Goal: Transaction & Acquisition: Purchase product/service

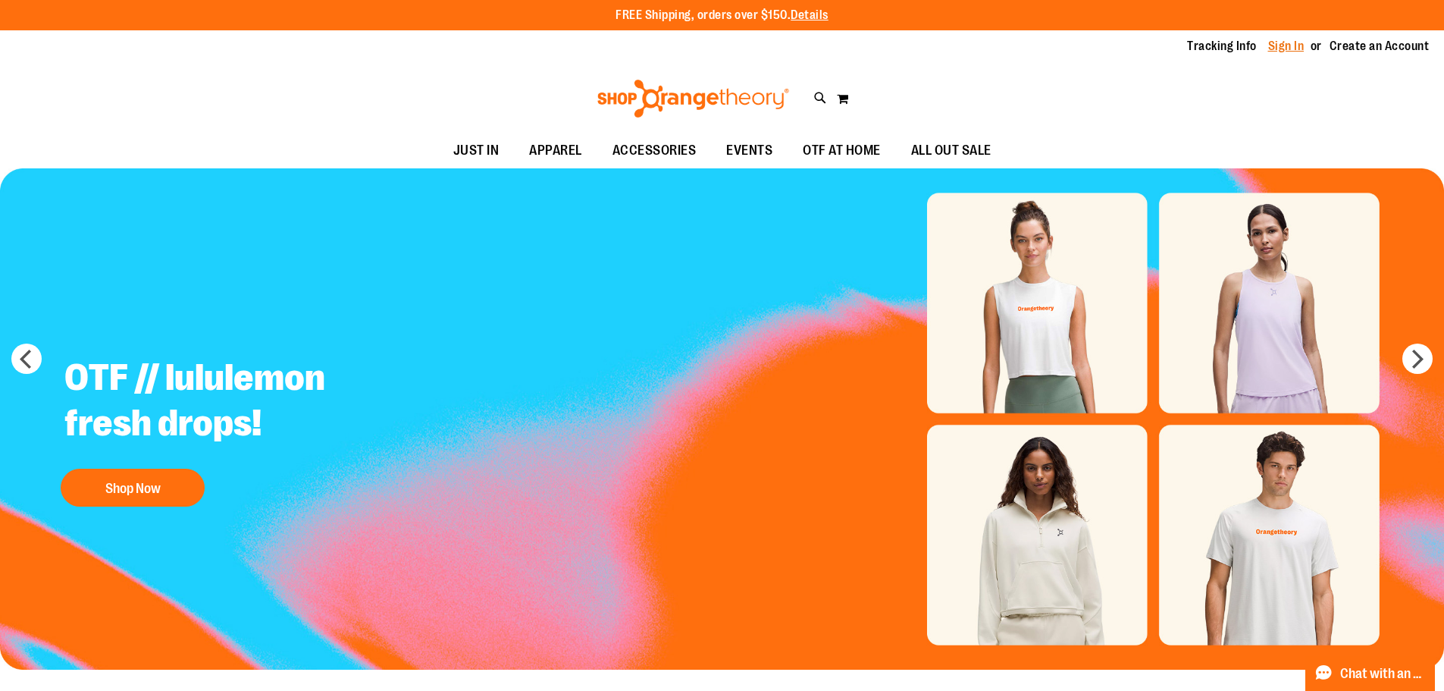
type input "**********"
click at [1289, 53] on link "Sign In" at bounding box center [1286, 46] width 36 height 17
click at [1288, 49] on link "Sign In" at bounding box center [1286, 46] width 36 height 17
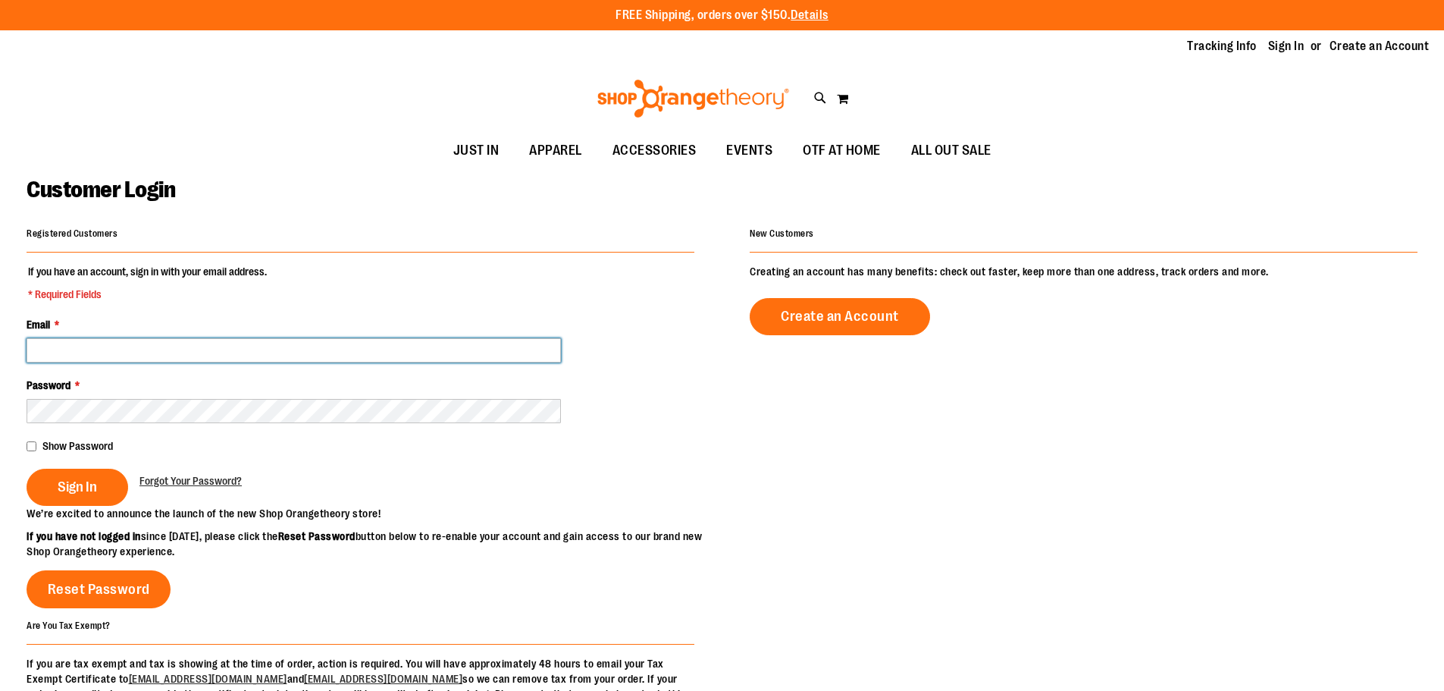
type input "**********"
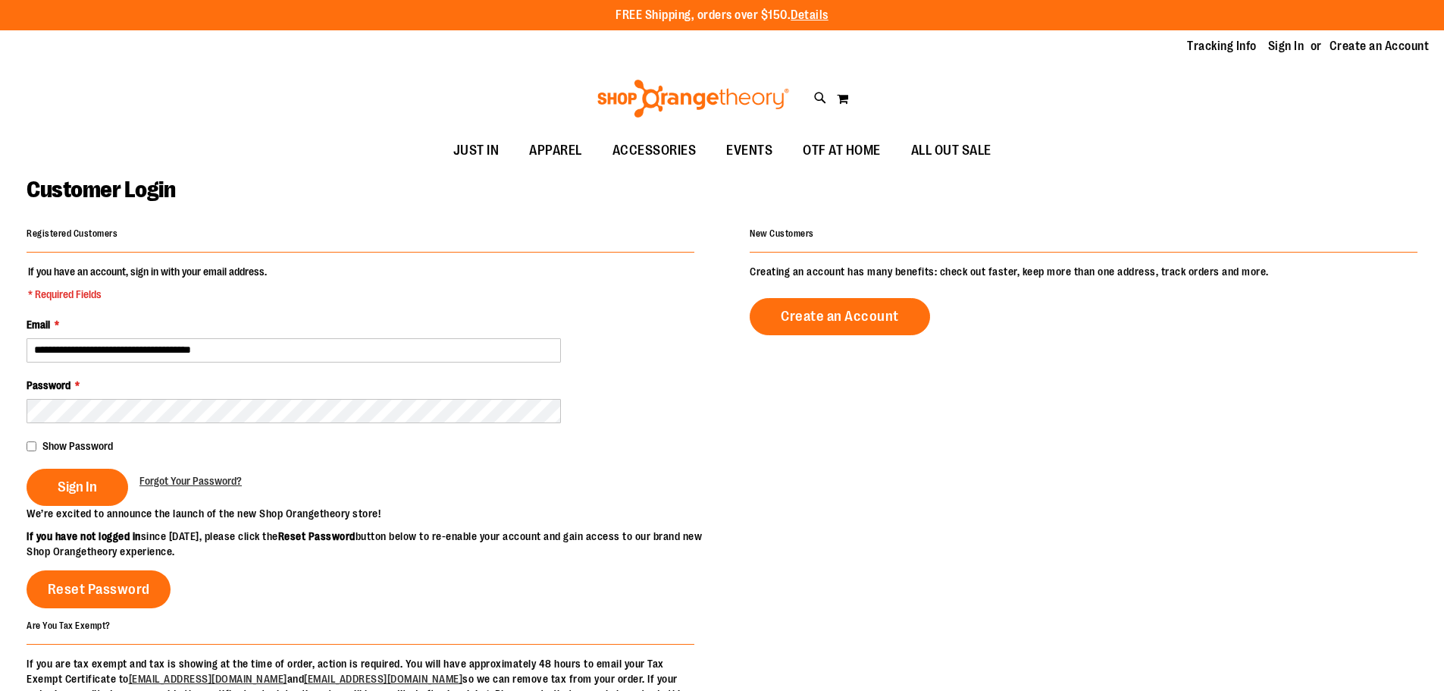
type input "**********"
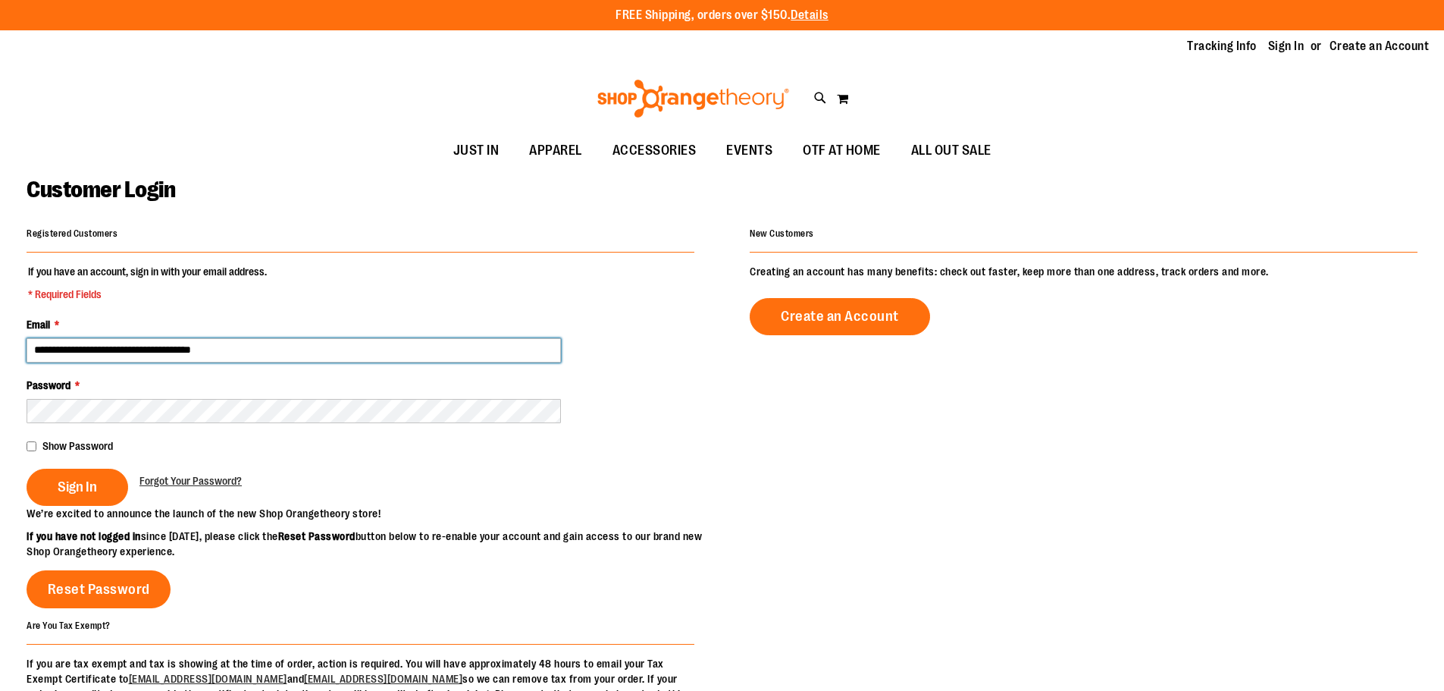
click at [253, 356] on input "**********" at bounding box center [294, 350] width 534 height 24
drag, startPoint x: 320, startPoint y: 350, endPoint x: 0, endPoint y: 357, distance: 320.0
click at [0, 357] on main "**********" at bounding box center [722, 483] width 1444 height 631
type input "**********"
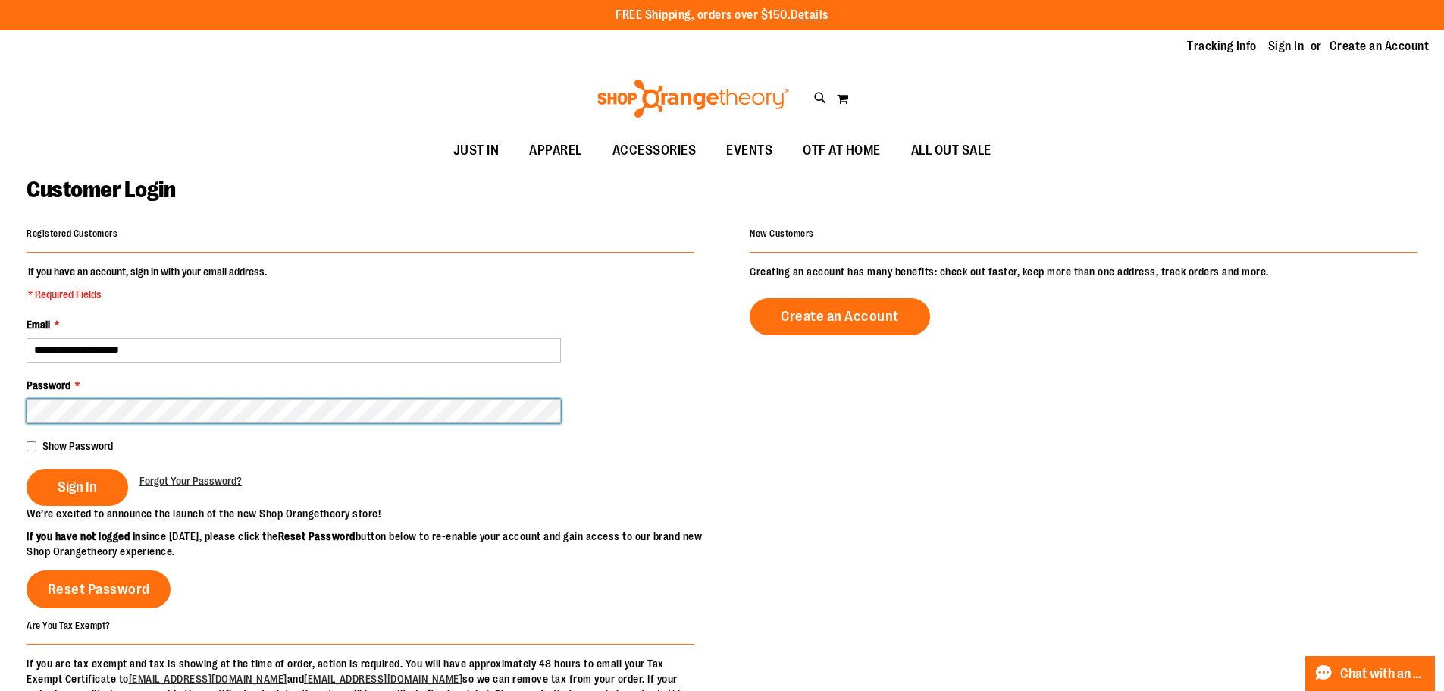
click at [0, 425] on main "**********" at bounding box center [722, 483] width 1444 height 631
click at [27, 468] on button "Sign In" at bounding box center [78, 486] width 102 height 37
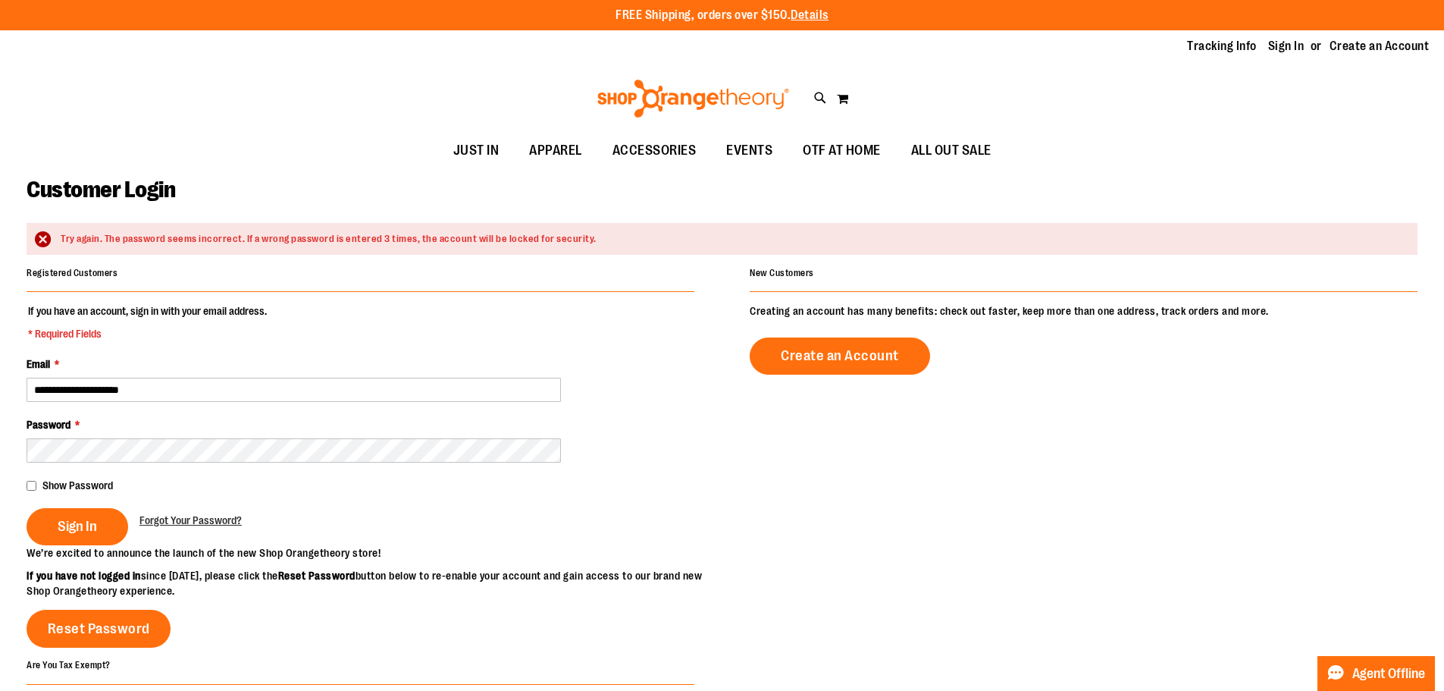
type input "**********"
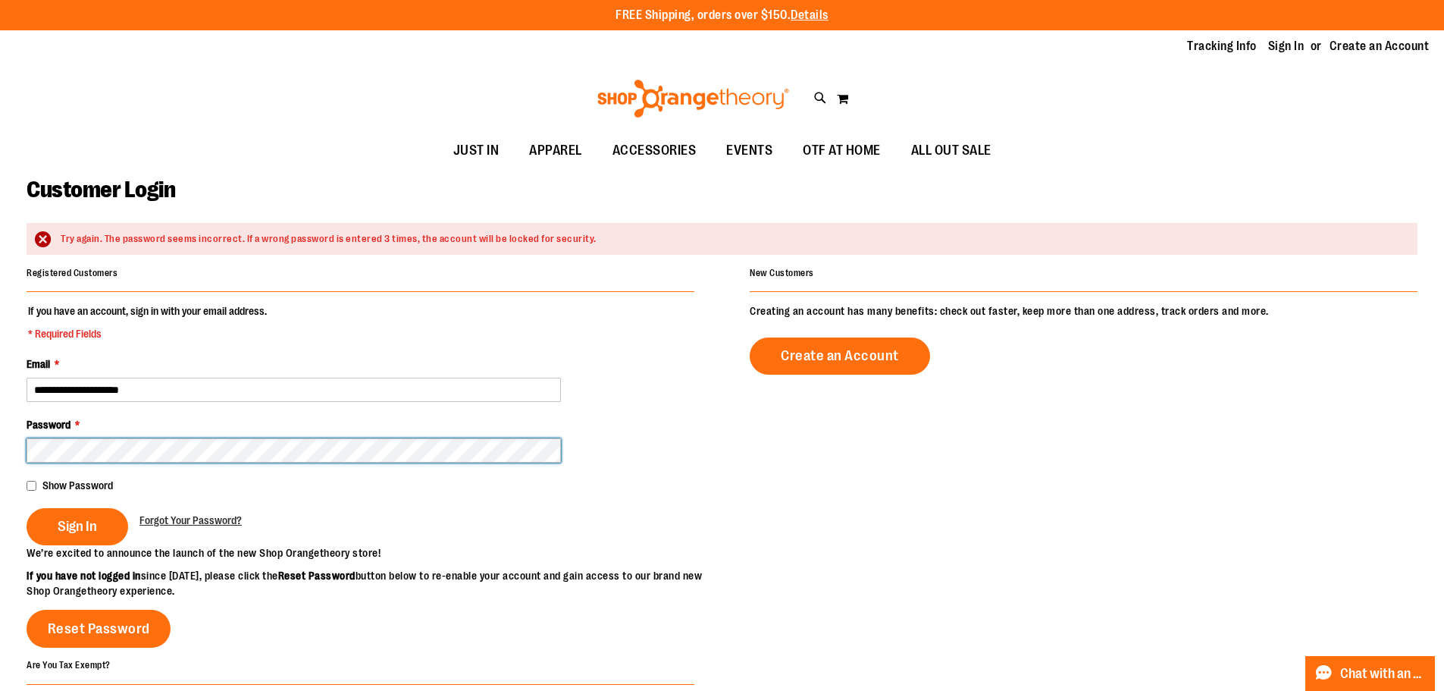
click at [27, 508] on button "Sign In" at bounding box center [78, 526] width 102 height 37
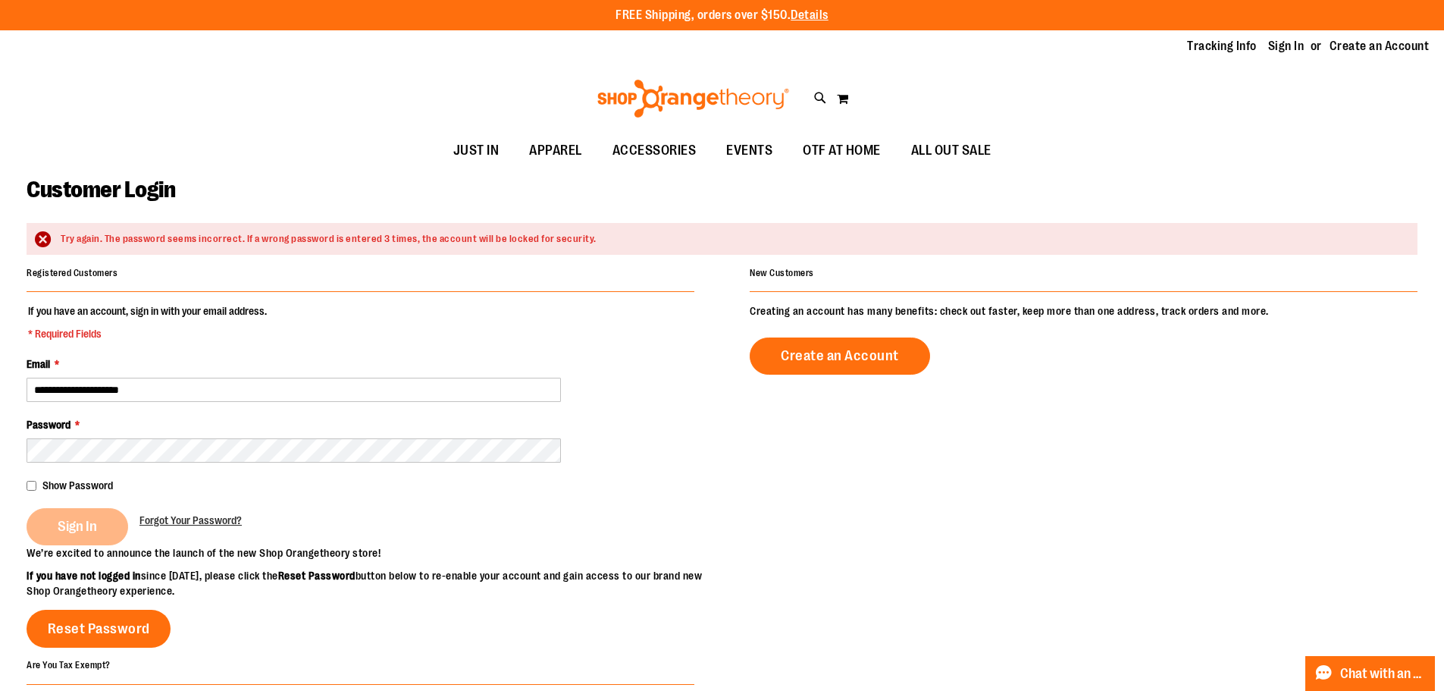
click at [744, 507] on div "**********" at bounding box center [722, 508] width 1391 height 493
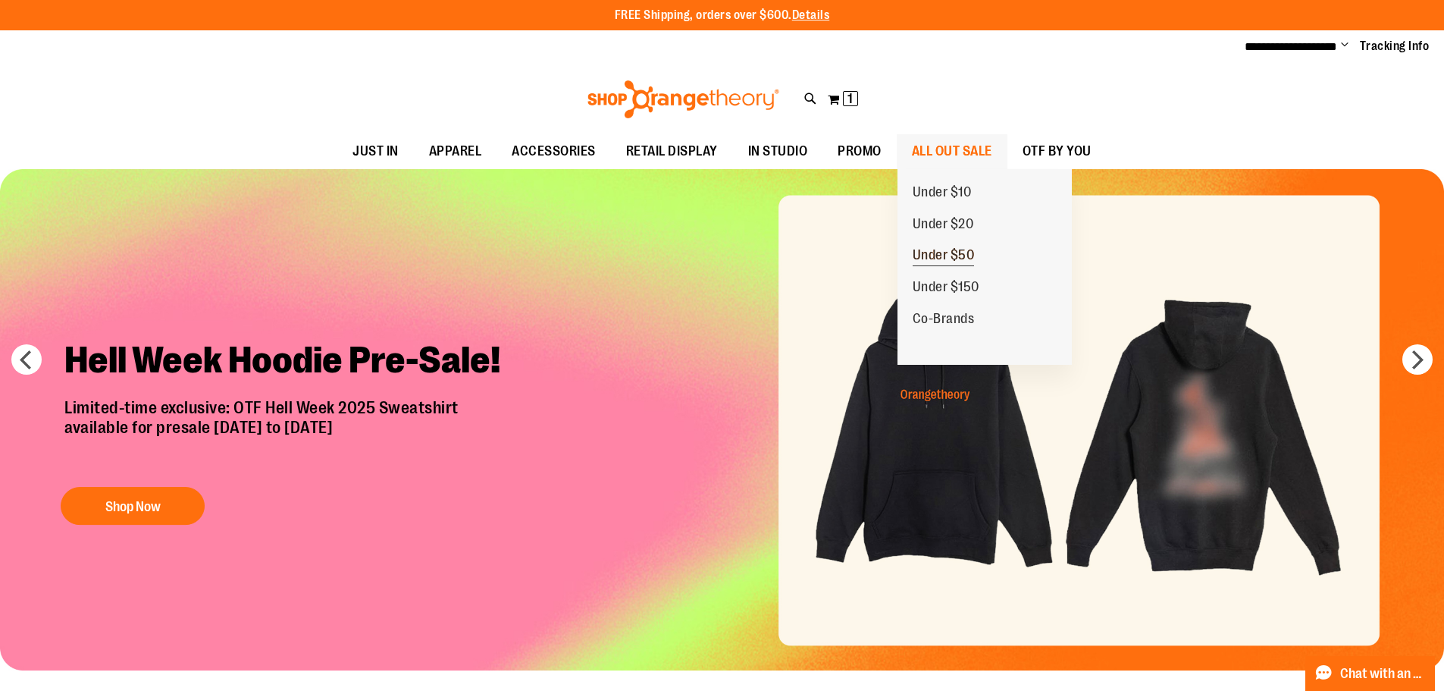
type input "**********"
click at [945, 249] on span "Under $50" at bounding box center [944, 256] width 62 height 19
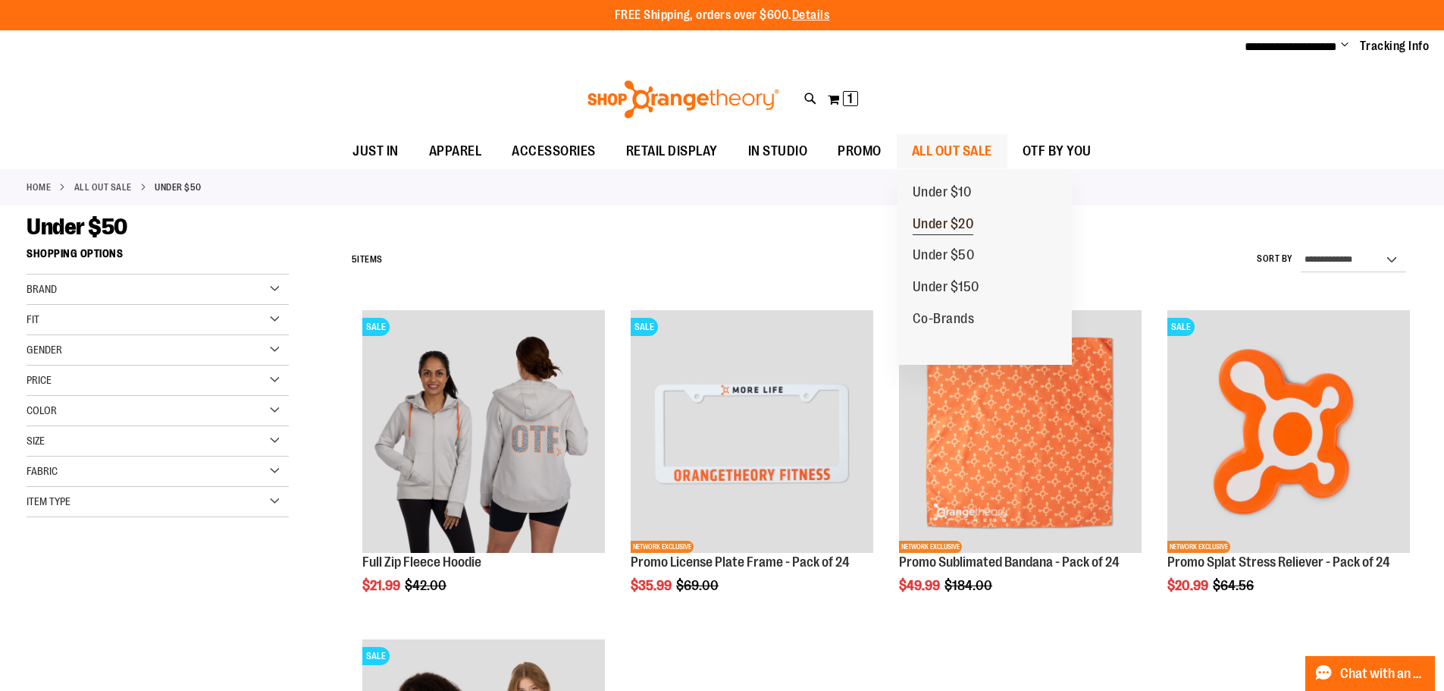
type input "**********"
click at [950, 220] on span "Under $20" at bounding box center [943, 225] width 61 height 19
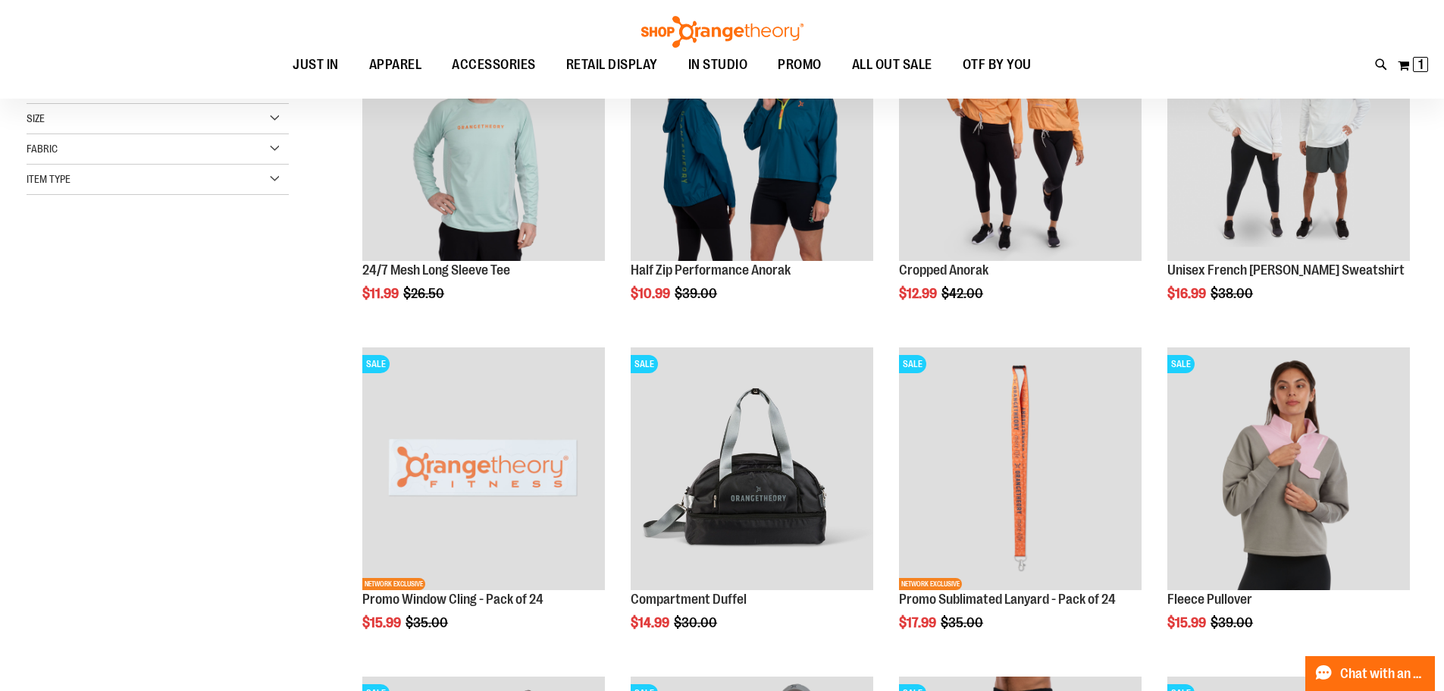
scroll to position [378, 0]
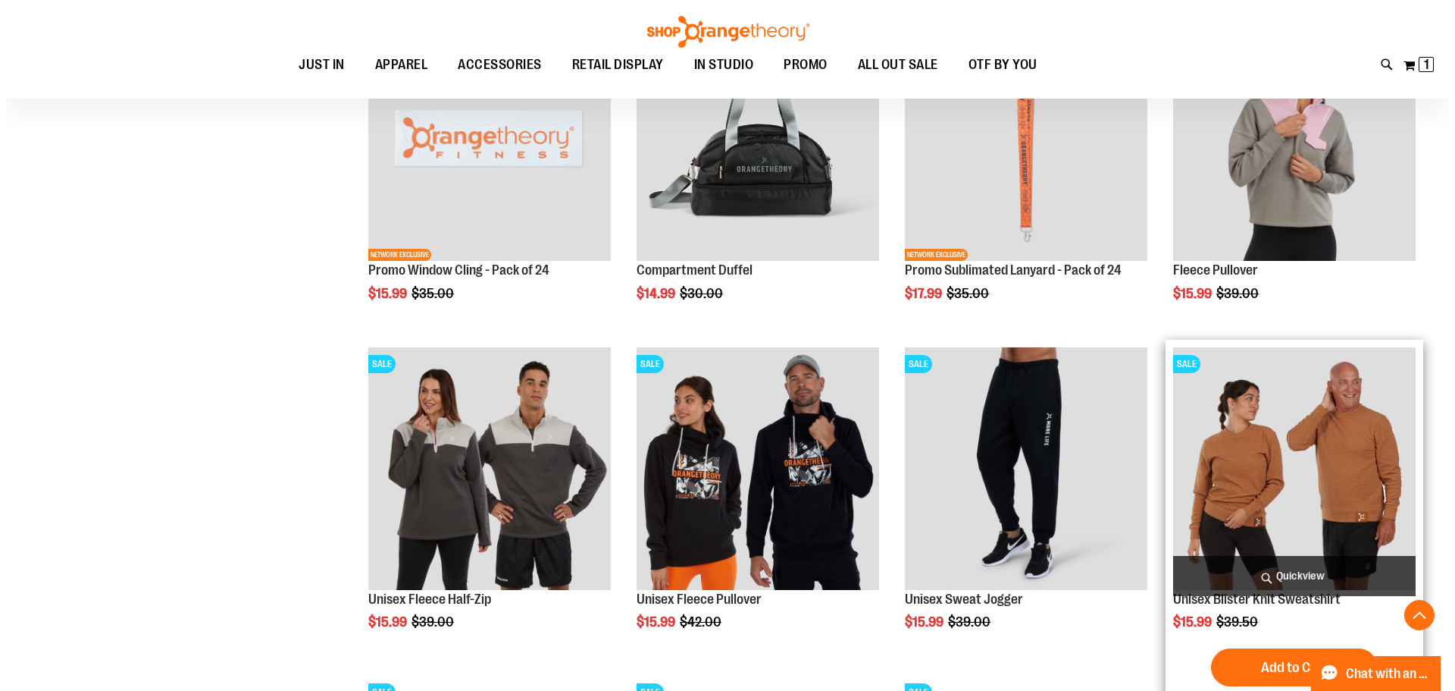
scroll to position [757, 0]
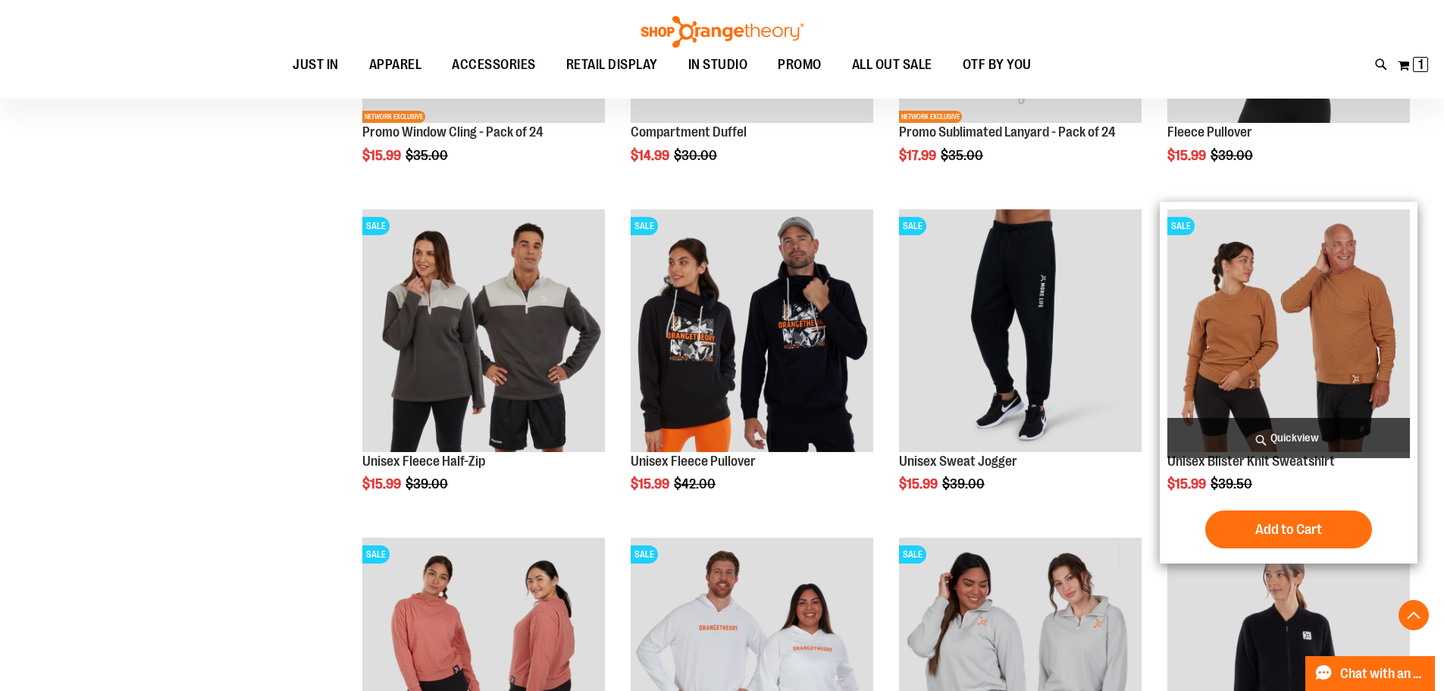
type input "**********"
click at [1313, 381] on img "product" at bounding box center [1288, 330] width 243 height 243
click at [1281, 431] on span "Quickview" at bounding box center [1288, 438] width 243 height 40
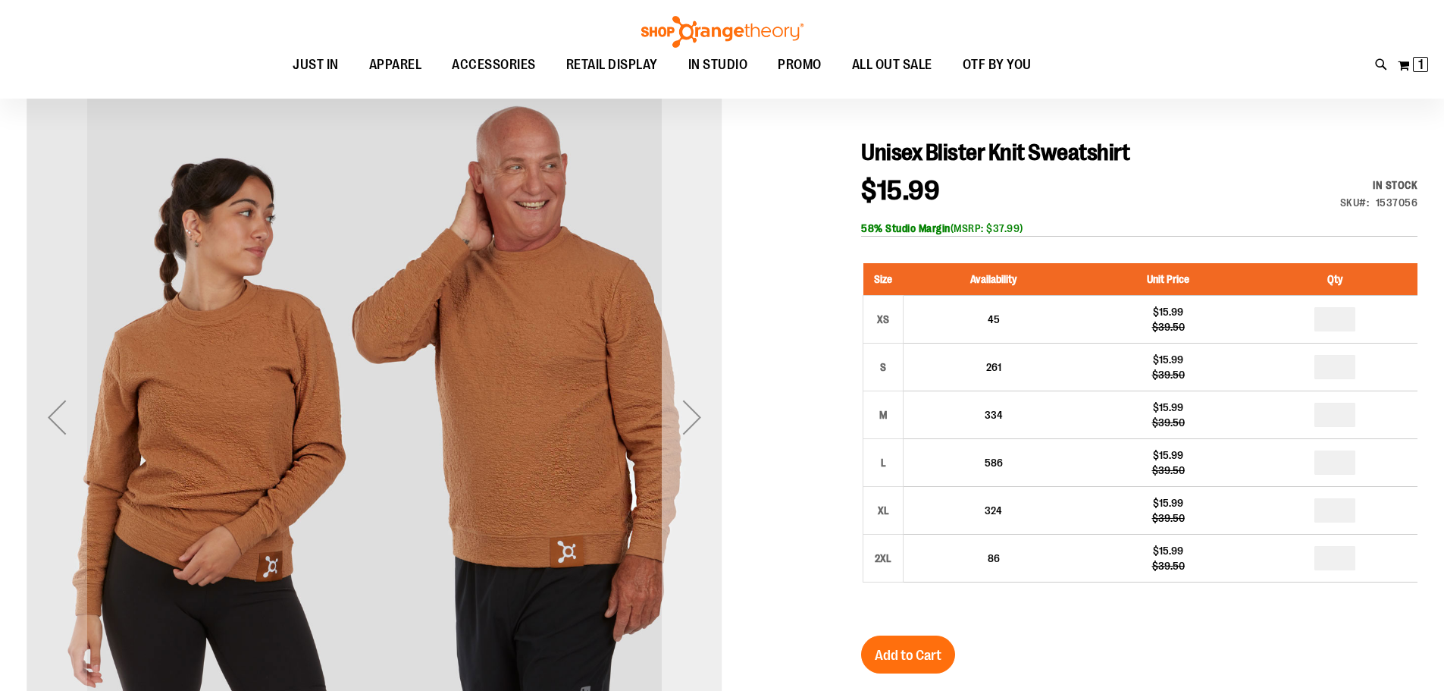
scroll to position [151, 0]
type input "**********"
click at [700, 432] on div "Next" at bounding box center [692, 417] width 61 height 61
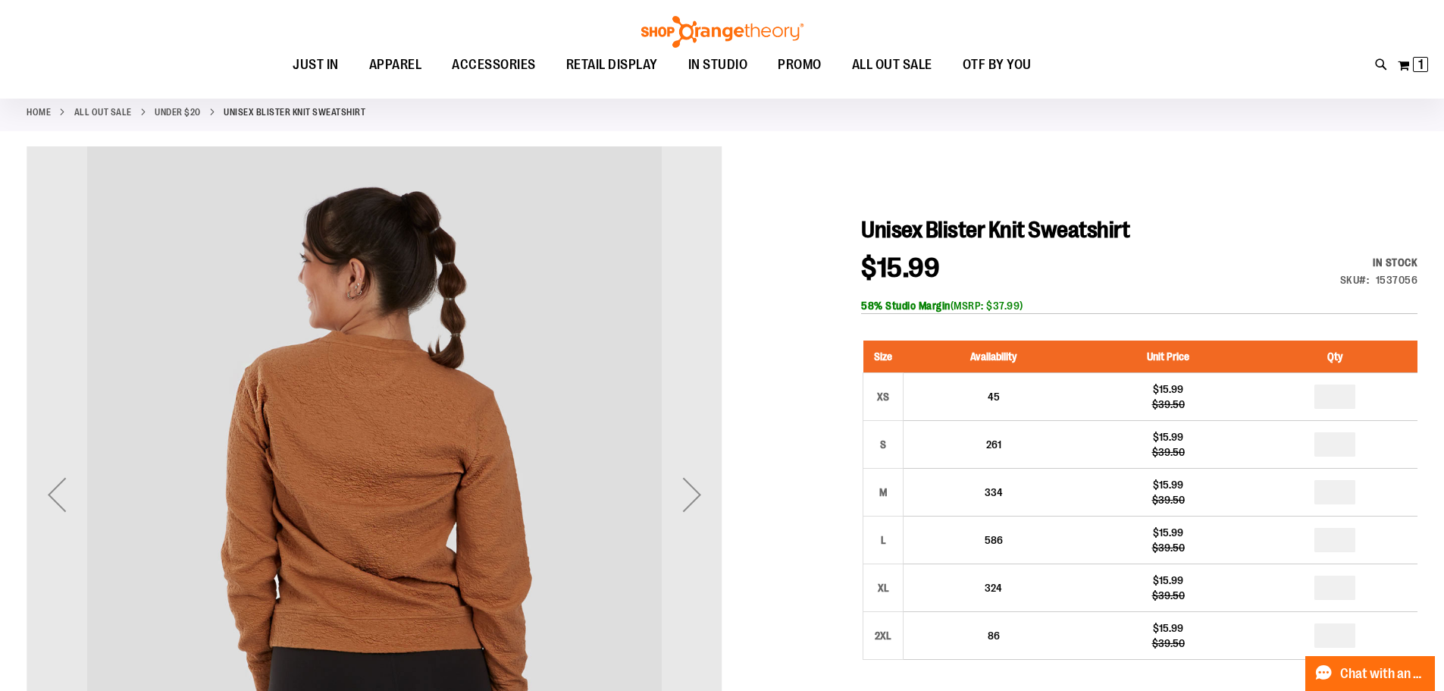
scroll to position [0, 0]
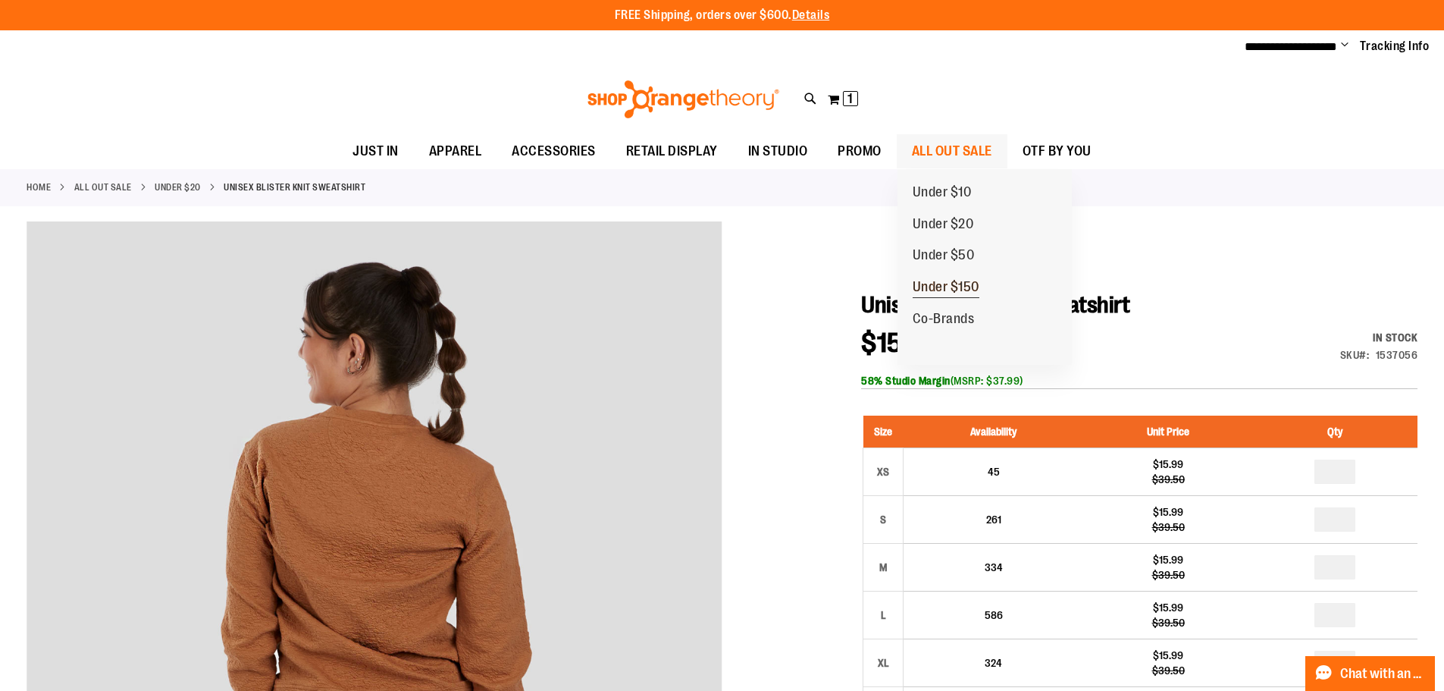
click at [969, 293] on span "Under $150" at bounding box center [946, 288] width 67 height 19
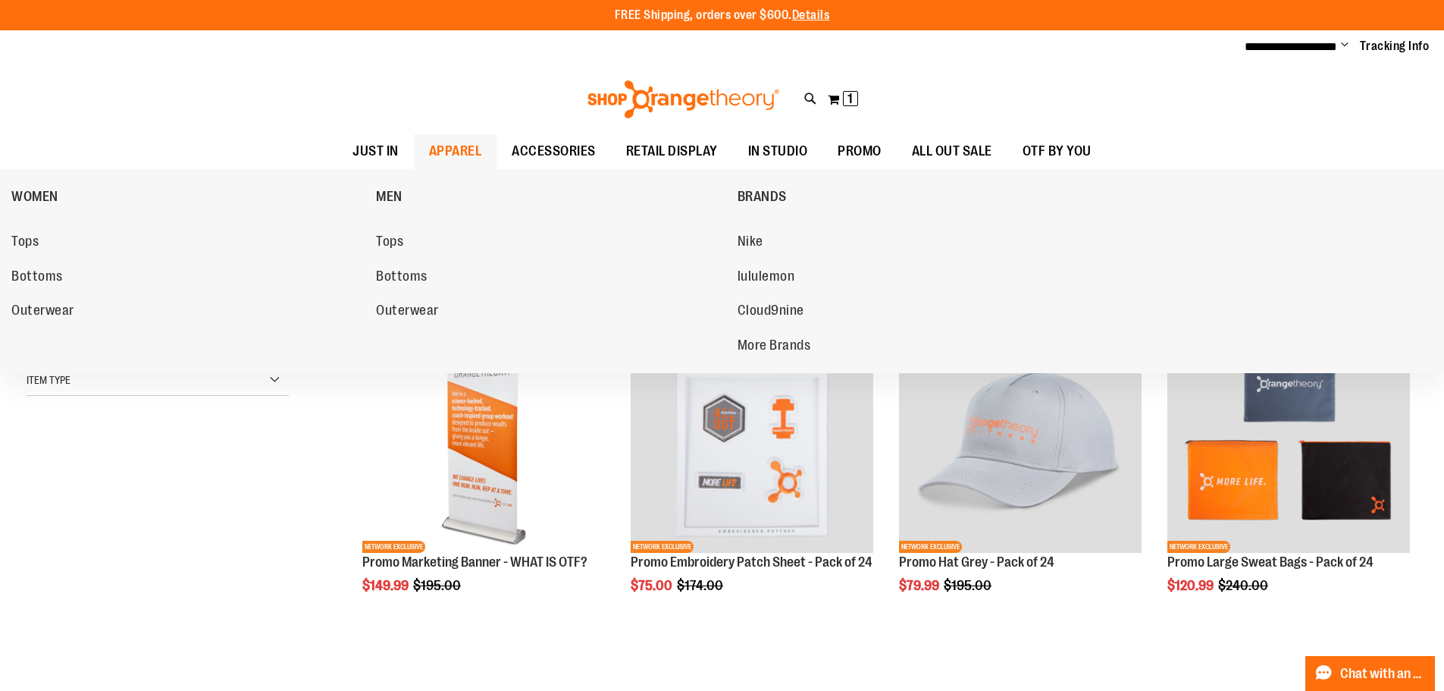
type input "**********"
click at [442, 156] on span "APPAREL" at bounding box center [455, 151] width 53 height 34
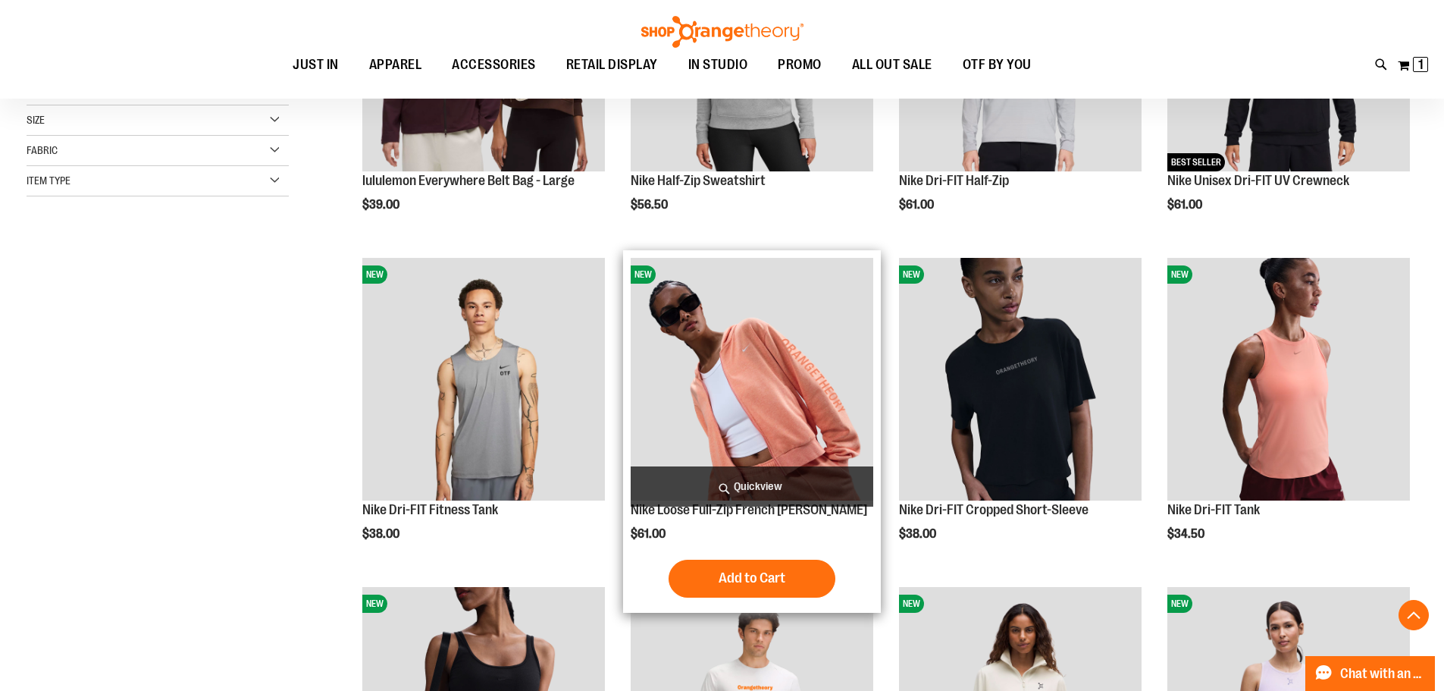
scroll to position [454, 0]
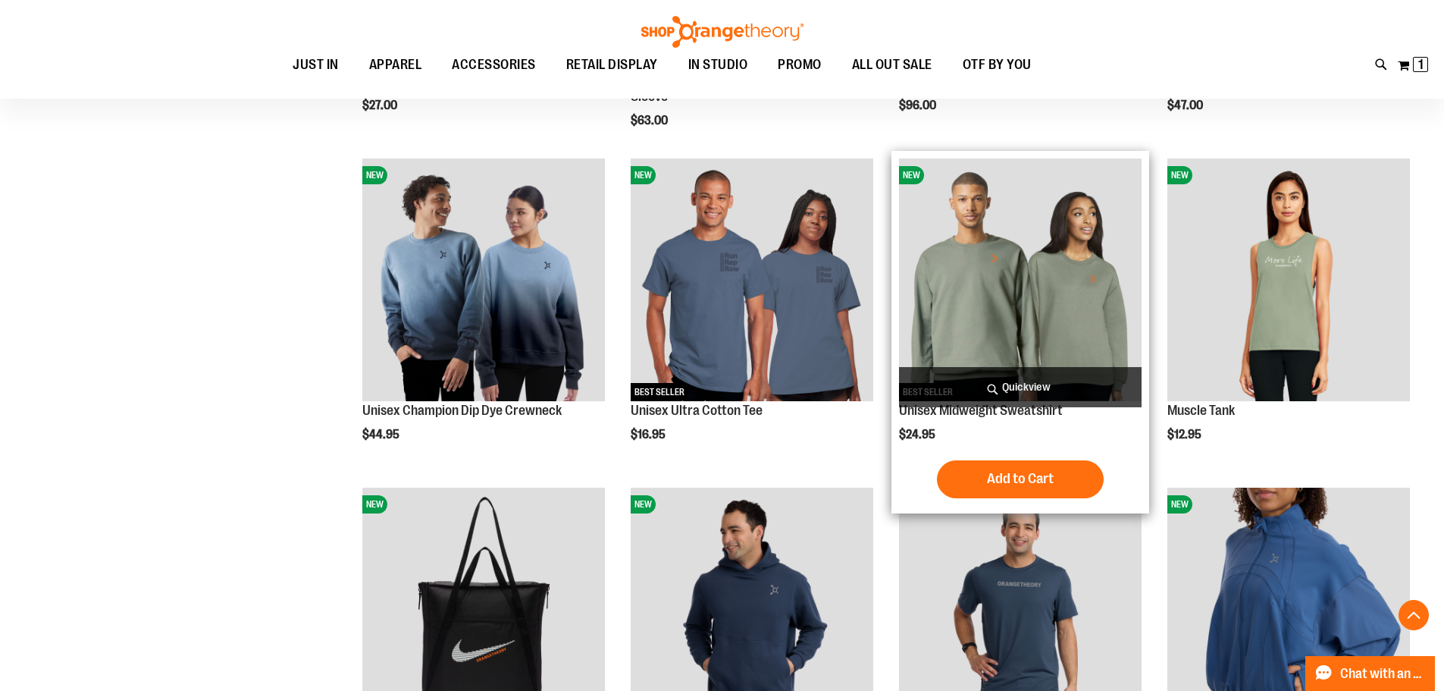
scroll to position [1288, 0]
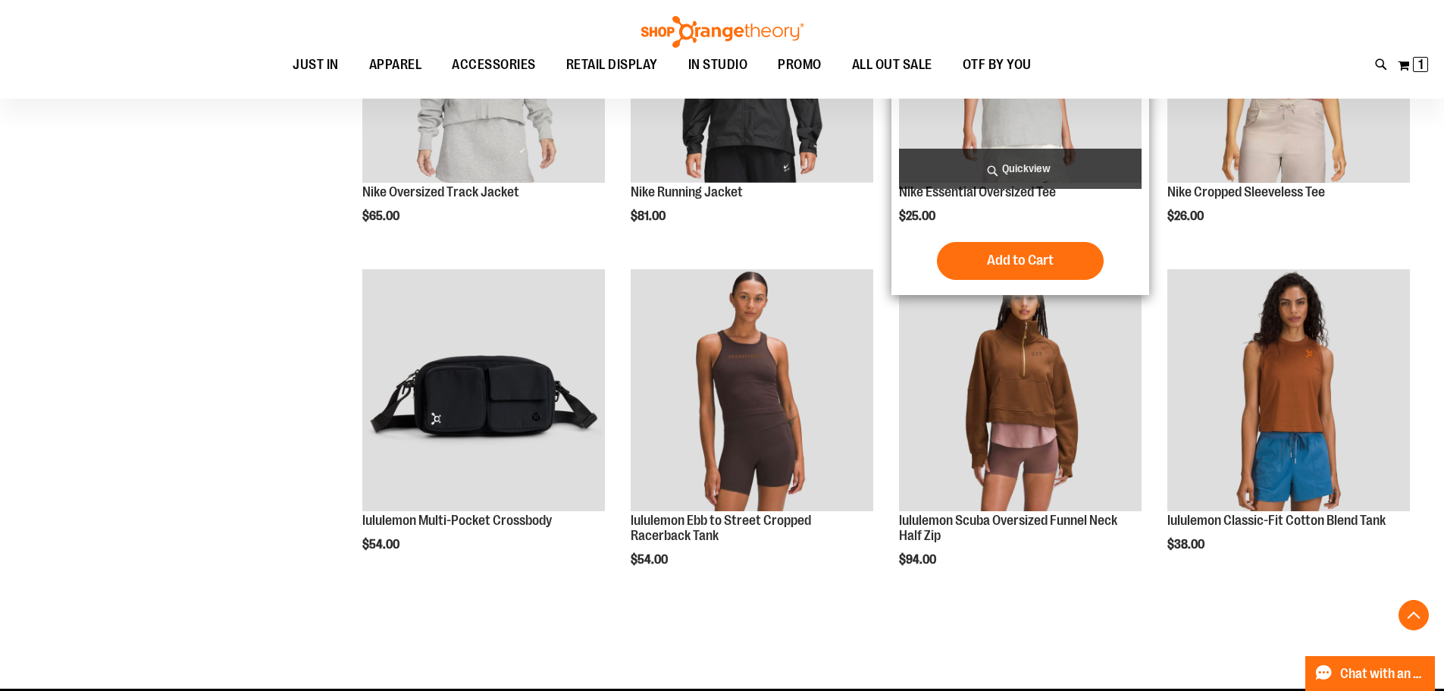
scroll to position [2728, 0]
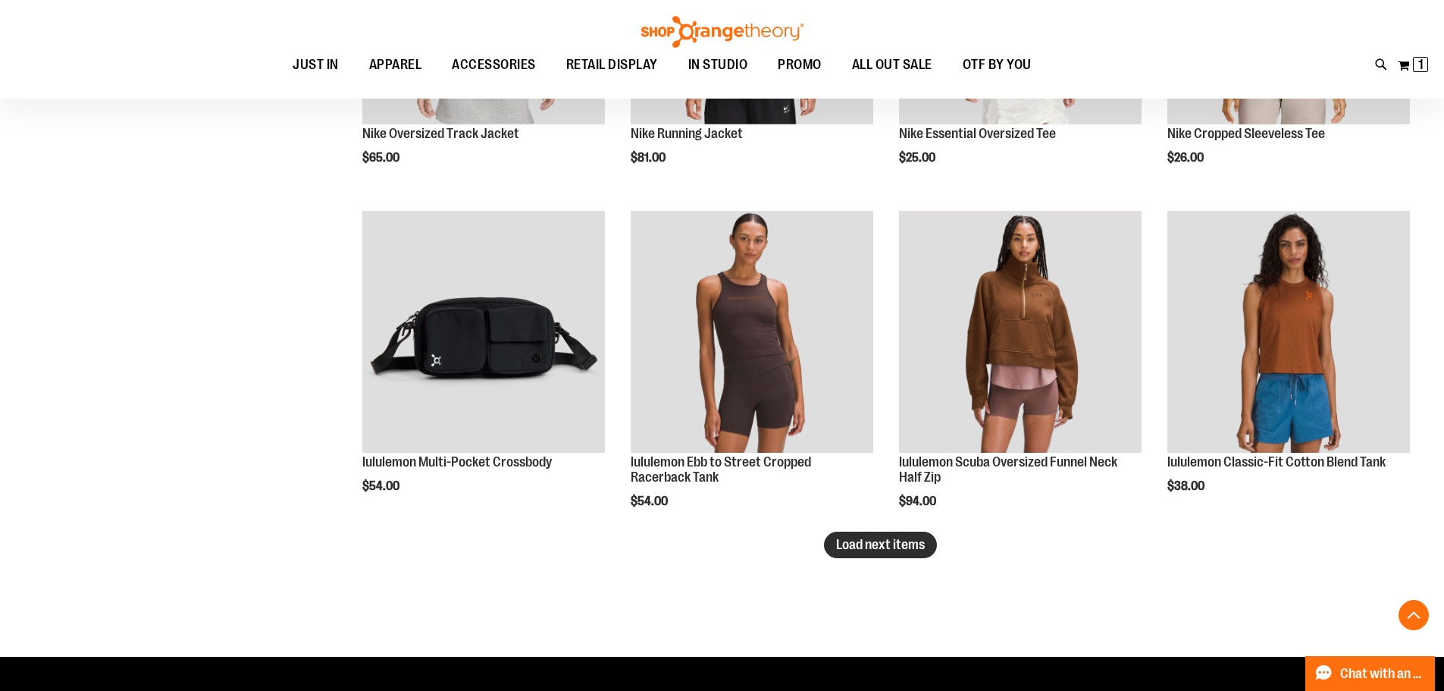
type input "**********"
click at [879, 551] on span "Load next items" at bounding box center [880, 544] width 89 height 15
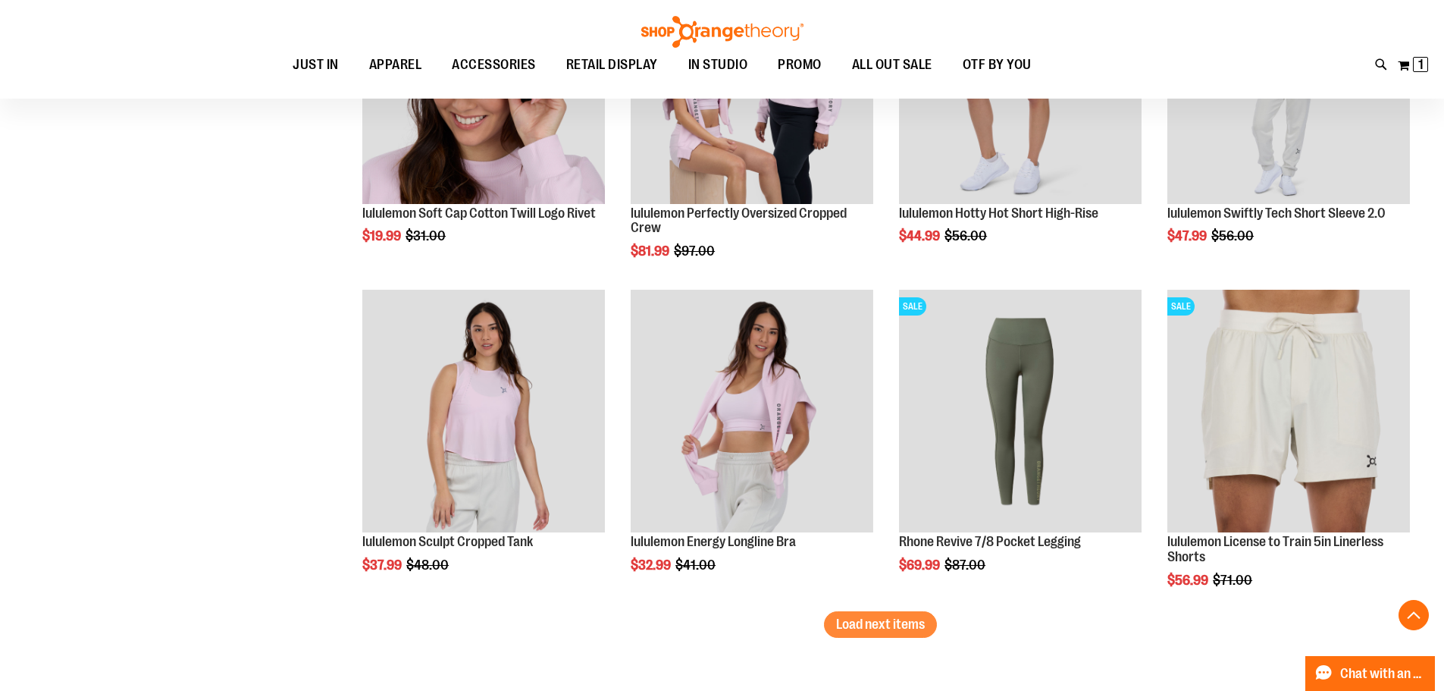
scroll to position [3638, 0]
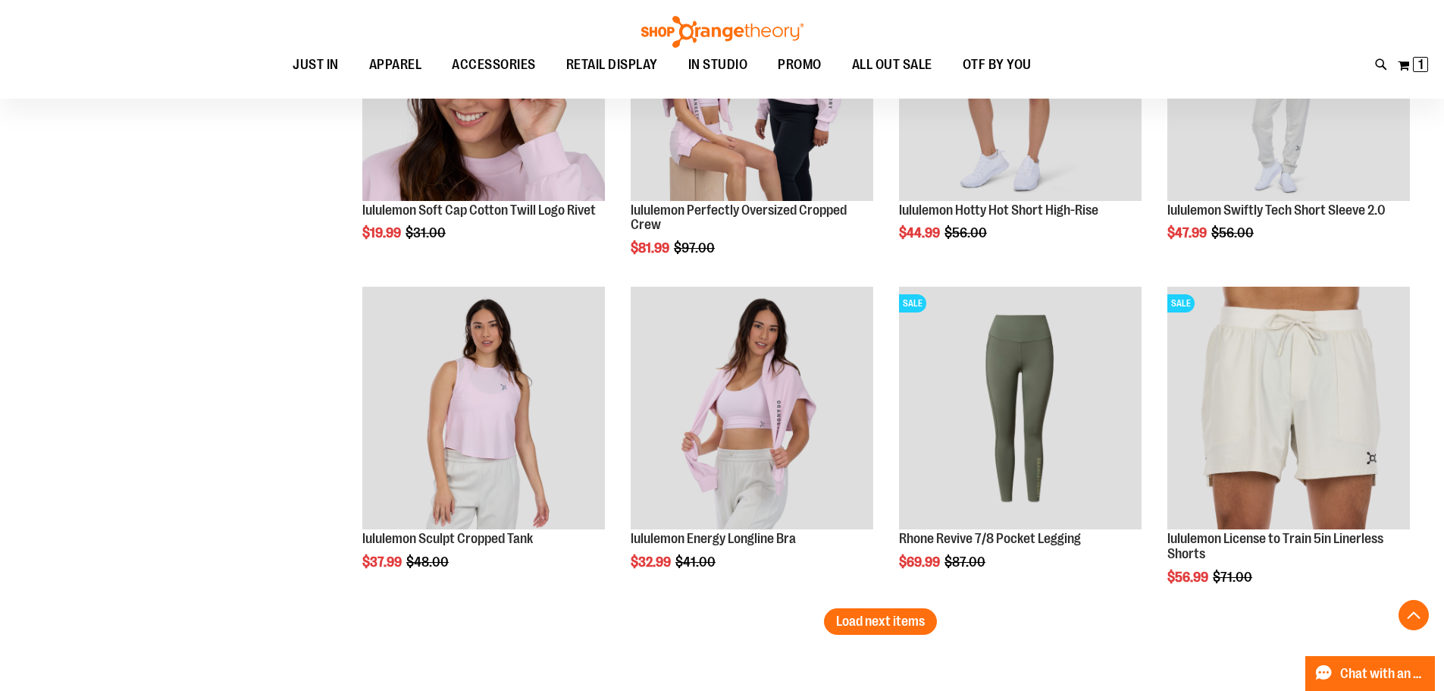
click at [903, 632] on button "Load next items" at bounding box center [880, 621] width 113 height 27
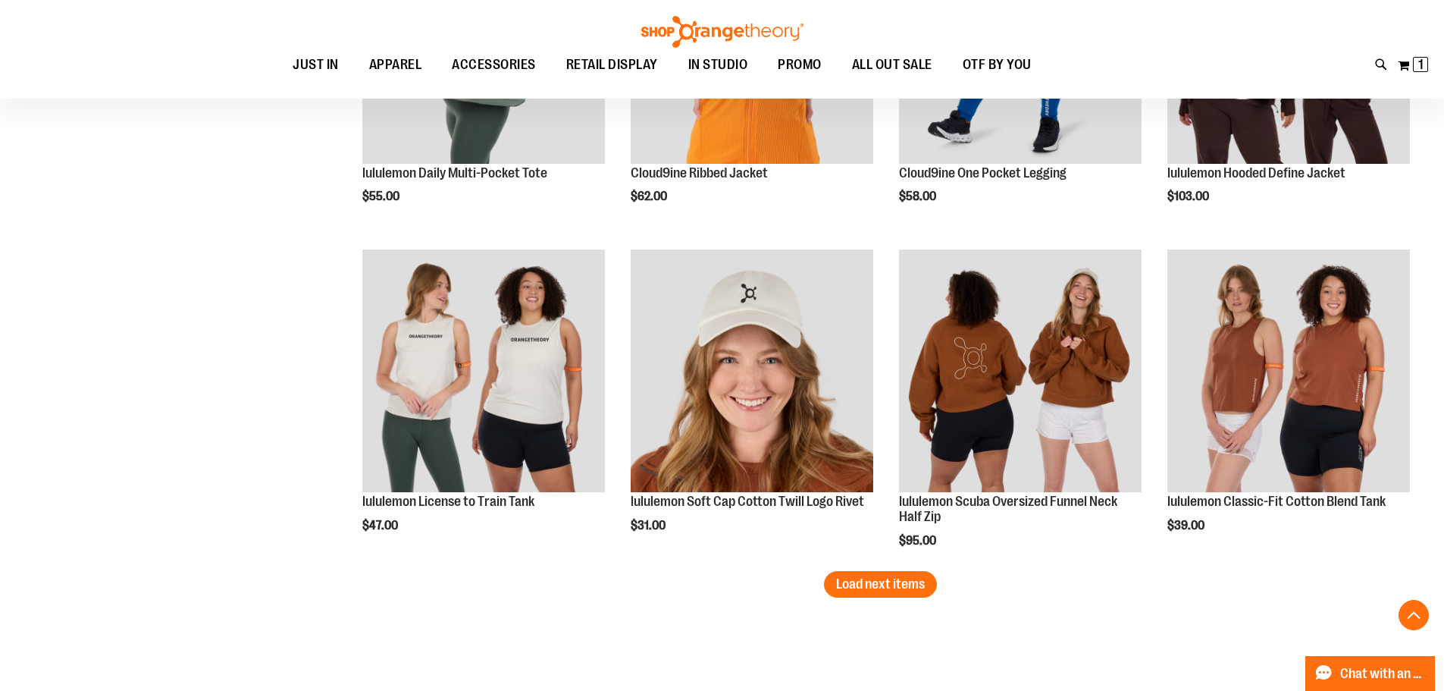
scroll to position [4927, 0]
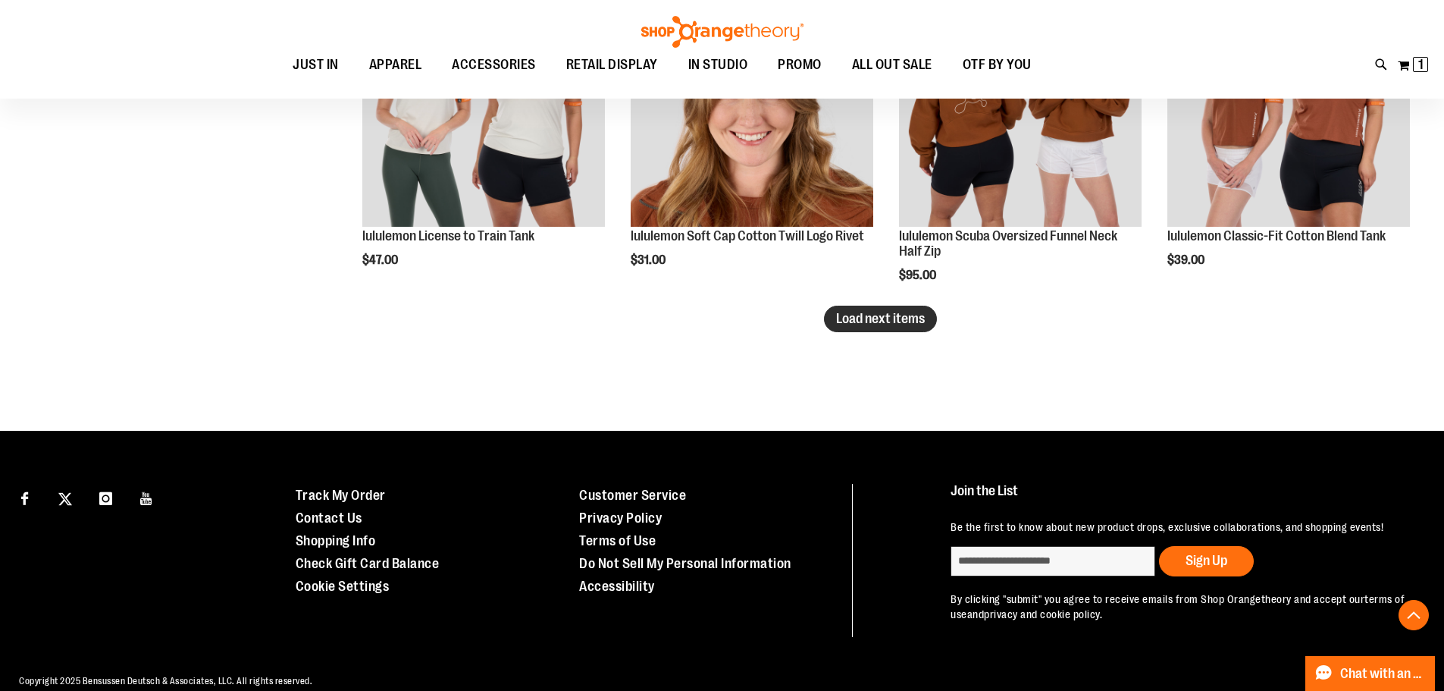
click at [907, 319] on span "Load next items" at bounding box center [880, 318] width 89 height 15
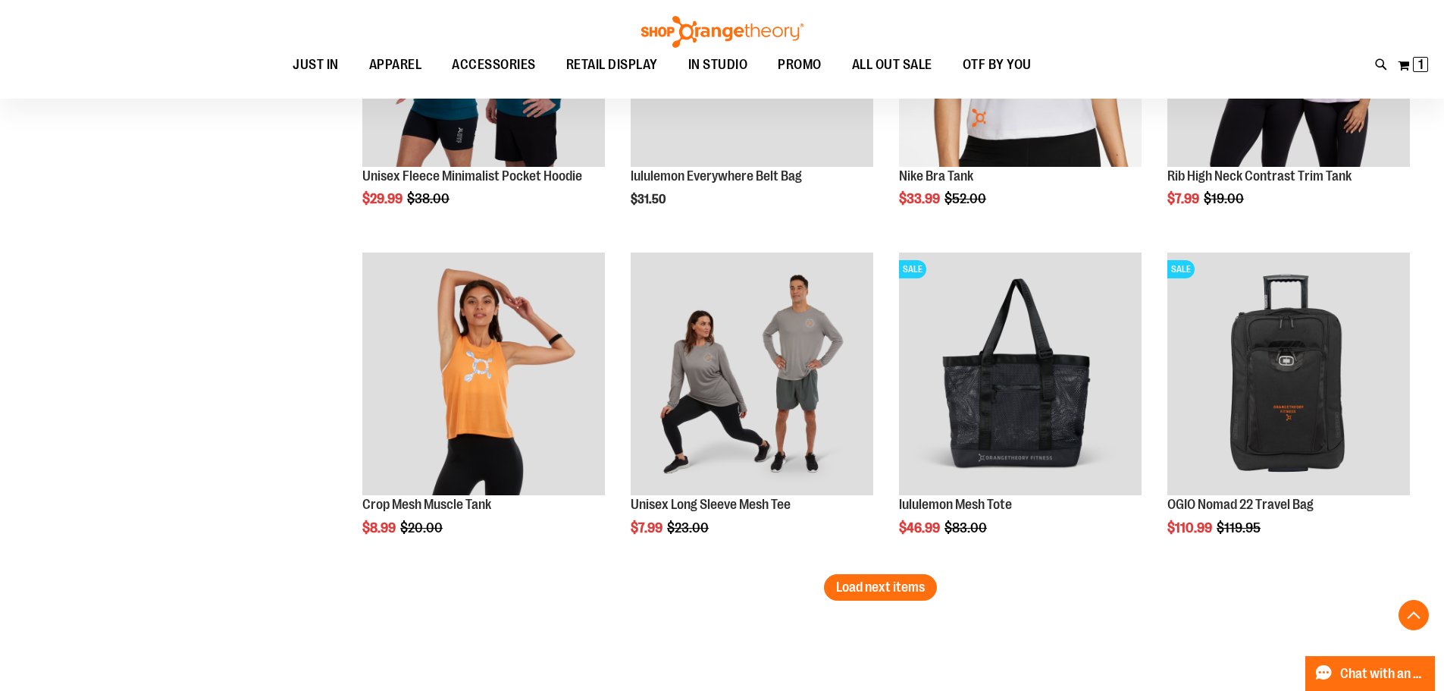
scroll to position [5685, 0]
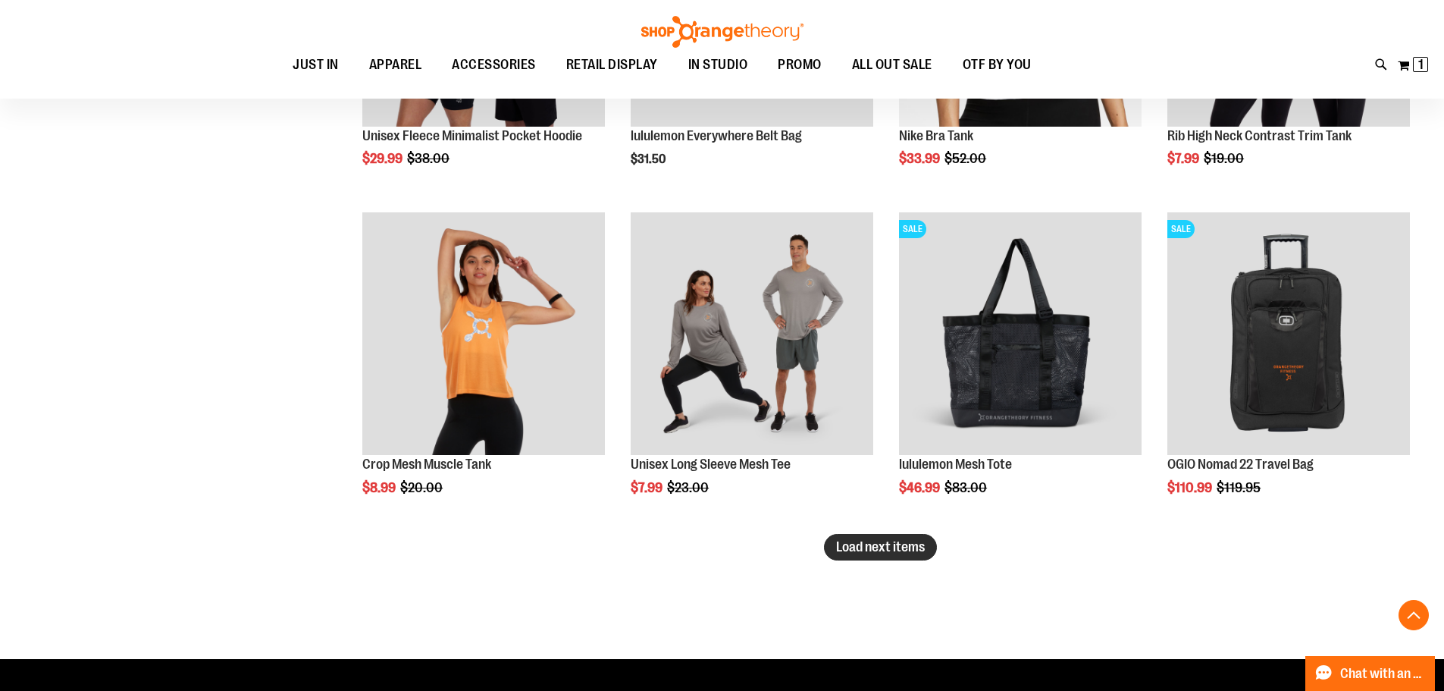
click at [904, 549] on span "Load next items" at bounding box center [880, 546] width 89 height 15
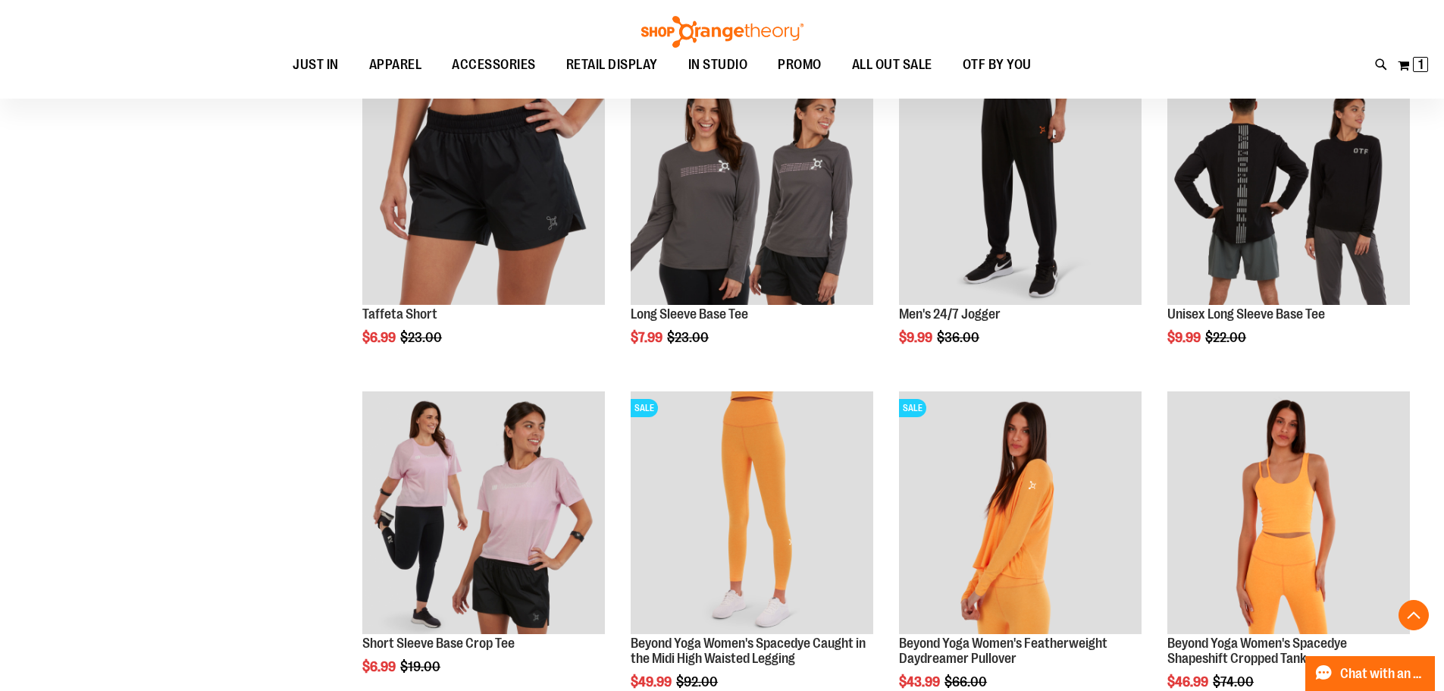
scroll to position [6519, 0]
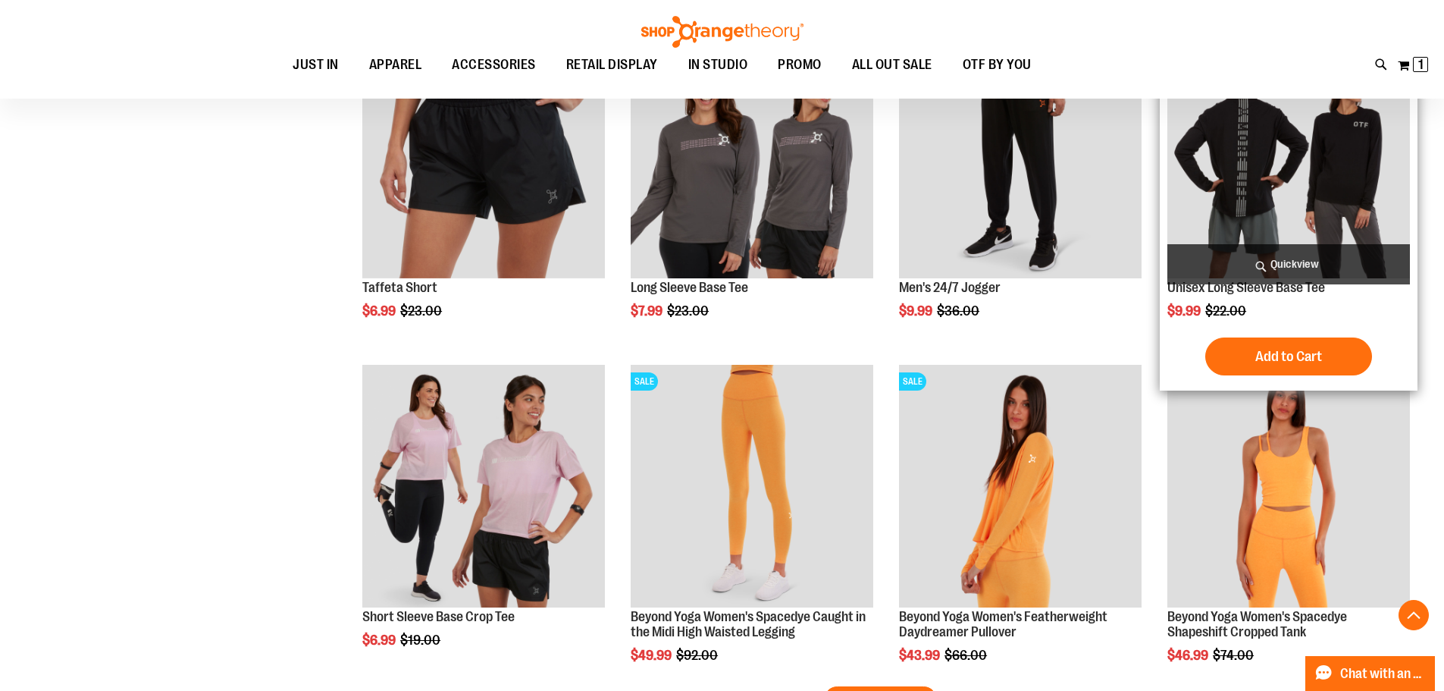
click at [1320, 205] on img "product" at bounding box center [1288, 157] width 243 height 243
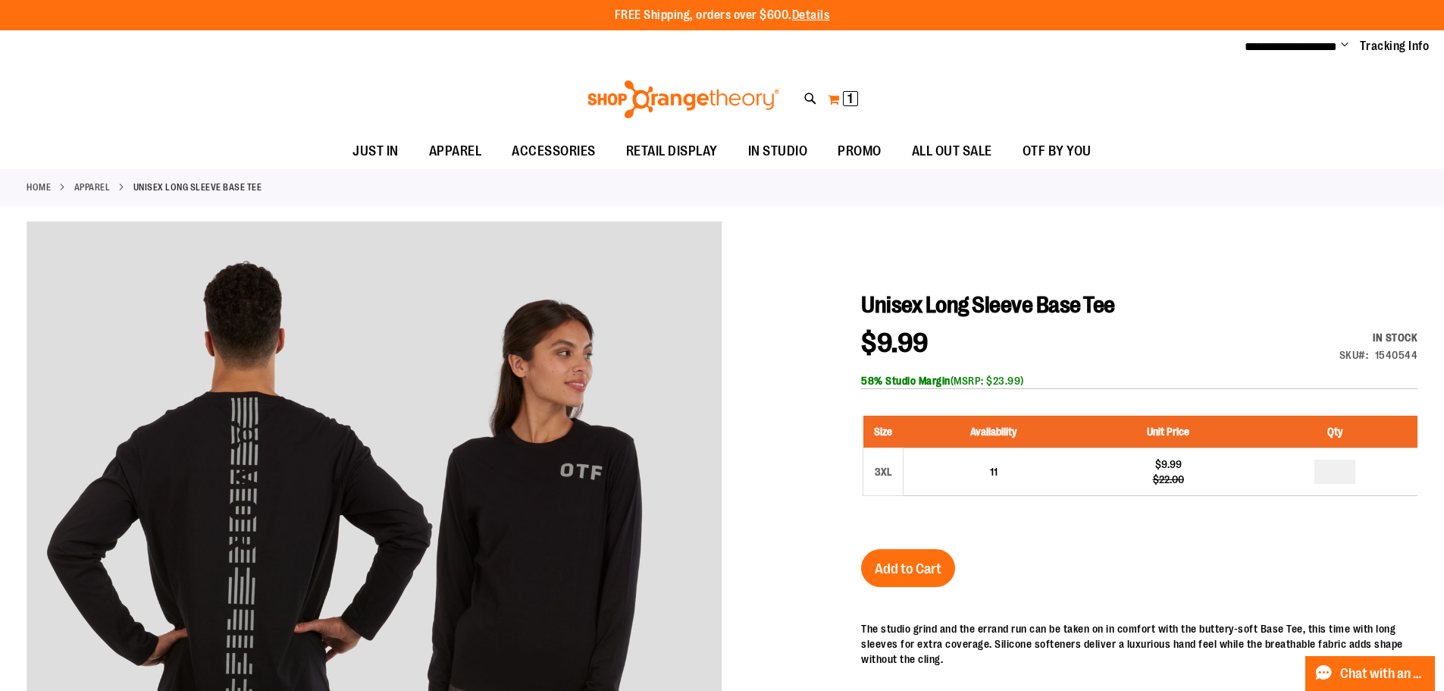
type input "**********"
click at [851, 96] on span "1" at bounding box center [850, 98] width 5 height 15
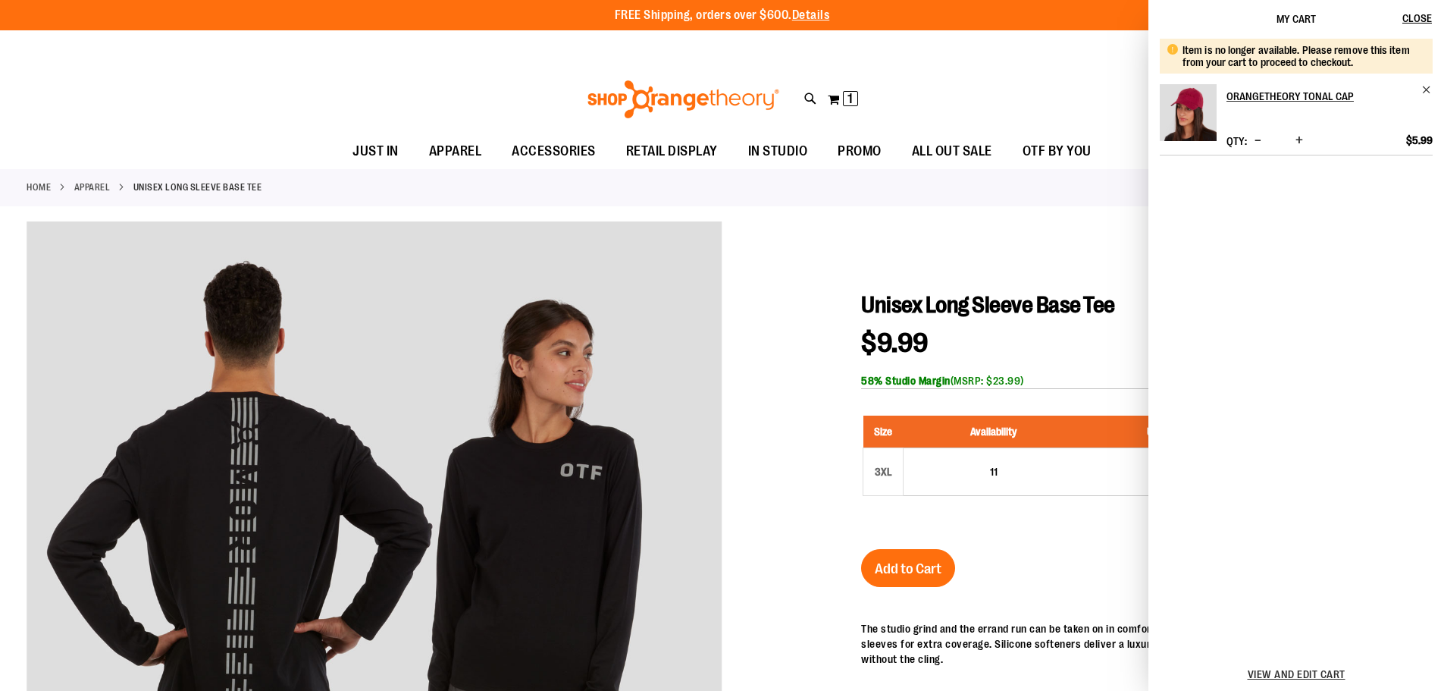
click at [1255, 139] on span "Decrease product quantity" at bounding box center [1258, 140] width 7 height 15
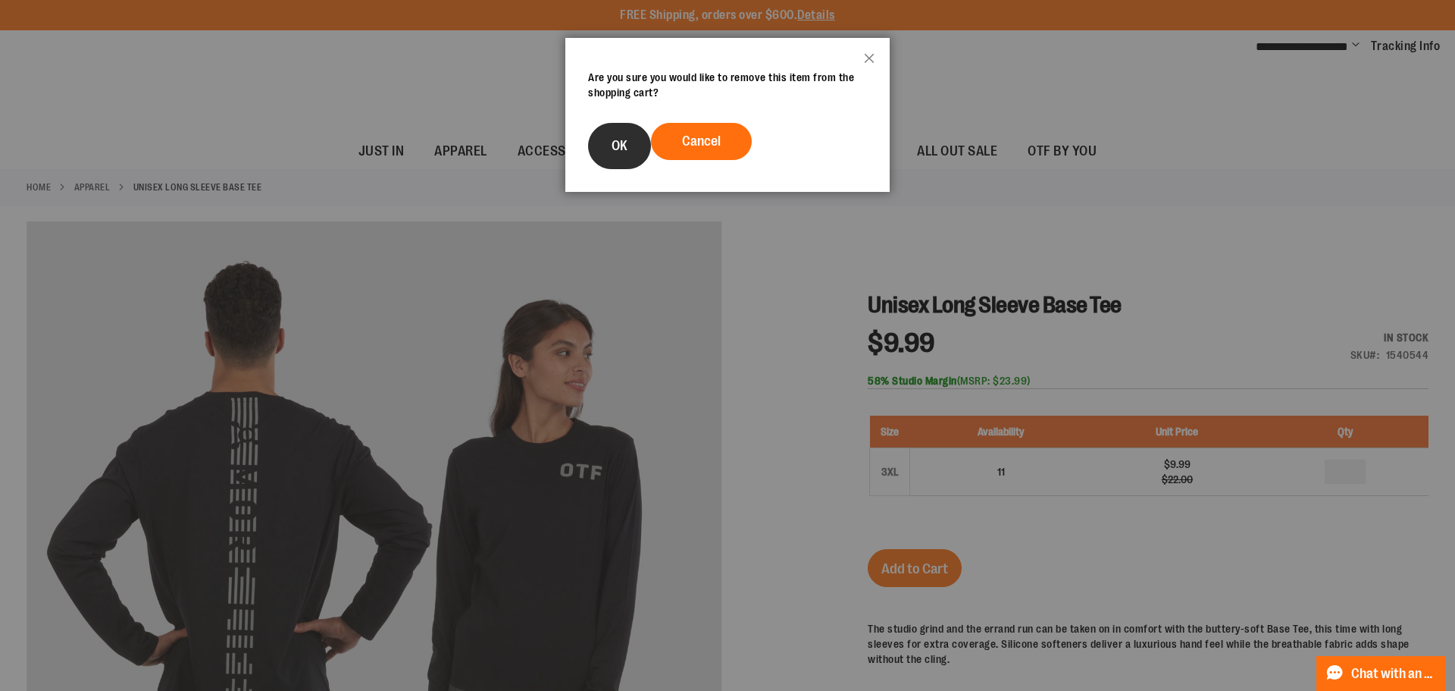
click at [609, 147] on button "OK" at bounding box center [619, 146] width 63 height 46
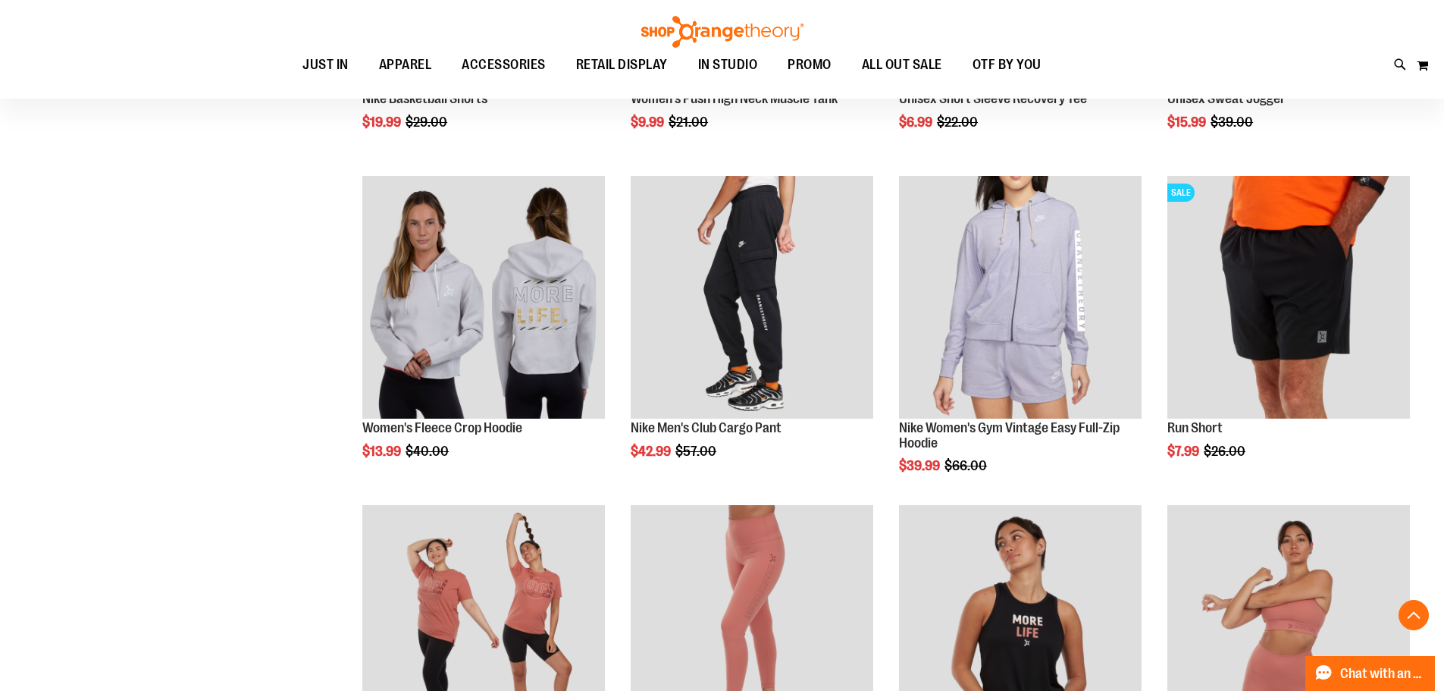
scroll to position [1470, 0]
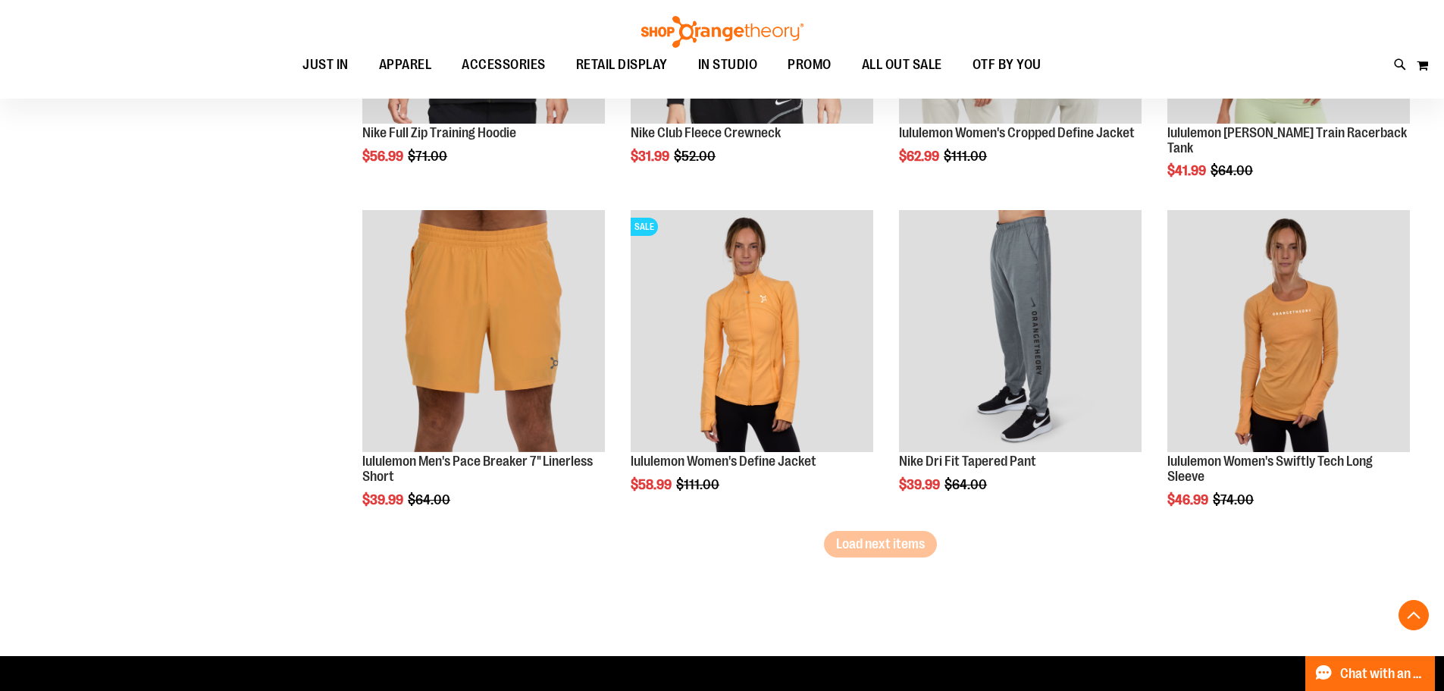
scroll to position [2607, 0]
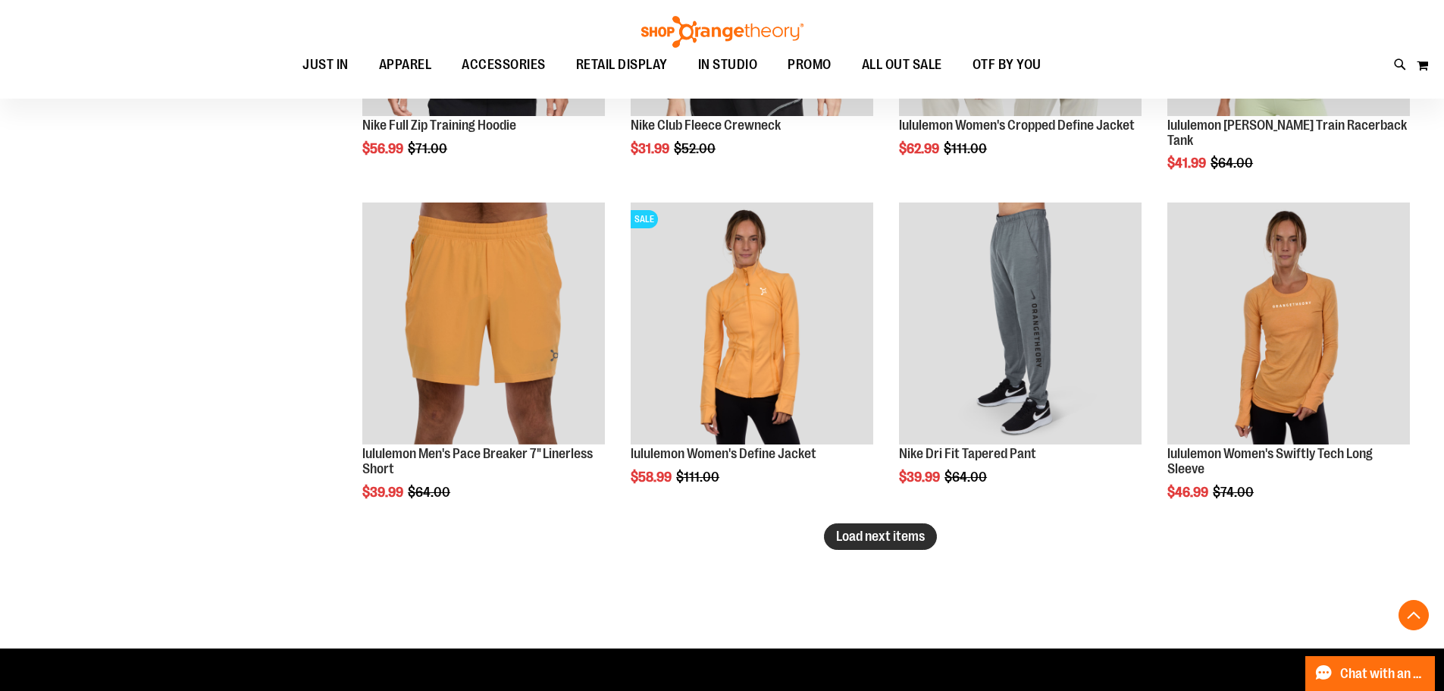
type input "**********"
click at [871, 545] on button "Load next items" at bounding box center [880, 536] width 113 height 27
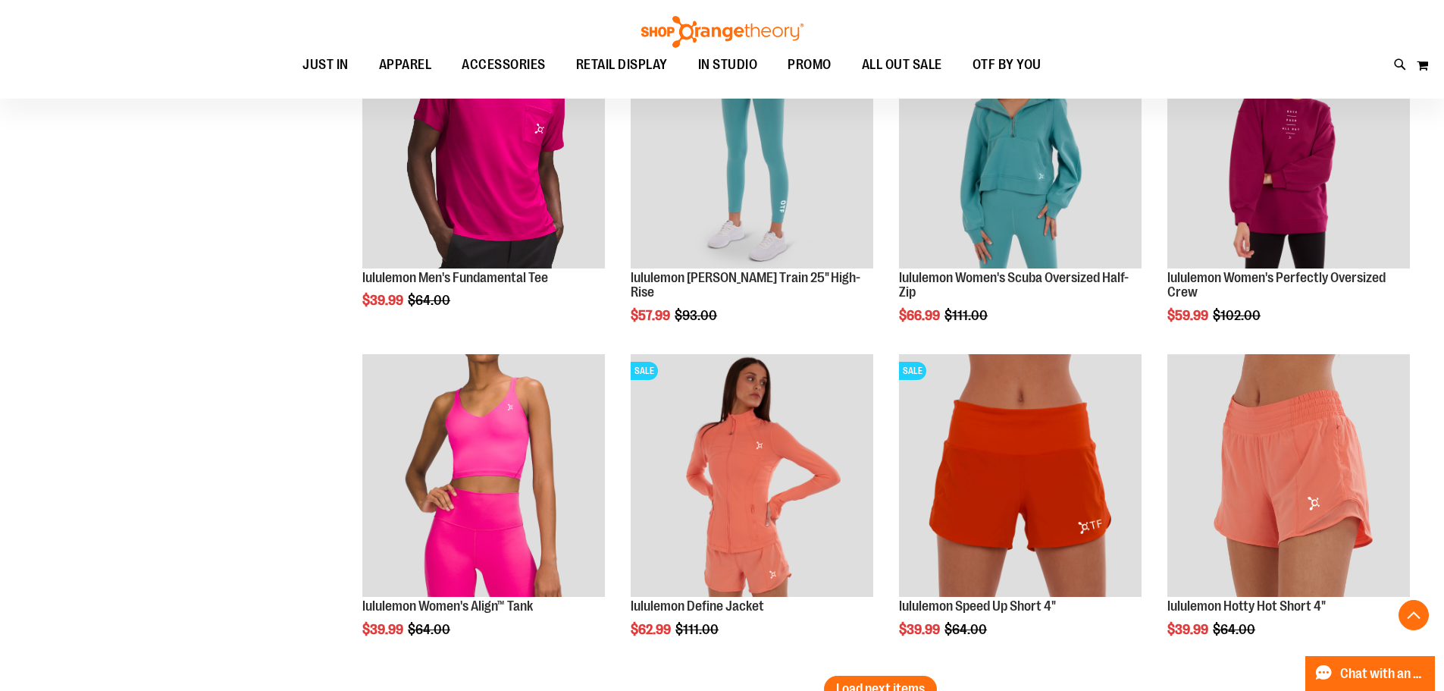
scroll to position [3668, 0]
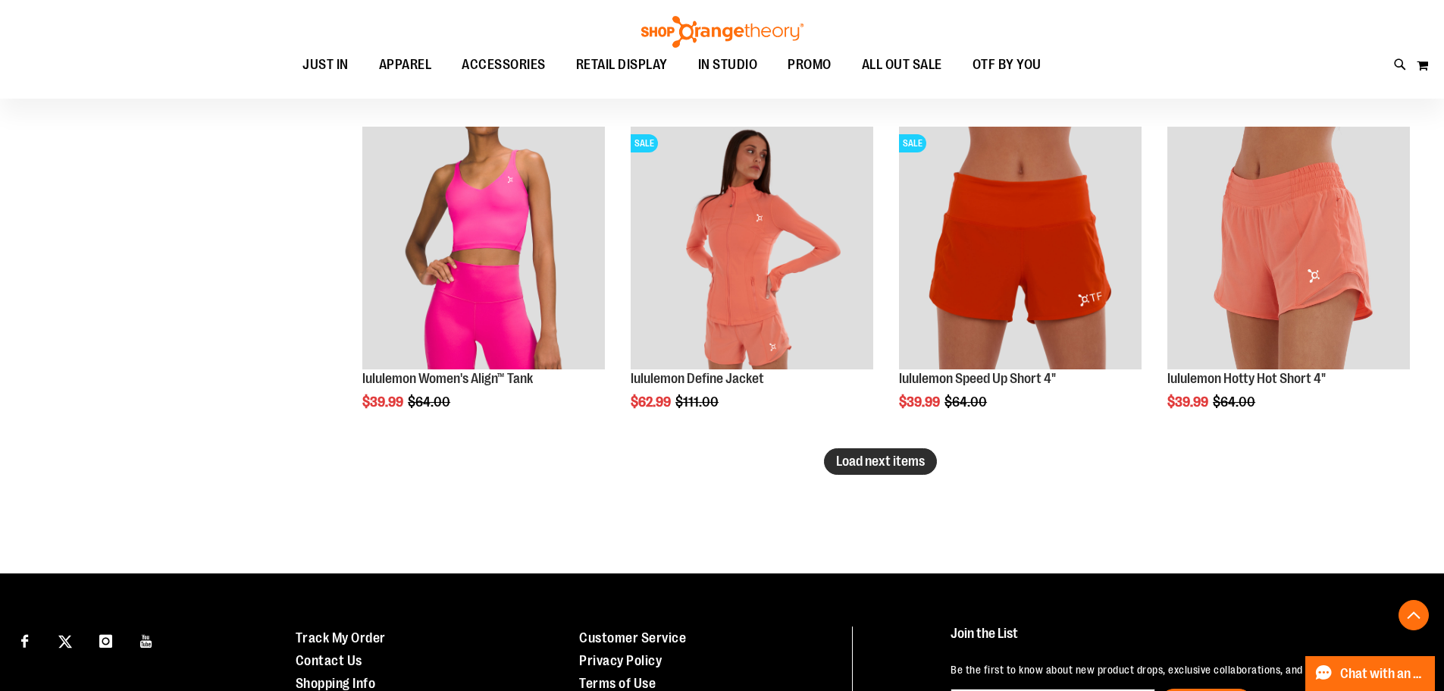
click at [873, 458] on span "Load next items" at bounding box center [880, 460] width 89 height 15
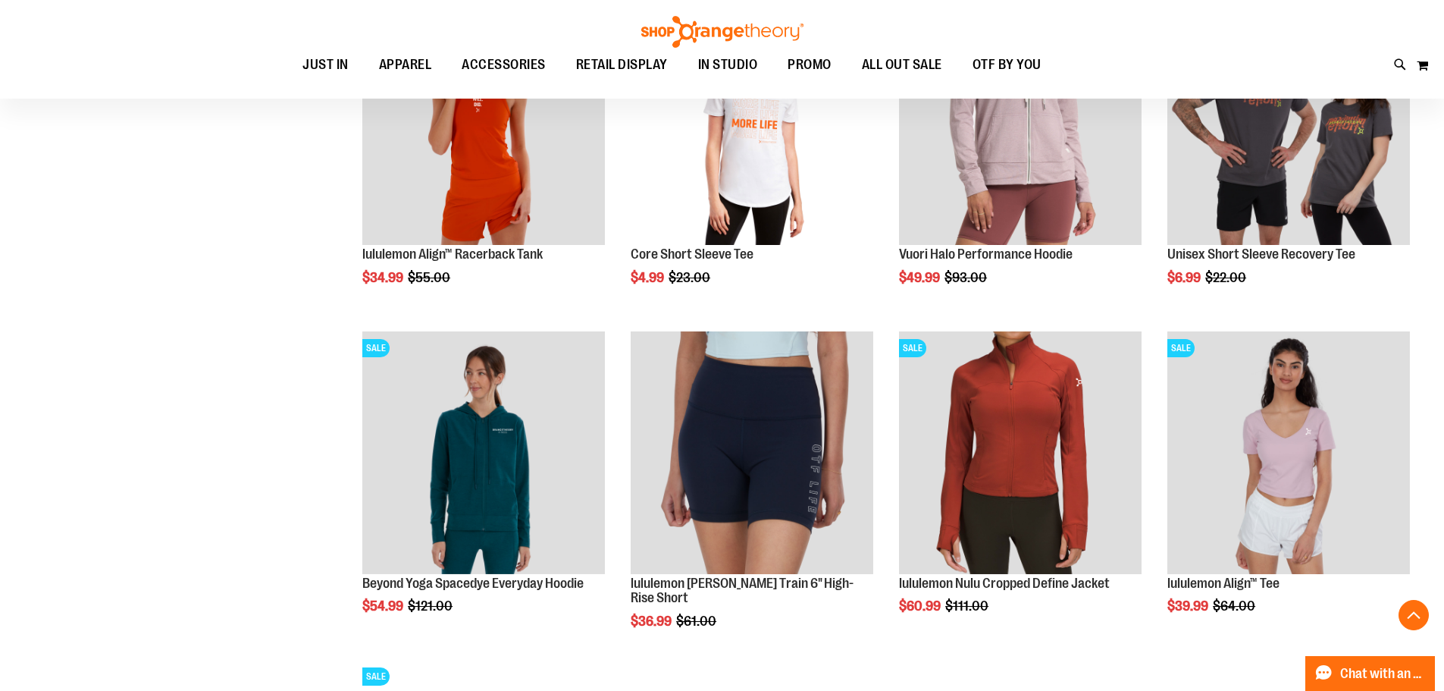
scroll to position [4123, 0]
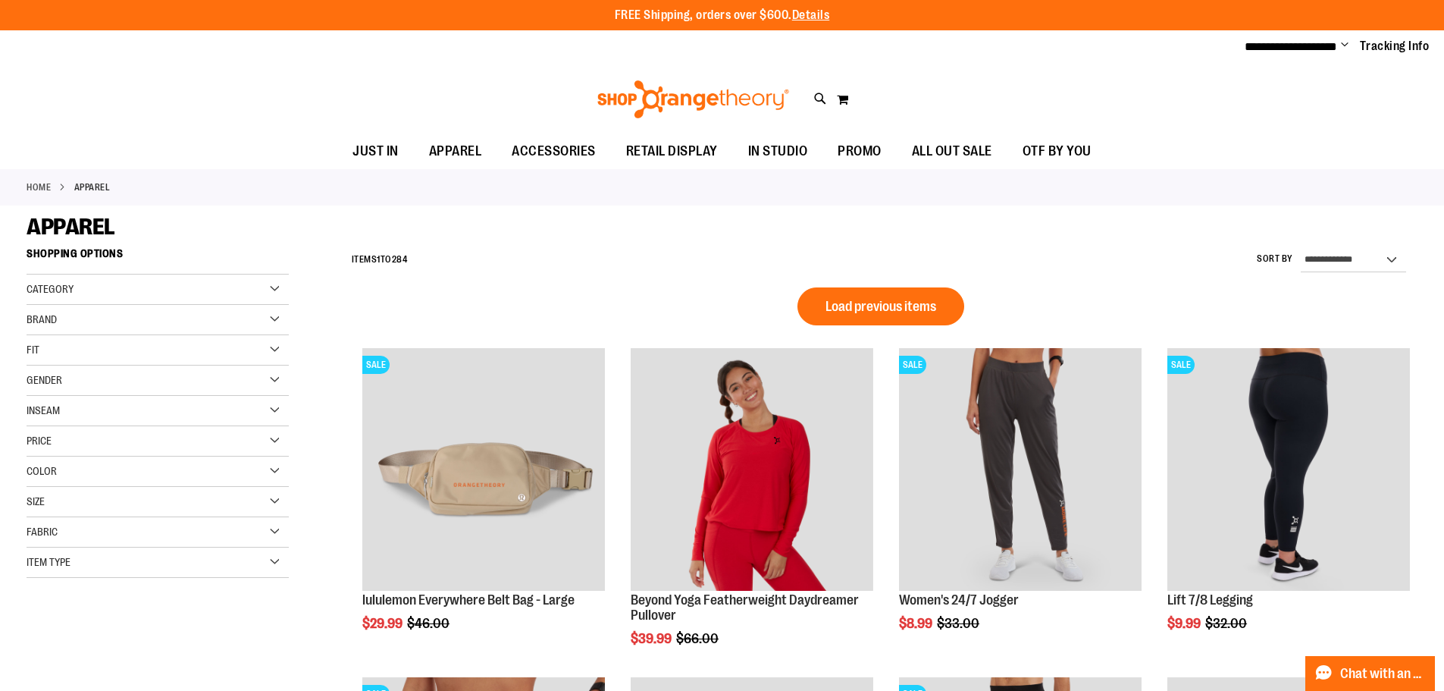
click at [276, 431] on div "Price" at bounding box center [158, 441] width 262 height 30
click at [30, 475] on link "$0.00 - $24.99 158 items" at bounding box center [149, 472] width 252 height 16
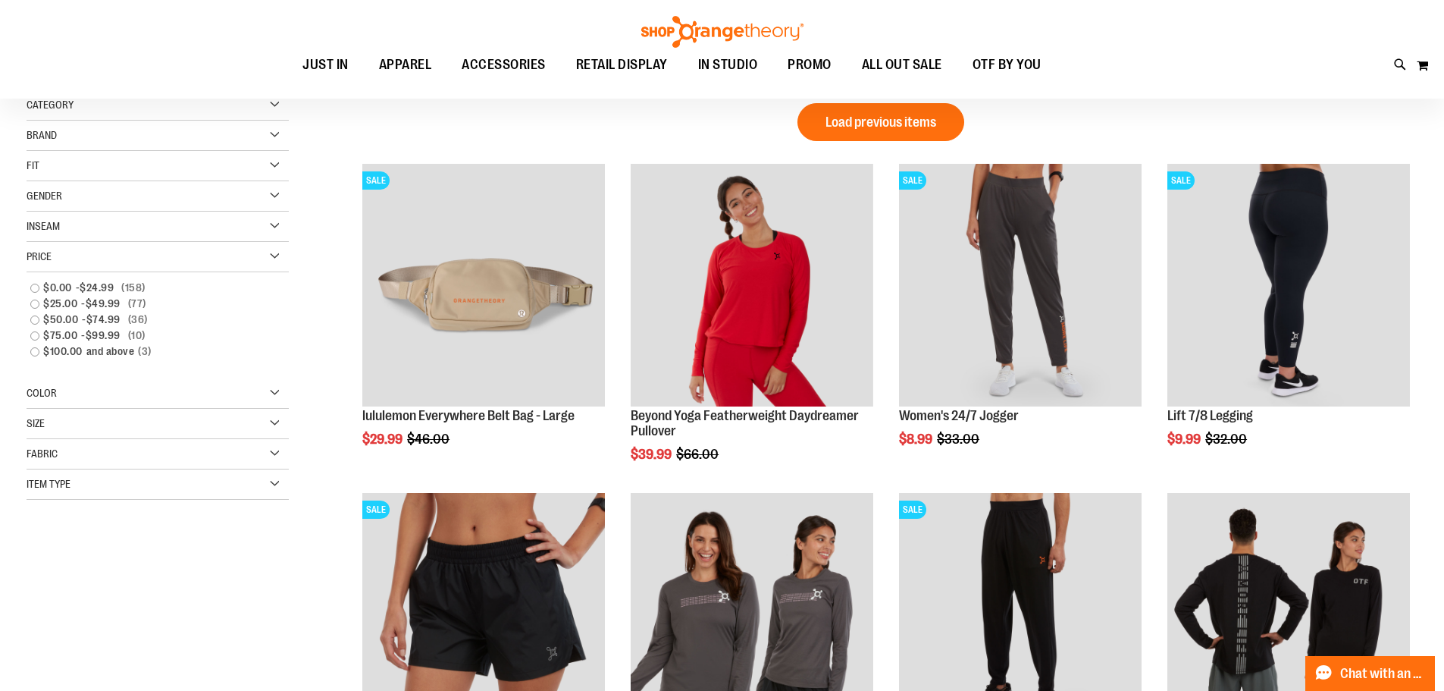
scroll to position [12, 0]
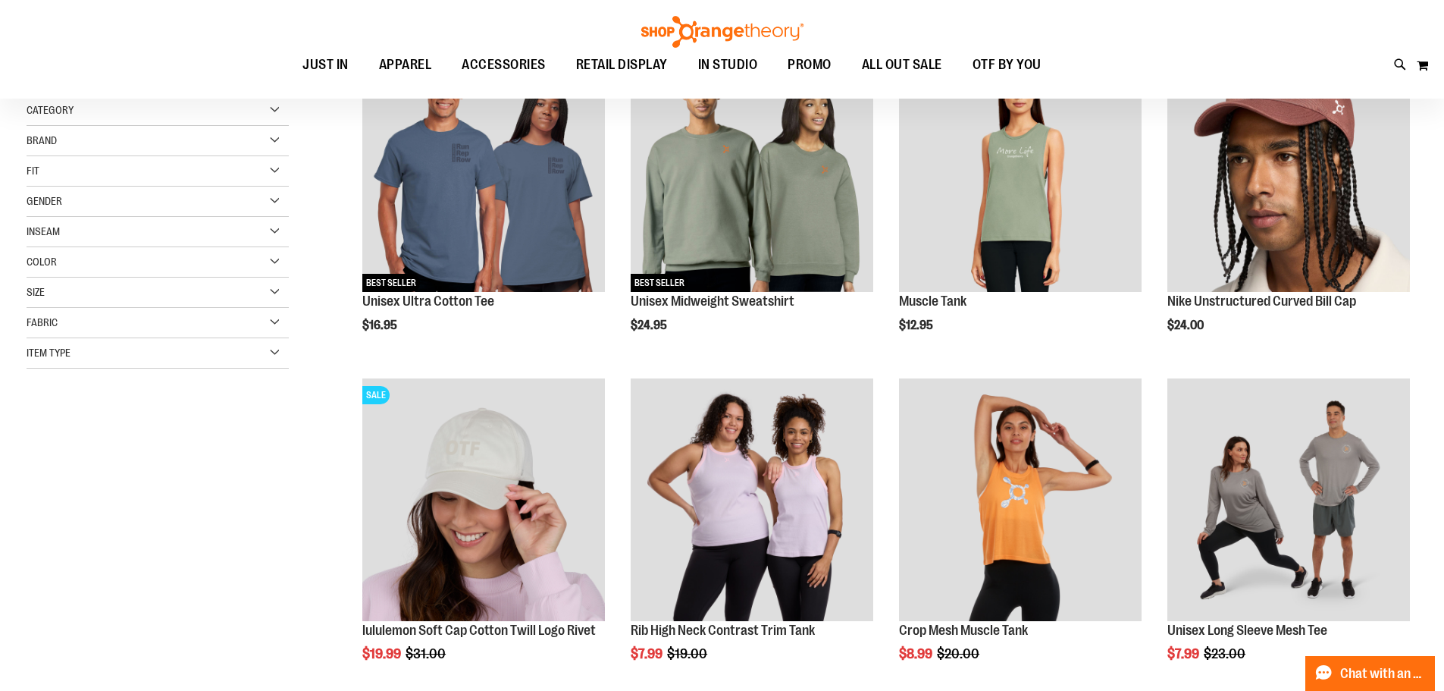
scroll to position [75, 0]
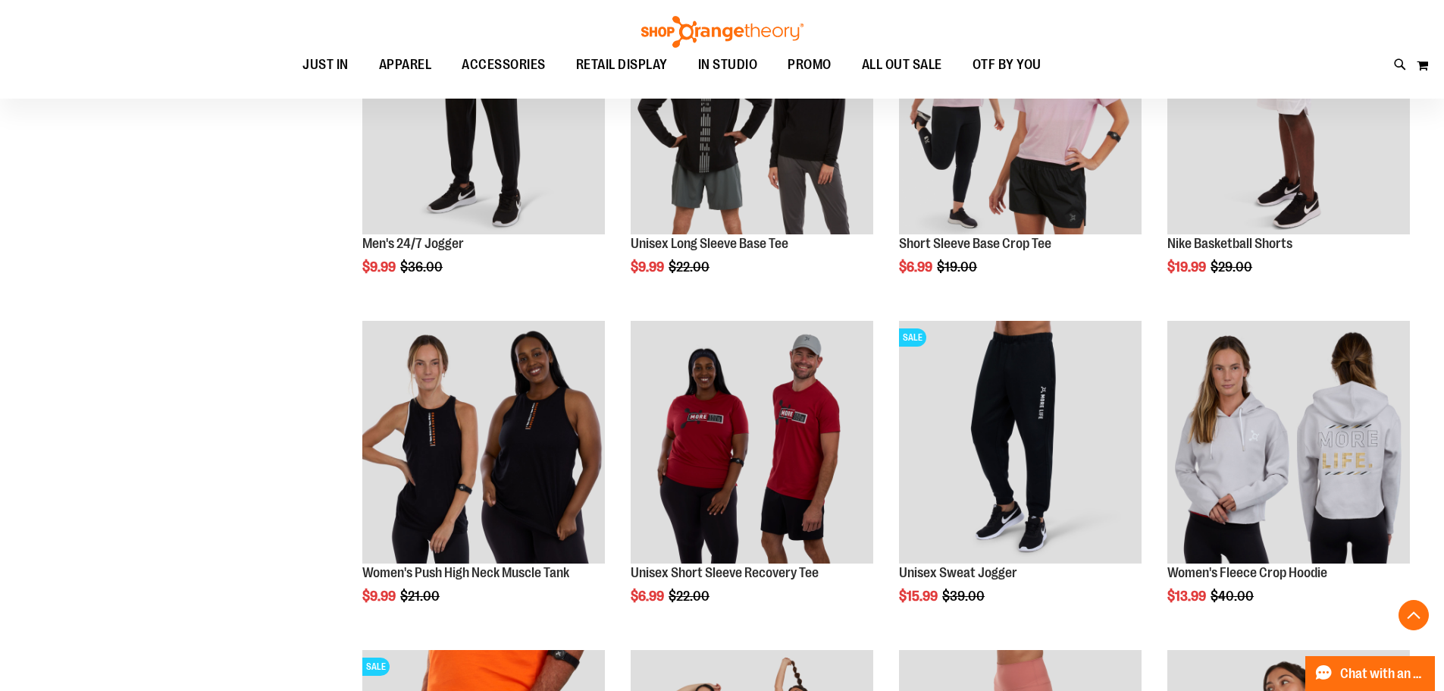
scroll to position [1136, 0]
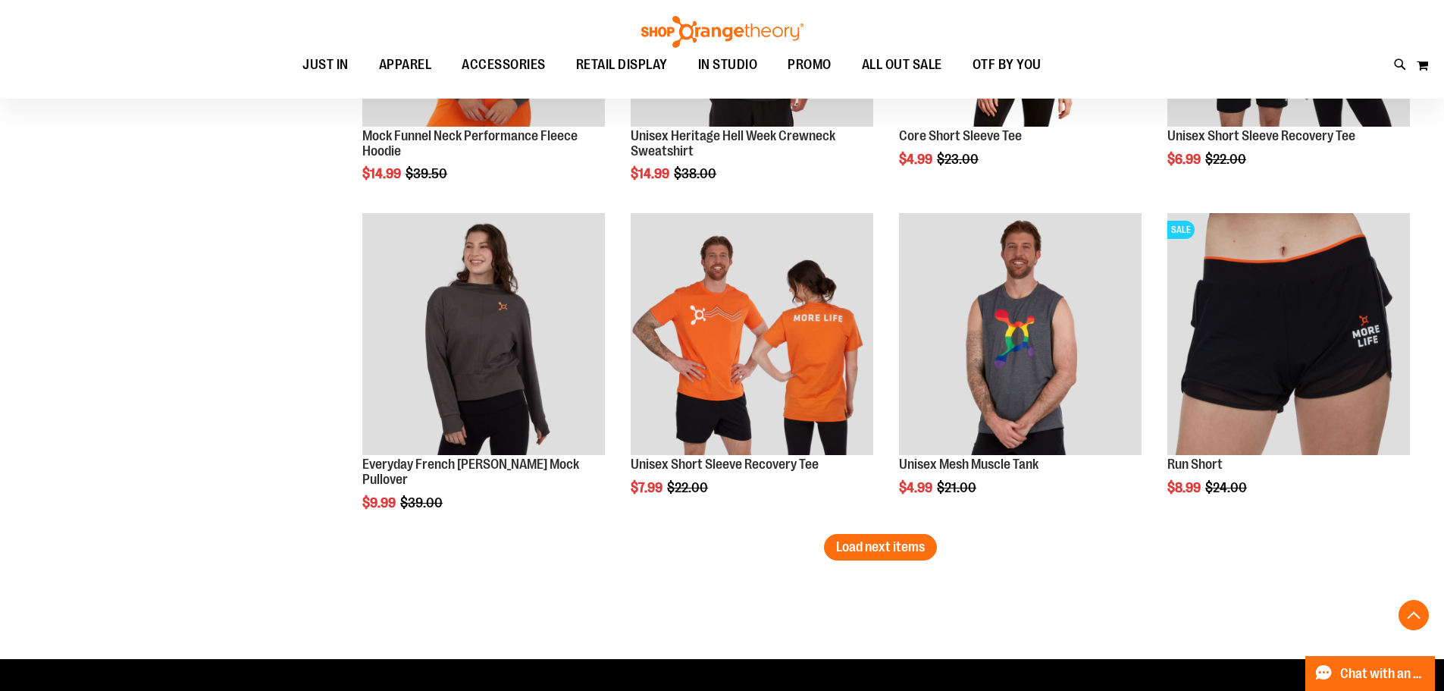
scroll to position [2577, 0]
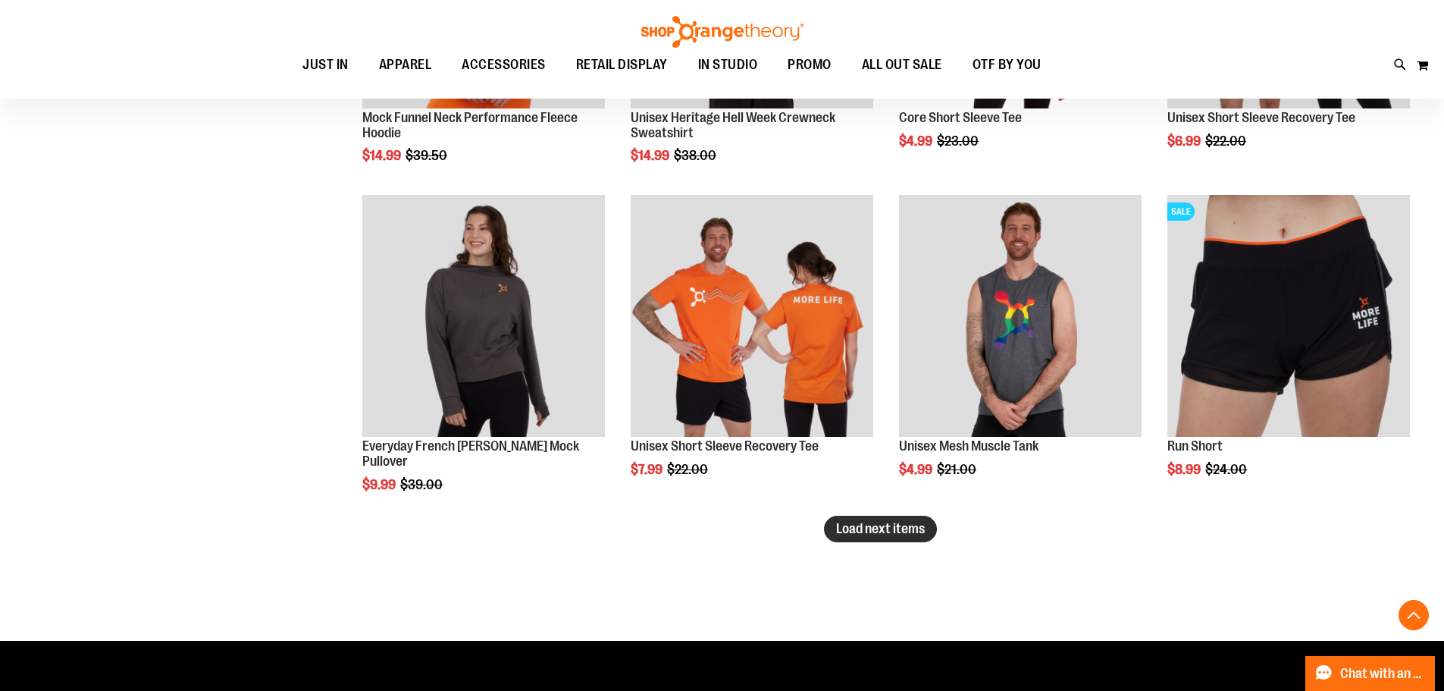
click at [881, 535] on span "Load next items" at bounding box center [880, 528] width 89 height 15
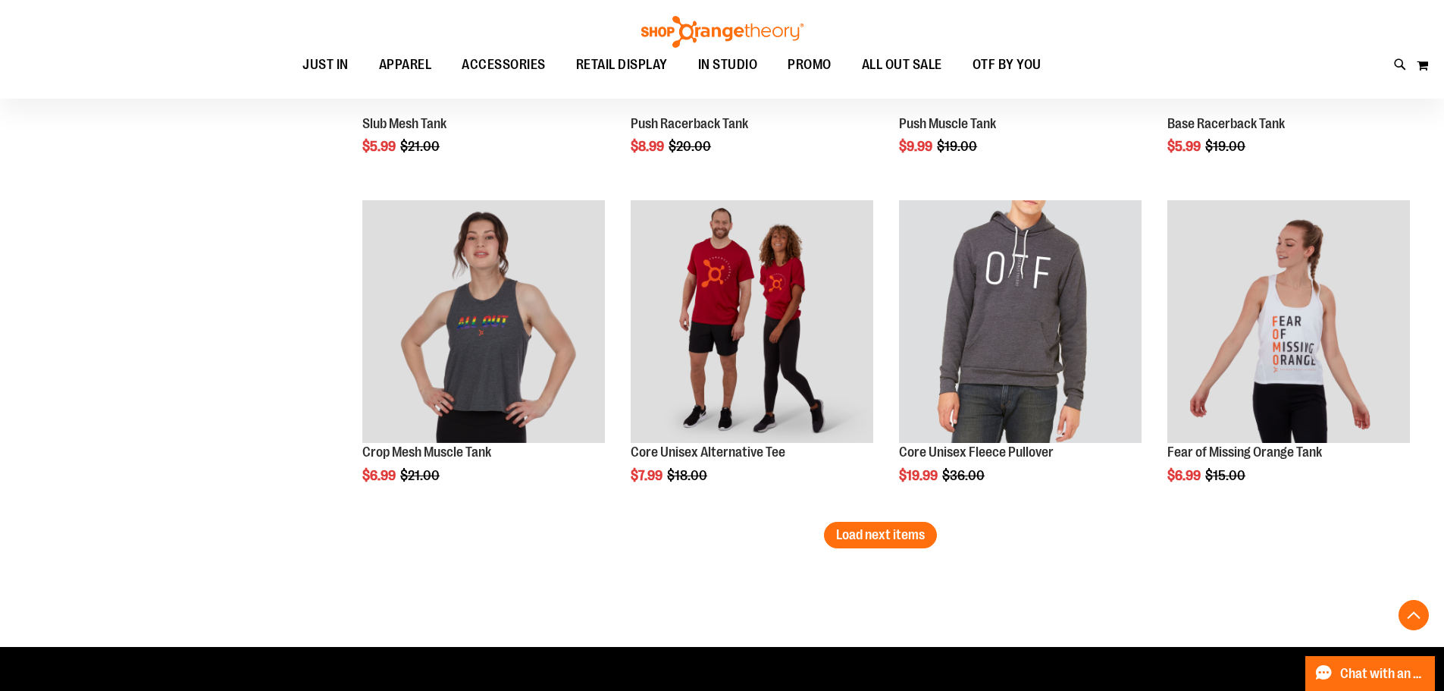
scroll to position [3562, 0]
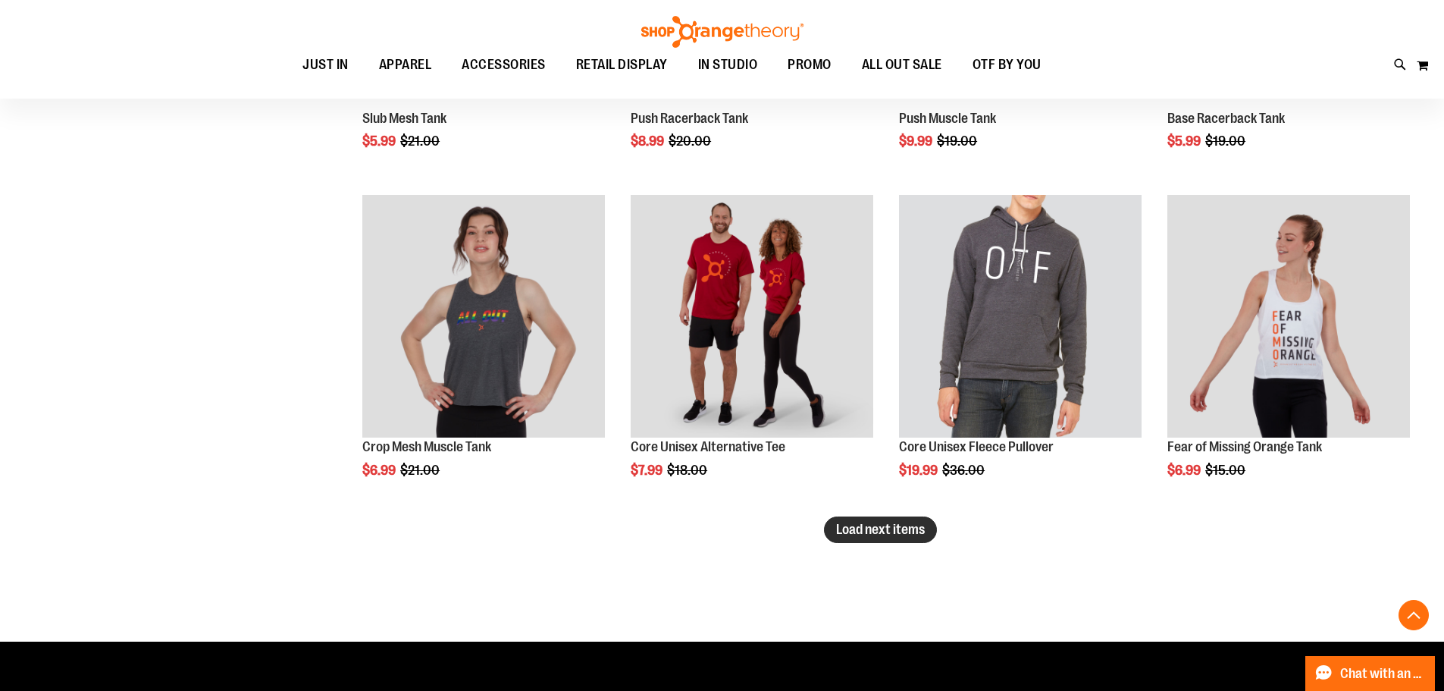
click at [903, 527] on span "Load next items" at bounding box center [880, 529] width 89 height 15
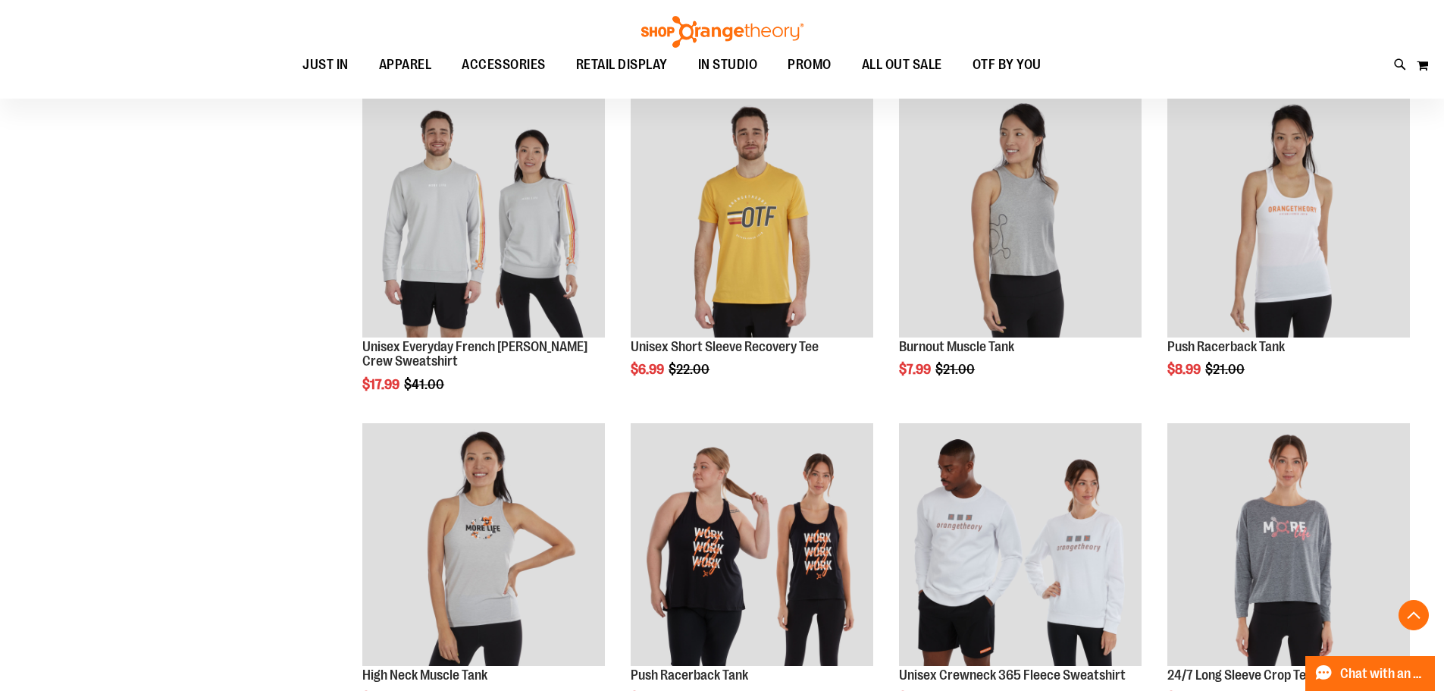
scroll to position [4623, 0]
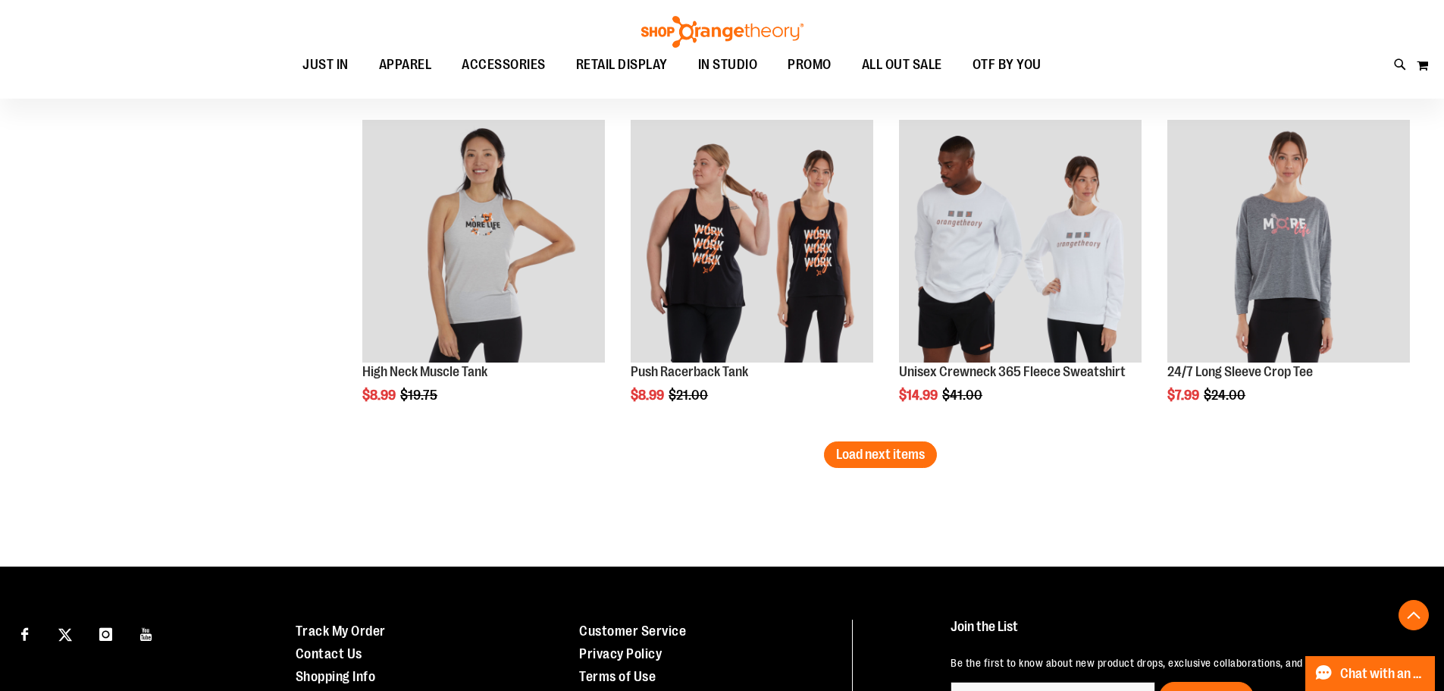
click at [910, 462] on button "Load next items" at bounding box center [880, 454] width 113 height 27
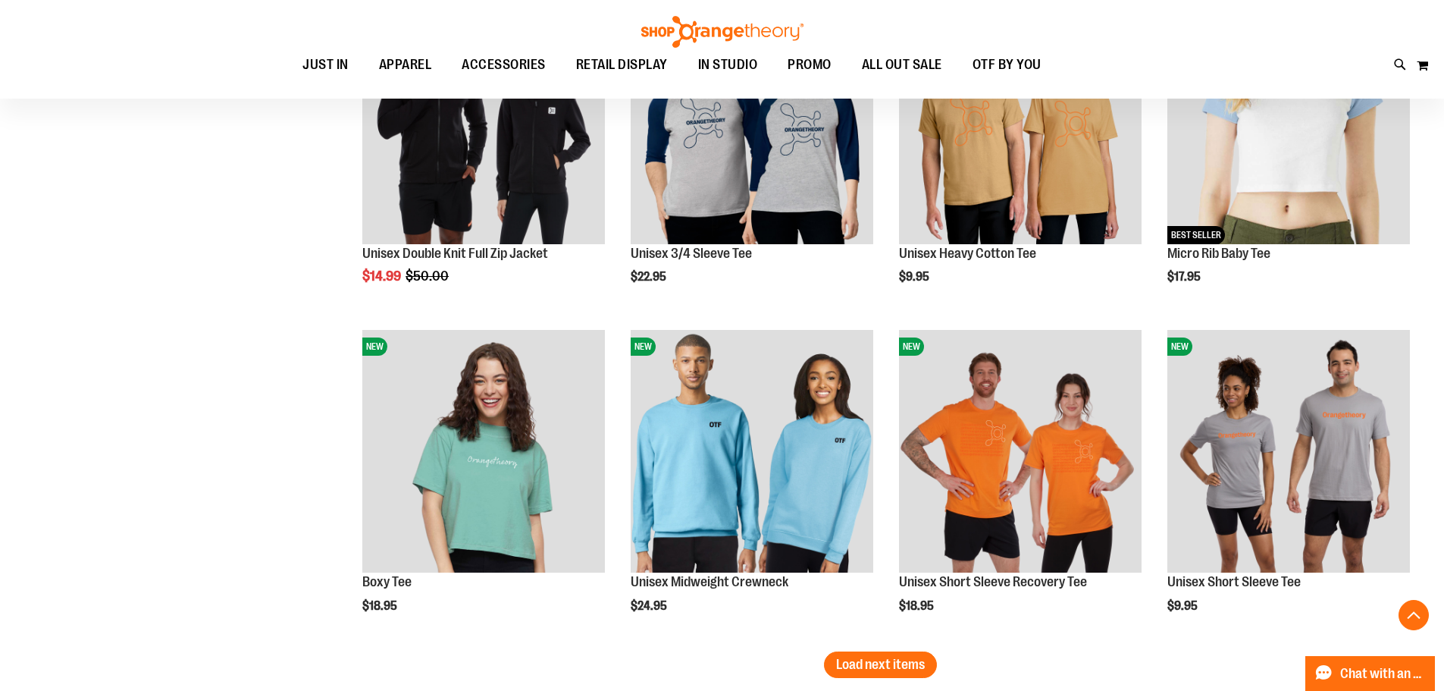
scroll to position [5457, 0]
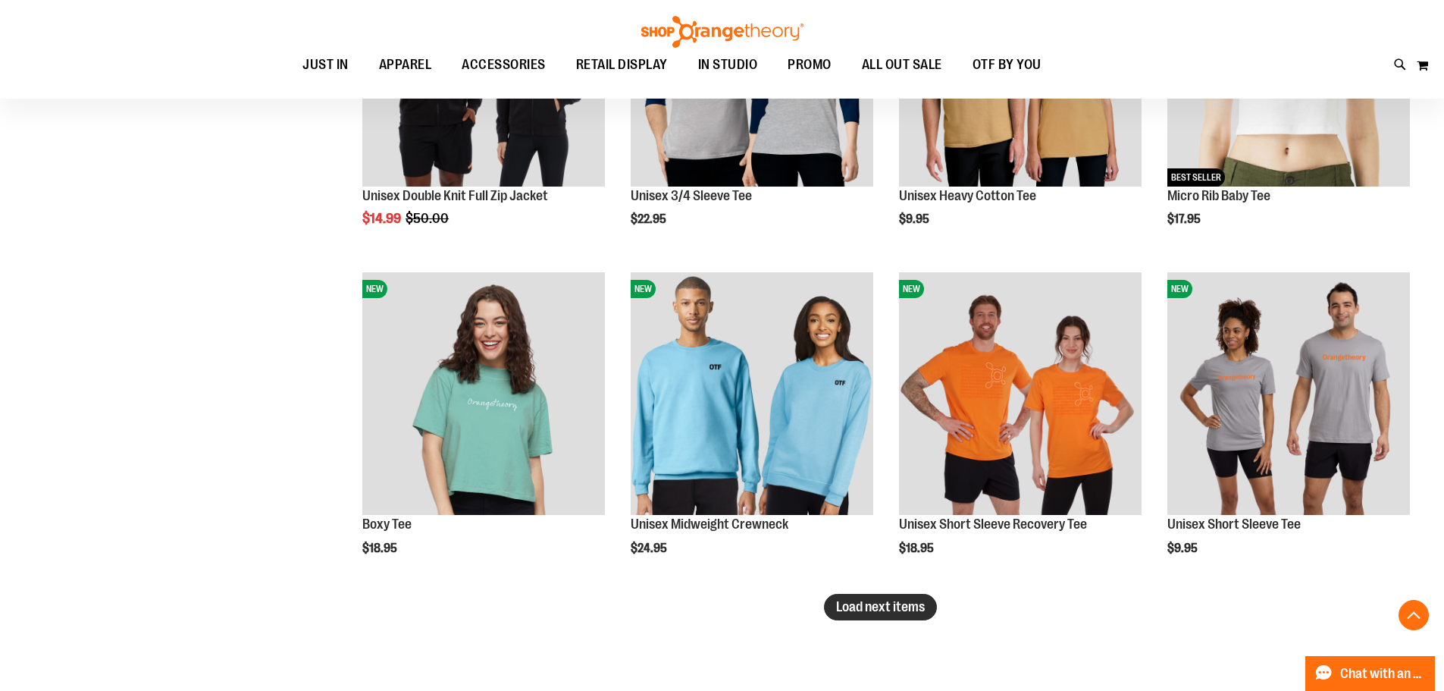
click at [851, 615] on button "Load next items" at bounding box center [880, 607] width 113 height 27
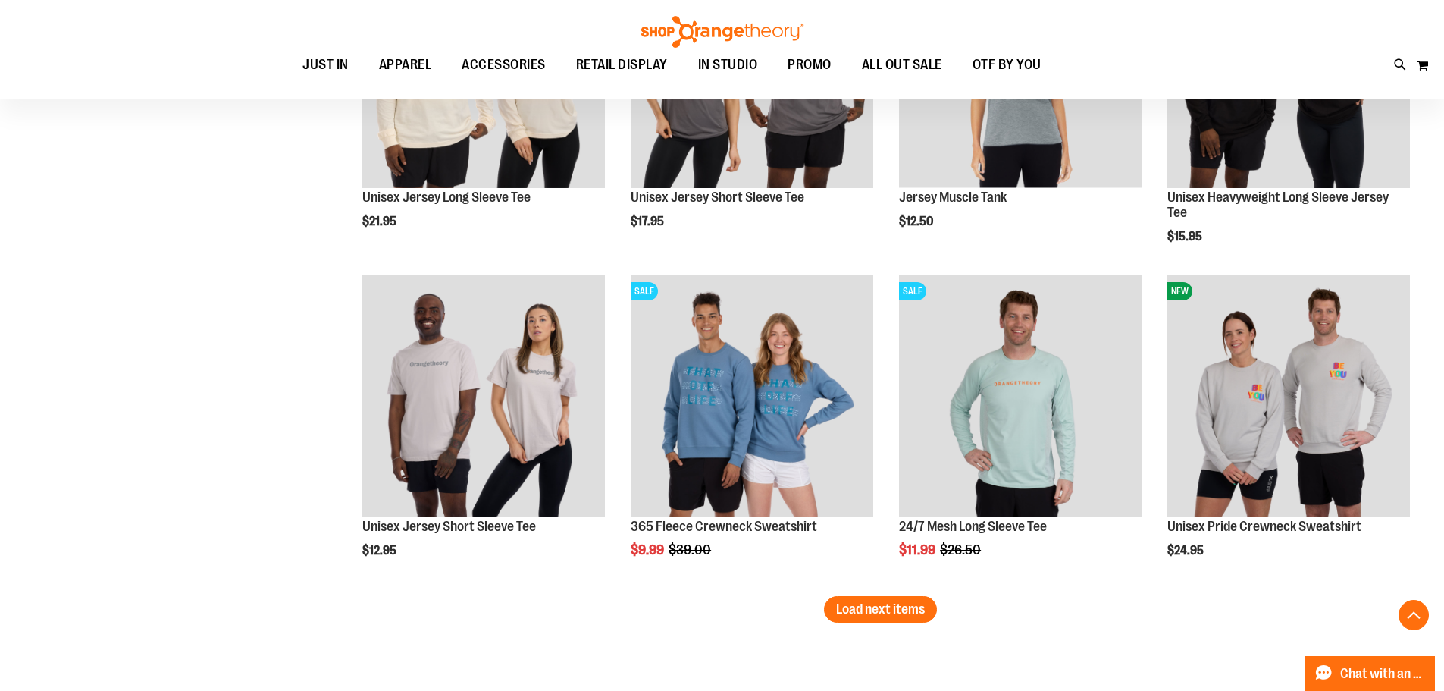
scroll to position [6443, 0]
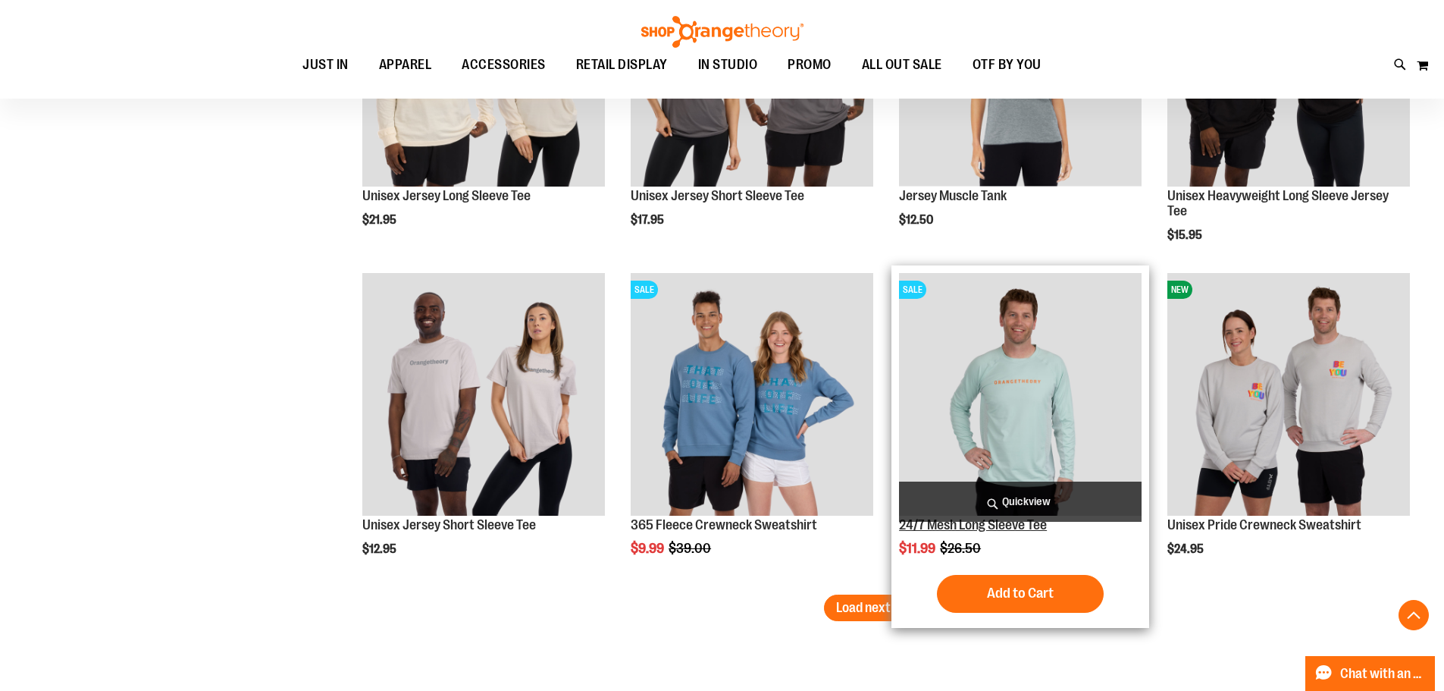
click at [973, 528] on link "24/7 Mesh Long Sleeve Tee" at bounding box center [973, 524] width 148 height 15
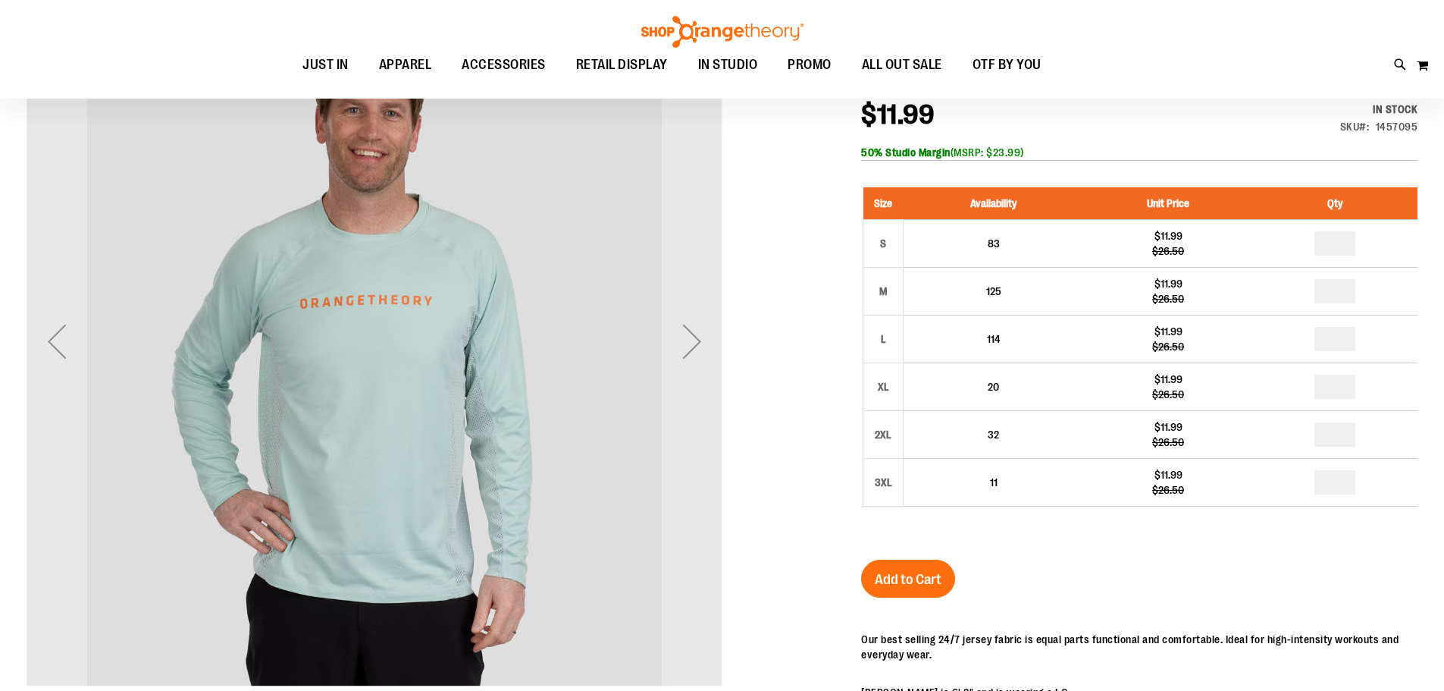
scroll to position [226, 0]
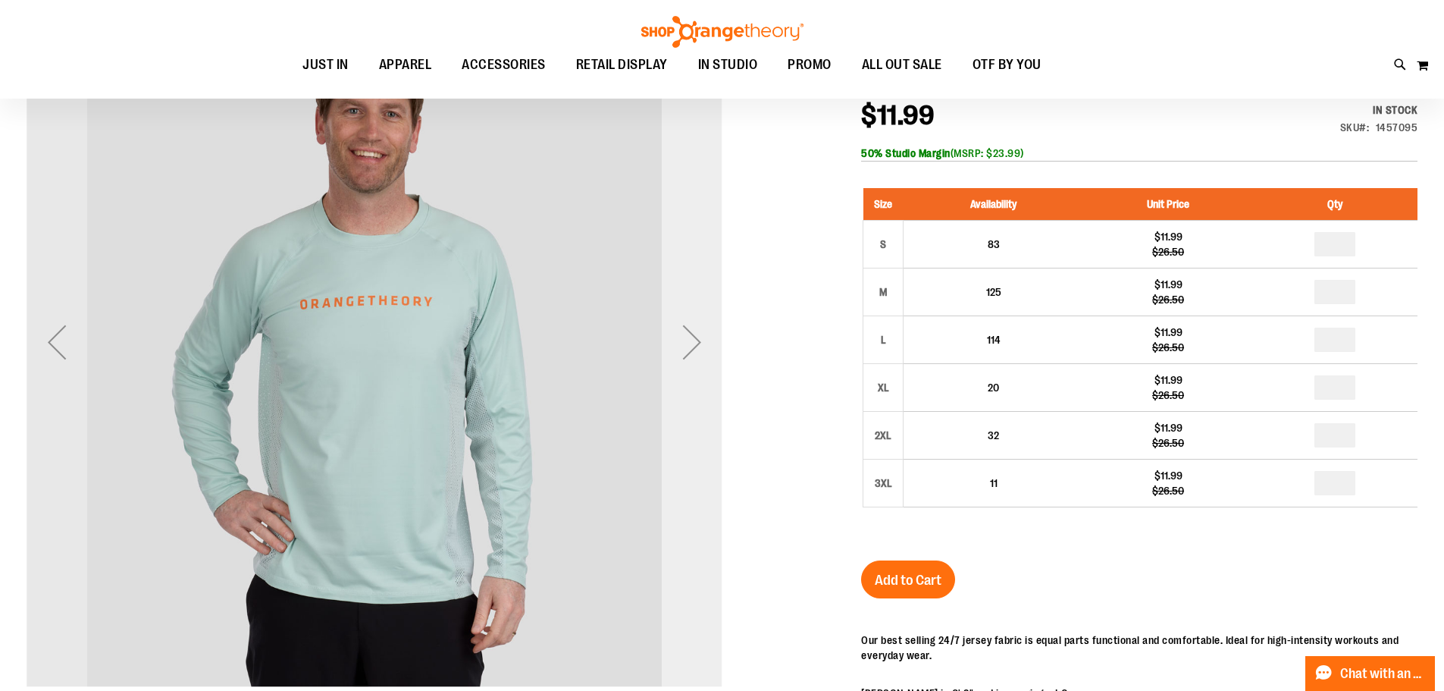
type input "**********"
click at [666, 349] on div "Next" at bounding box center [692, 342] width 61 height 61
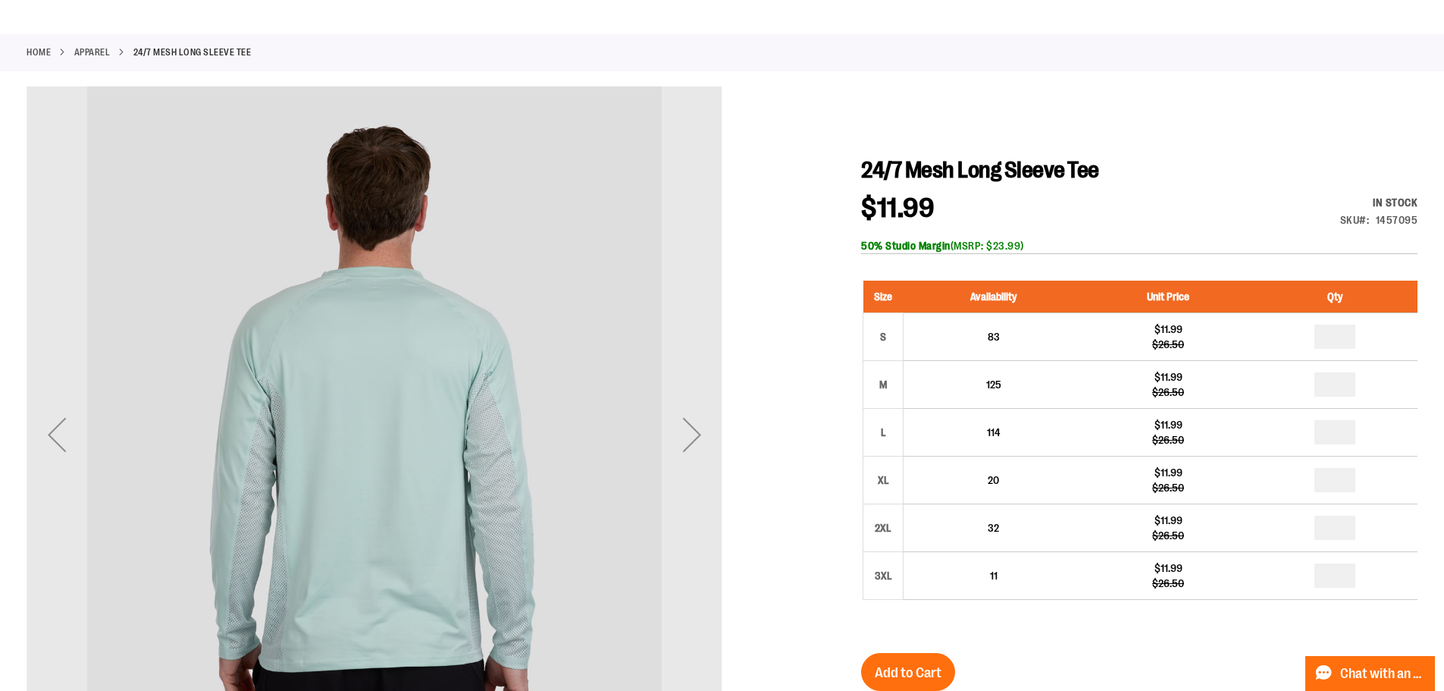
scroll to position [0, 0]
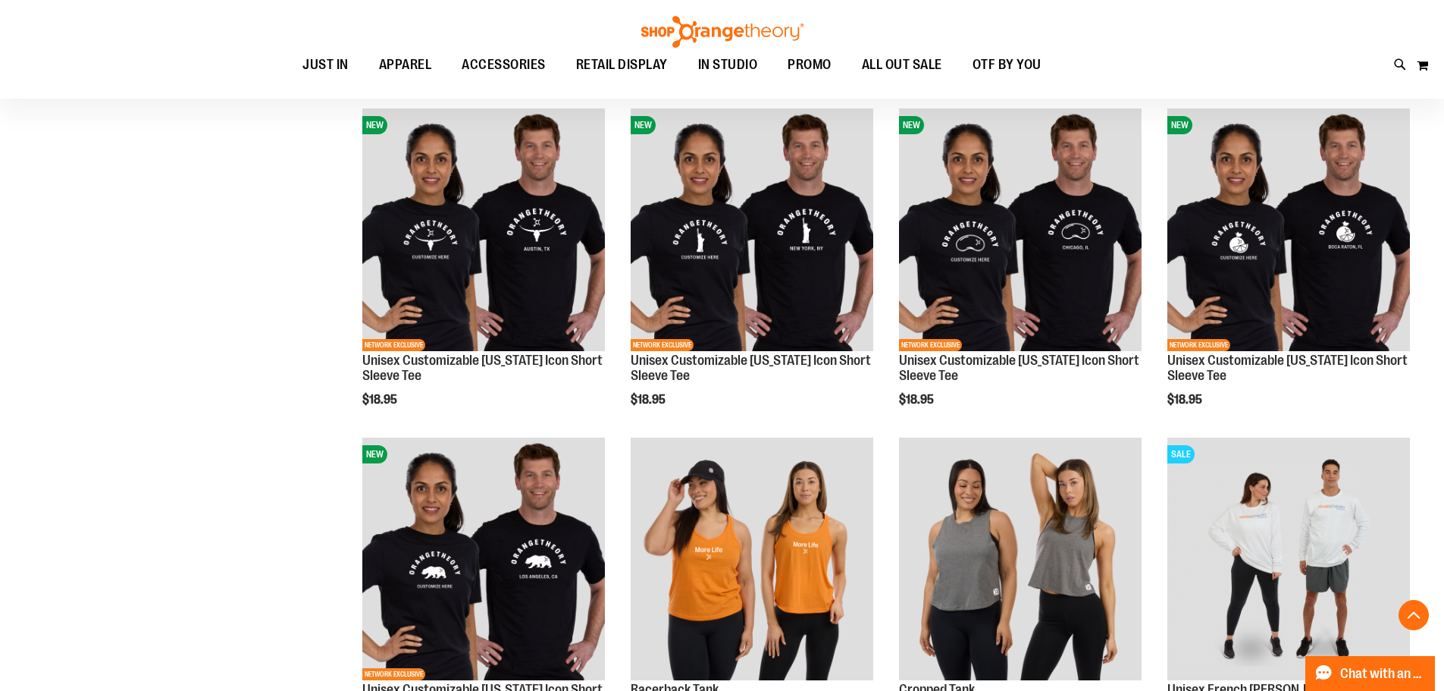
scroll to position [1364, 0]
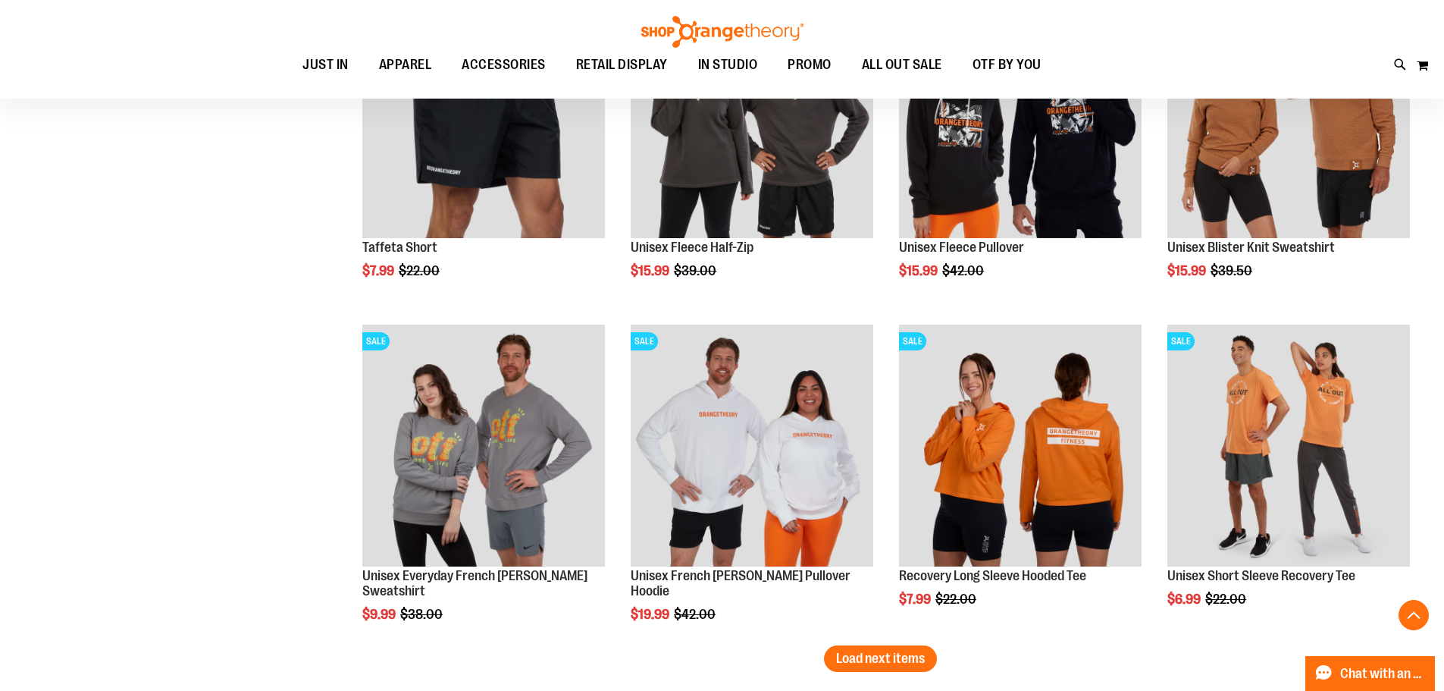
scroll to position [2880, 0]
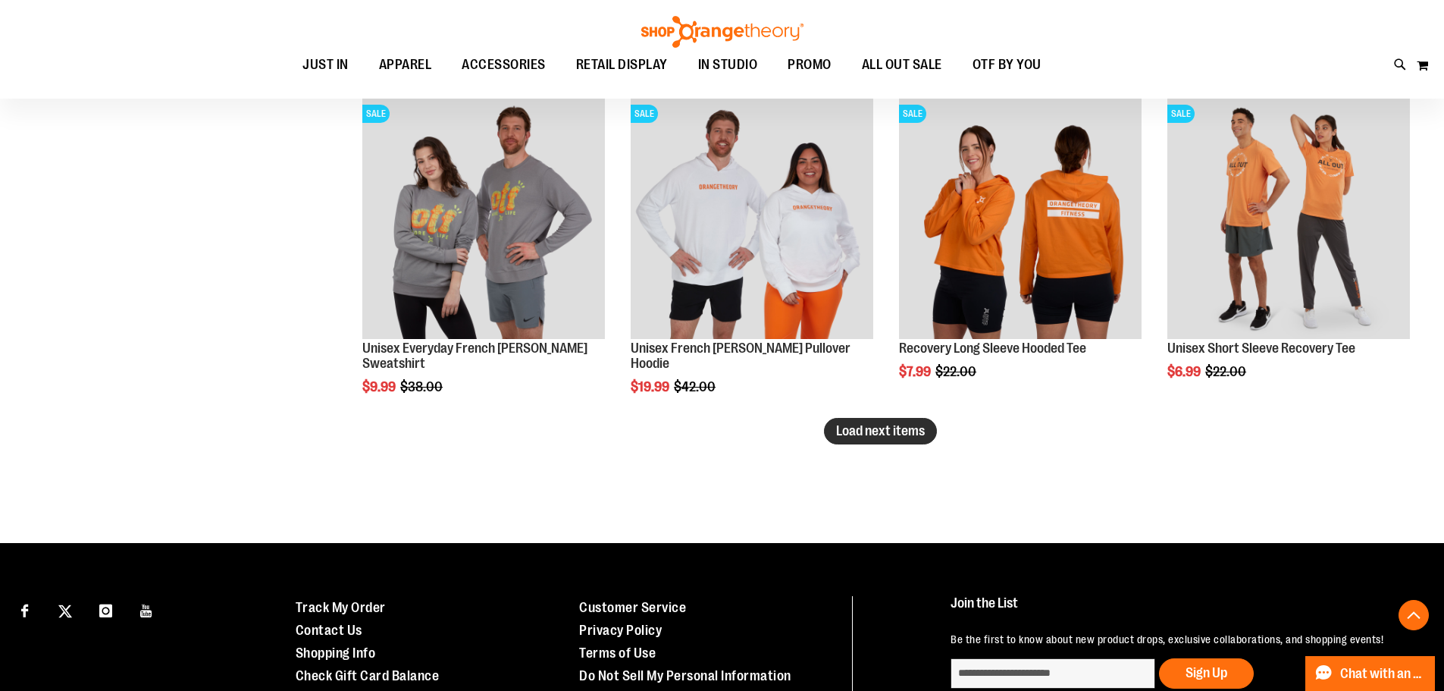
type input "**********"
click at [865, 443] on button "Load next items" at bounding box center [880, 431] width 113 height 27
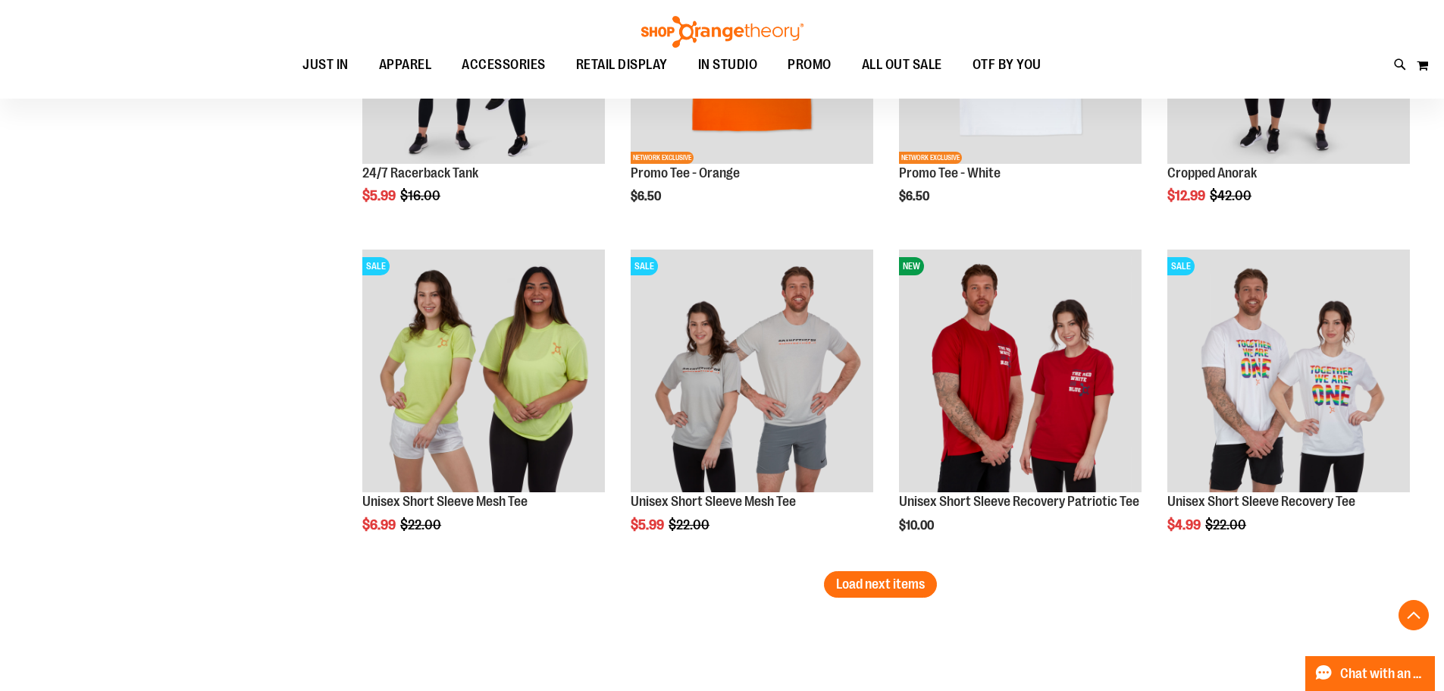
scroll to position [3714, 0]
click at [912, 591] on button "Load next items" at bounding box center [880, 583] width 113 height 27
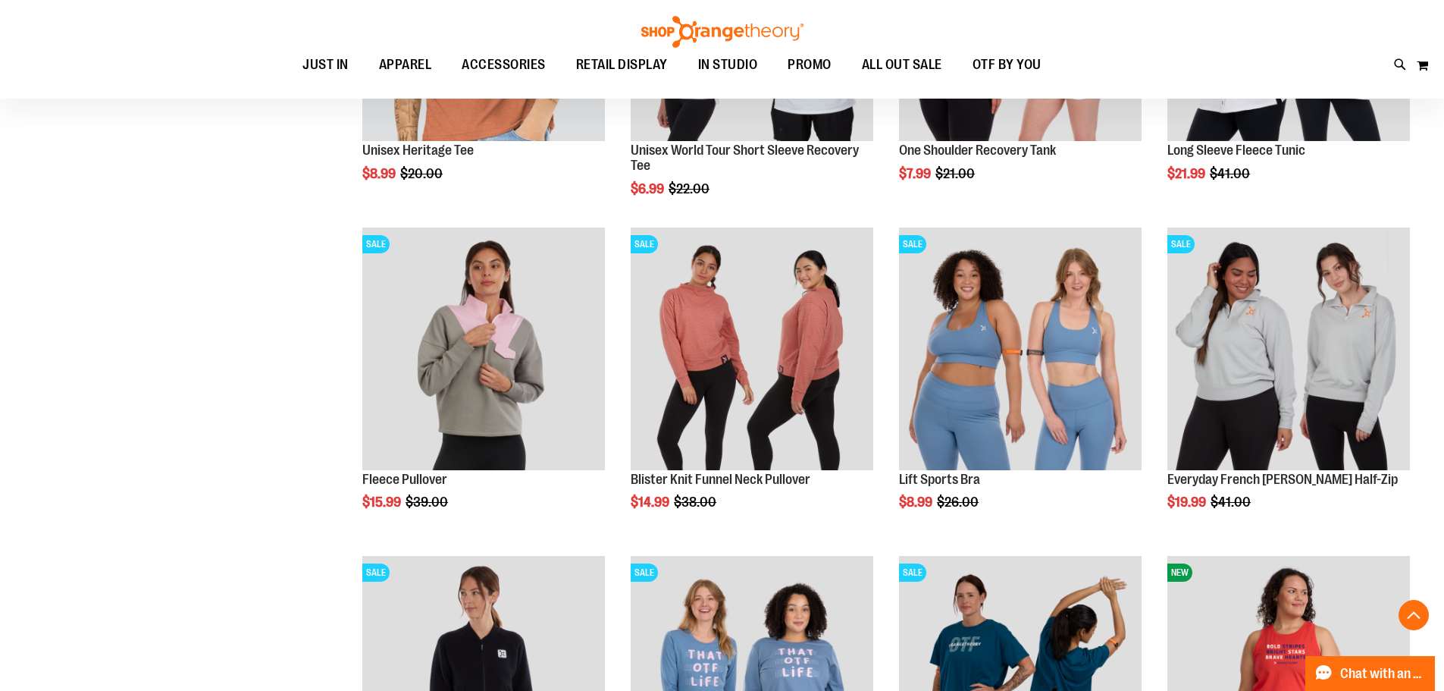
scroll to position [4396, 0]
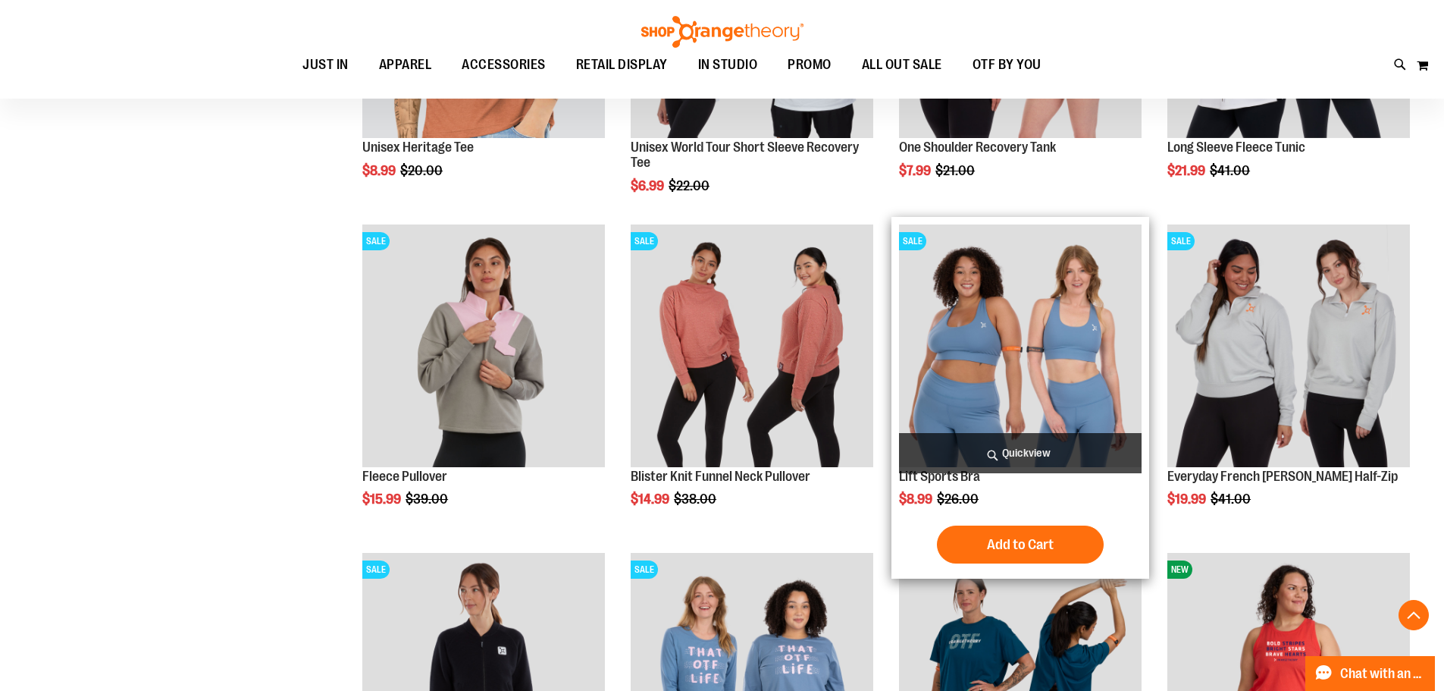
click at [1054, 406] on img "product" at bounding box center [1020, 345] width 243 height 243
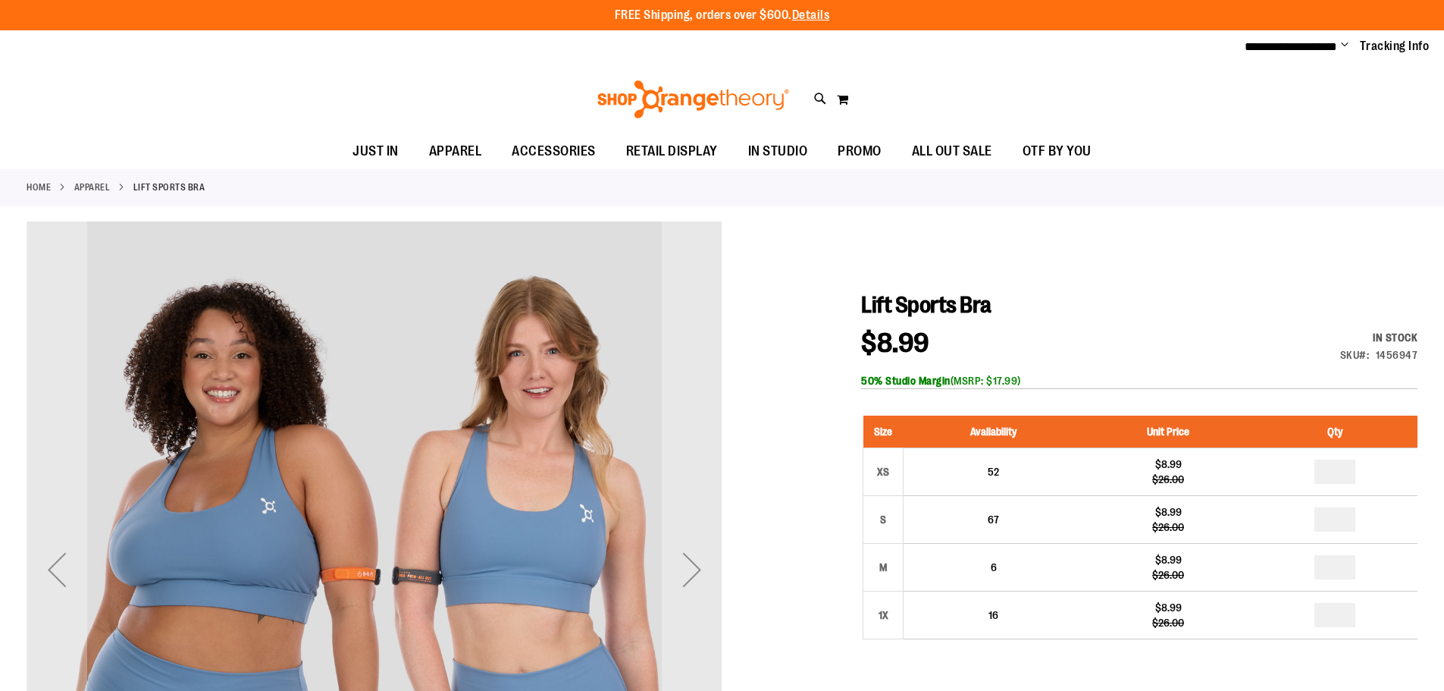
scroll to position [151, 0]
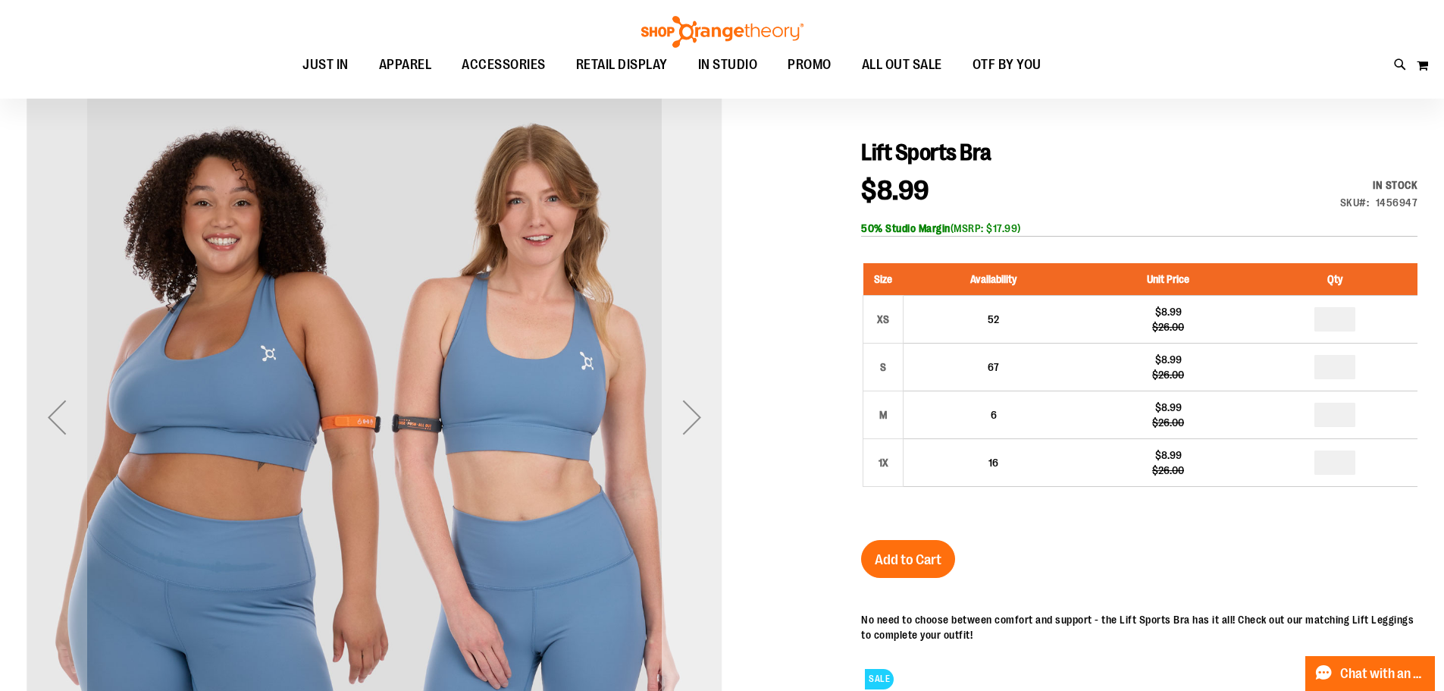
type input "**********"
click at [694, 410] on div "Next" at bounding box center [692, 417] width 61 height 61
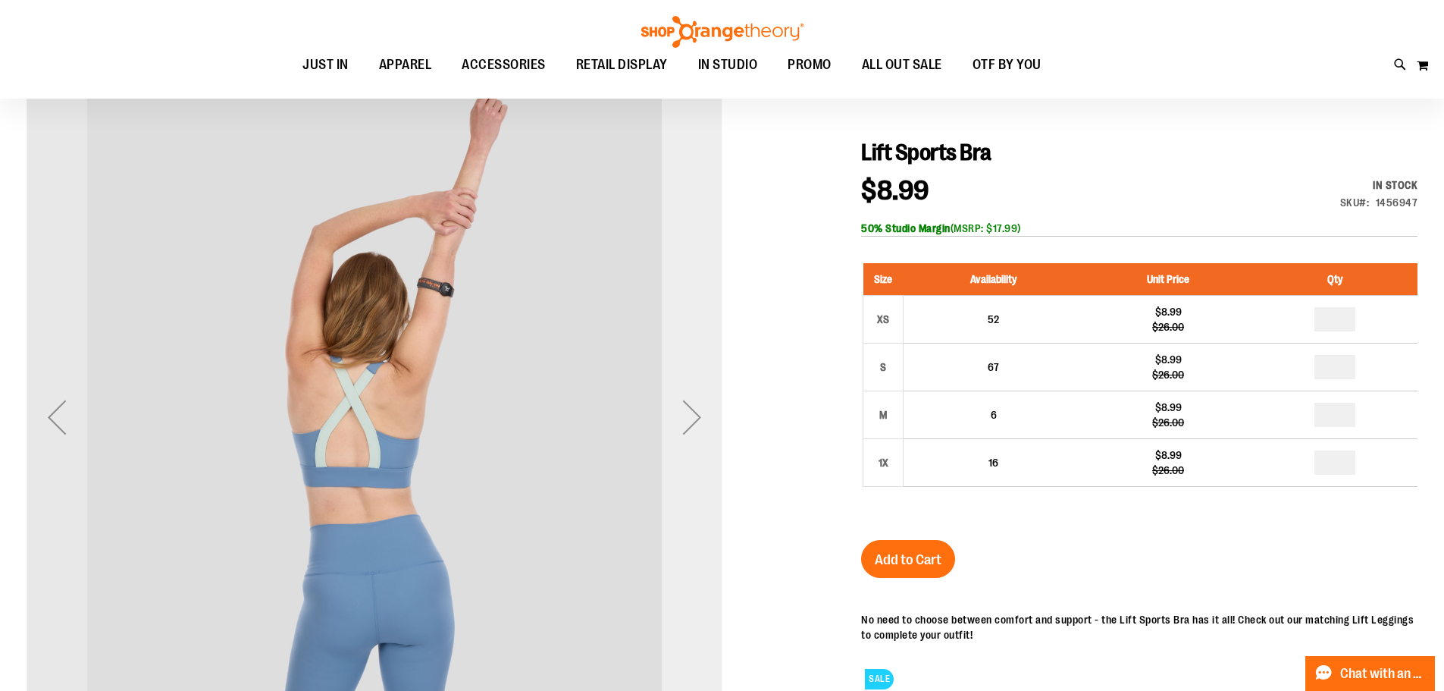
click at [694, 410] on div "Next" at bounding box center [692, 417] width 61 height 61
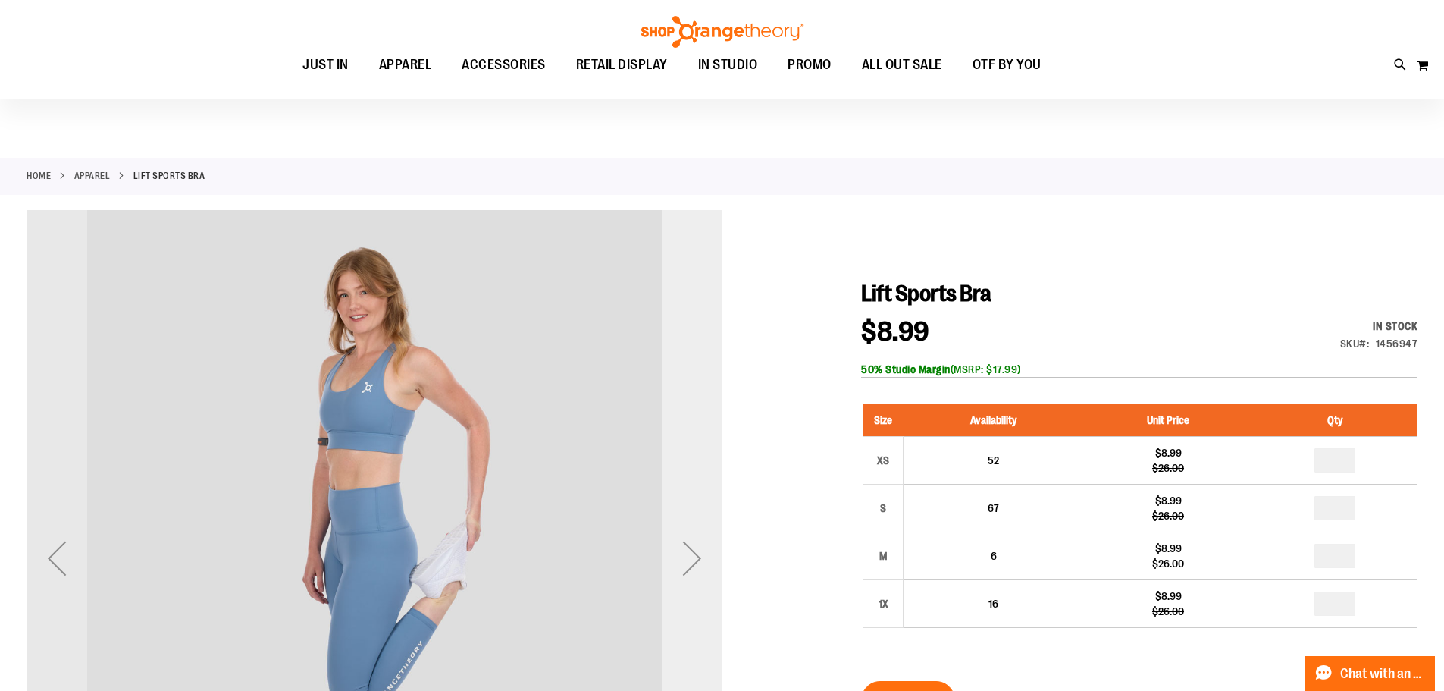
scroll to position [0, 0]
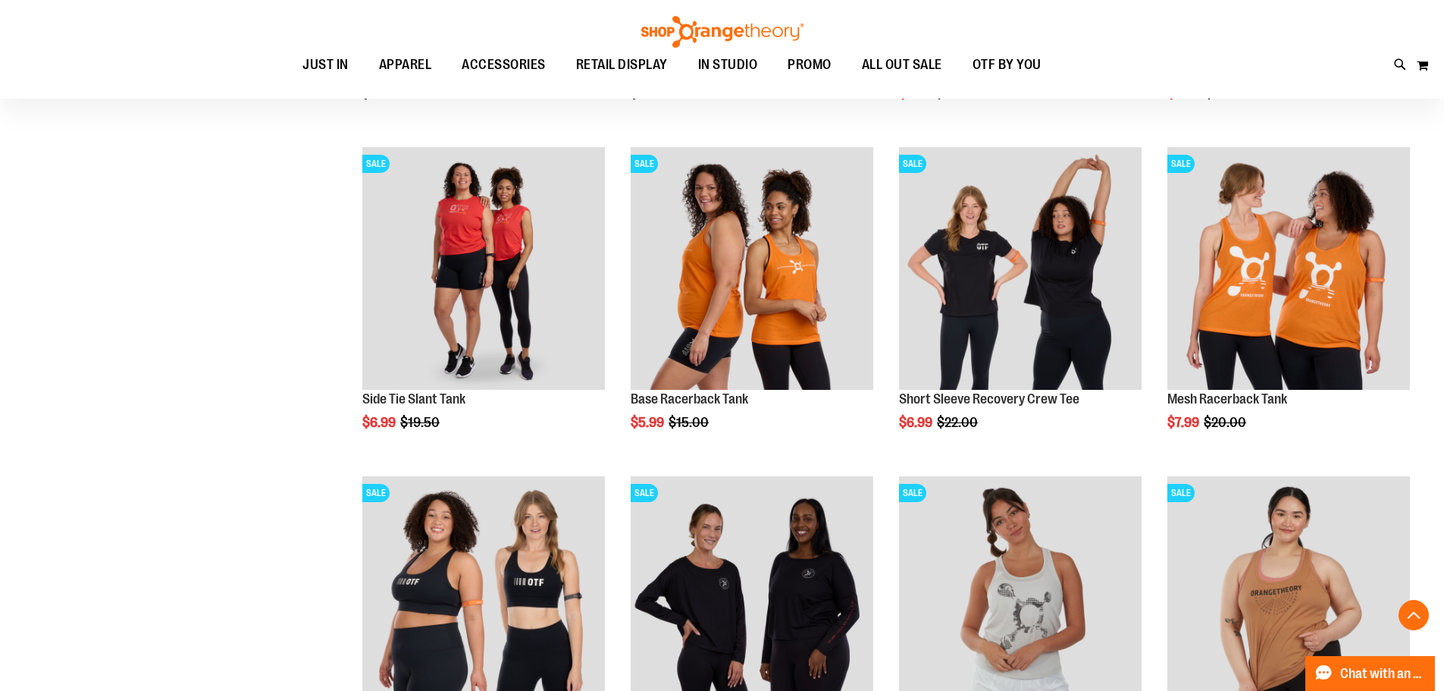
scroll to position [1515, 0]
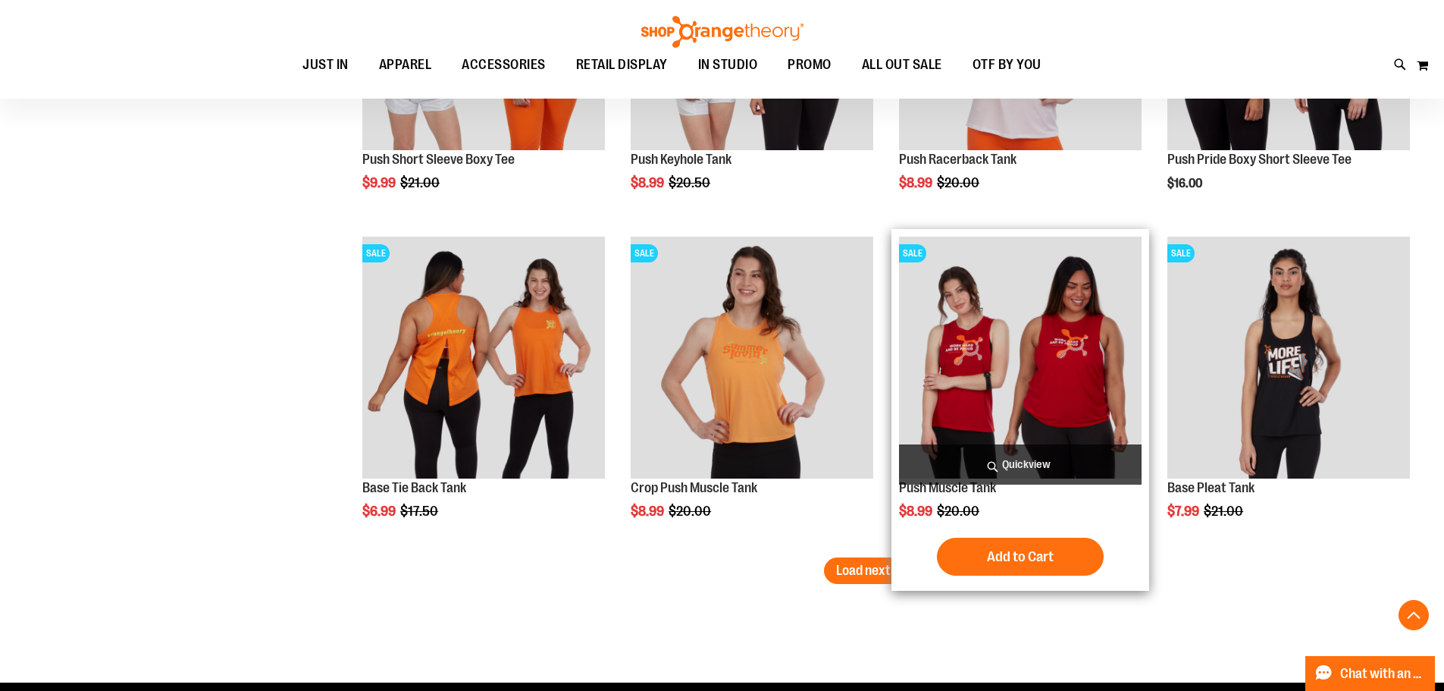
scroll to position [2728, 0]
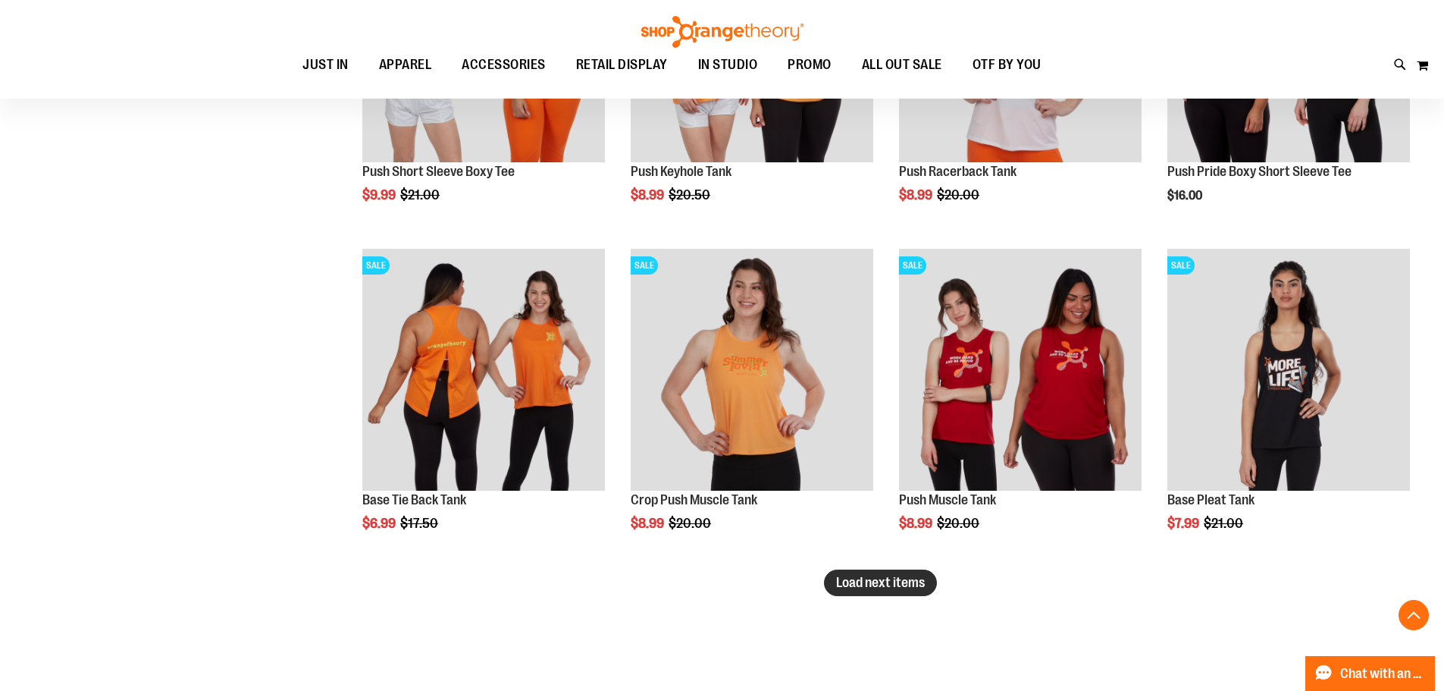
type input "**********"
click at [886, 578] on span "Load next items" at bounding box center [880, 582] width 89 height 15
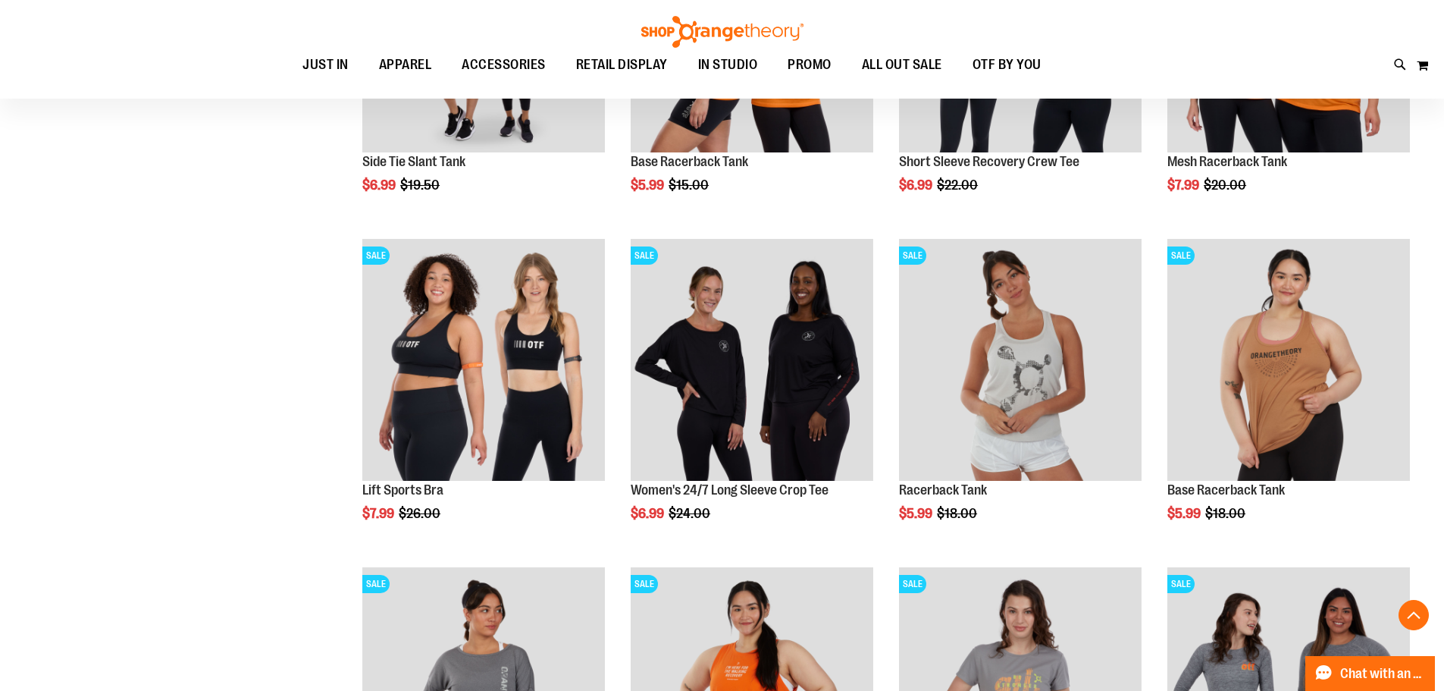
scroll to position [1743, 0]
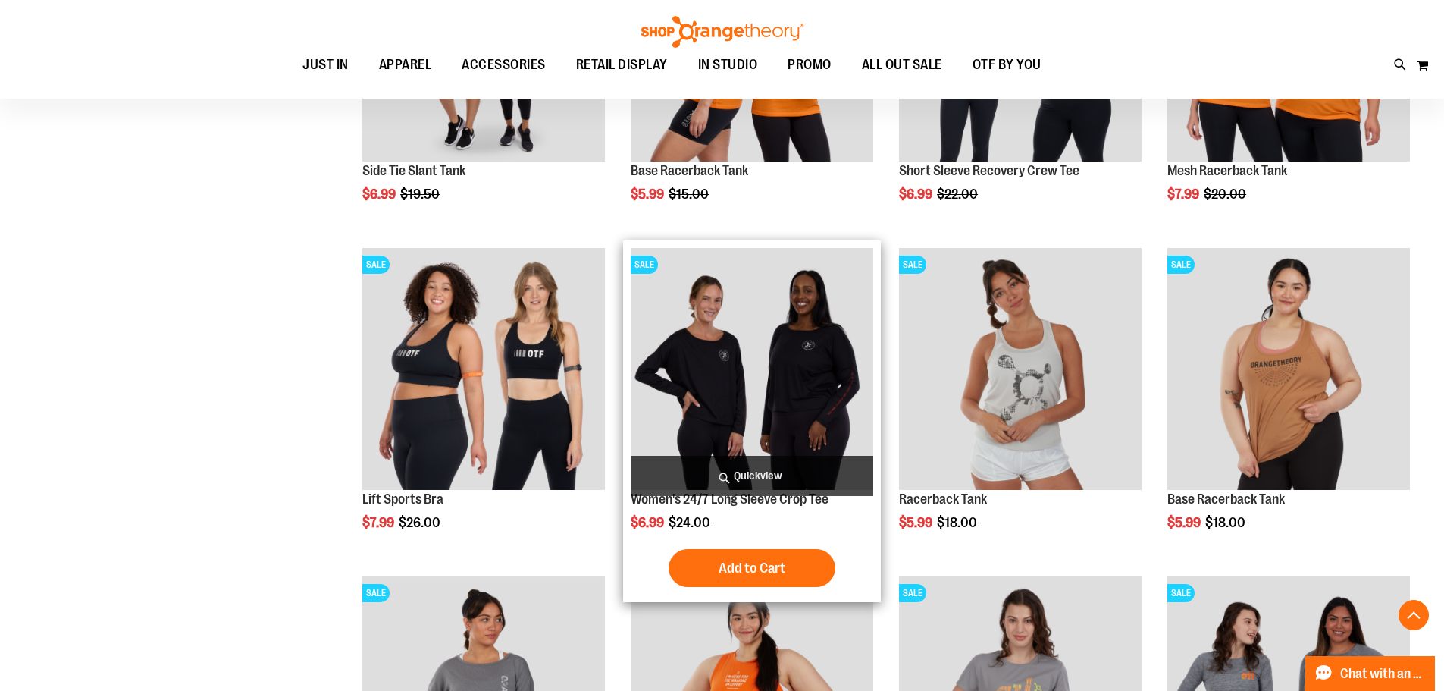
click at [709, 413] on img "product" at bounding box center [752, 369] width 243 height 243
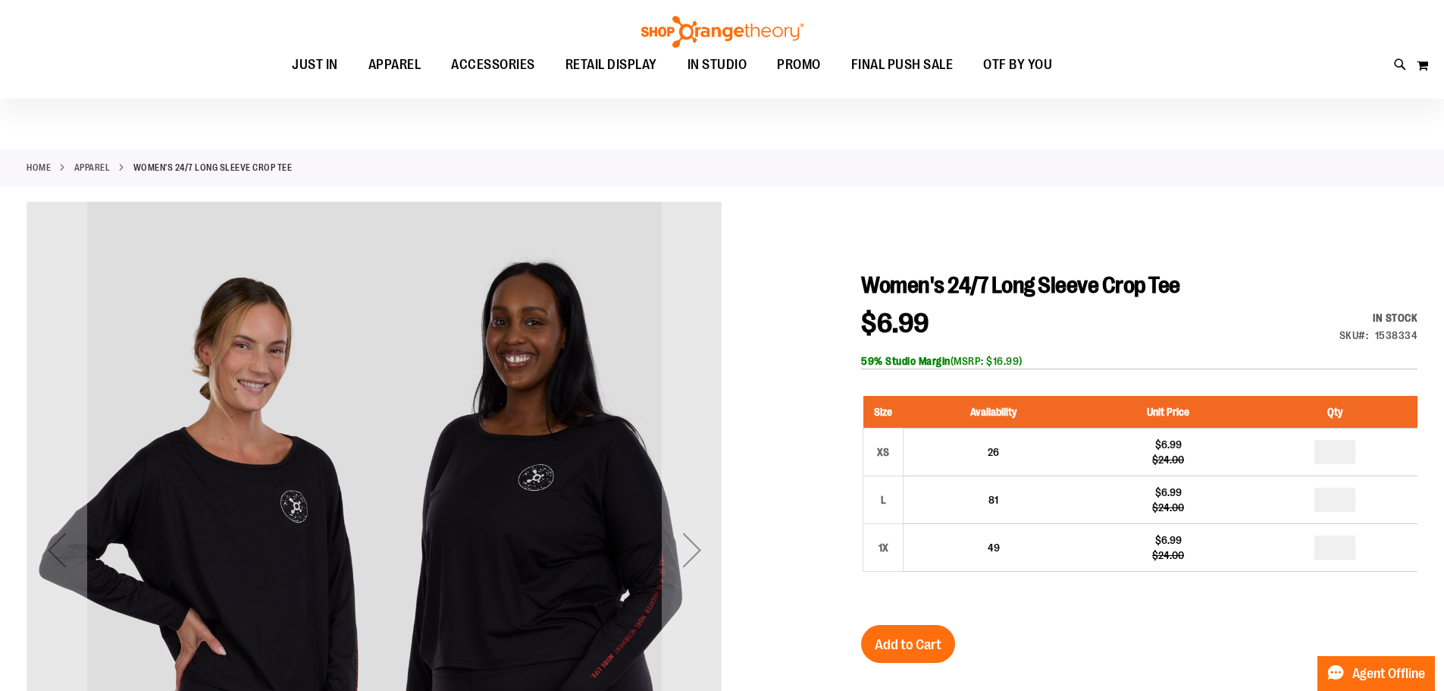
scroll to position [227, 0]
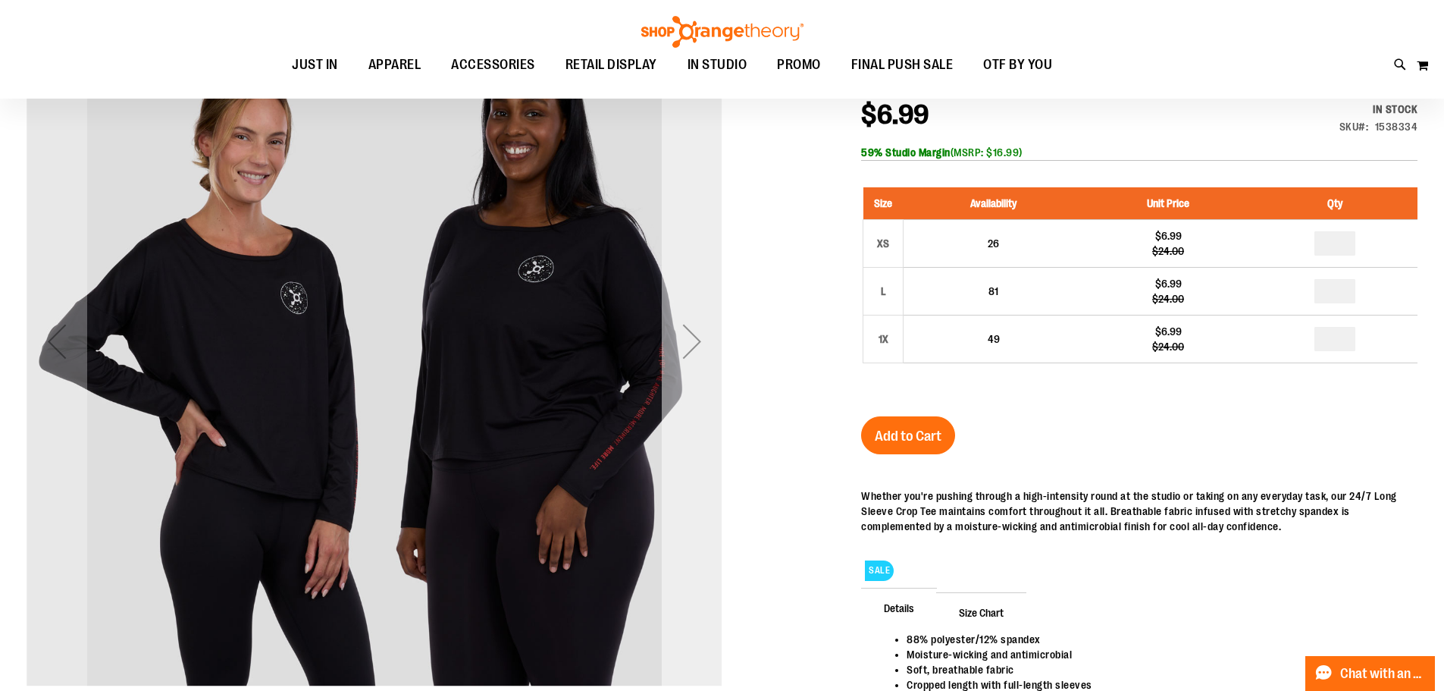
type input "**********"
click at [706, 346] on div "Next" at bounding box center [692, 341] width 61 height 61
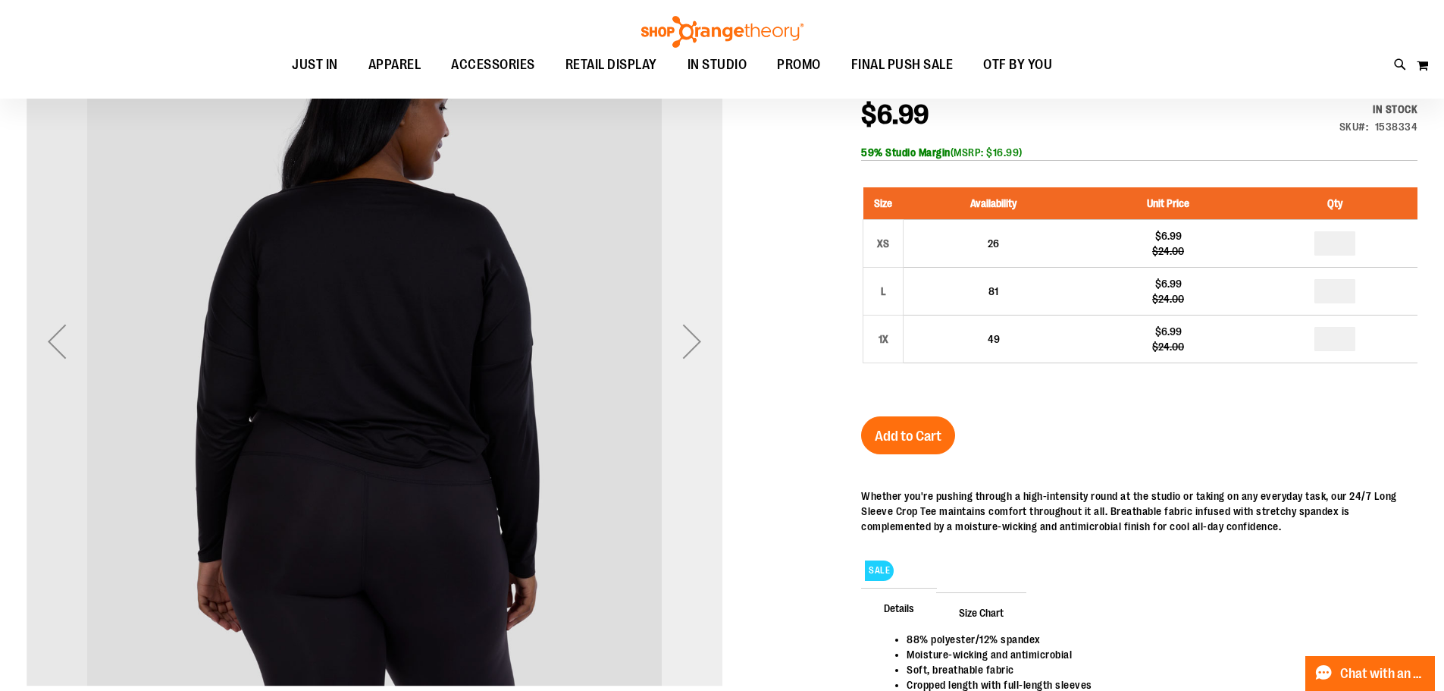
click at [706, 346] on div "Next" at bounding box center [692, 341] width 61 height 61
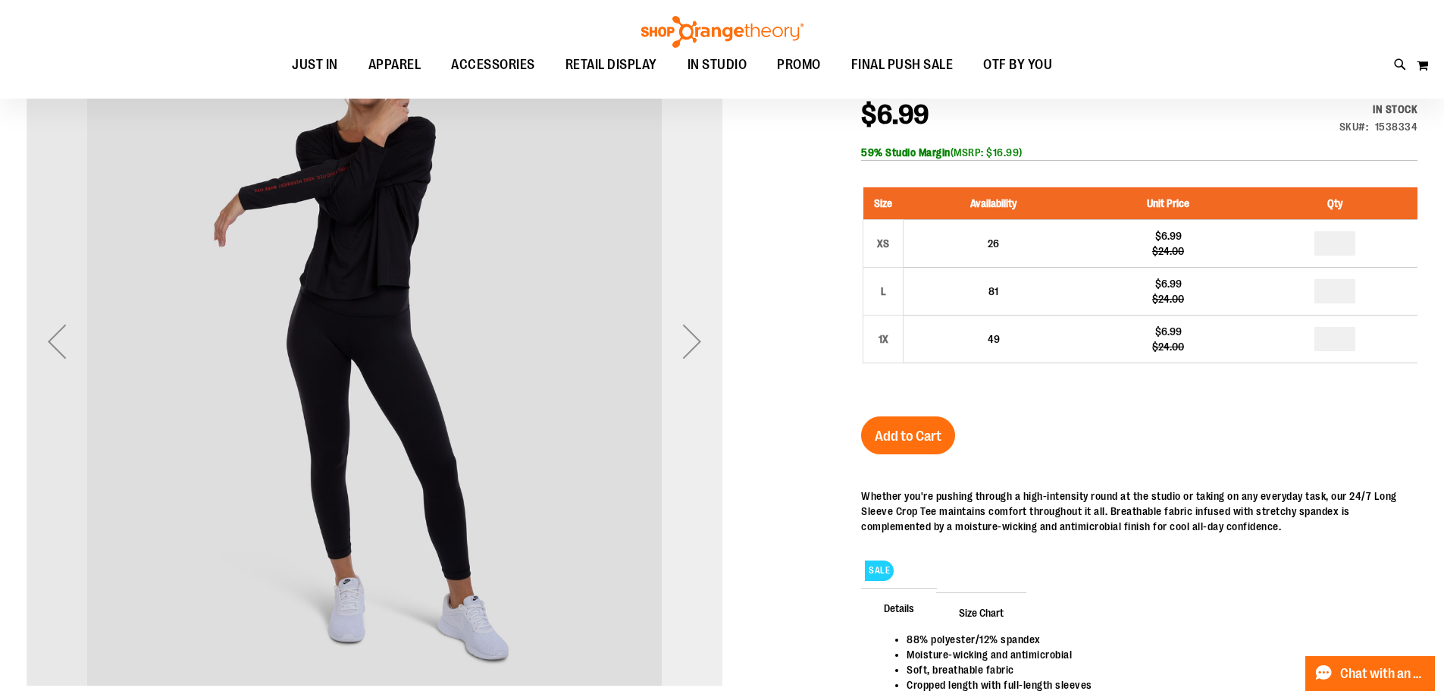
click at [706, 346] on div "Next" at bounding box center [692, 341] width 61 height 61
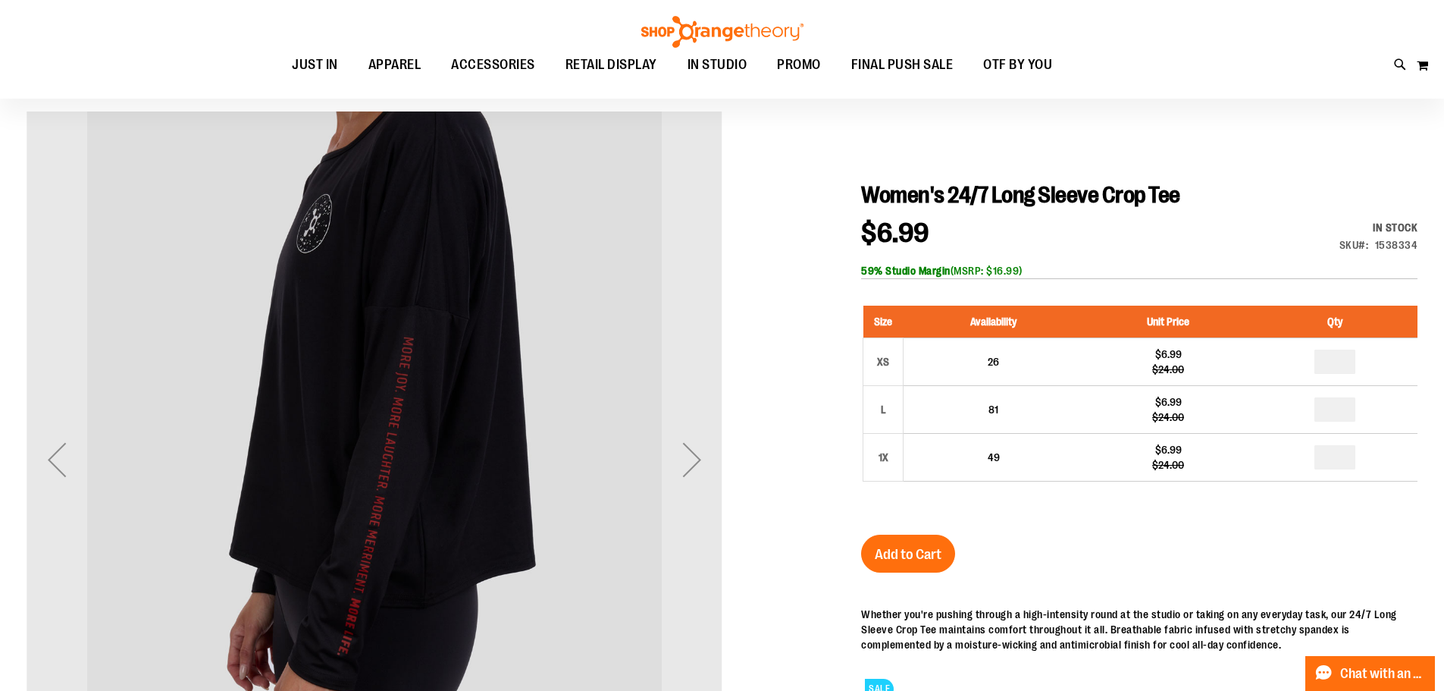
scroll to position [0, 0]
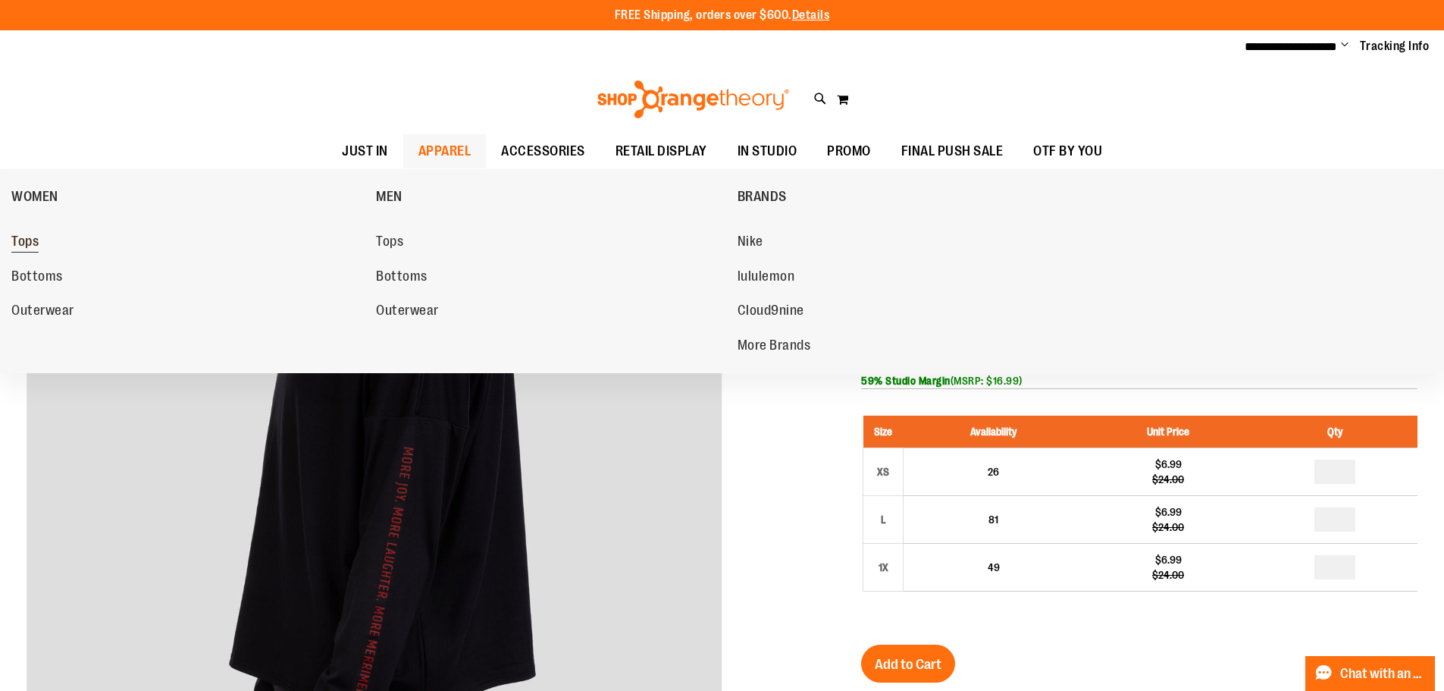
click at [30, 244] on span "Tops" at bounding box center [24, 242] width 27 height 19
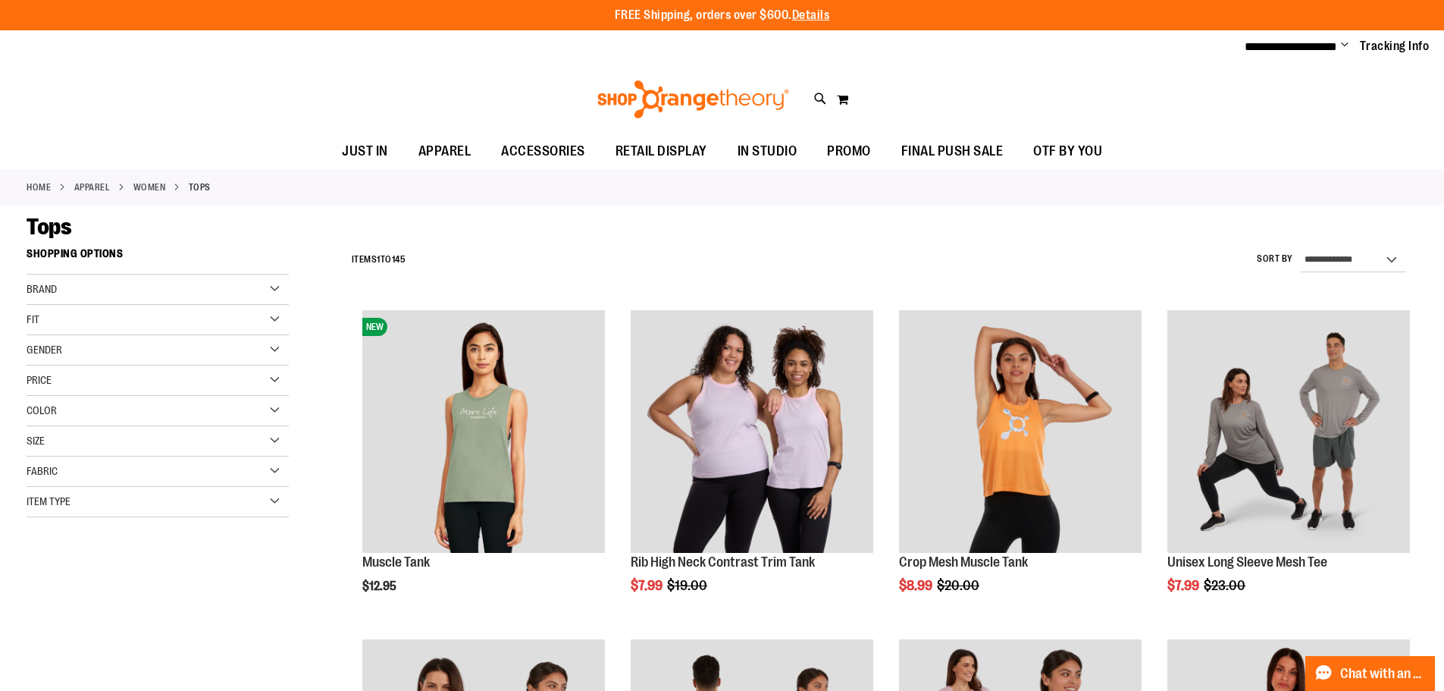
type input "**********"
click at [128, 368] on div "Price" at bounding box center [158, 380] width 262 height 30
click at [108, 405] on span "$24.99" at bounding box center [99, 411] width 38 height 16
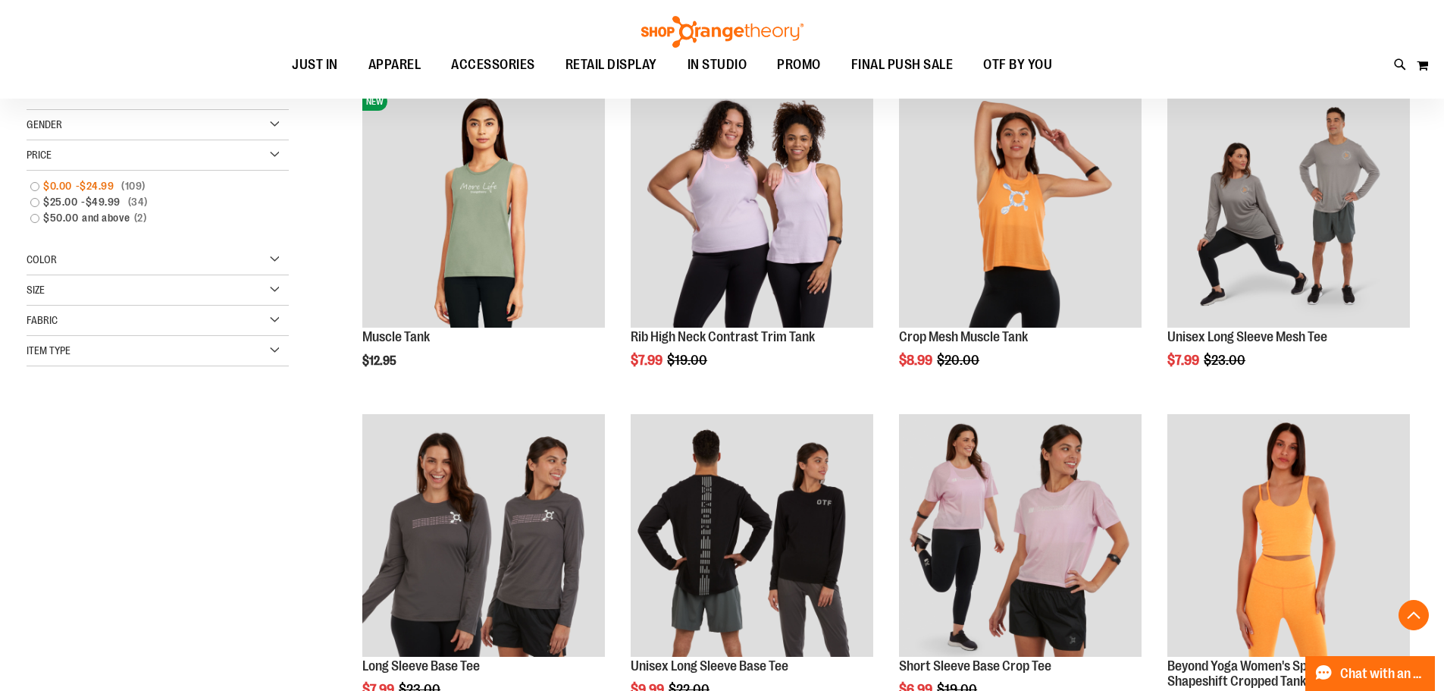
scroll to position [240, 0]
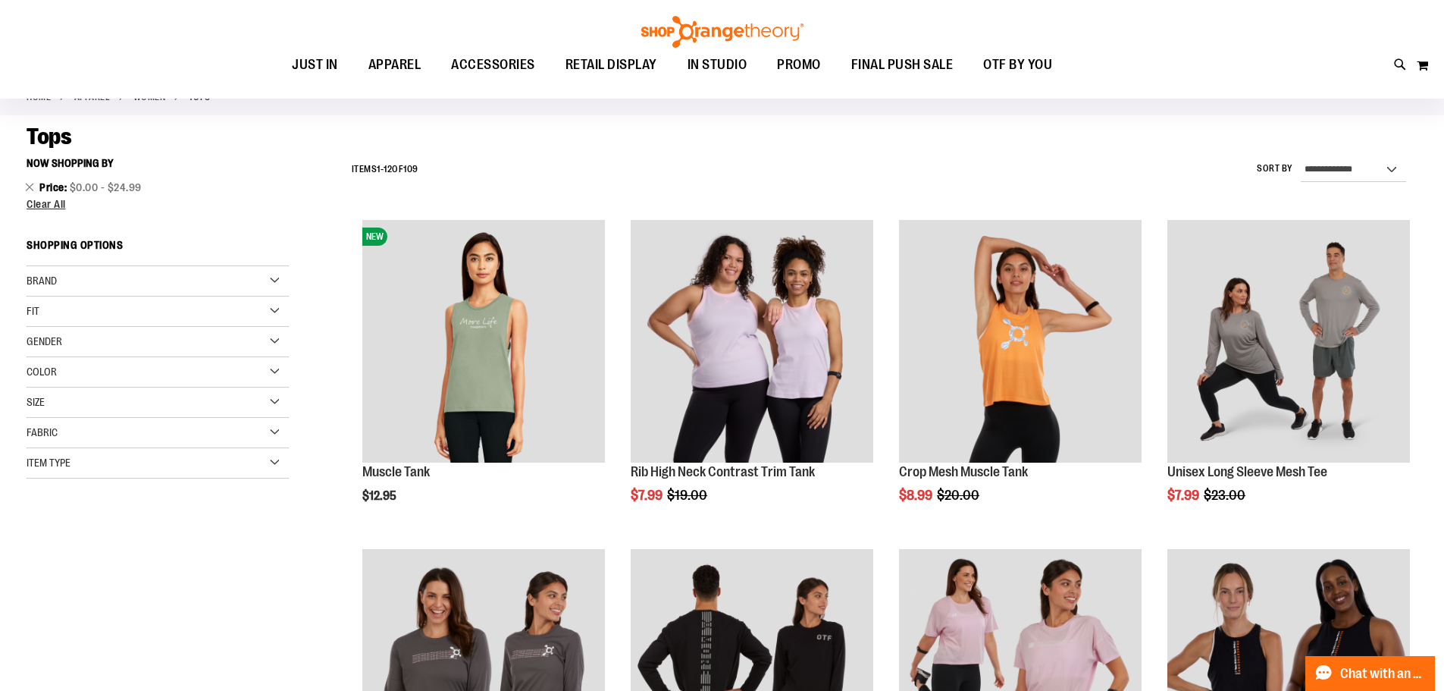
scroll to position [88, 0]
click at [186, 331] on div "Gender" at bounding box center [158, 342] width 262 height 30
click at [168, 371] on link "Women 60 items" at bounding box center [149, 373] width 252 height 16
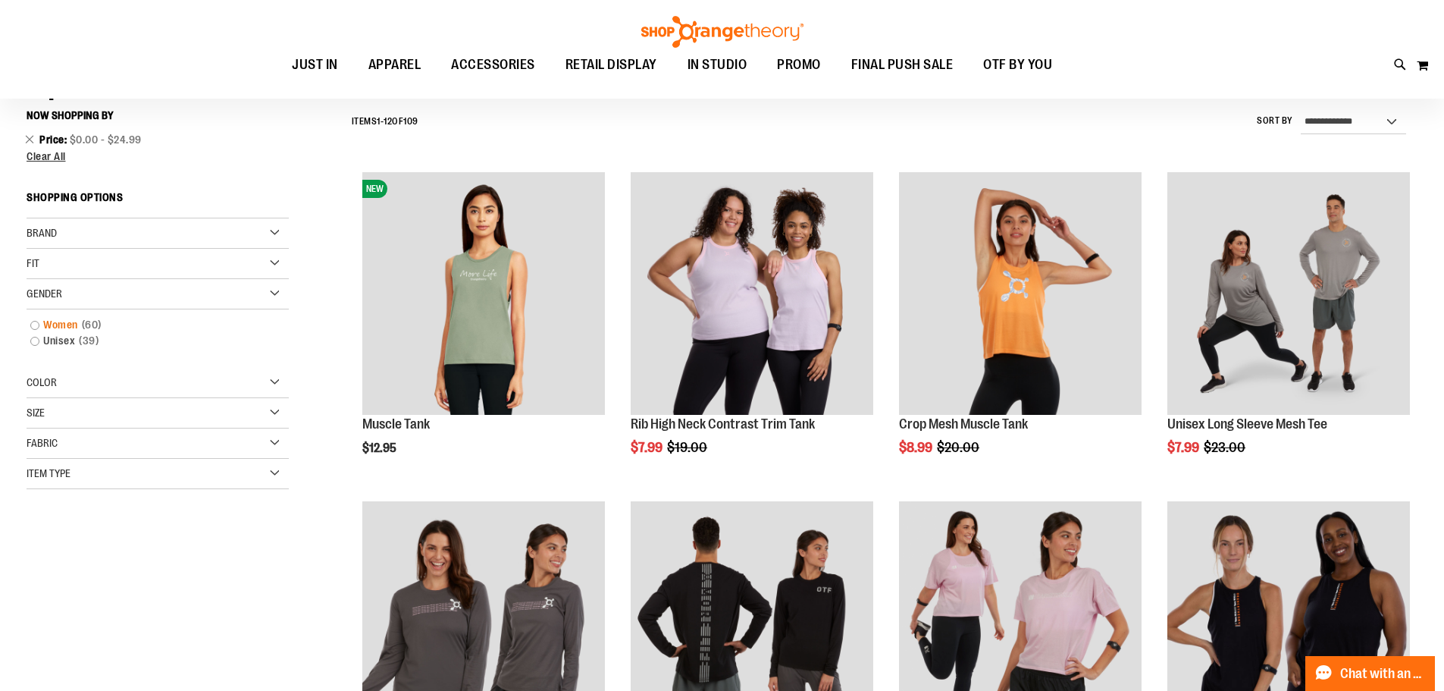
scroll to position [141, 0]
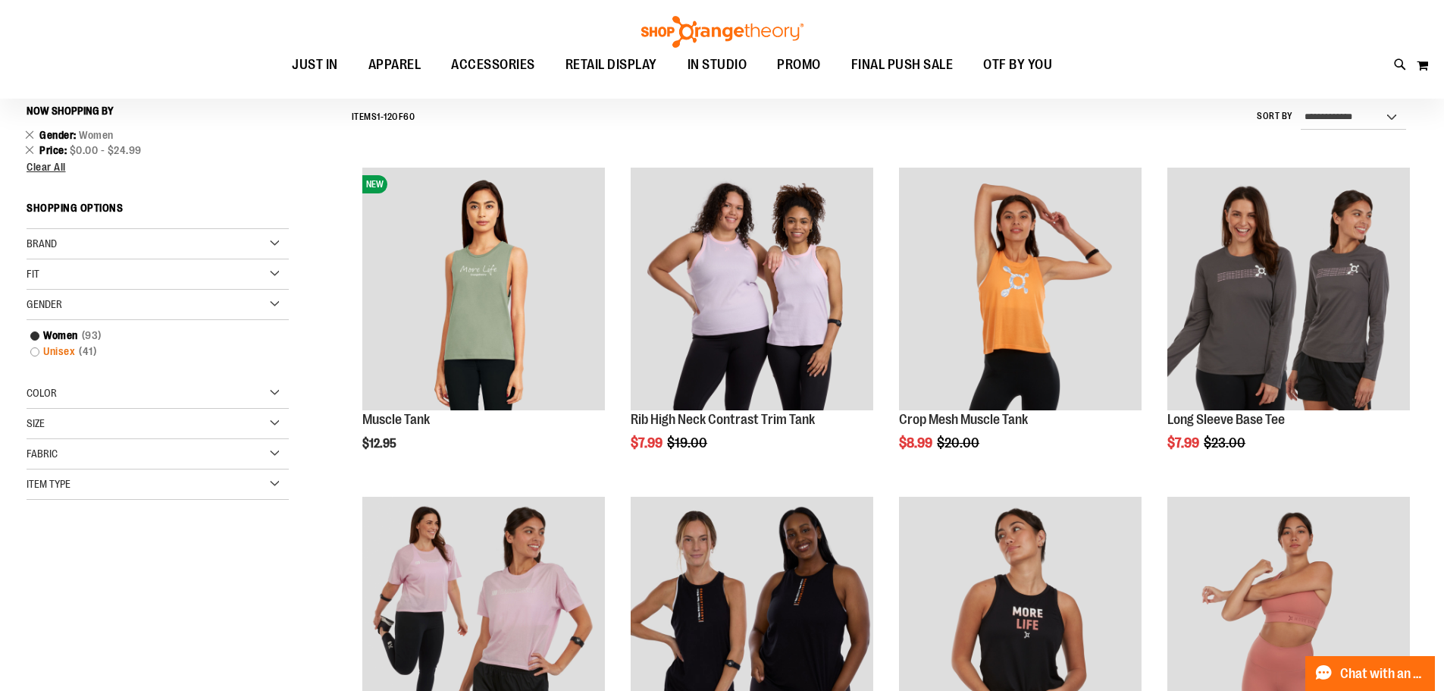
click at [52, 349] on link "Unisex 41 items" at bounding box center [149, 351] width 252 height 16
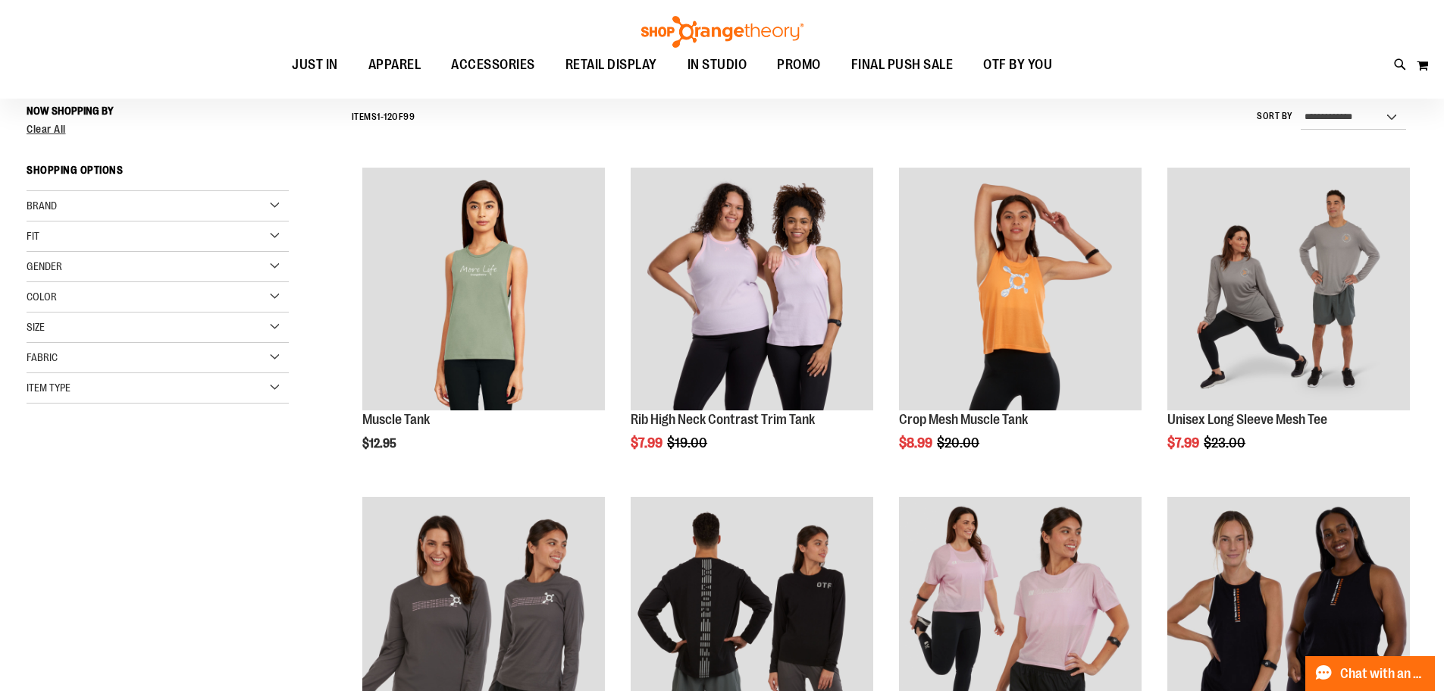
click at [33, 337] on div "Brand Orangetheory Beyond Yoga Fit 47 3" at bounding box center [158, 297] width 262 height 212
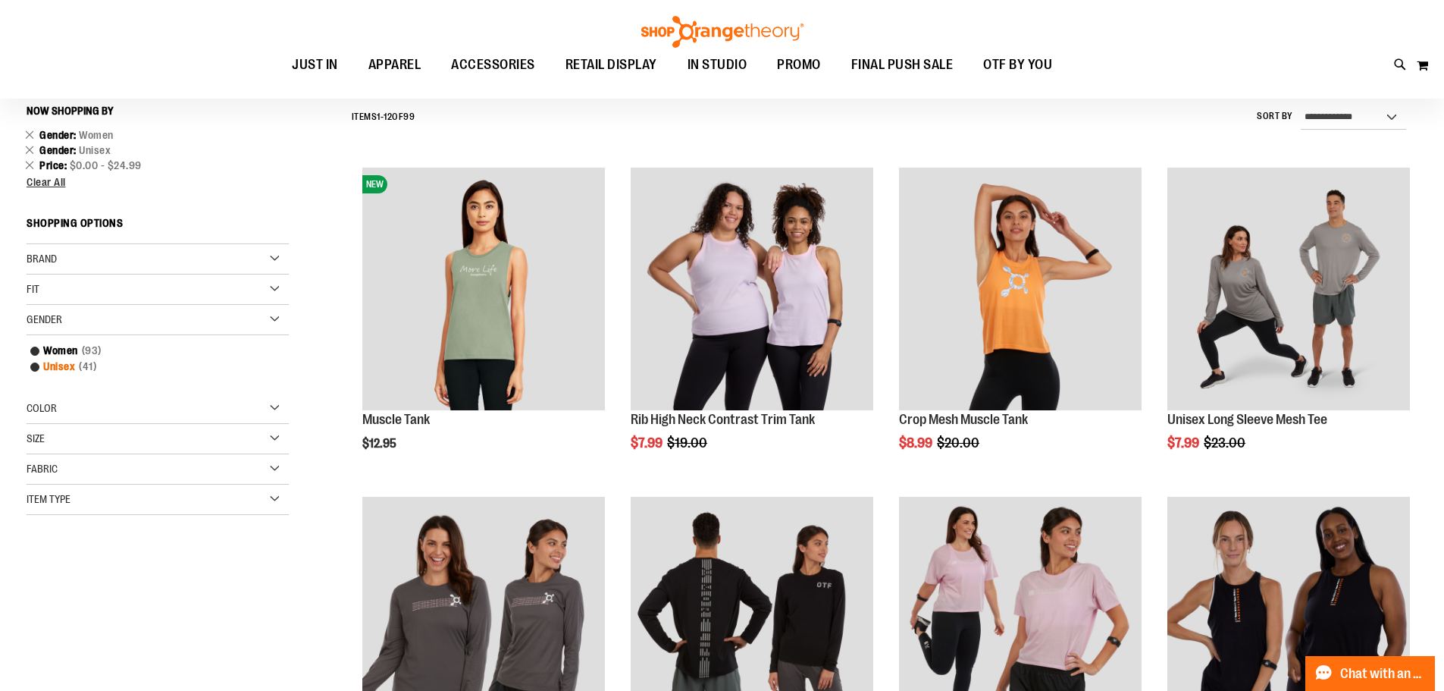
click at [35, 368] on link "Unisex 41 items" at bounding box center [149, 367] width 252 height 16
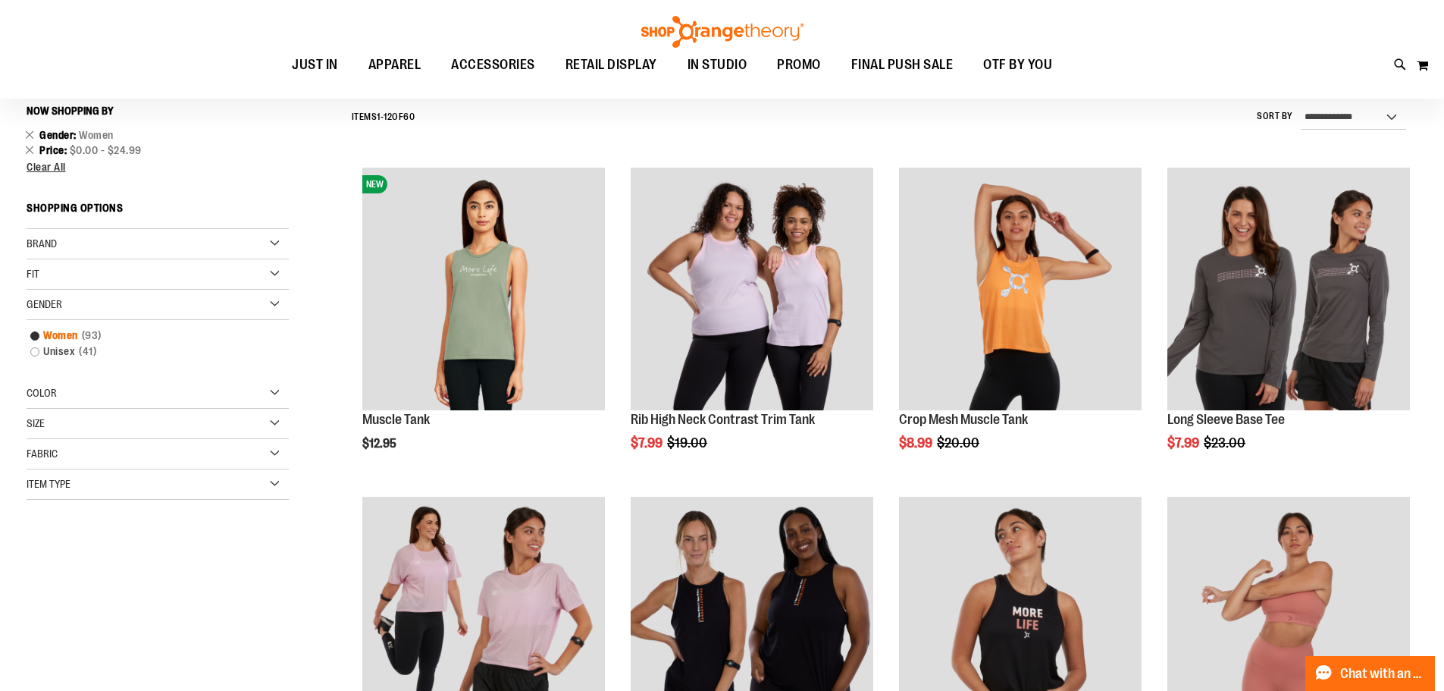
click at [38, 337] on link "Women 93 items" at bounding box center [149, 335] width 252 height 16
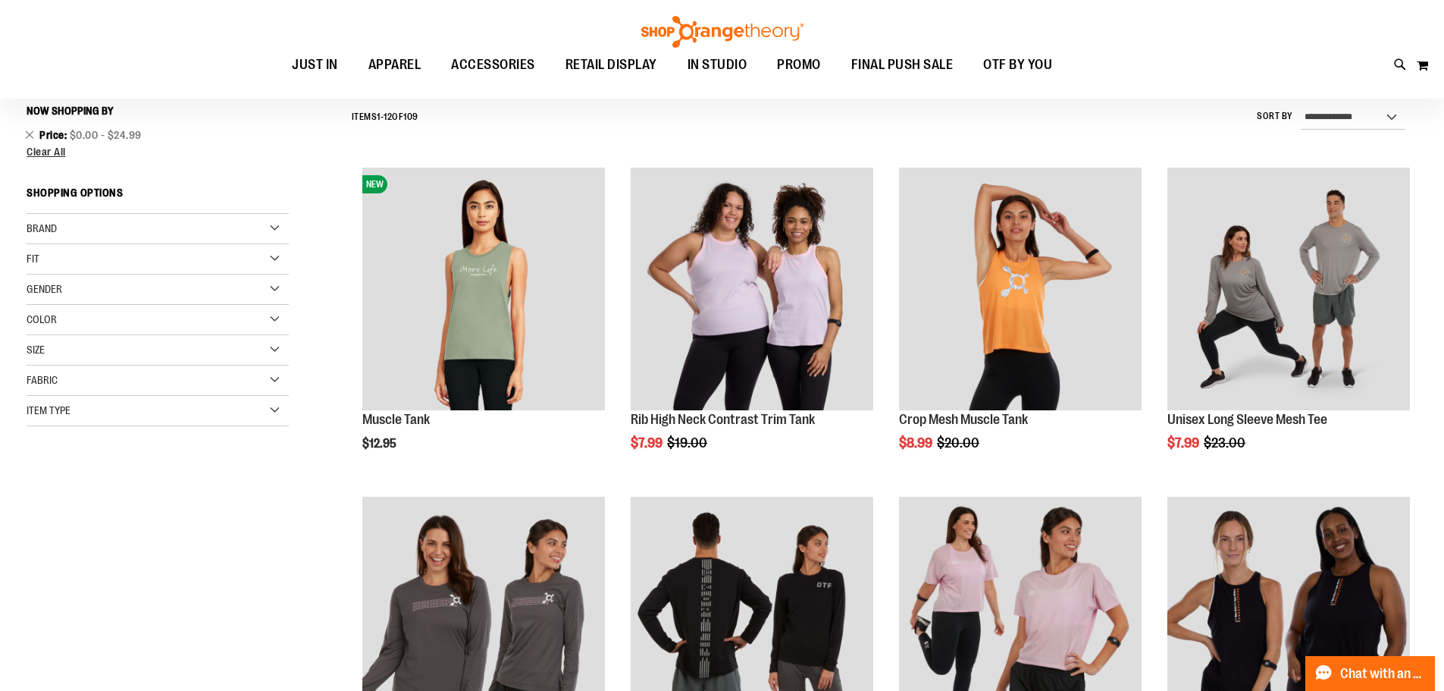
click at [254, 283] on div "Gender" at bounding box center [158, 289] width 262 height 30
click at [186, 373] on div "Color" at bounding box center [158, 378] width 262 height 30
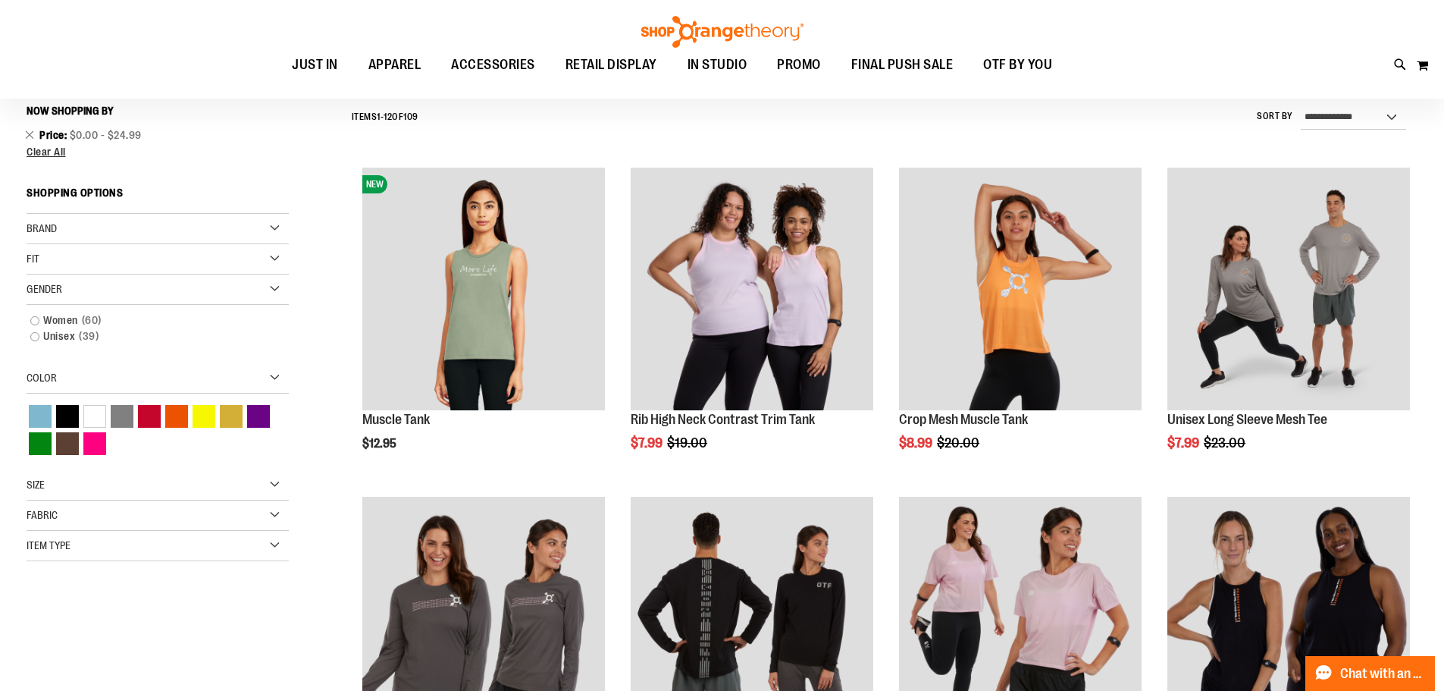
click at [195, 487] on div "Size" at bounding box center [158, 485] width 262 height 30
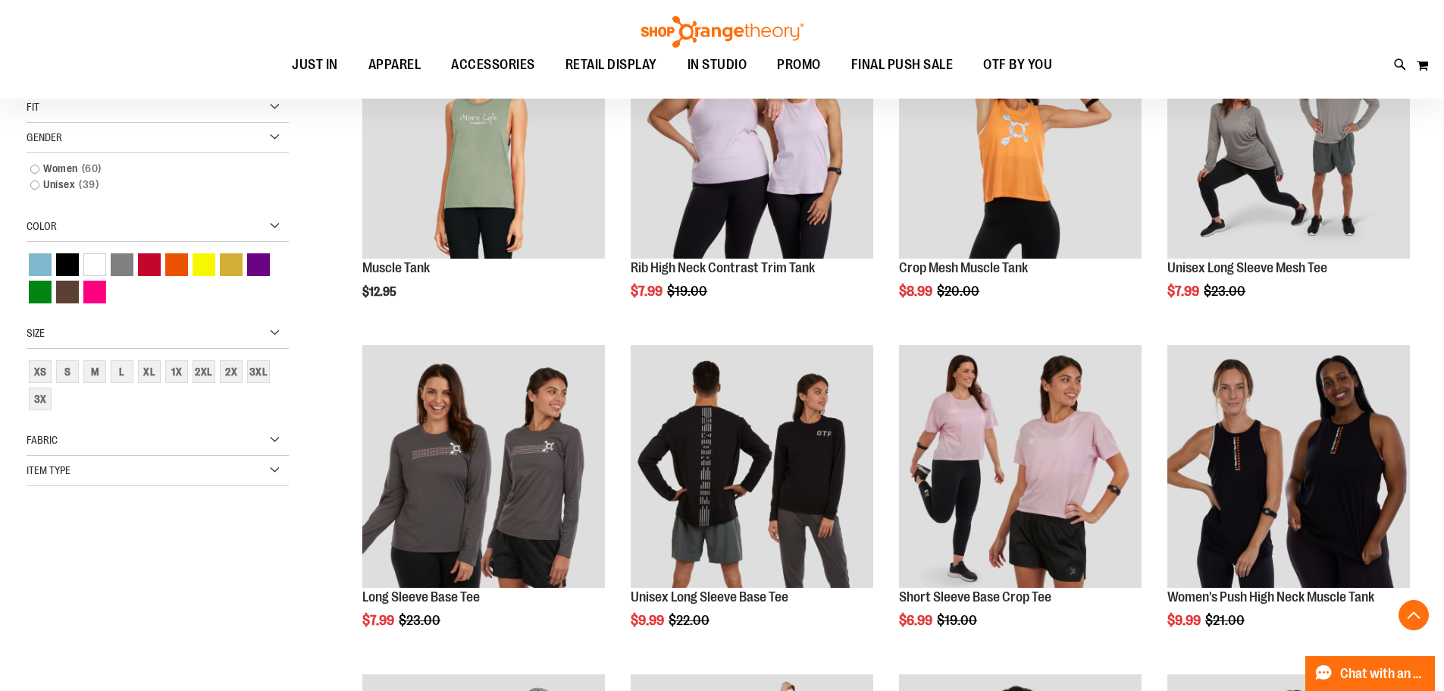
click at [164, 468] on div "Item Type" at bounding box center [158, 471] width 262 height 30
click at [32, 591] on link "Sports Bras 3 items" at bounding box center [149, 589] width 252 height 16
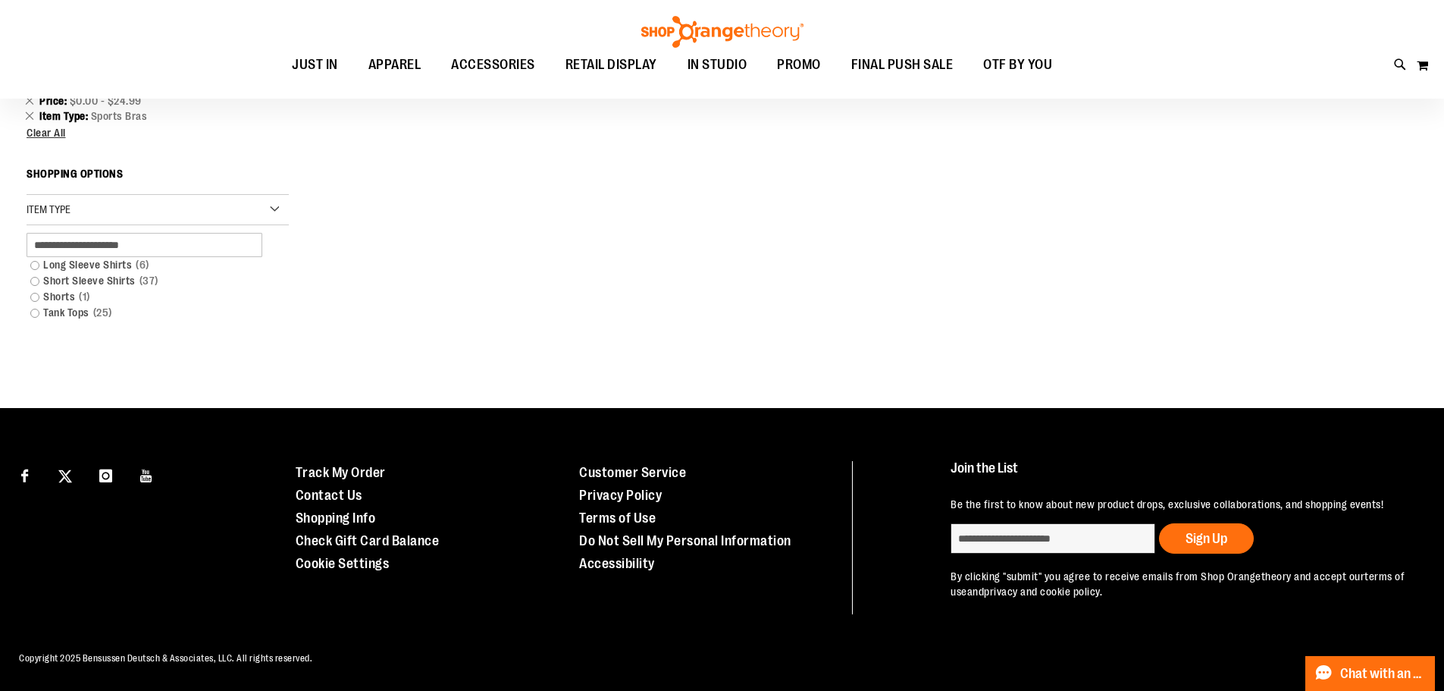
click at [36, 590] on div "Connect with Us" at bounding box center [142, 537] width 284 height 153
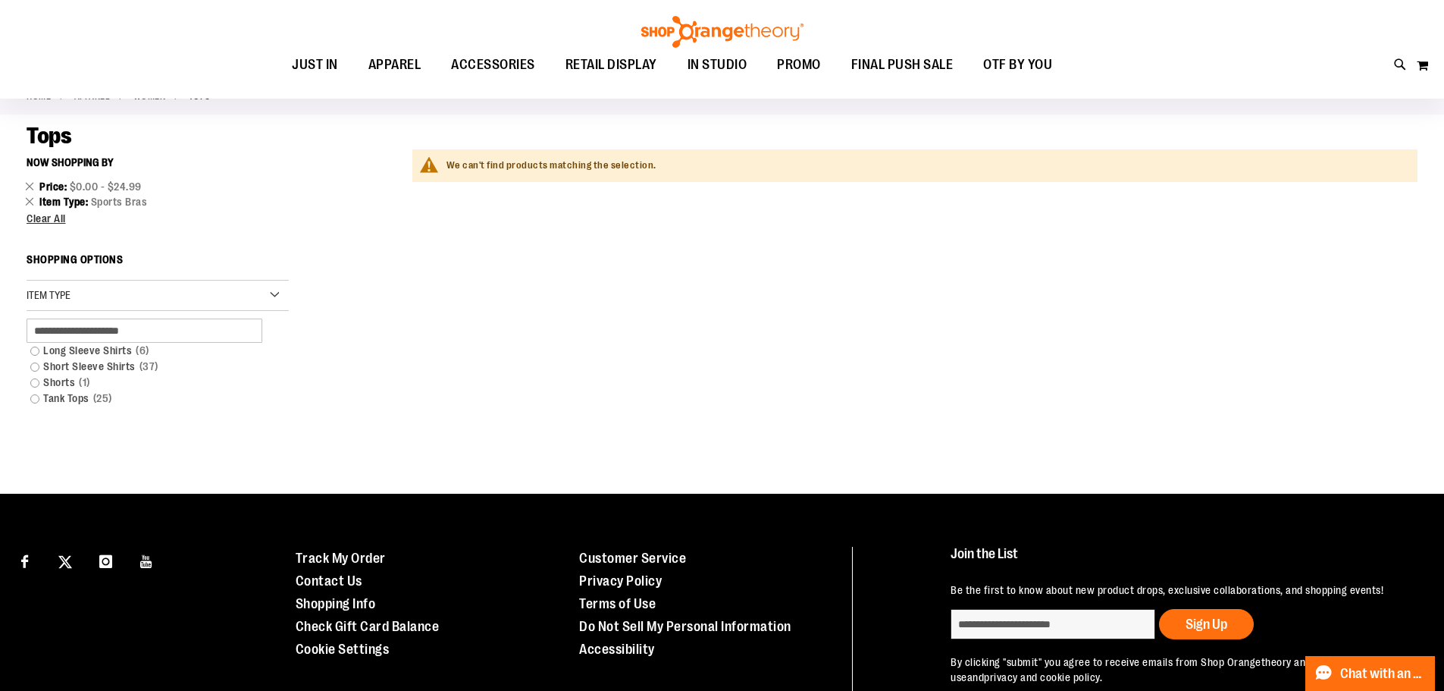
scroll to position [0, 0]
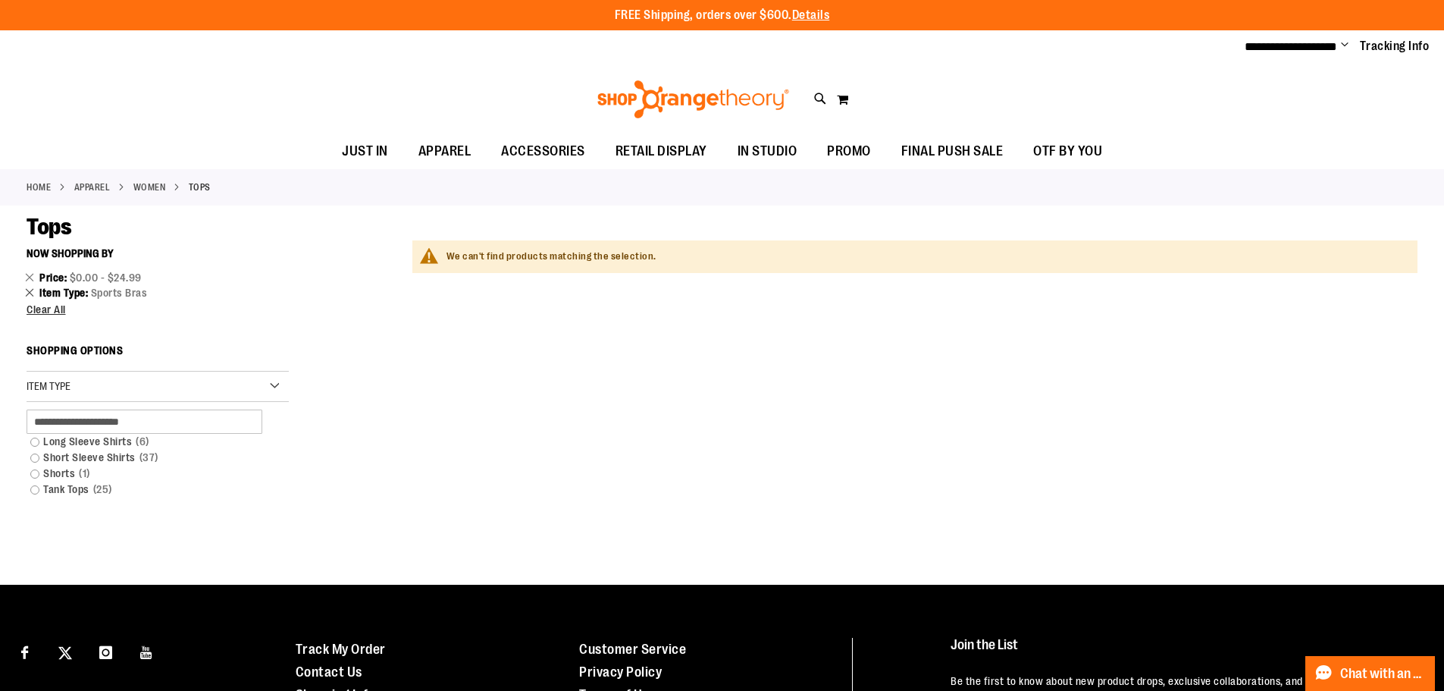
click at [28, 292] on link "Remove This Item" at bounding box center [30, 291] width 10 height 15
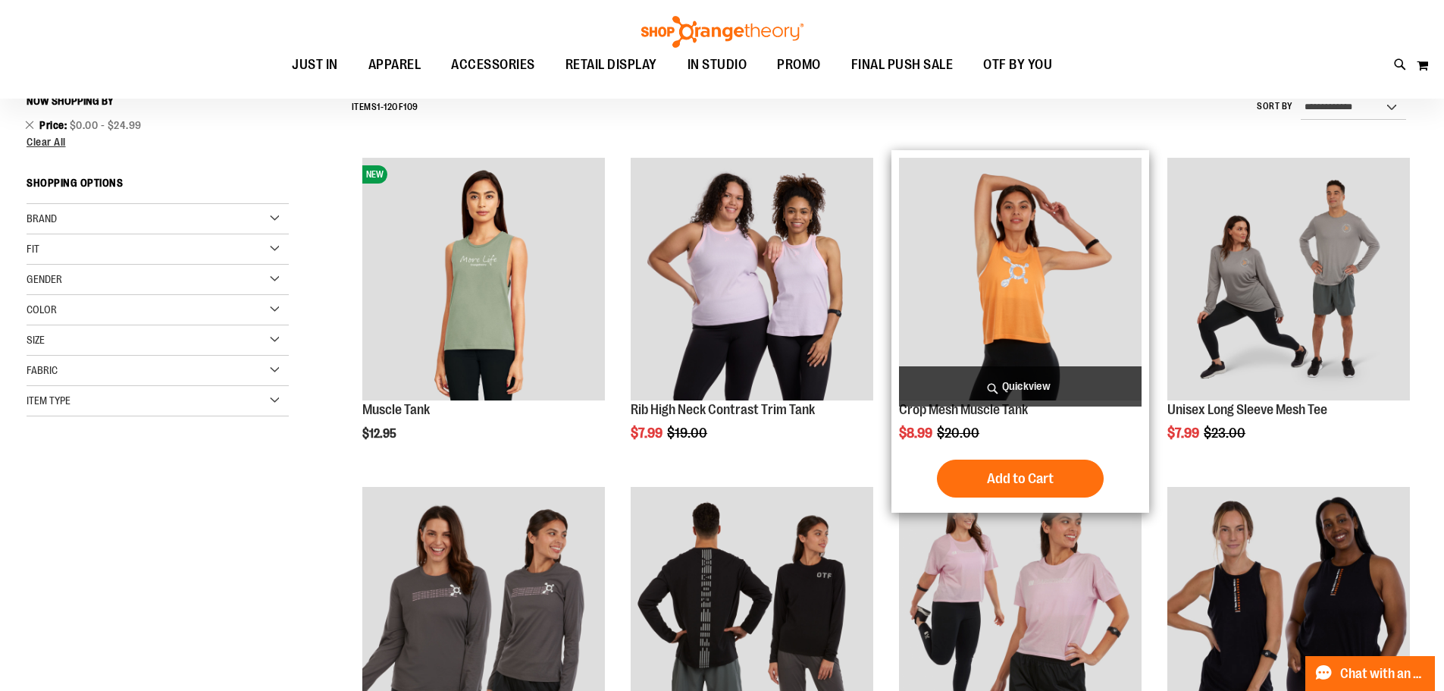
scroll to position [378, 0]
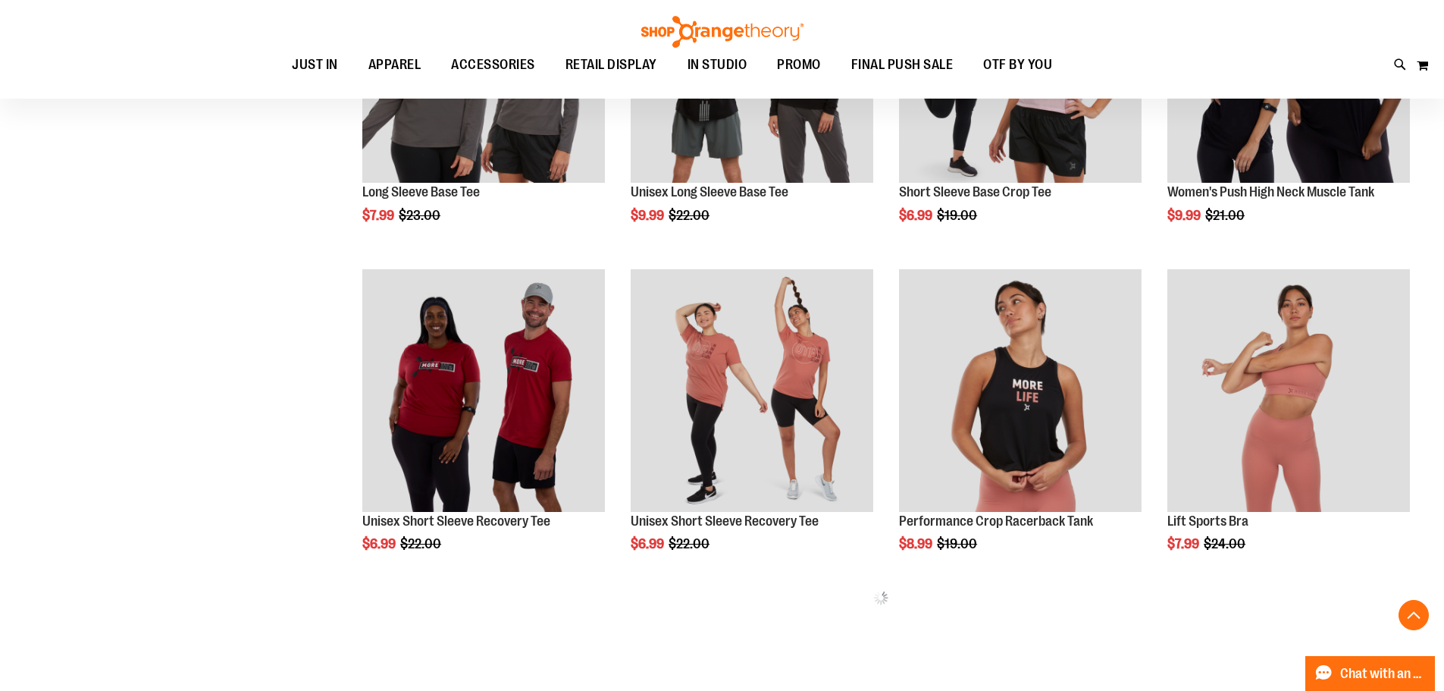
scroll to position [833, 0]
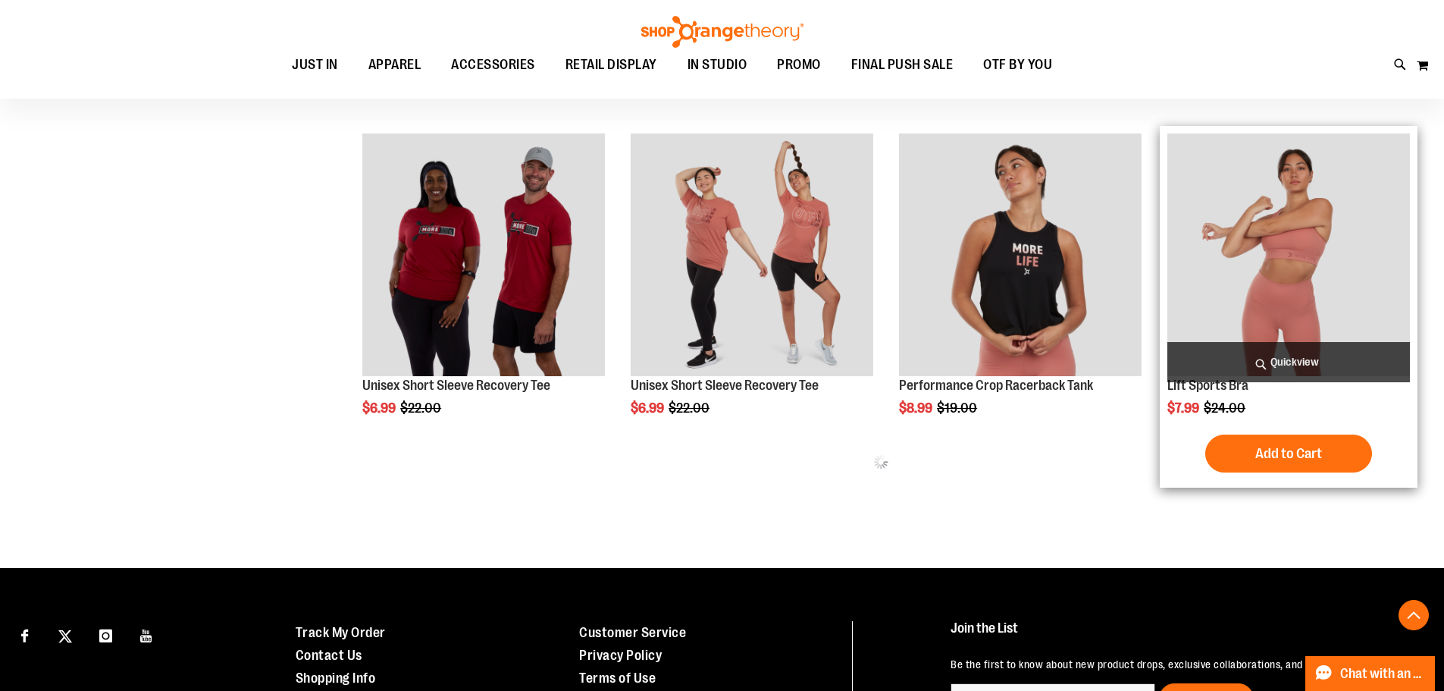
click at [1325, 298] on img "product" at bounding box center [1288, 254] width 243 height 243
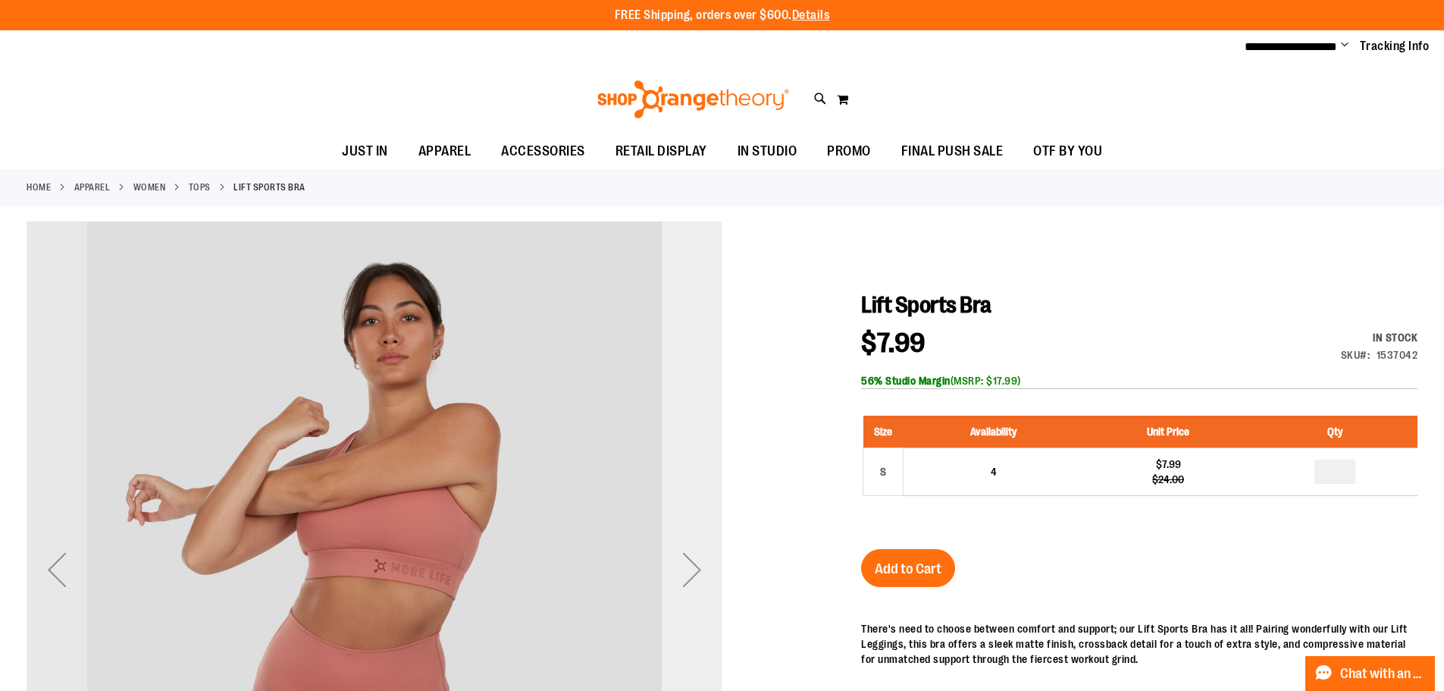
type input "**********"
click at [673, 553] on div "Next" at bounding box center [692, 569] width 61 height 61
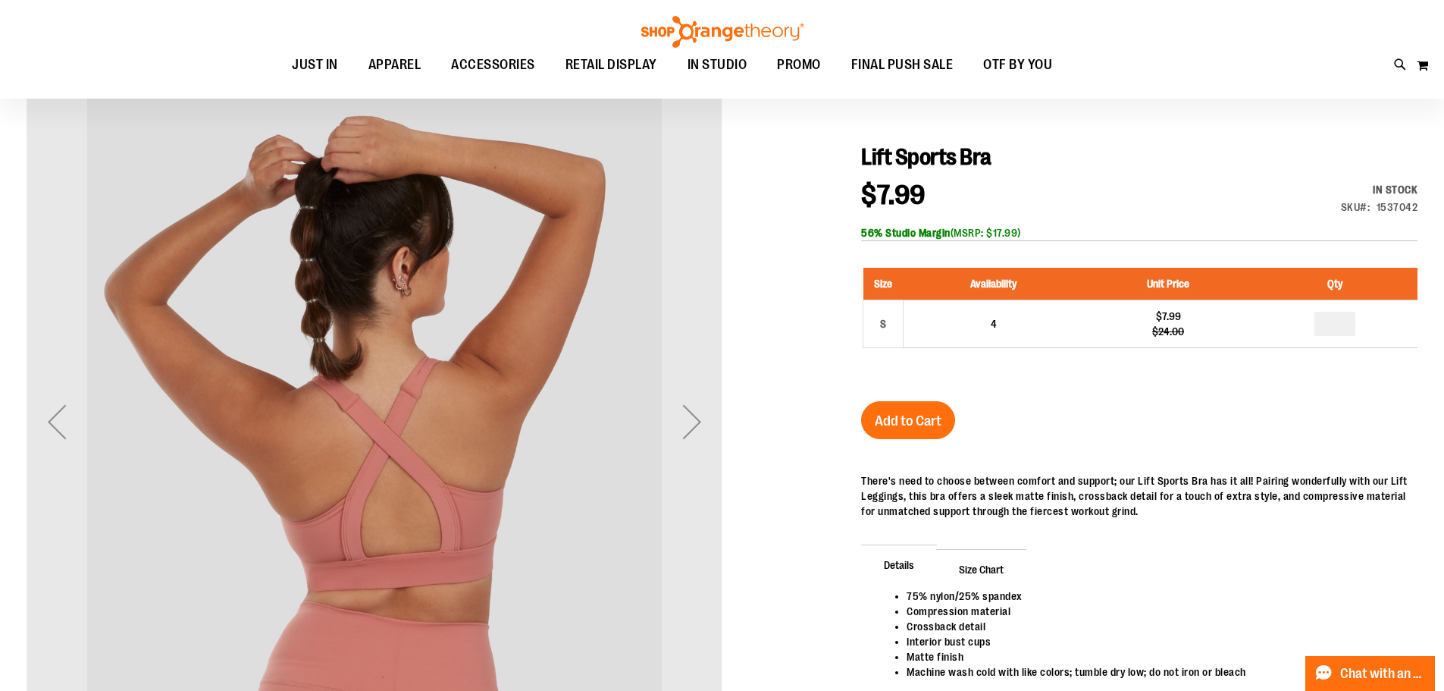
scroll to position [151, 0]
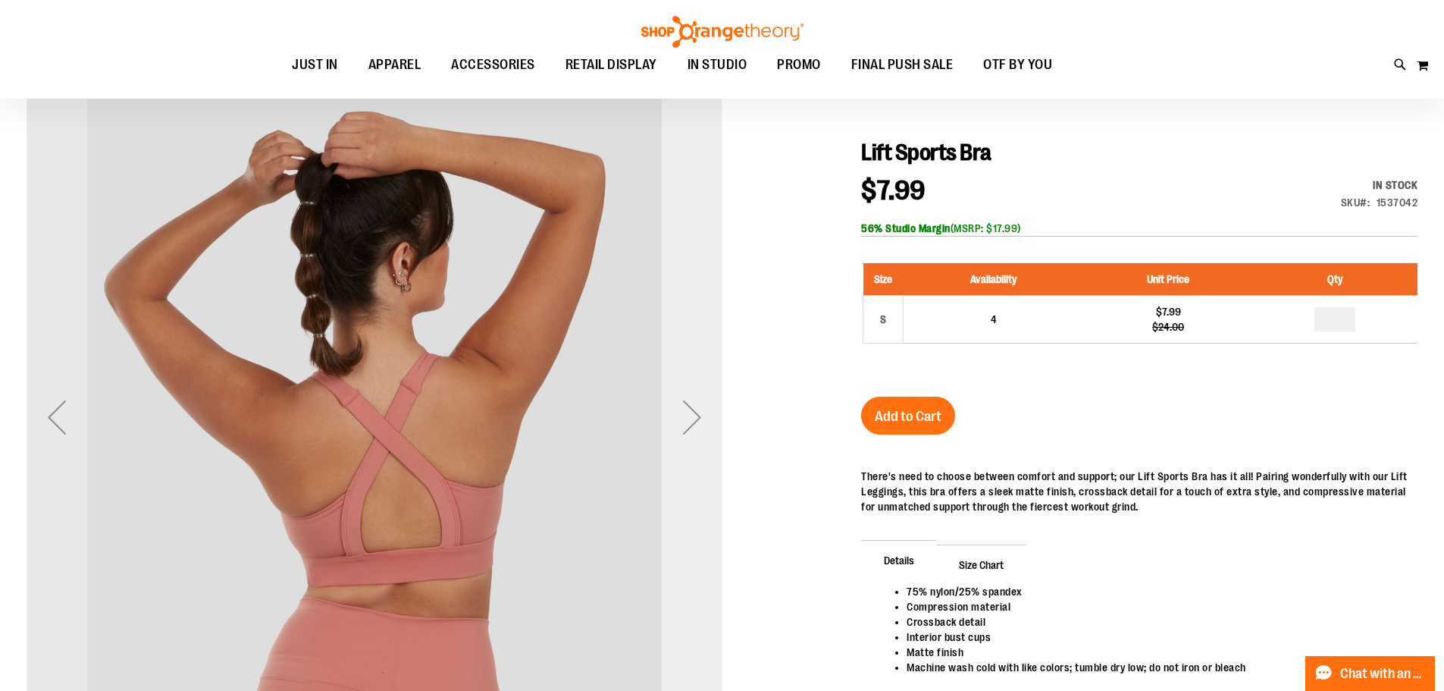
click at [712, 406] on div "Next" at bounding box center [692, 417] width 61 height 61
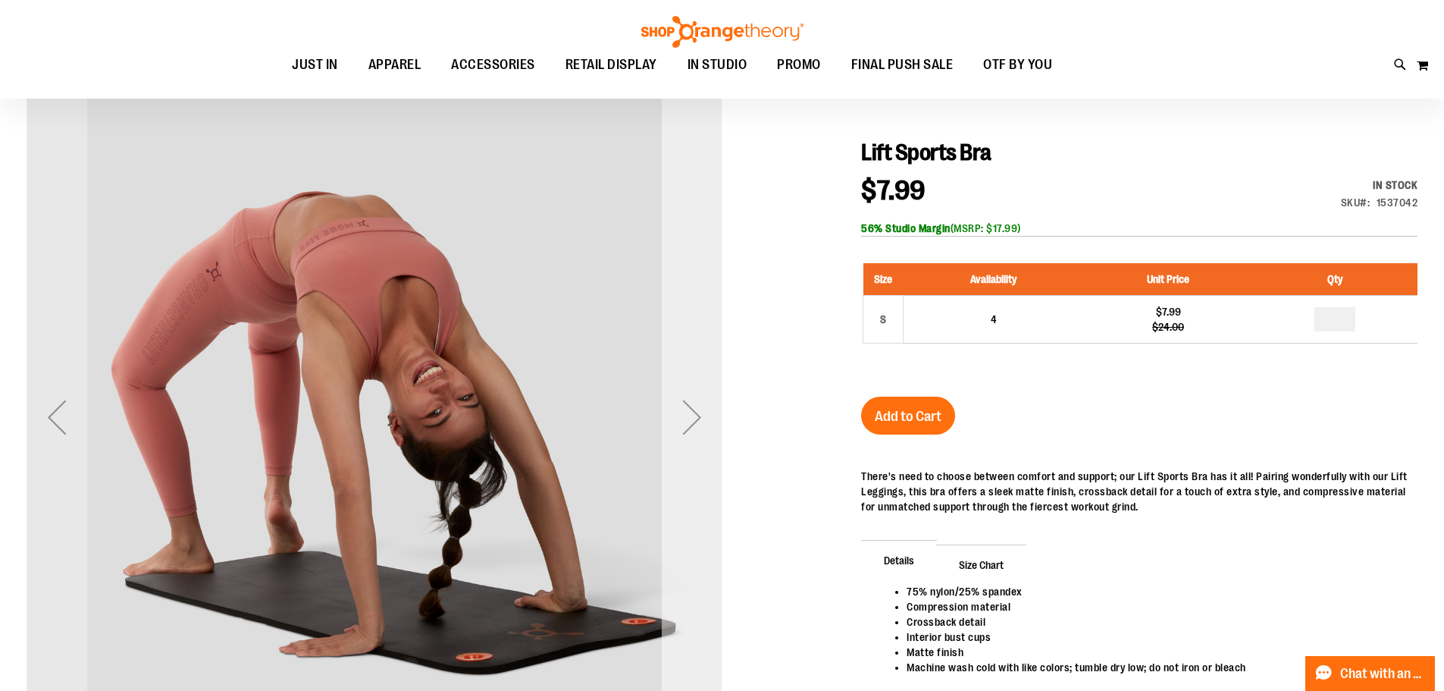
click at [712, 406] on div "Next" at bounding box center [692, 417] width 61 height 61
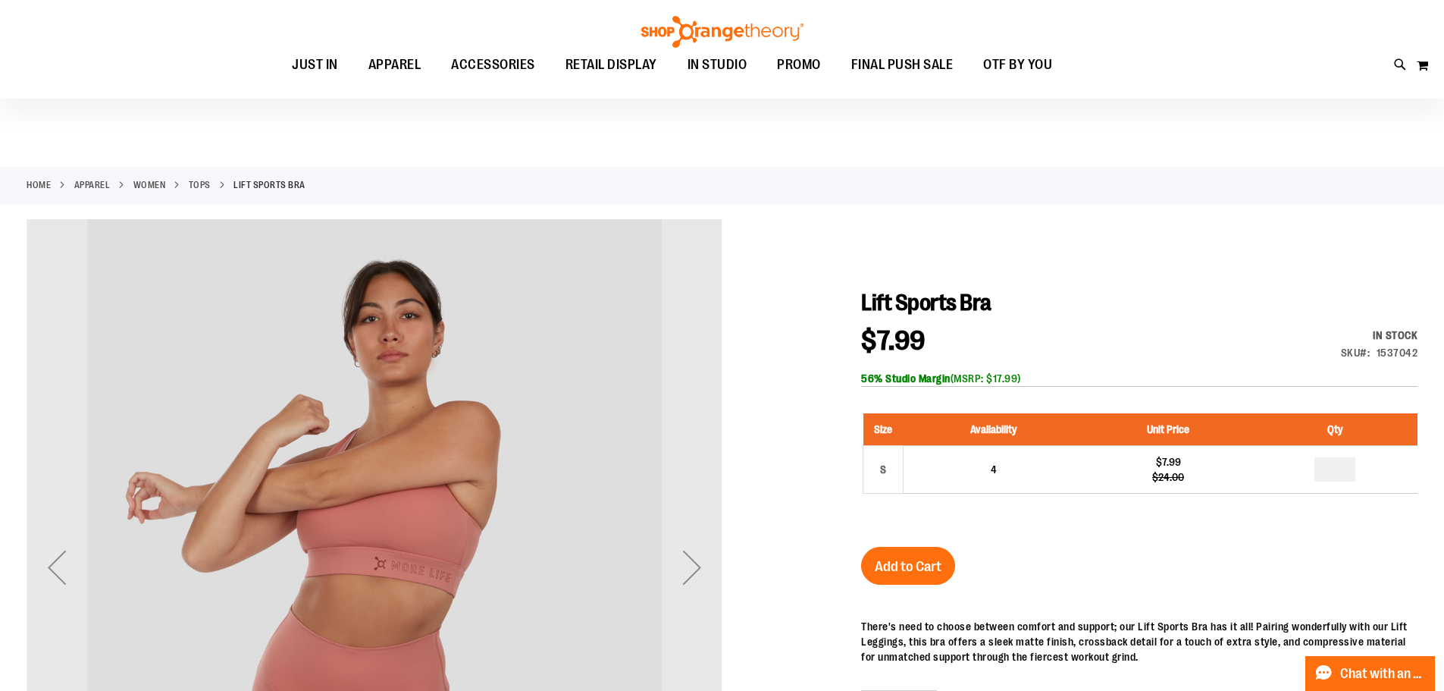
scroll to position [0, 0]
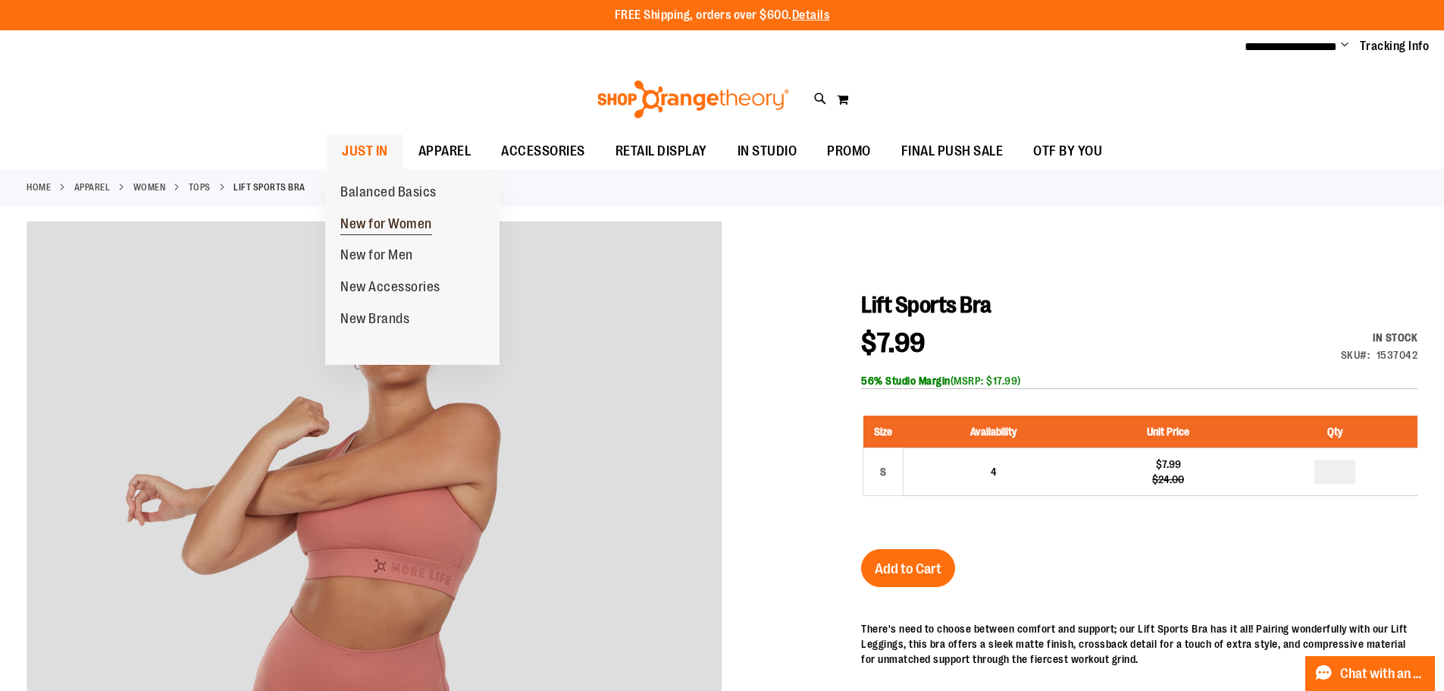
click at [392, 216] on span "New for Women" at bounding box center [386, 225] width 92 height 19
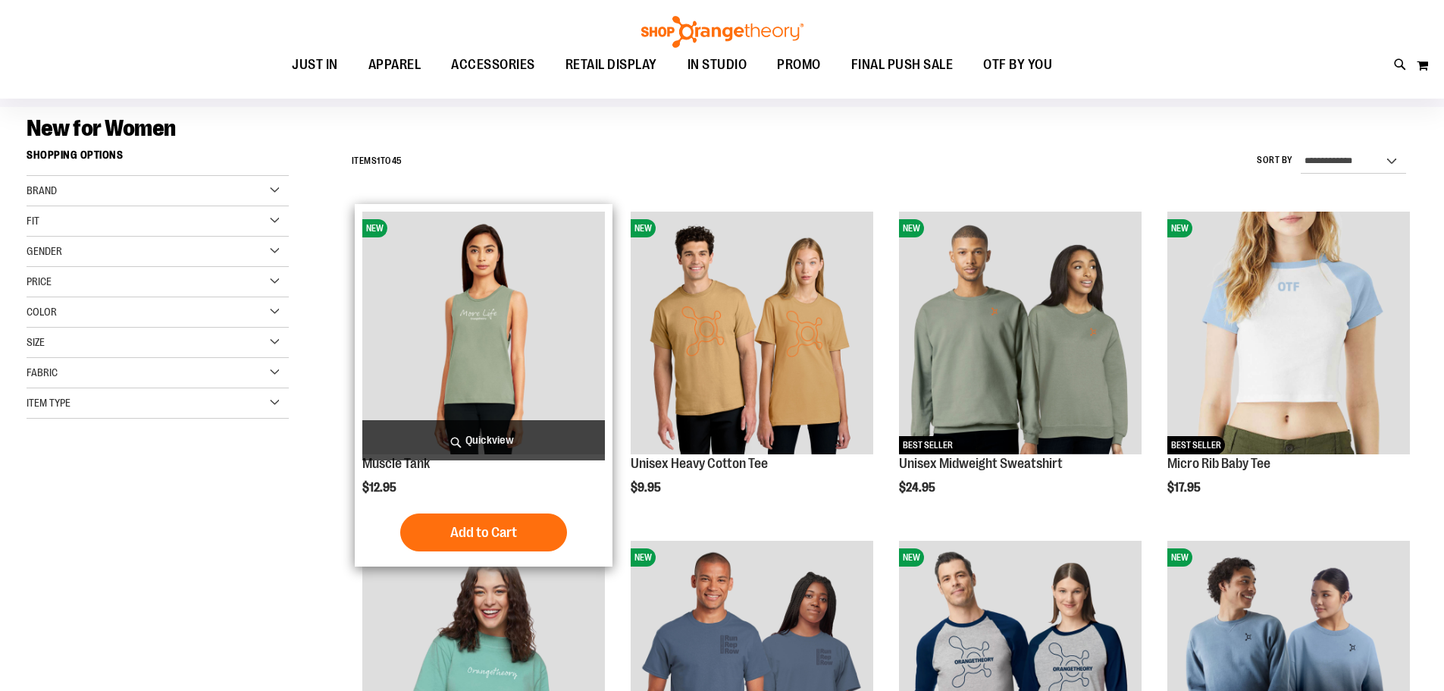
scroll to position [302, 0]
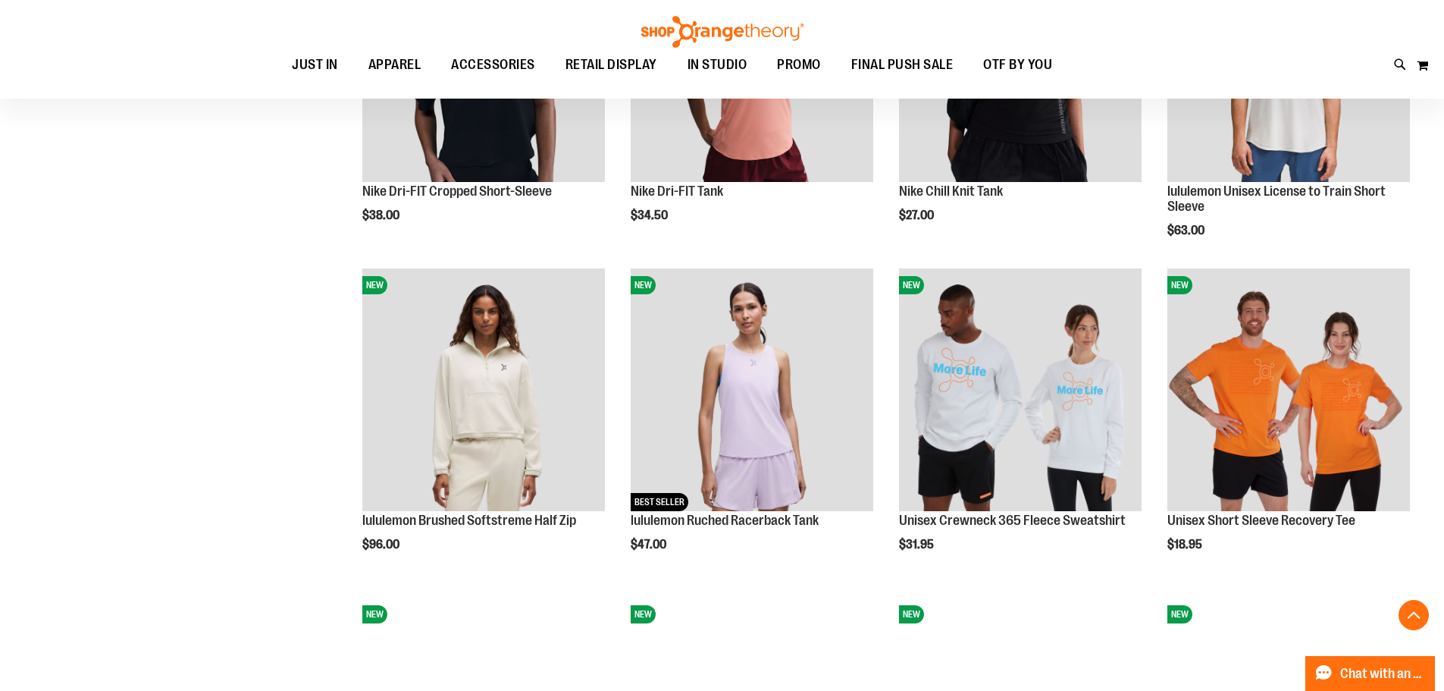
scroll to position [1364, 0]
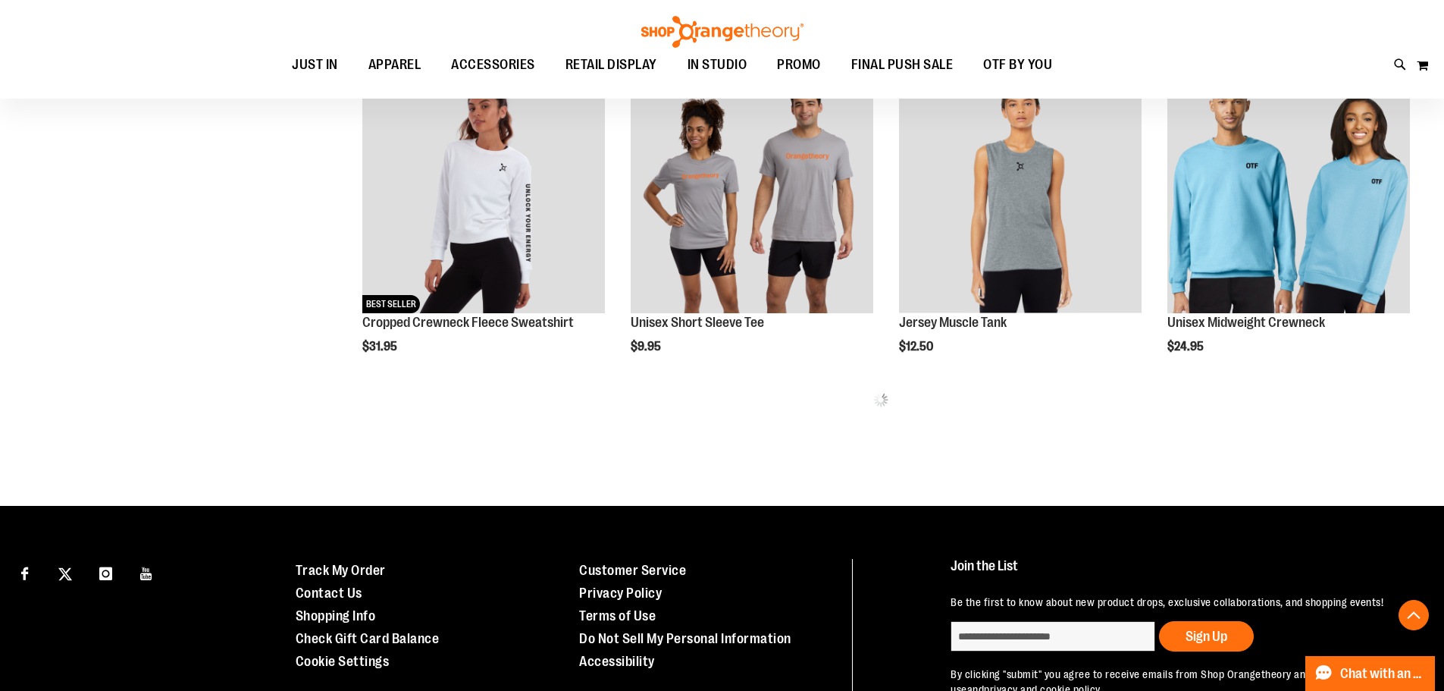
scroll to position [1894, 0]
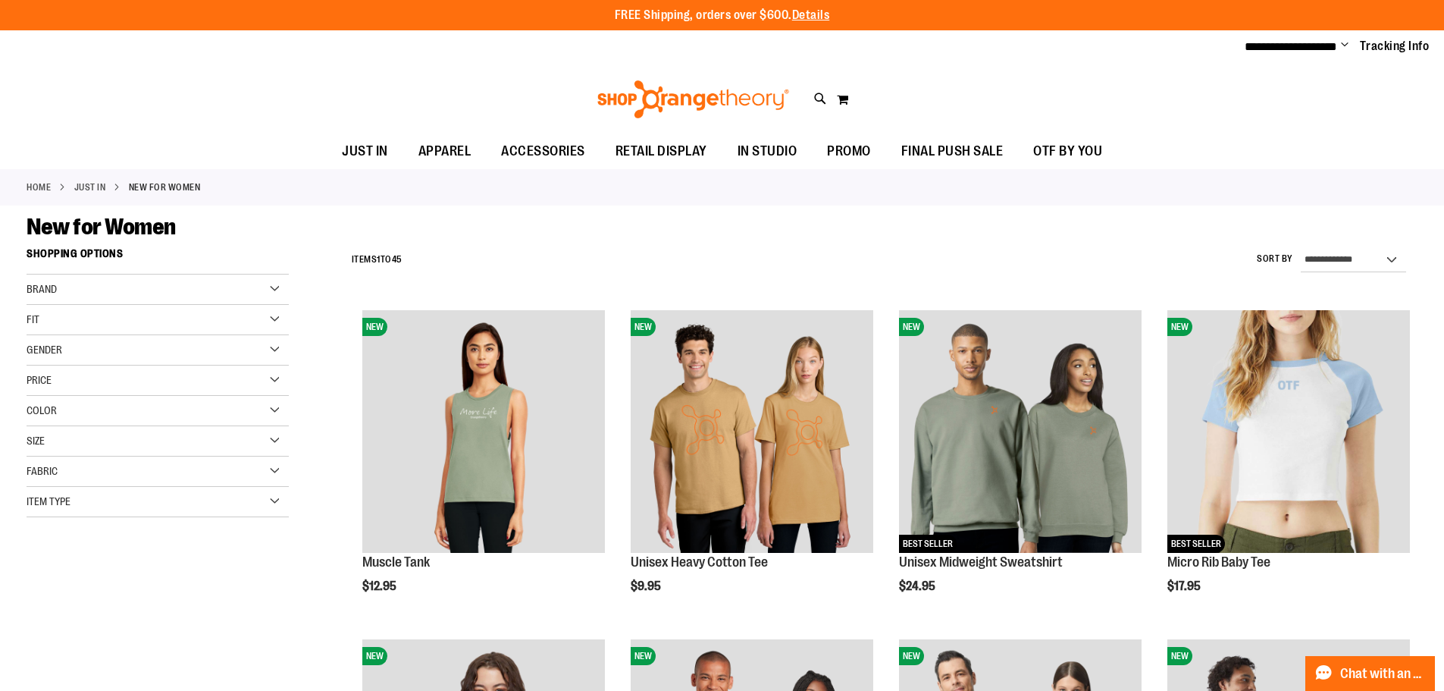
type input "**********"
click at [180, 381] on div "Price" at bounding box center [158, 380] width 262 height 30
click at [108, 406] on span "$24.99" at bounding box center [99, 411] width 38 height 16
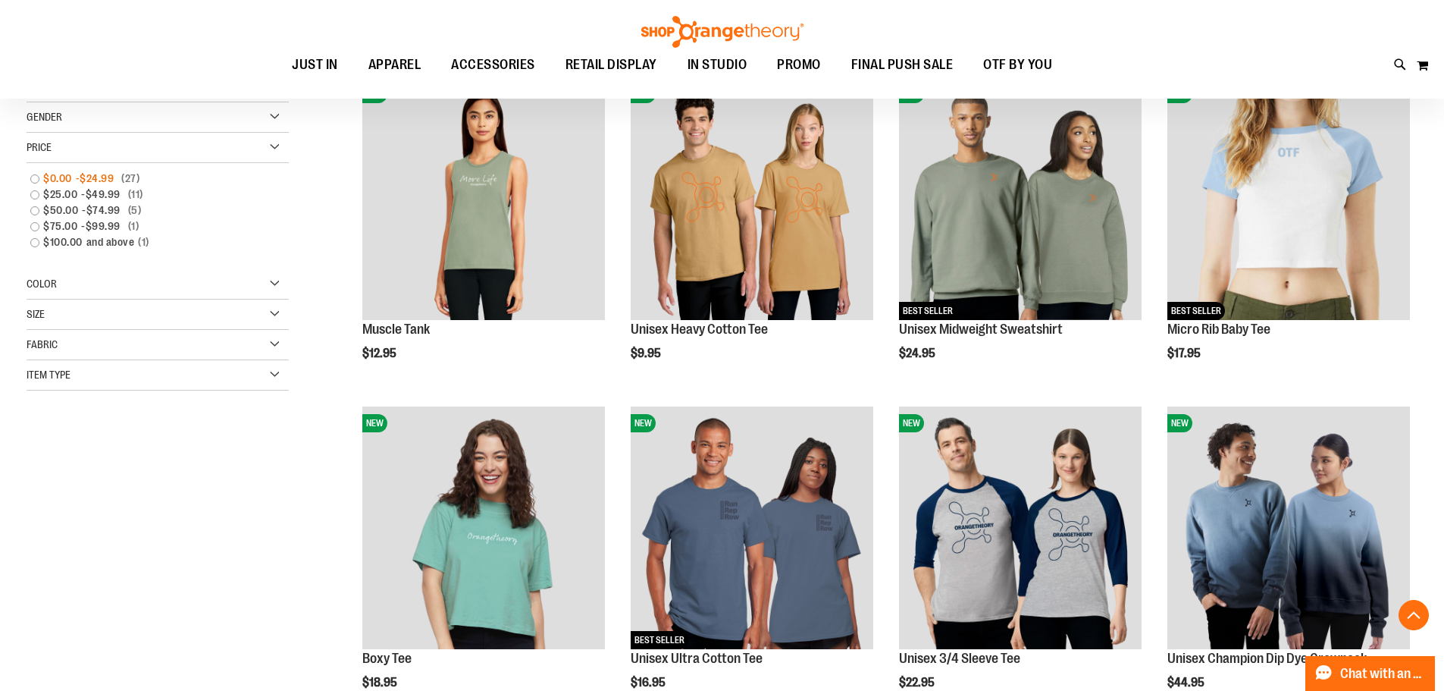
scroll to position [240, 0]
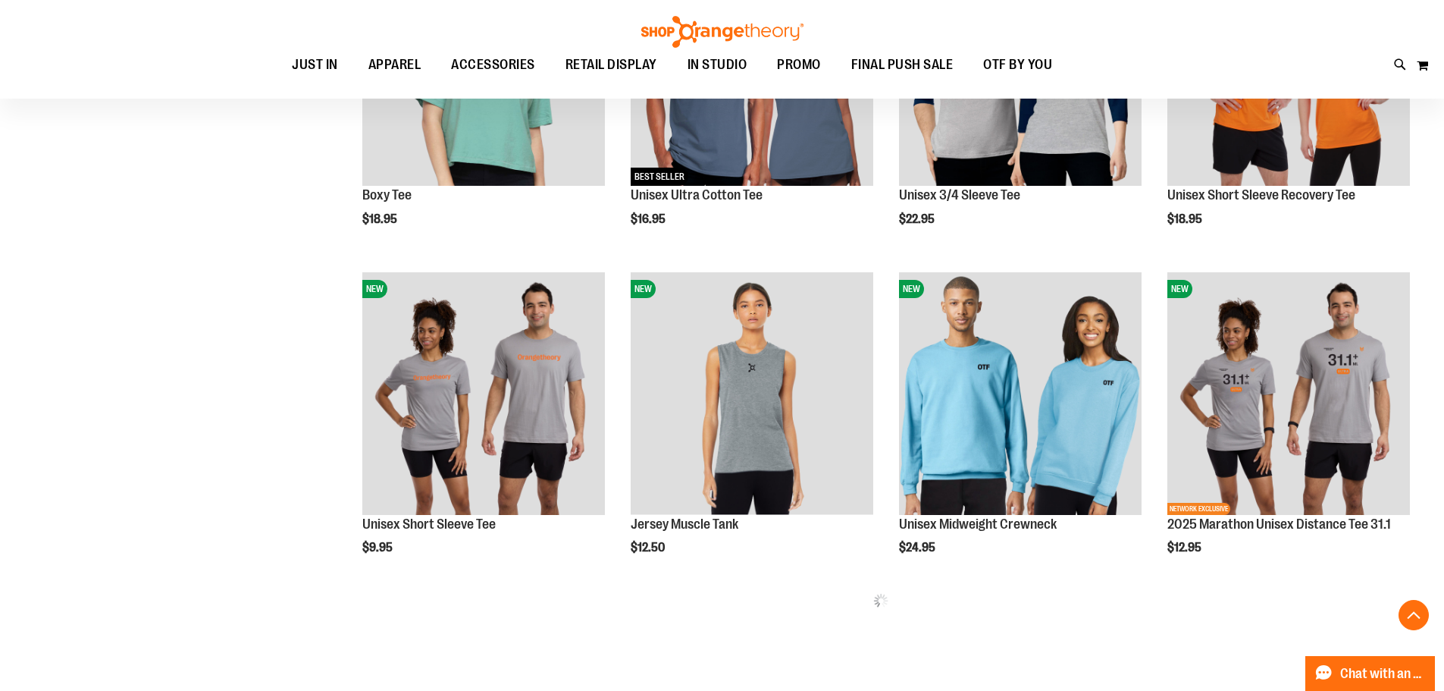
scroll to position [770, 0]
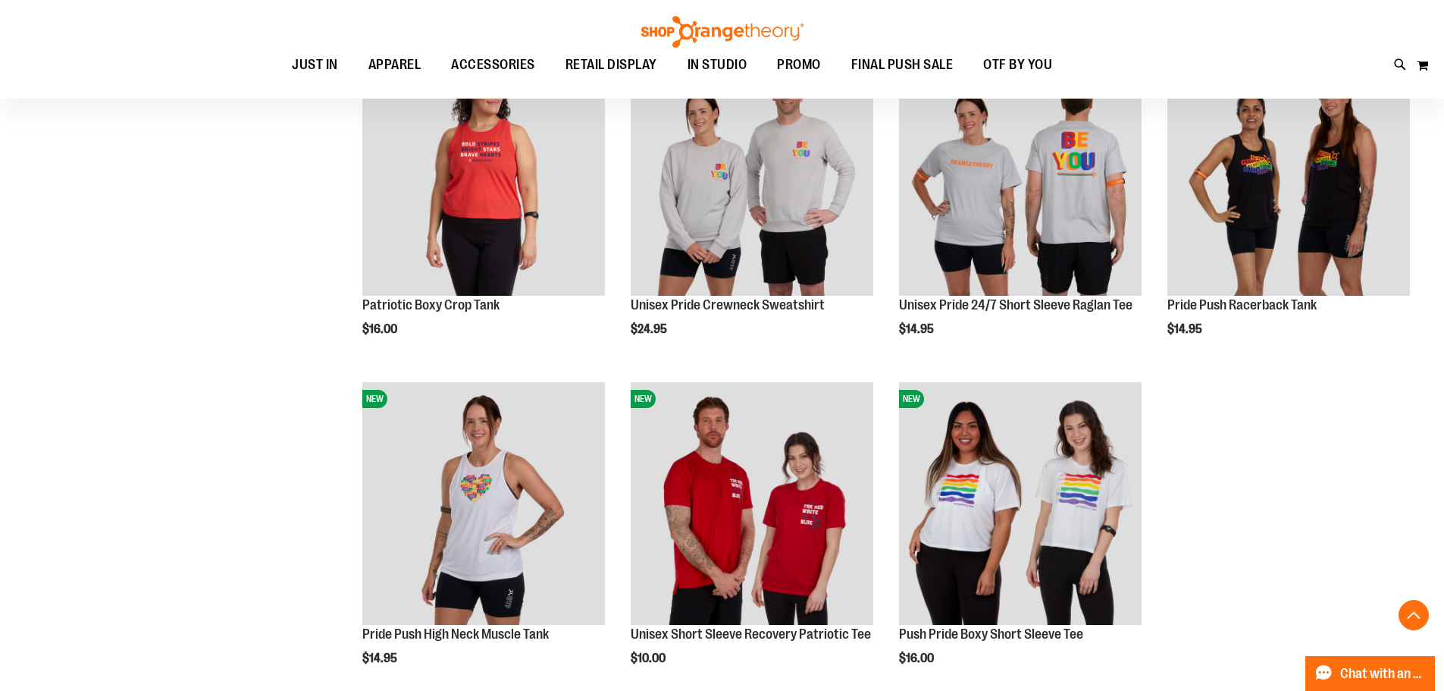
scroll to position [1907, 0]
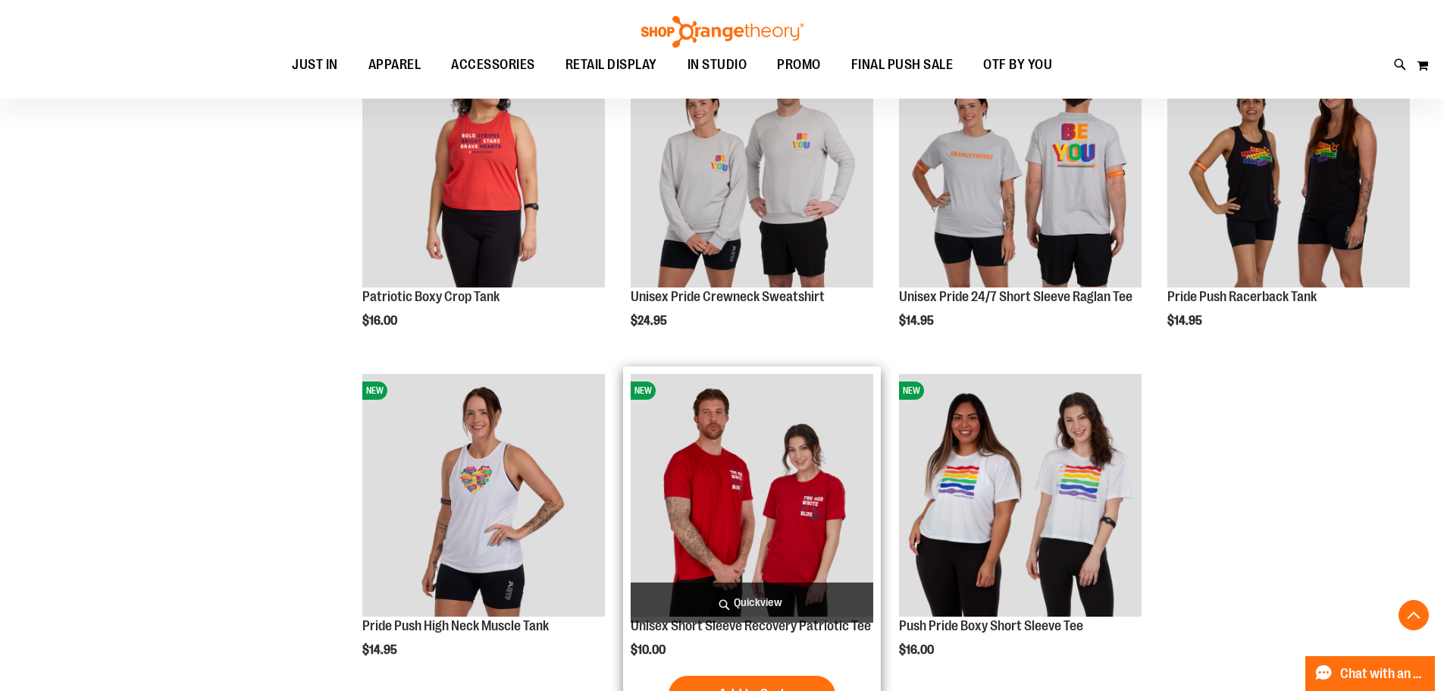
click at [770, 524] on img "product" at bounding box center [752, 495] width 243 height 243
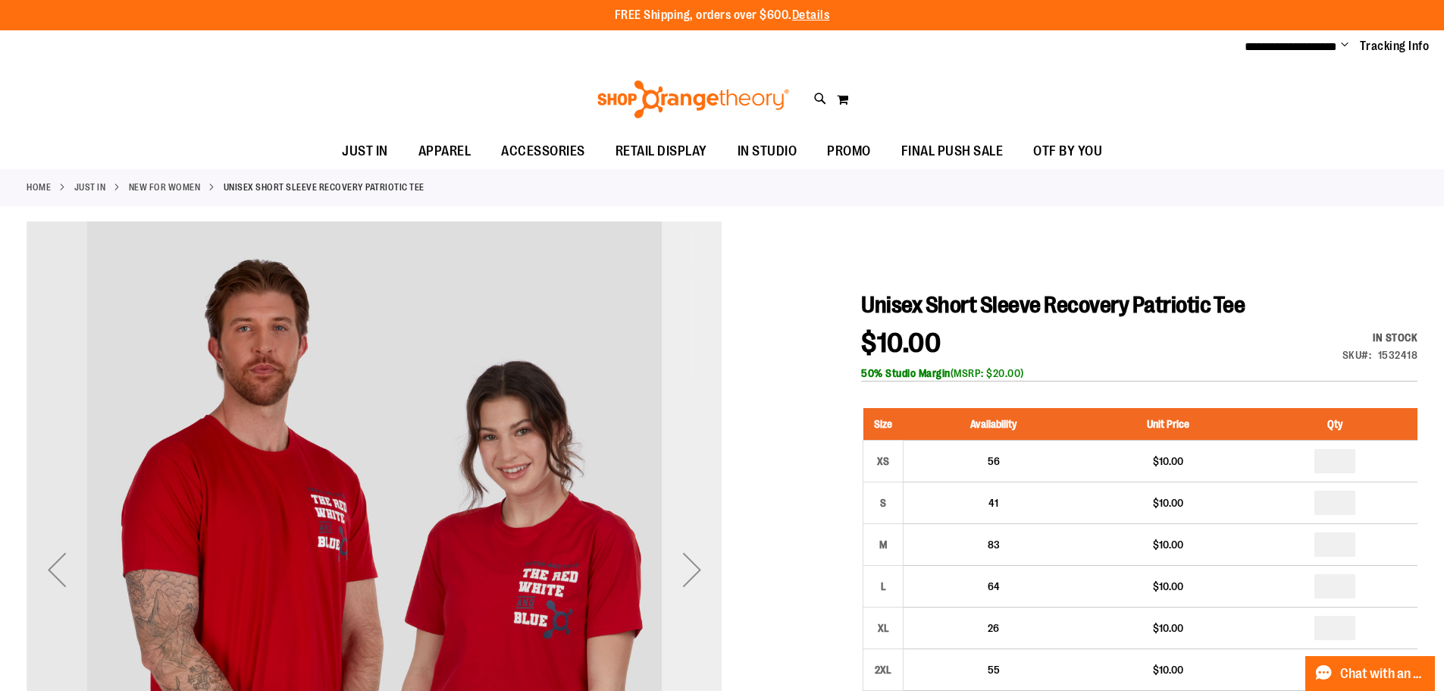
type input "**********"
click at [695, 547] on div "Next" at bounding box center [692, 569] width 61 height 61
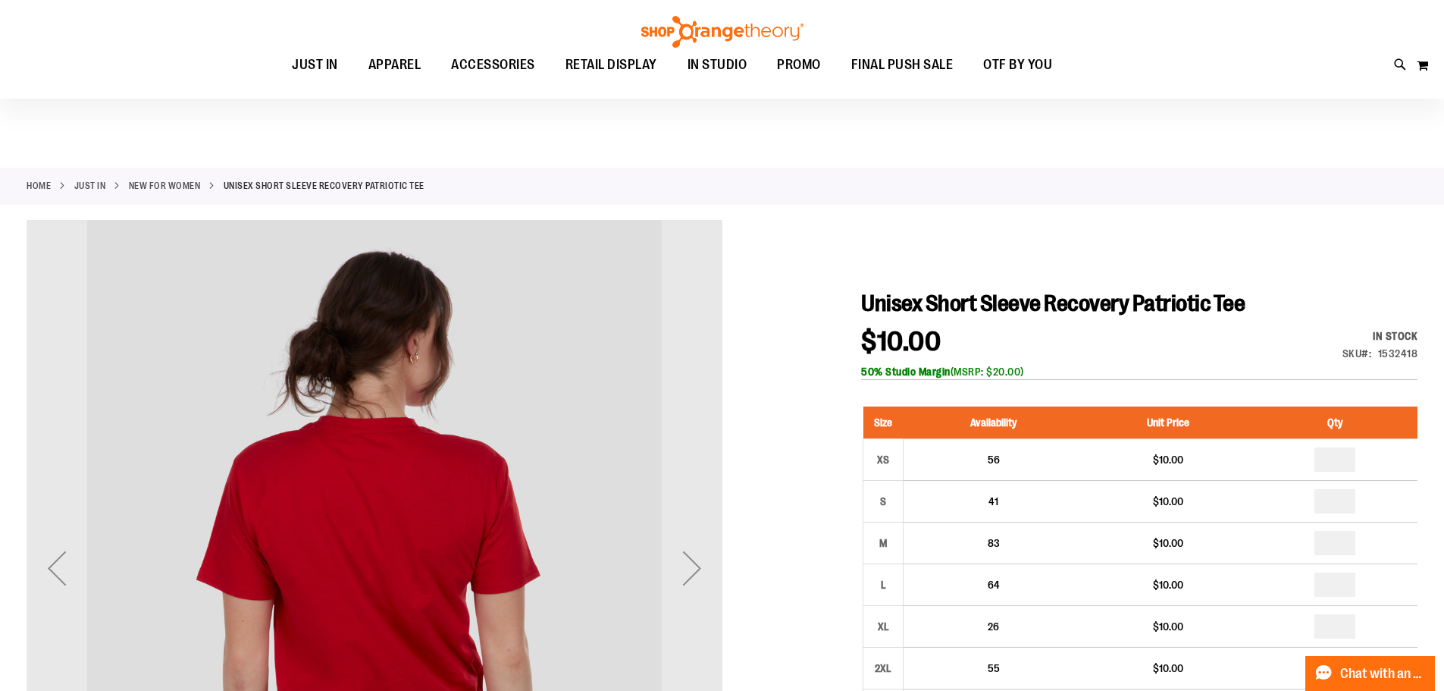
scroll to position [227, 0]
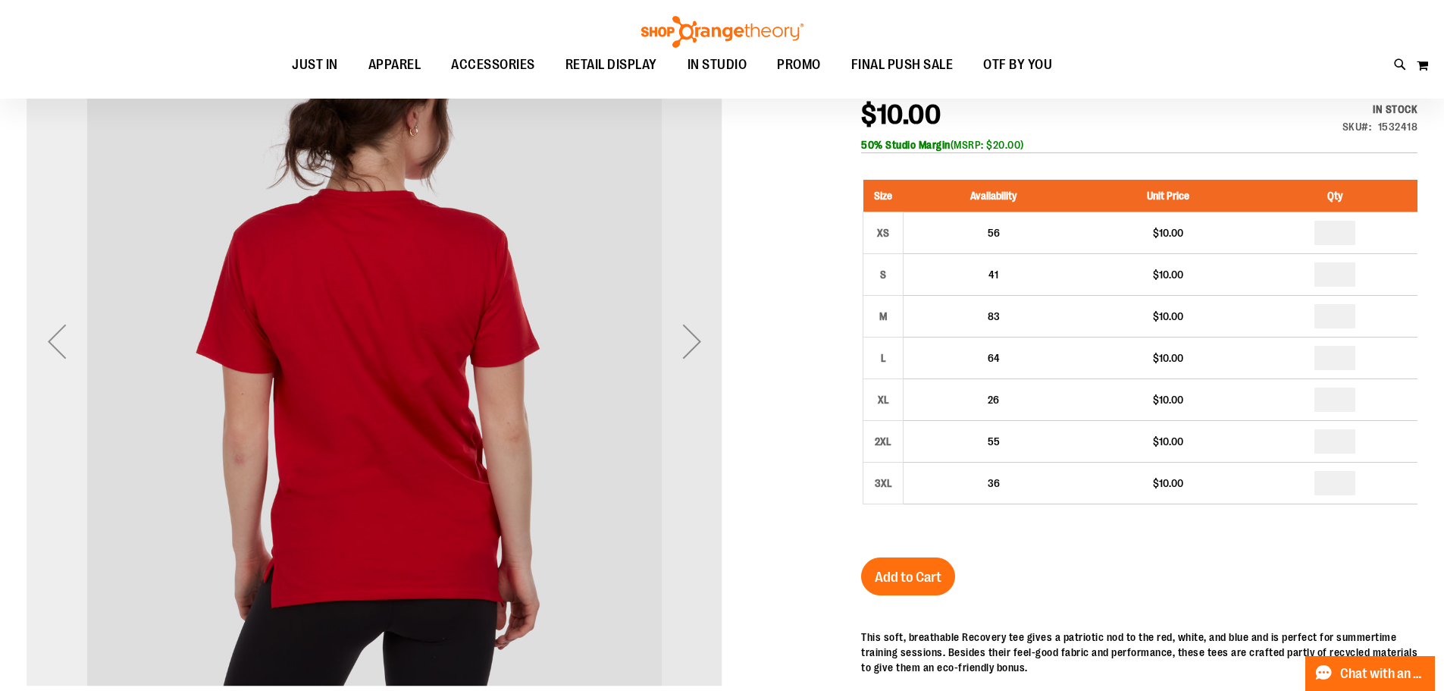
click at [49, 343] on div "Previous" at bounding box center [57, 341] width 61 height 61
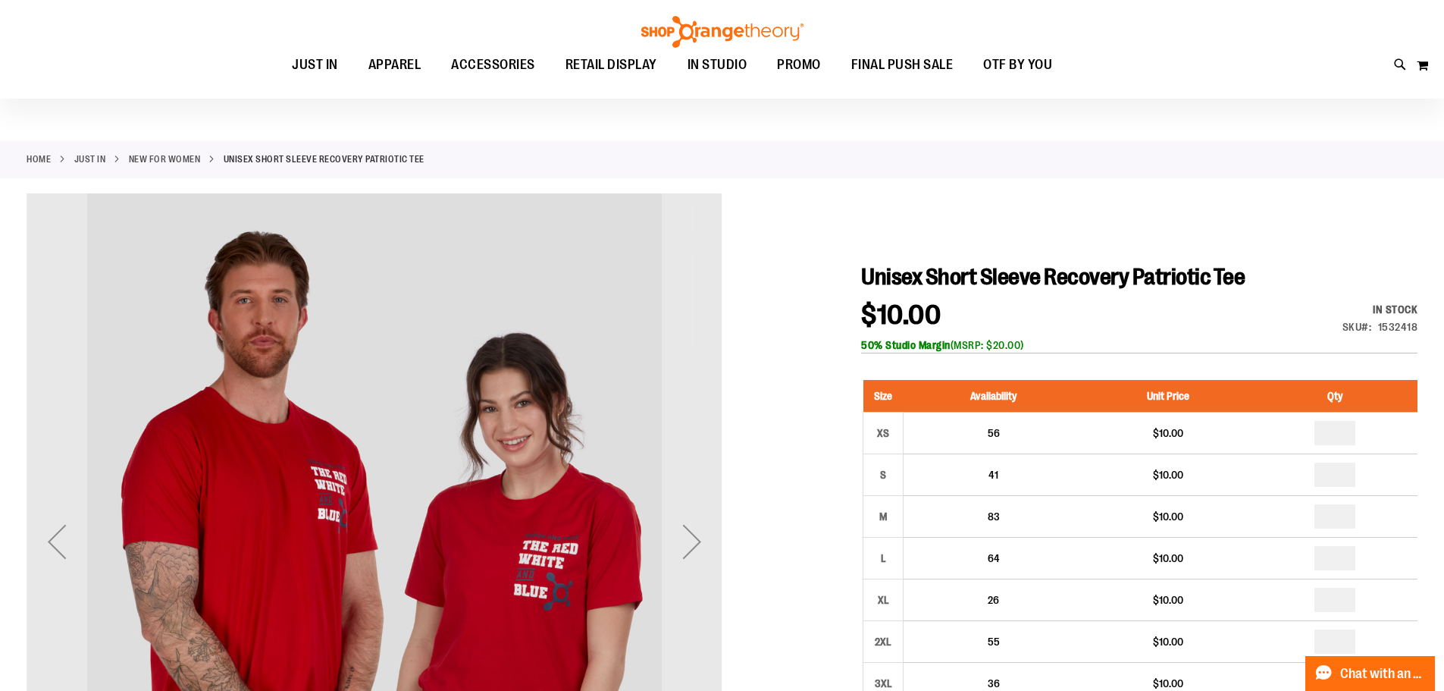
scroll to position [0, 0]
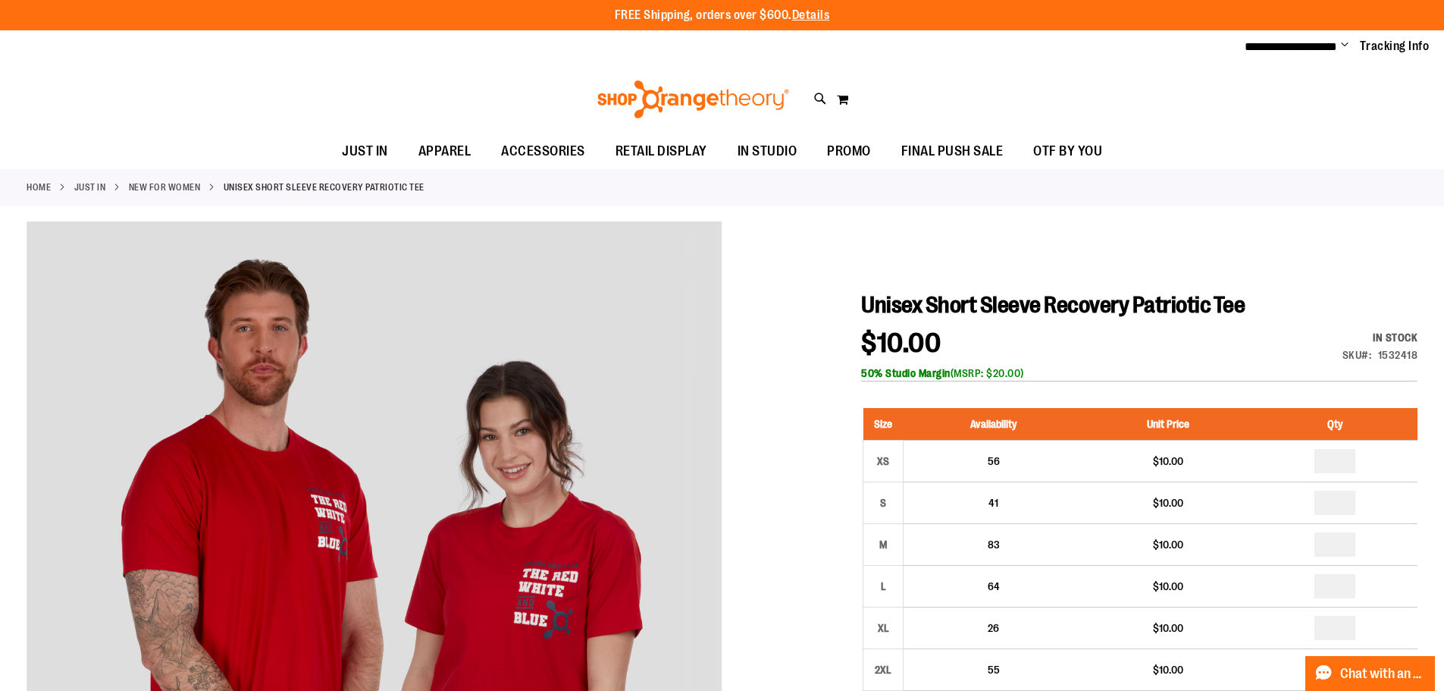
click at [159, 186] on link "New for Women" at bounding box center [165, 187] width 72 height 14
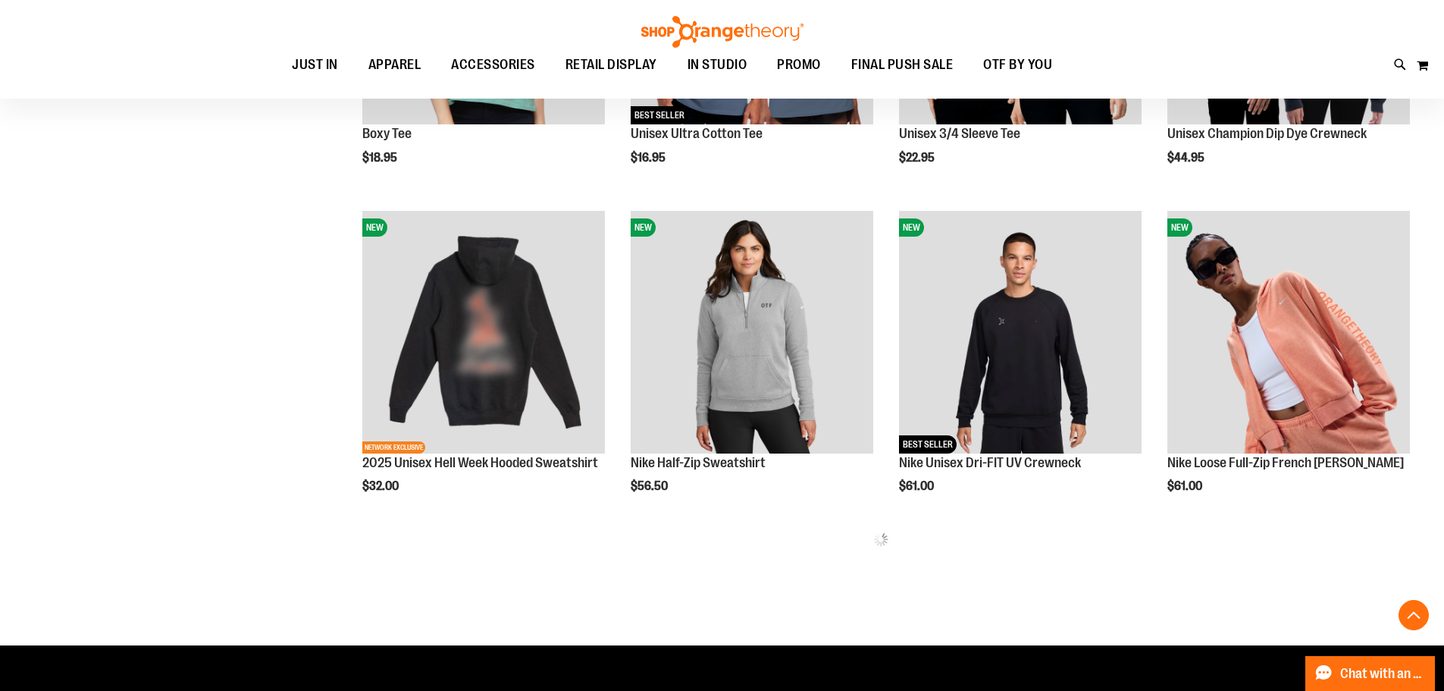
scroll to position [757, 0]
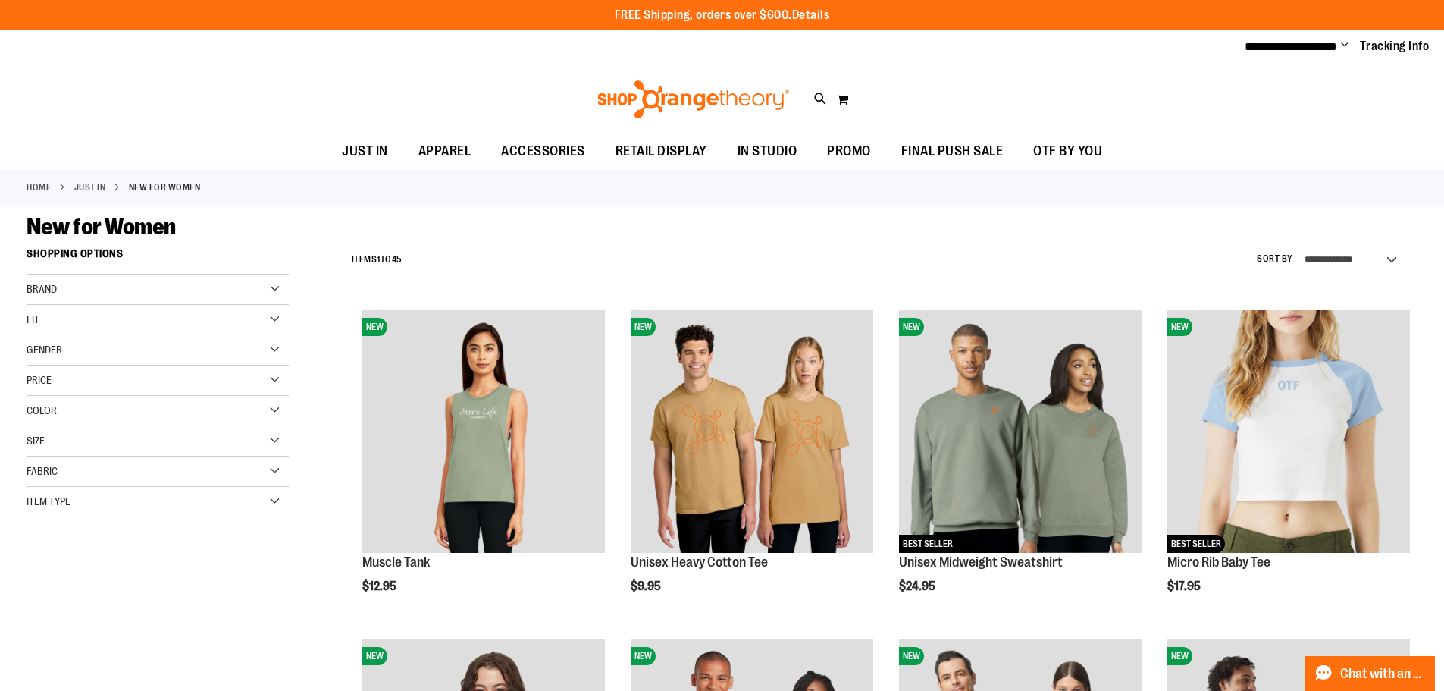
type input "**********"
click at [107, 384] on div "Price" at bounding box center [158, 380] width 262 height 30
click at [103, 408] on span "$24.99" at bounding box center [99, 411] width 38 height 16
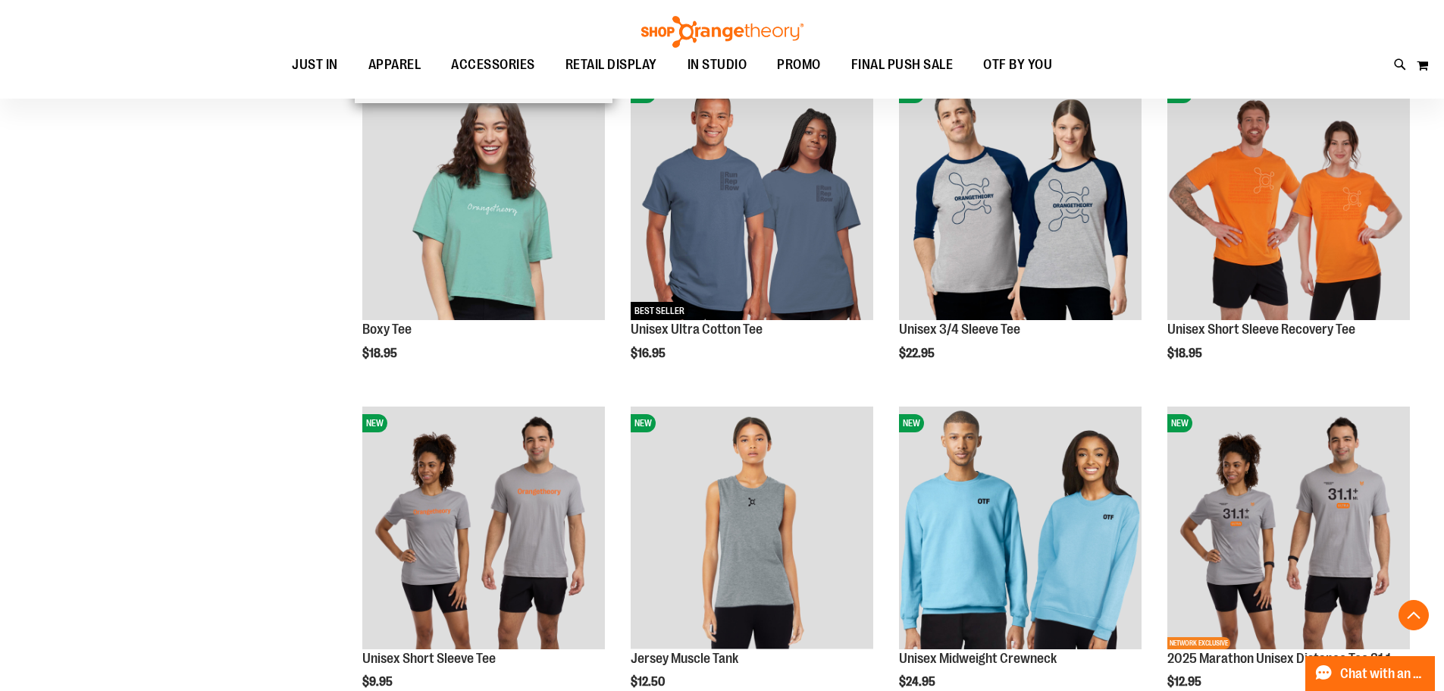
scroll to position [833, 0]
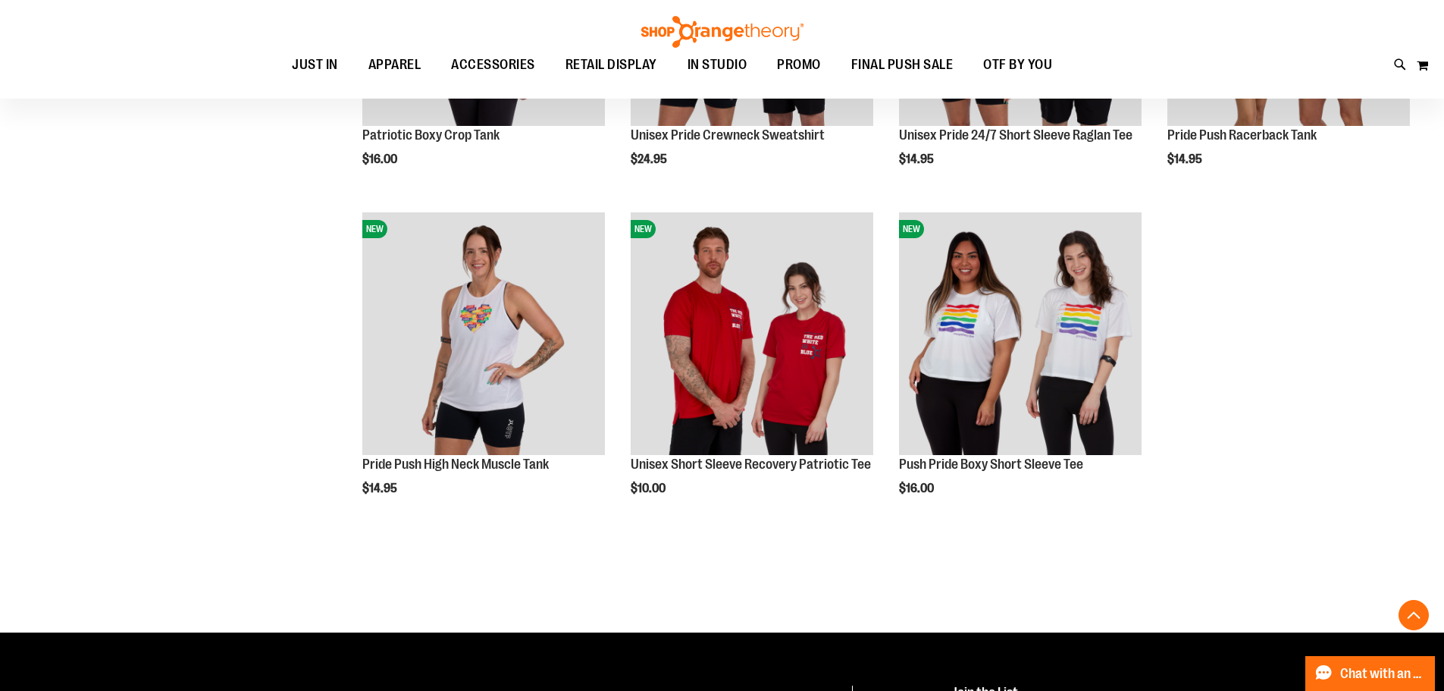
scroll to position [2046, 0]
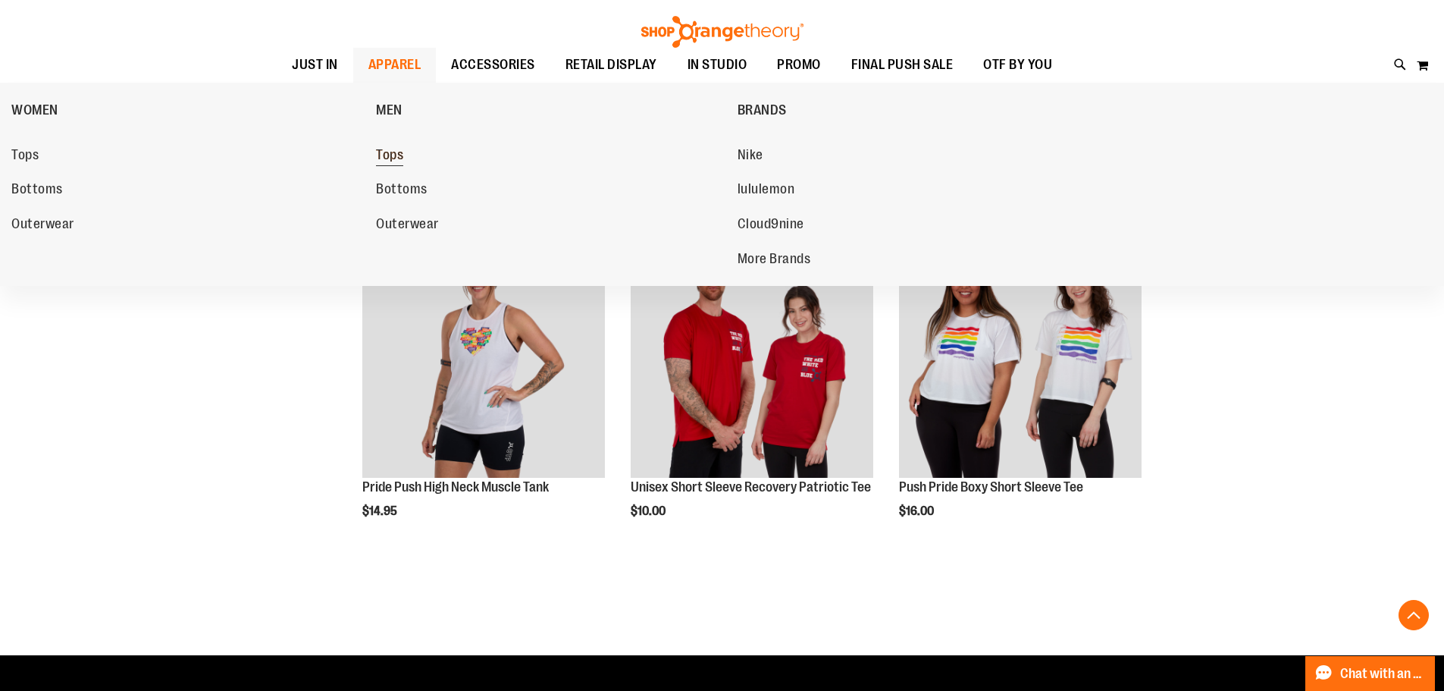
click at [400, 154] on span "Tops" at bounding box center [389, 156] width 27 height 19
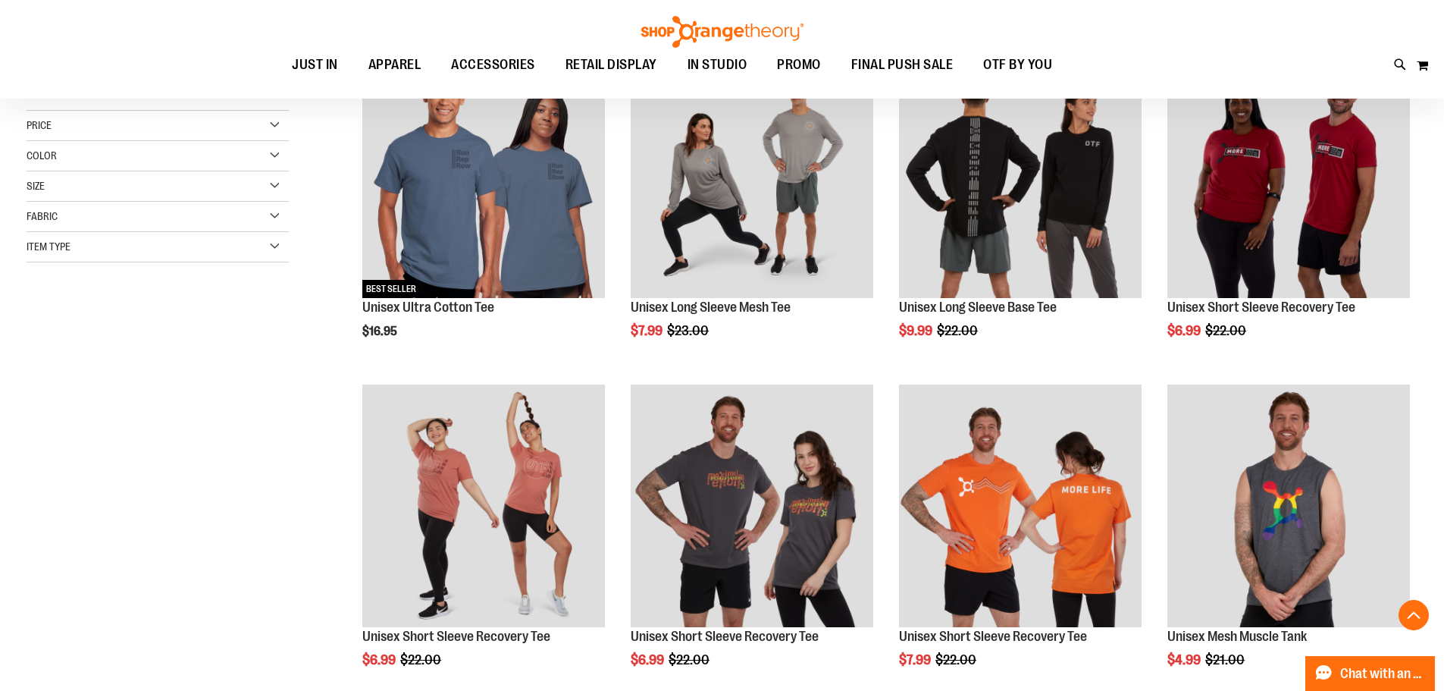
scroll to position [227, 0]
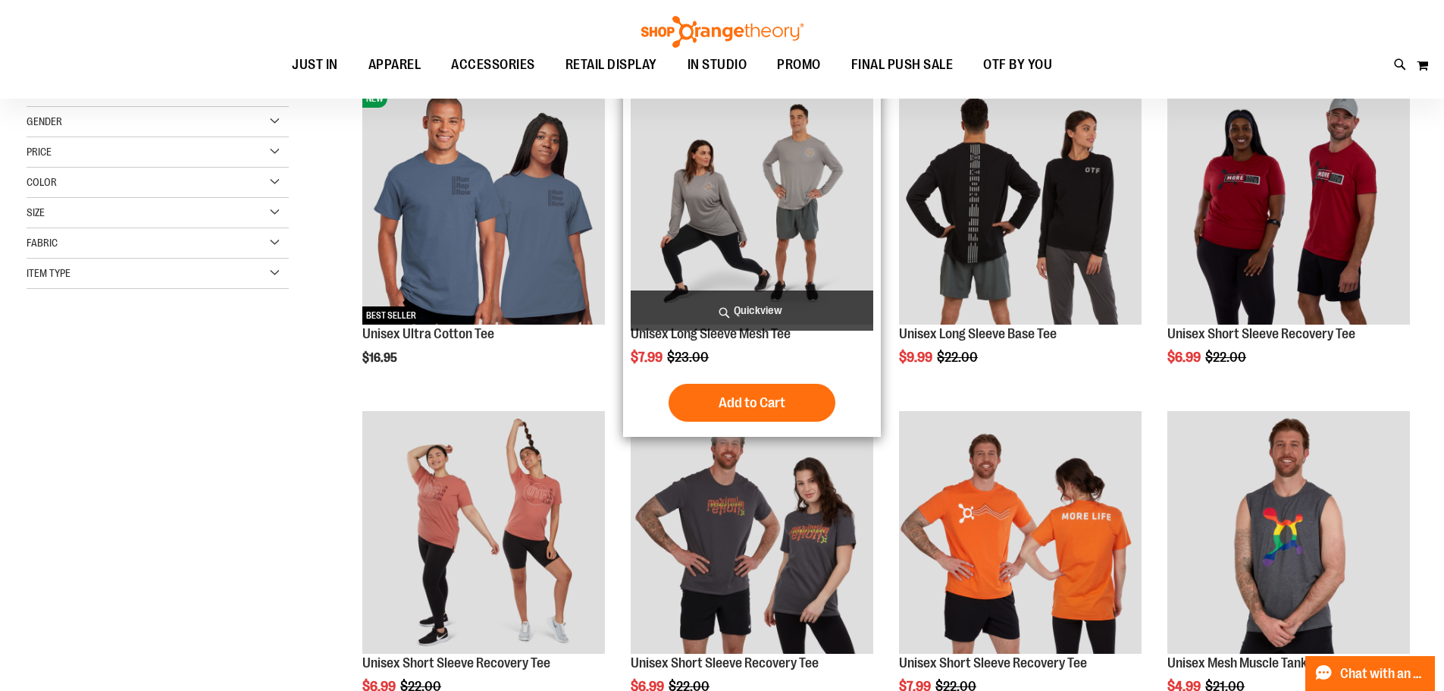
type input "**********"
click at [785, 266] on img "product" at bounding box center [752, 203] width 243 height 243
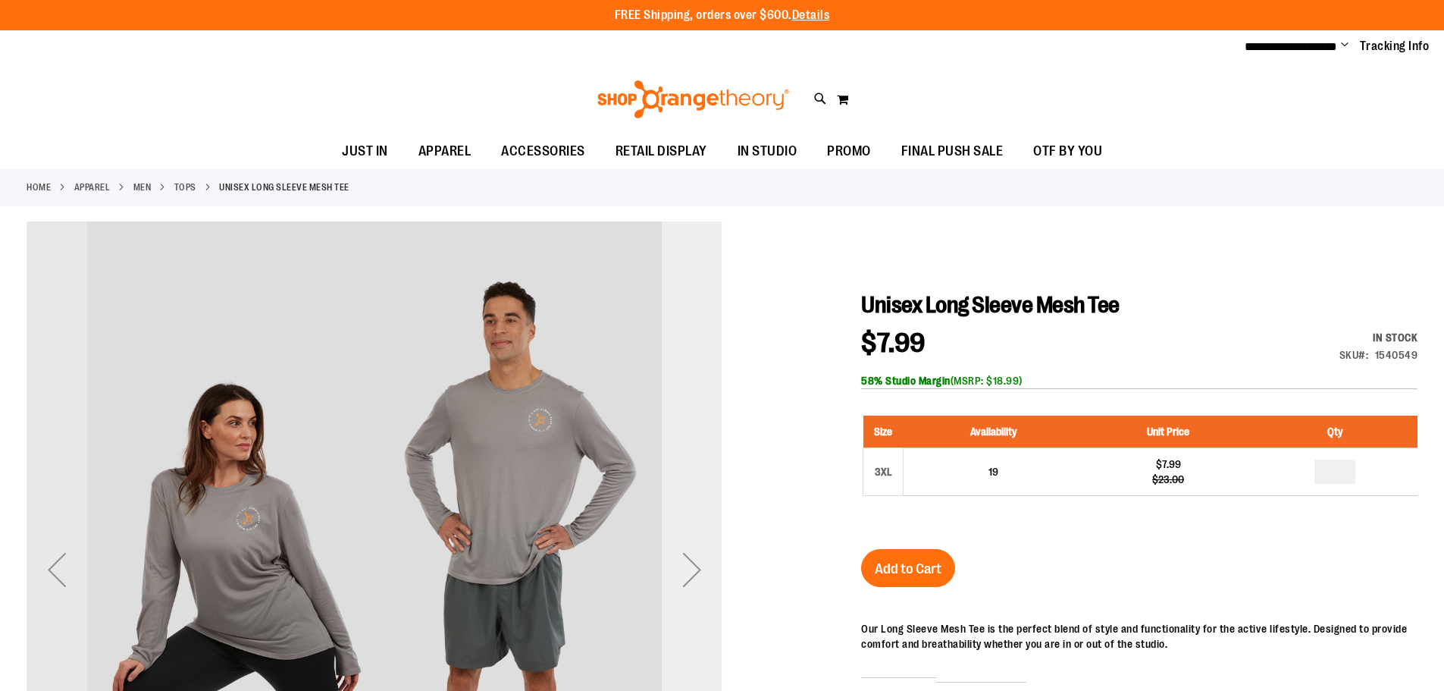
type input "**********"
click at [706, 530] on div "Next" at bounding box center [692, 569] width 61 height 696
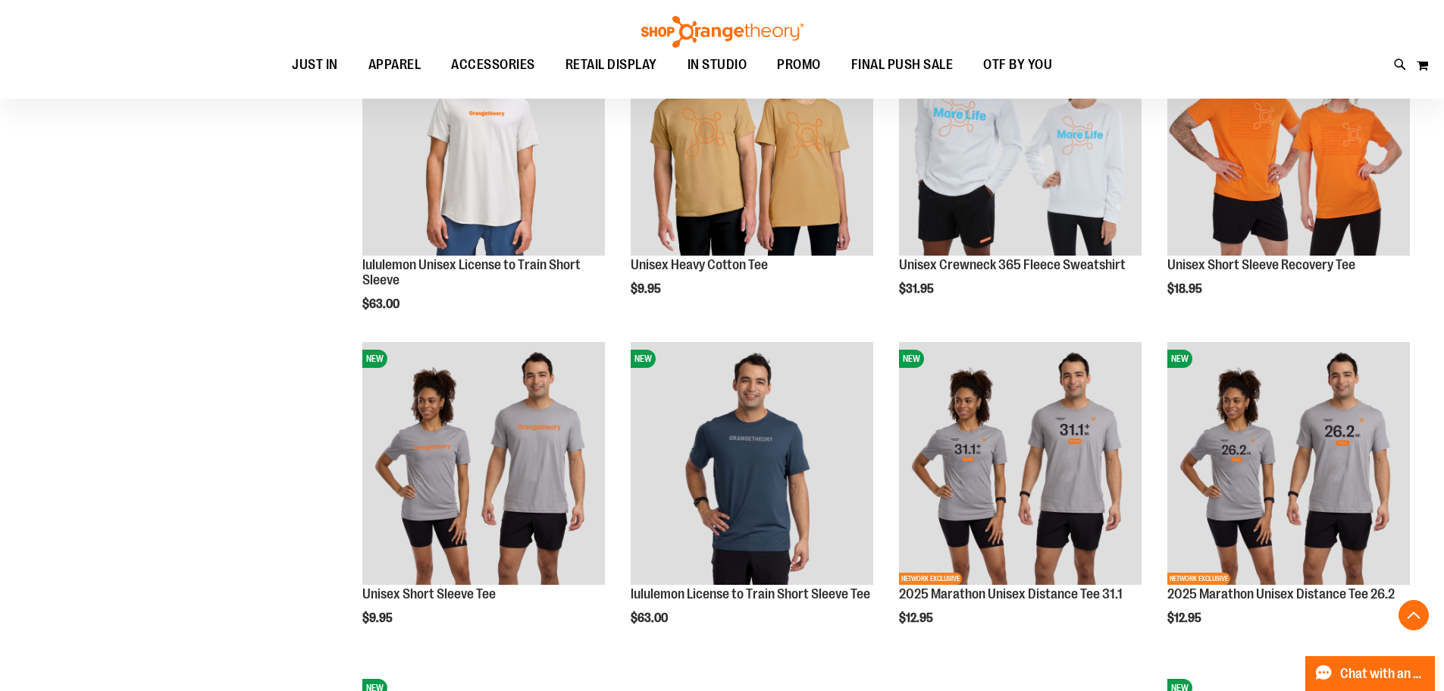
scroll to position [1124, 0]
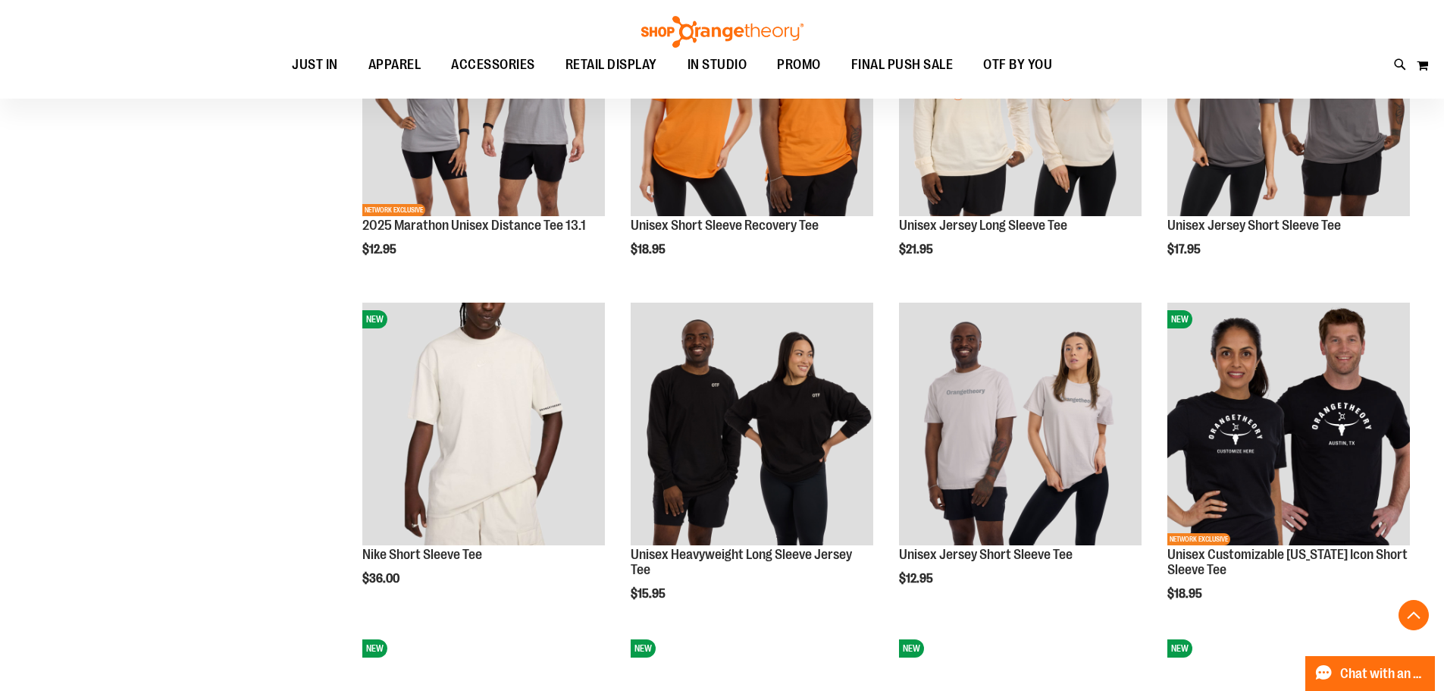
scroll to position [1882, 0]
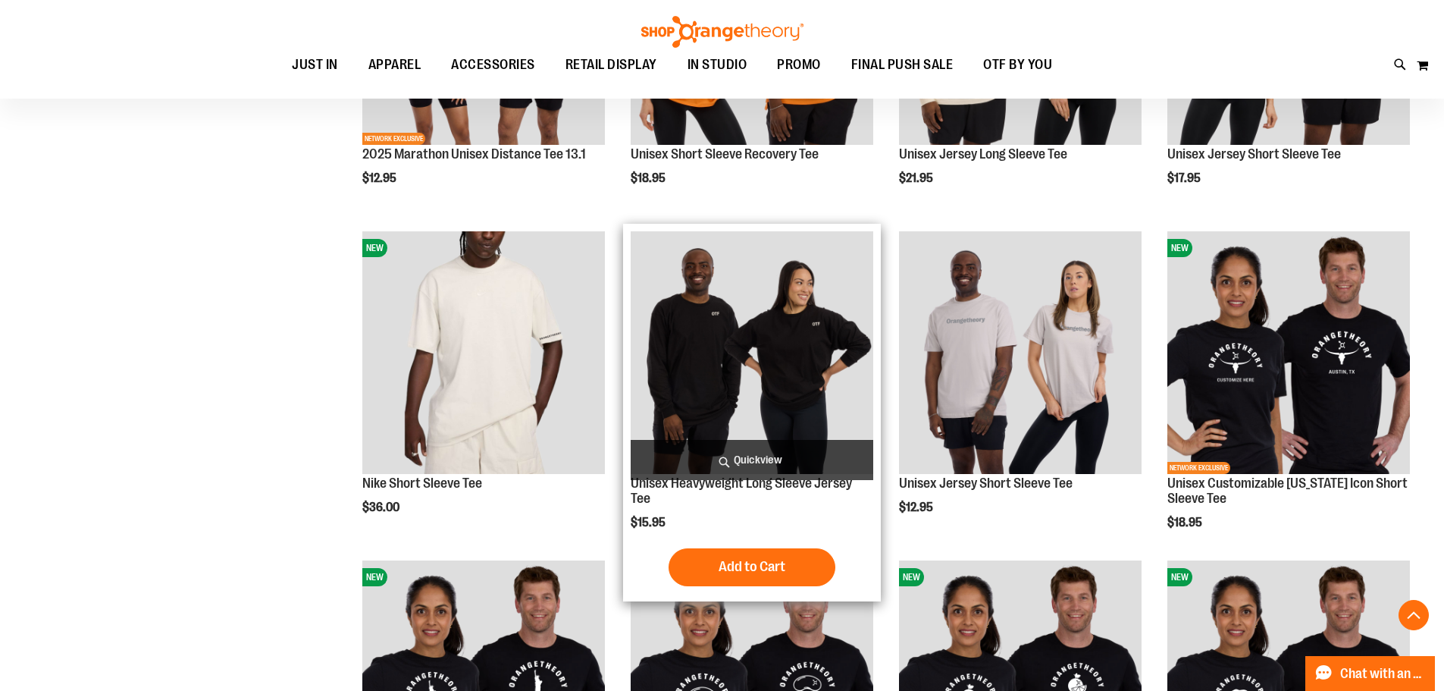
type input "**********"
click at [750, 349] on img "product" at bounding box center [752, 352] width 243 height 243
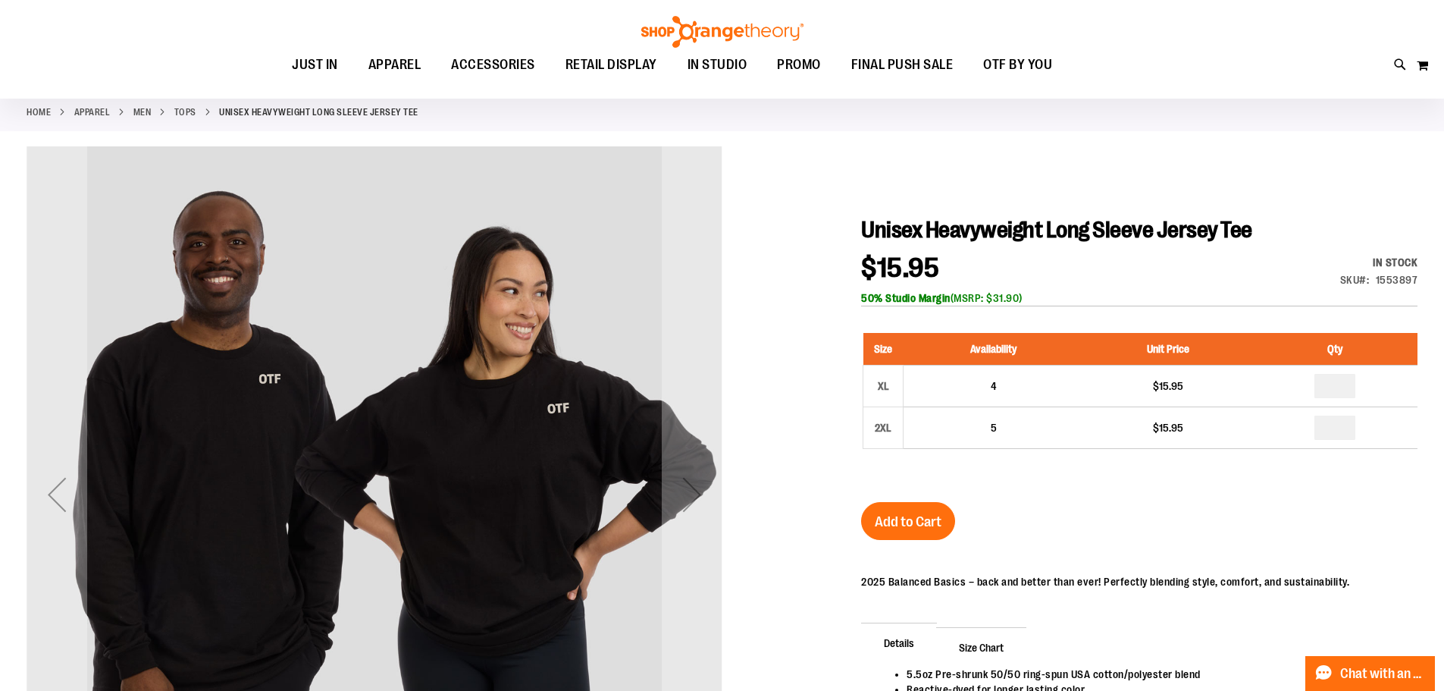
scroll to position [227, 0]
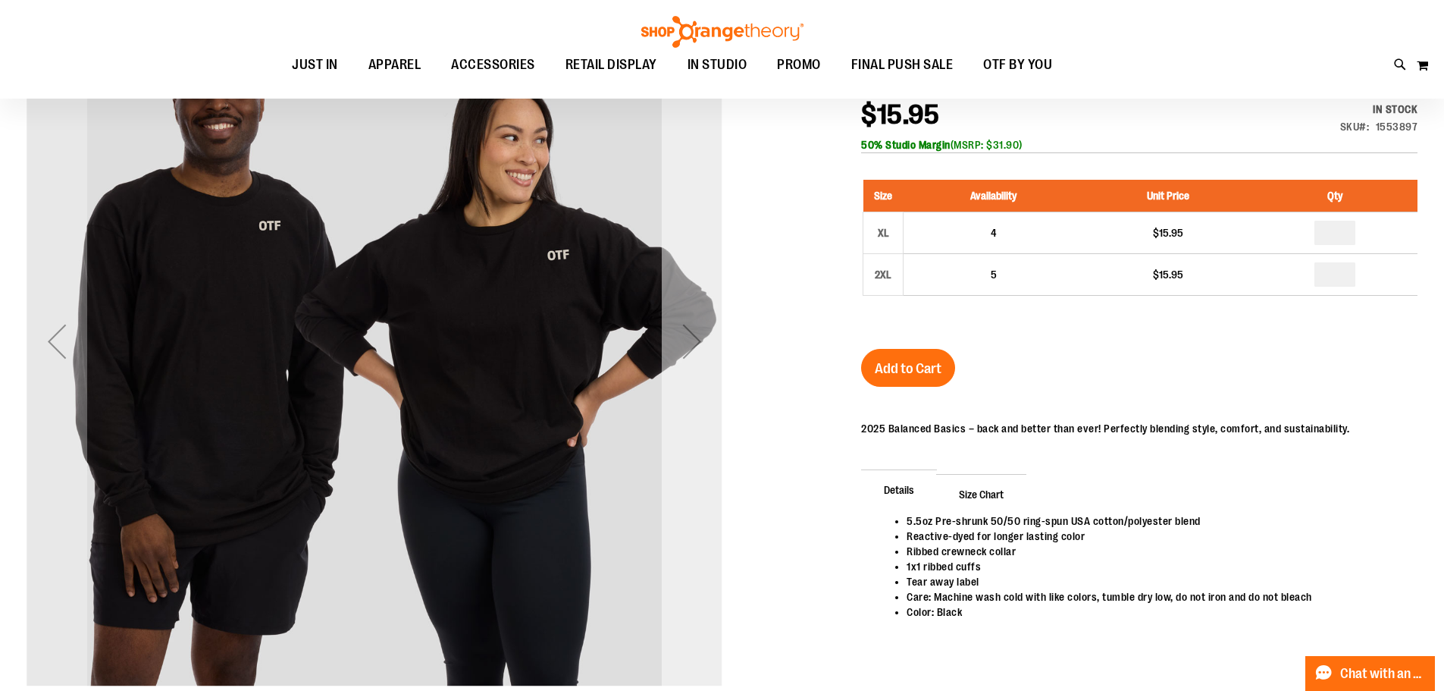
type input "**********"
click at [687, 354] on div "Next" at bounding box center [692, 341] width 61 height 61
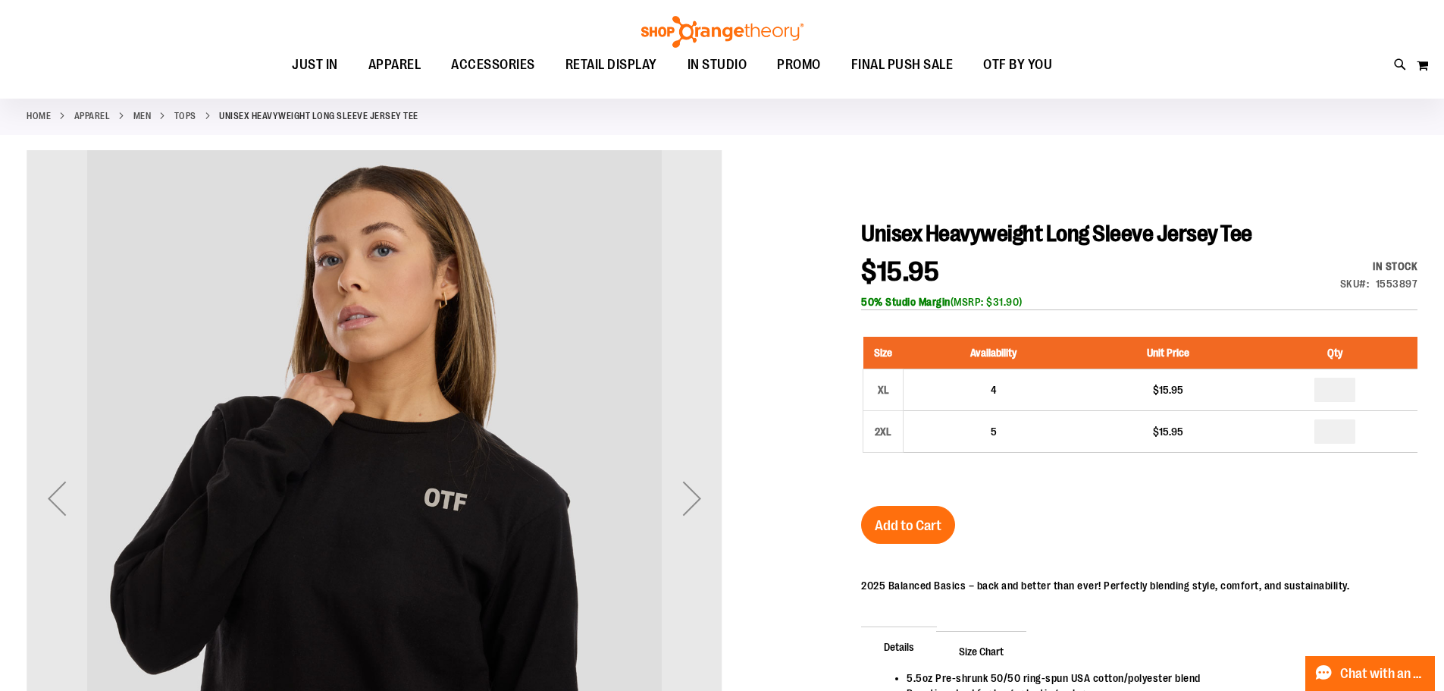
scroll to position [0, 0]
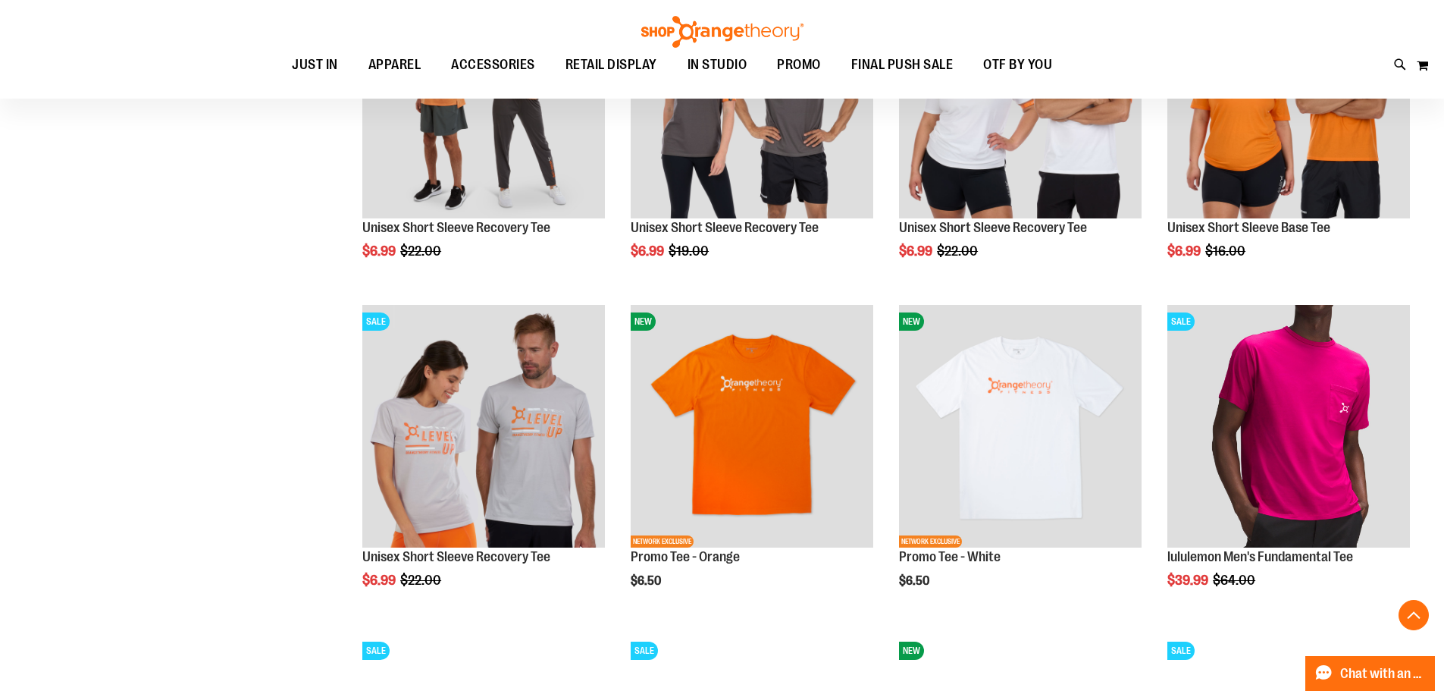
scroll to position [1212, 0]
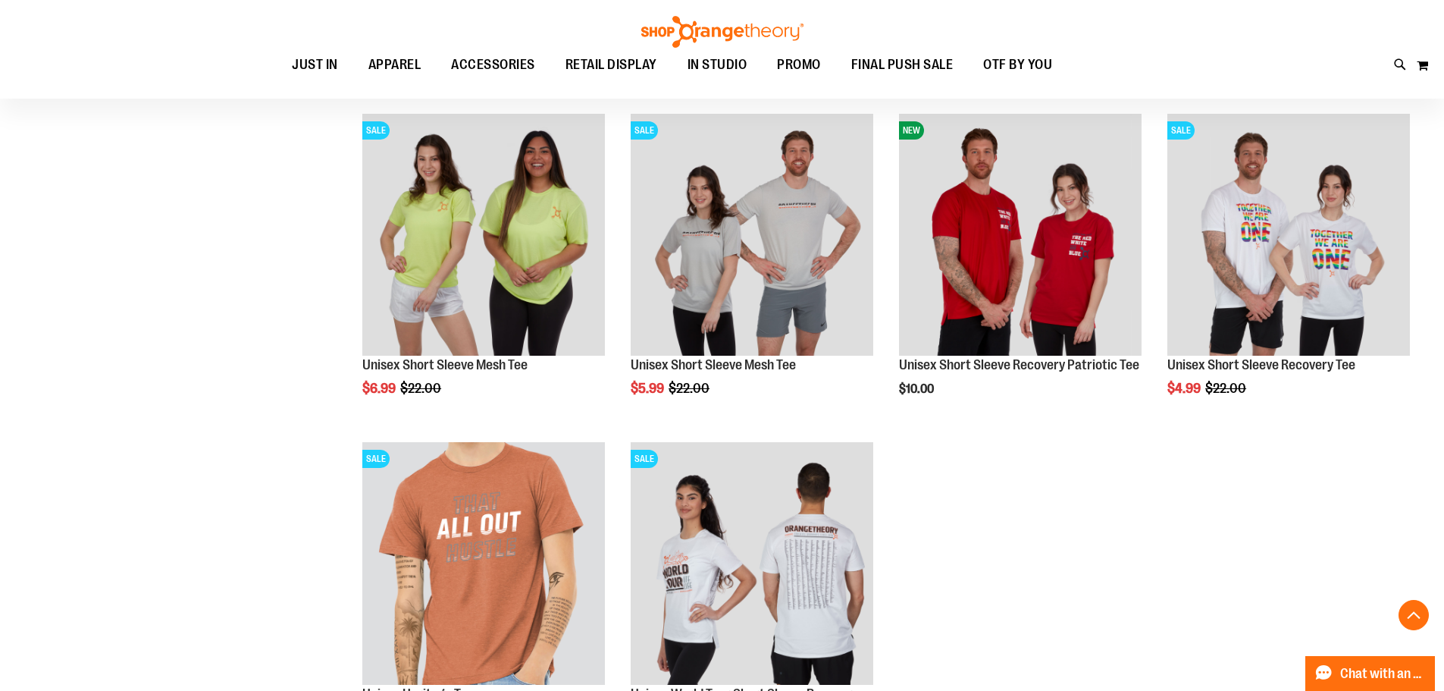
scroll to position [1667, 0]
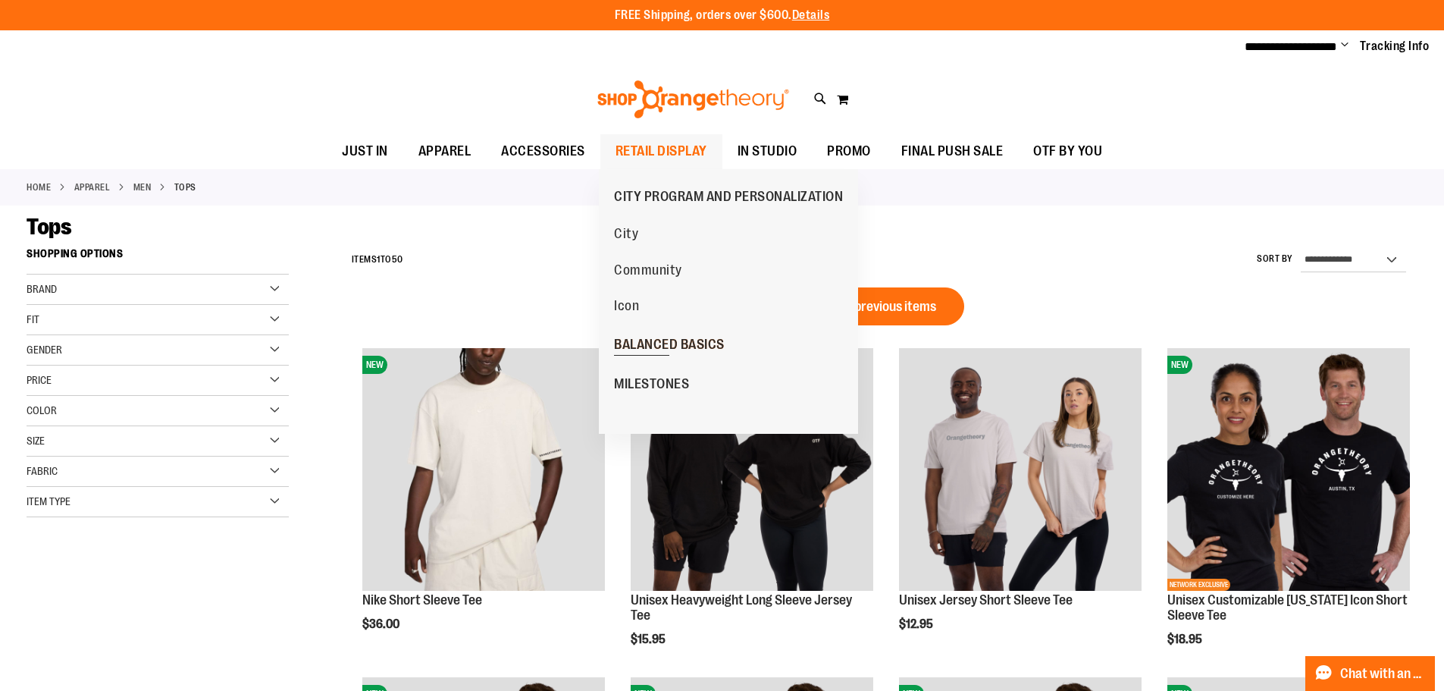
type input "**********"
click at [676, 333] on link "BALANCED BASICS" at bounding box center [669, 343] width 141 height 39
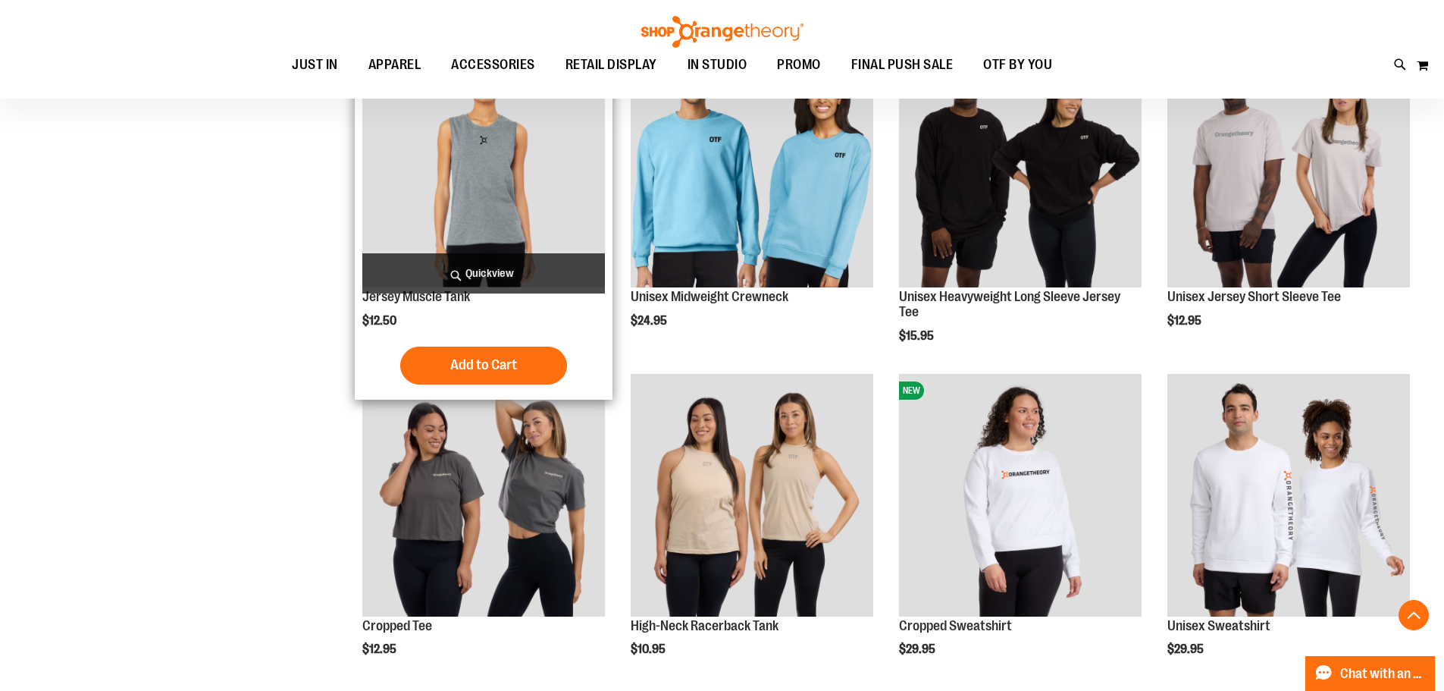
scroll to position [606, 0]
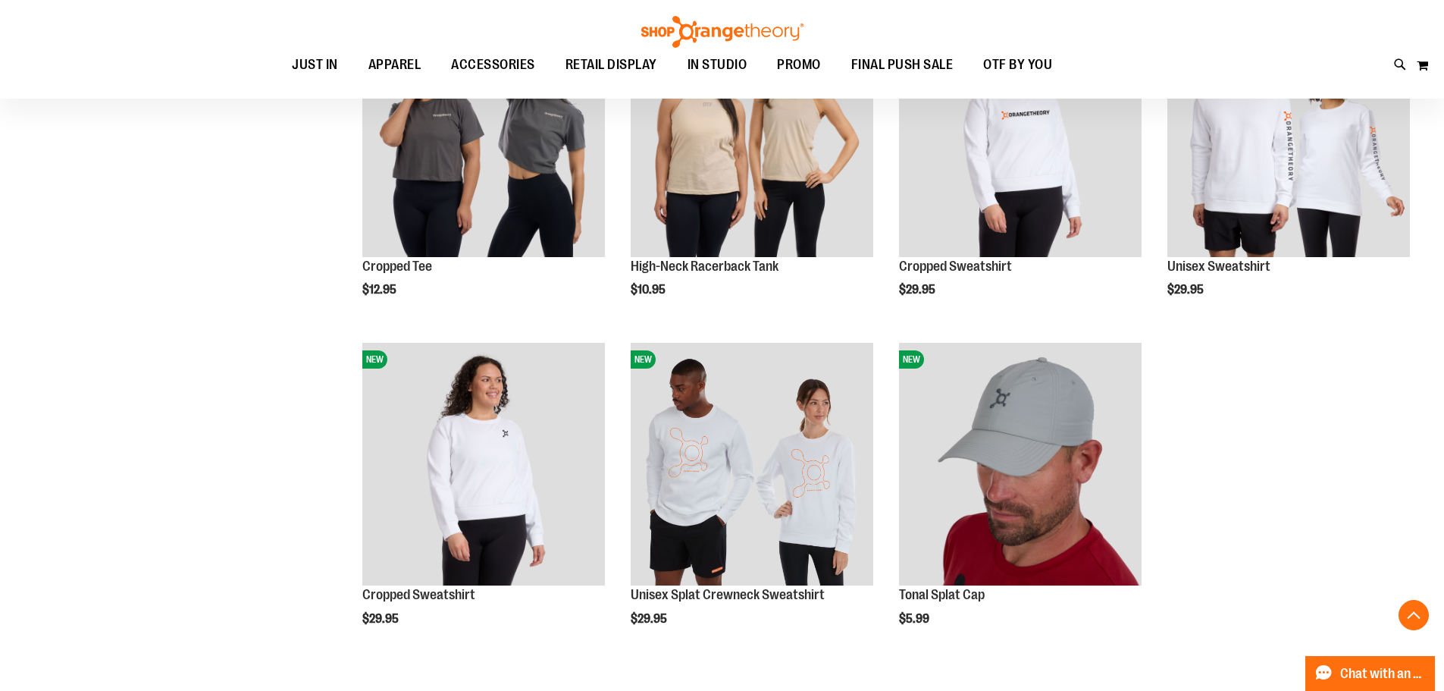
scroll to position [985, 0]
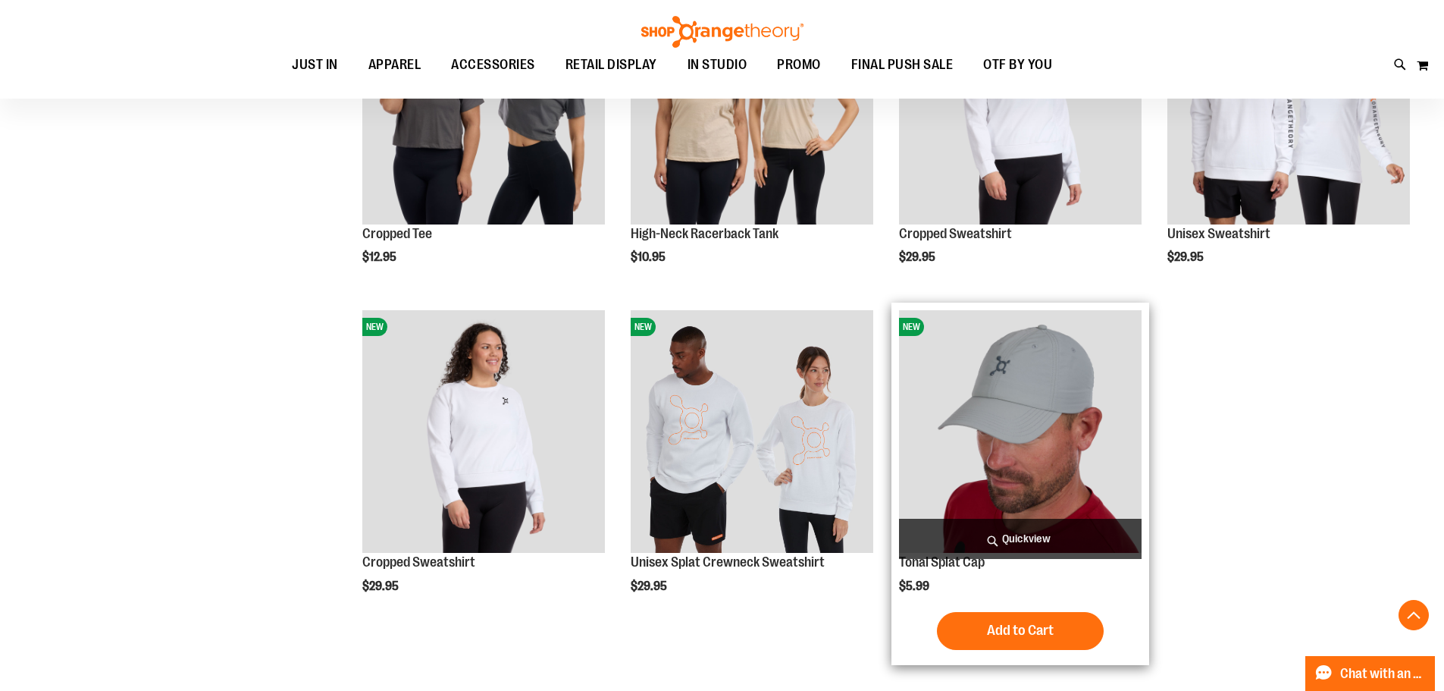
type input "**********"
click at [1057, 491] on img "product" at bounding box center [1020, 431] width 243 height 243
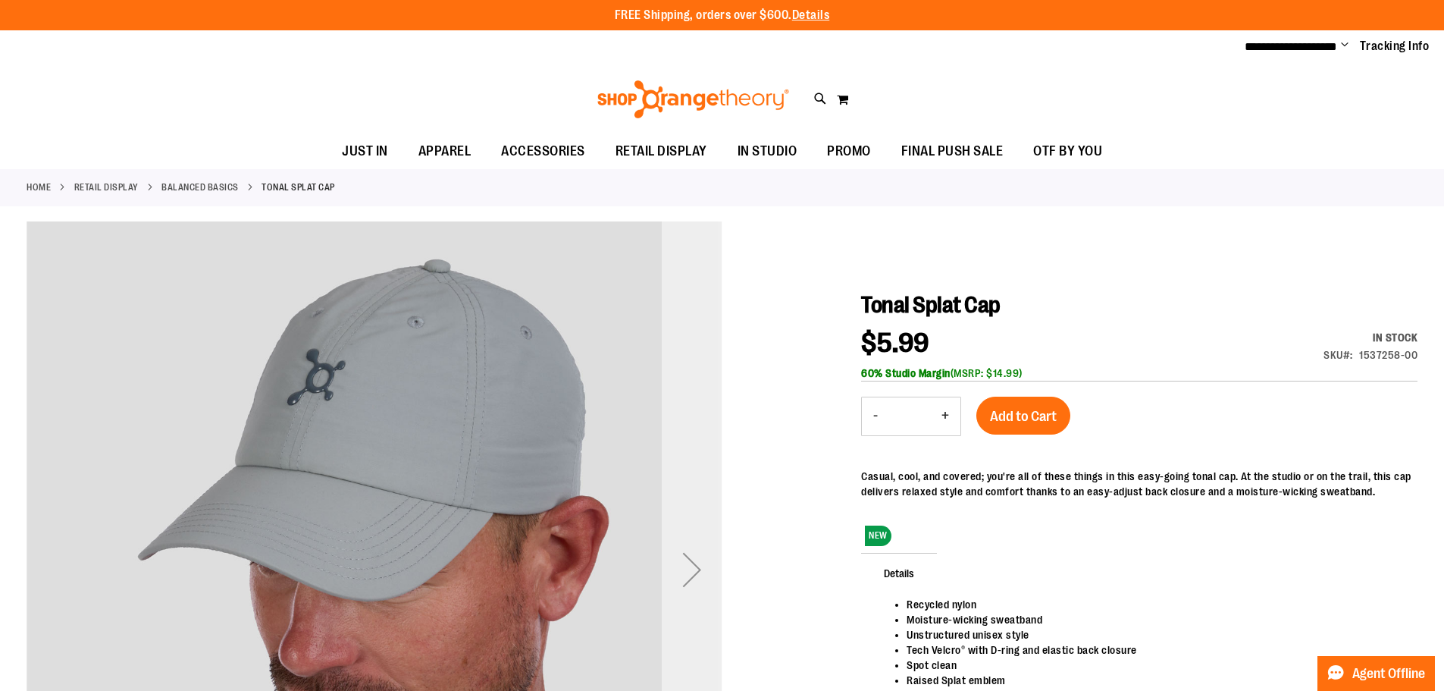
type input "**********"
click at [714, 553] on div "Next" at bounding box center [692, 569] width 61 height 61
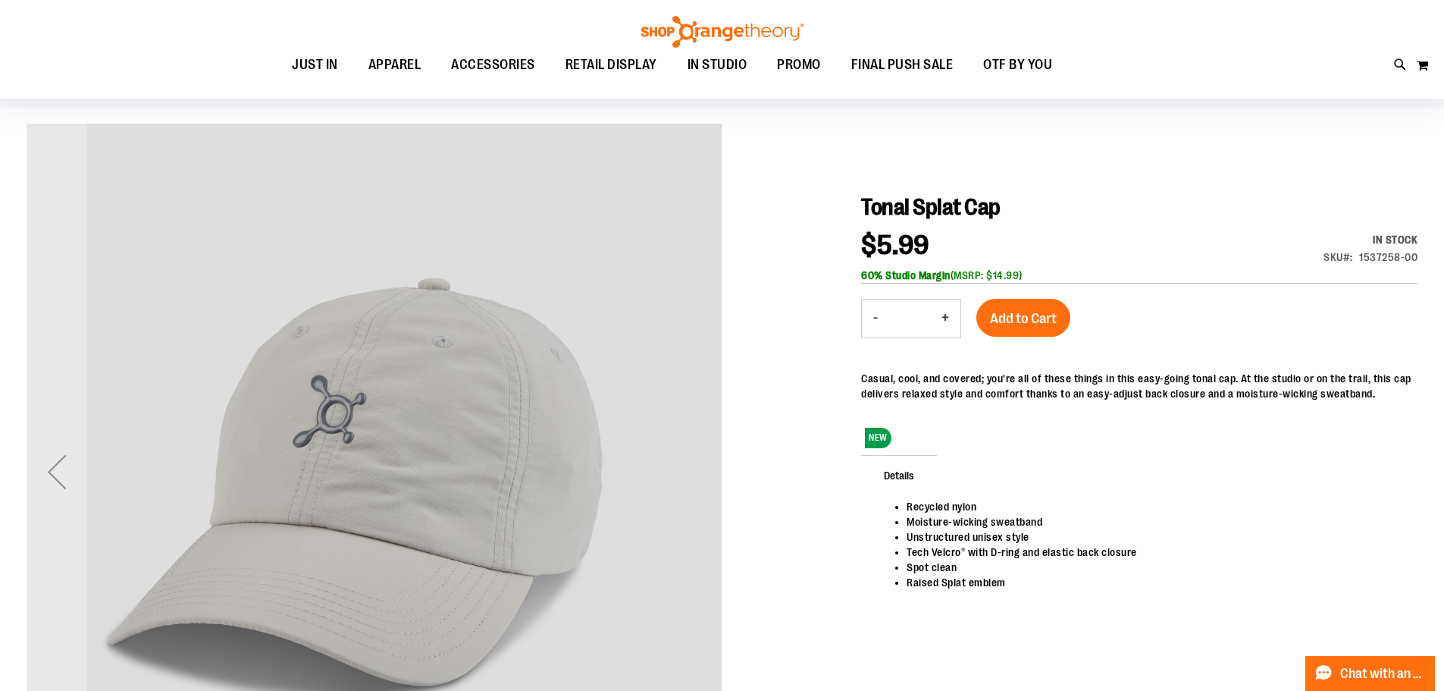
scroll to position [75, 0]
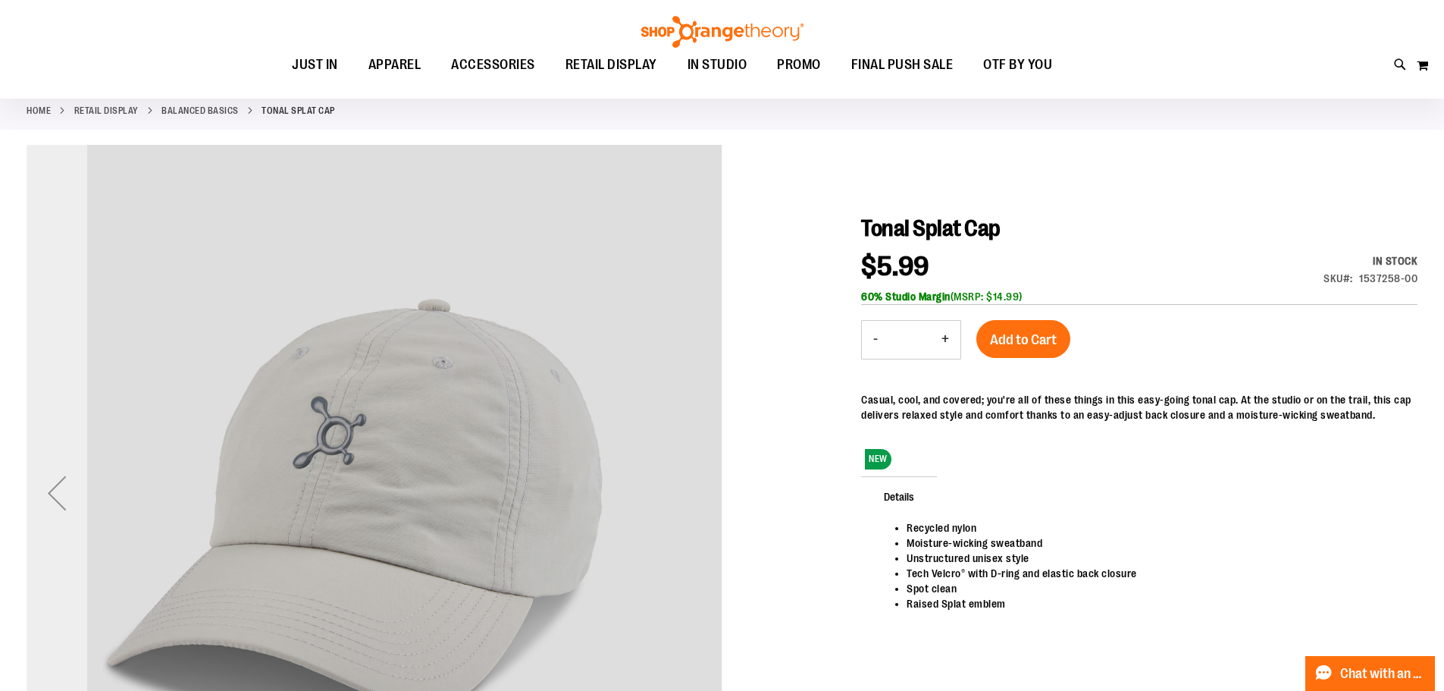
click at [61, 494] on div "Previous" at bounding box center [57, 492] width 61 height 61
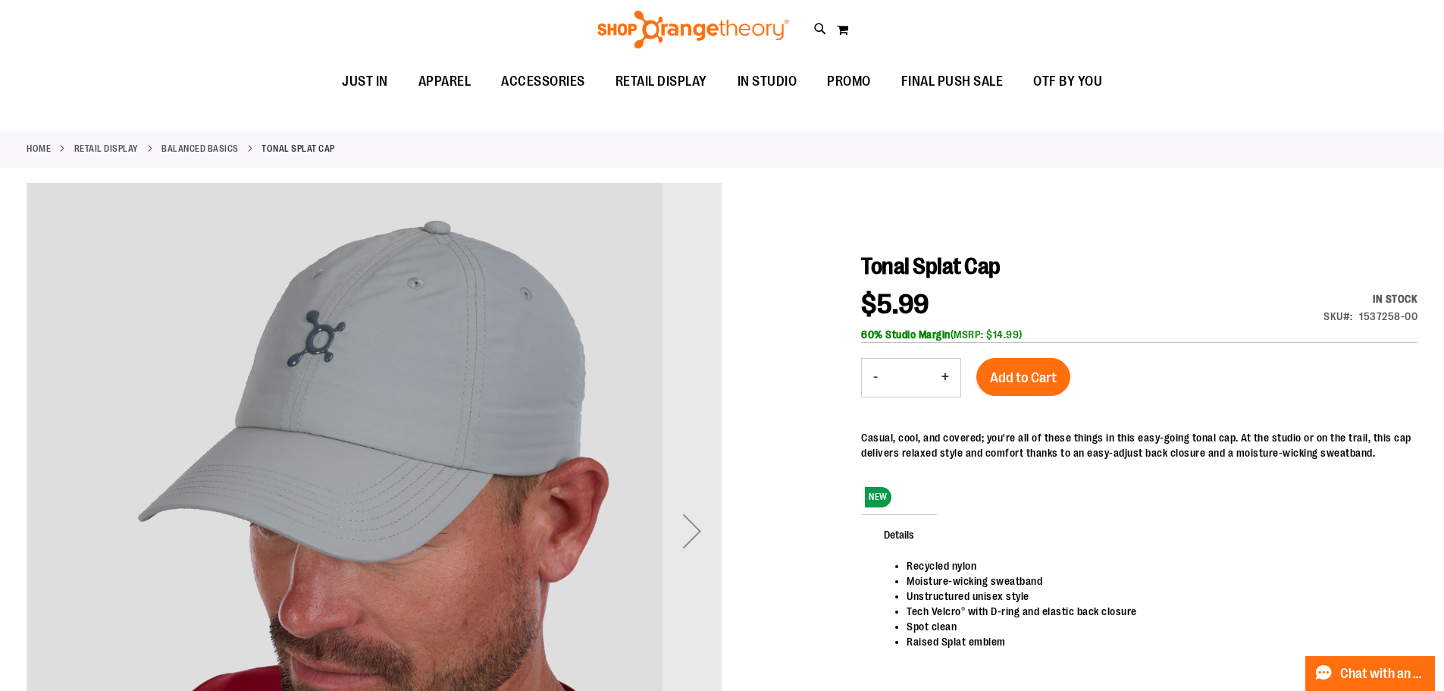
scroll to position [0, 0]
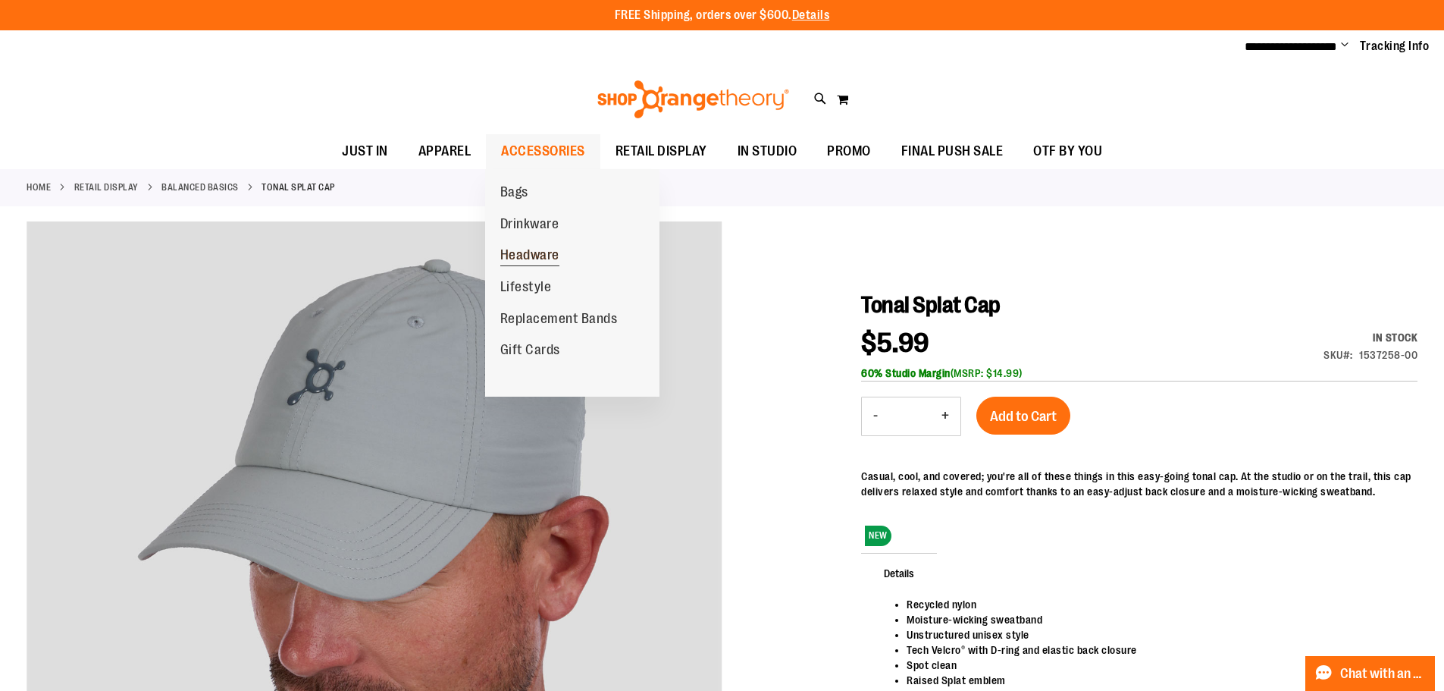
click at [548, 257] on span "Headware" at bounding box center [529, 256] width 59 height 19
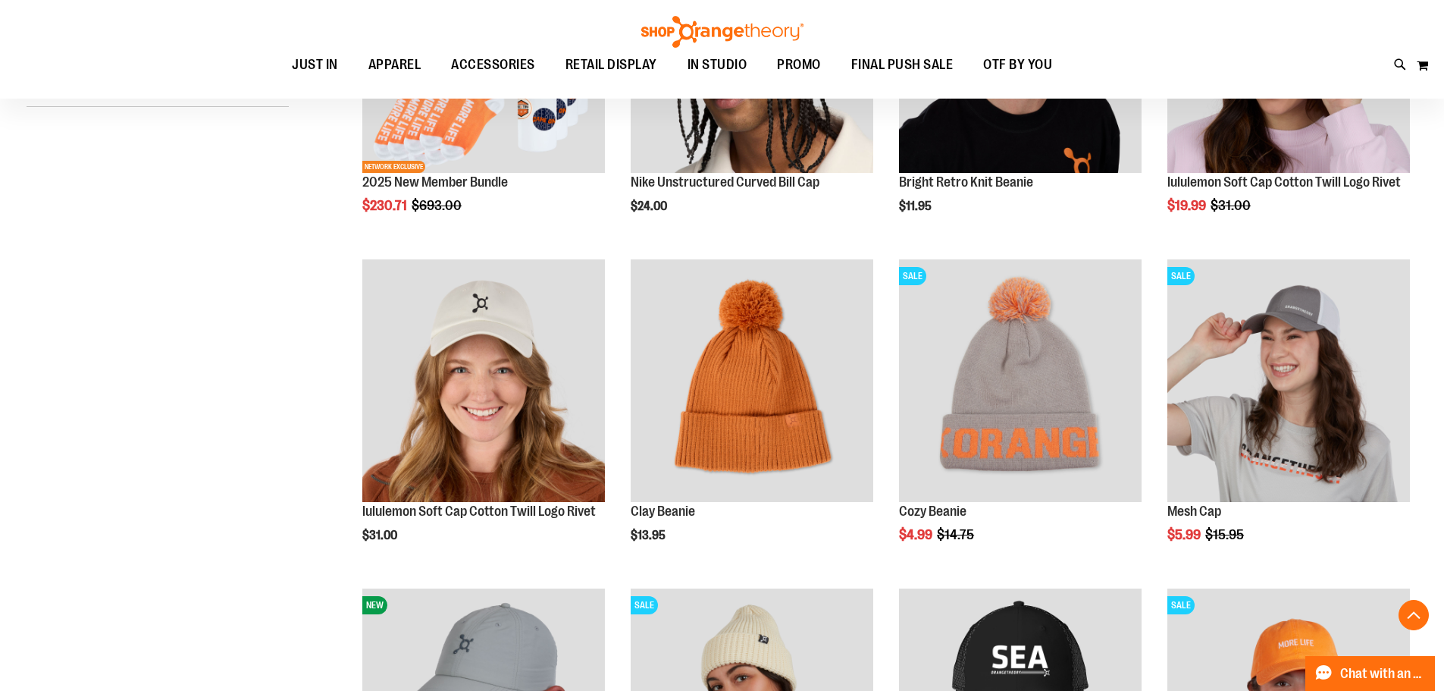
scroll to position [606, 0]
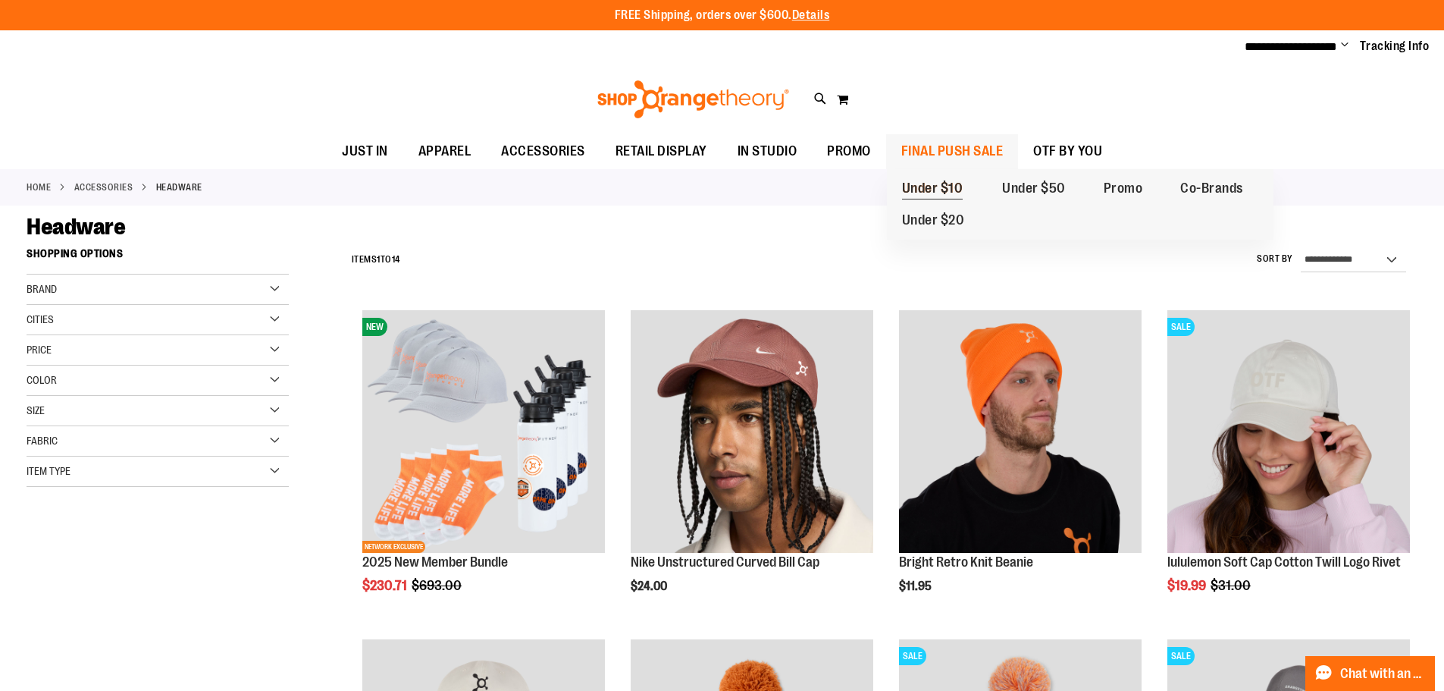
type input "**********"
click at [951, 196] on span "Under $10" at bounding box center [932, 189] width 61 height 19
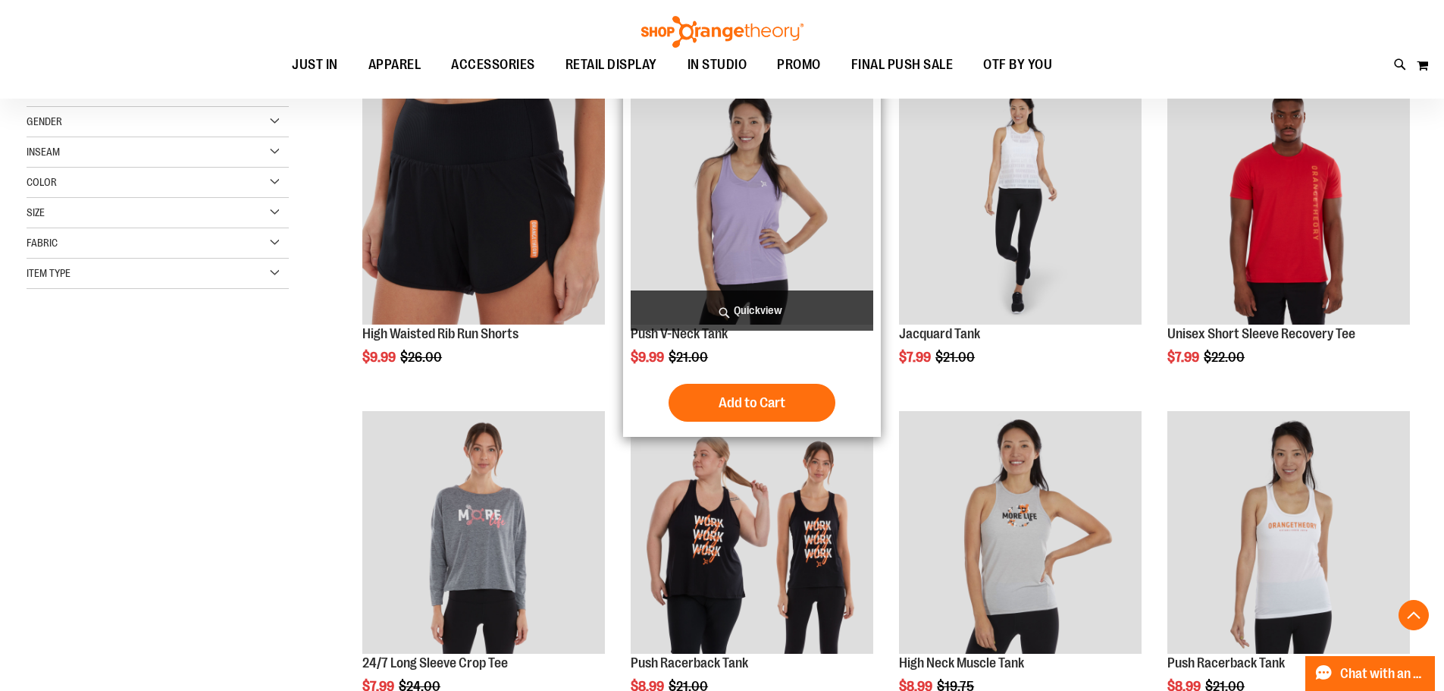
scroll to position [530, 0]
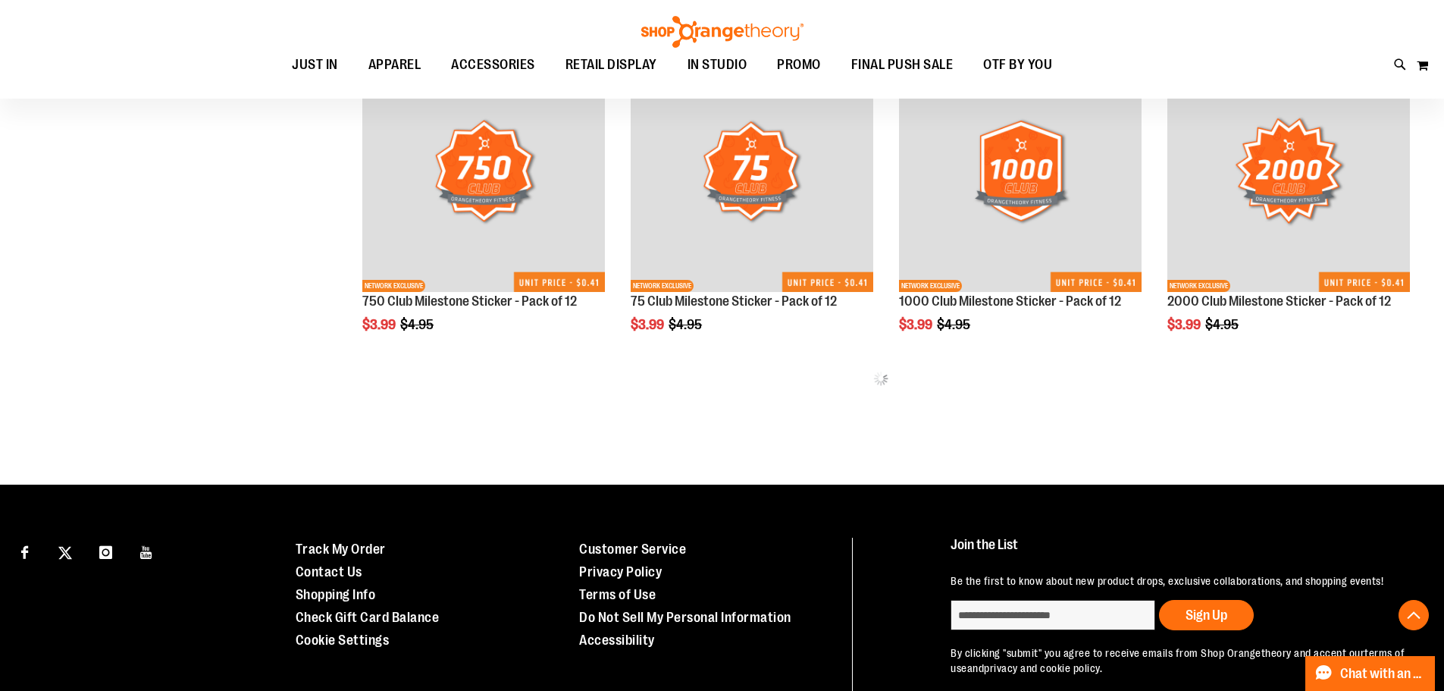
scroll to position [1600, 0]
